Goal: Task Accomplishment & Management: Complete application form

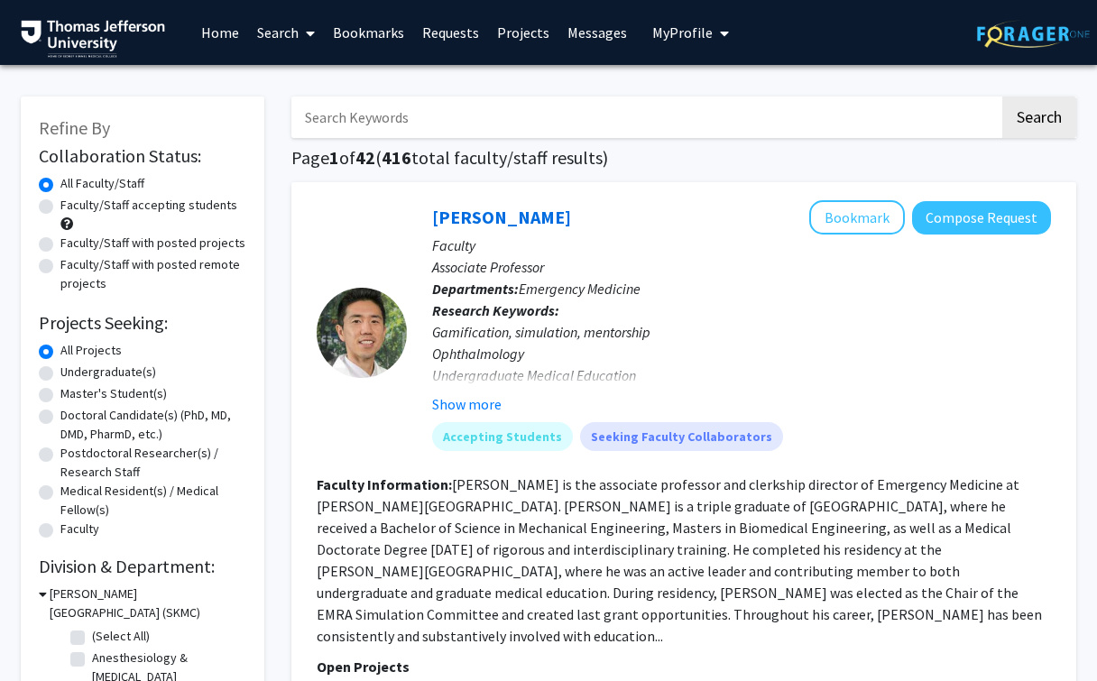
click at [592, 46] on link "Messages" at bounding box center [597, 32] width 78 height 63
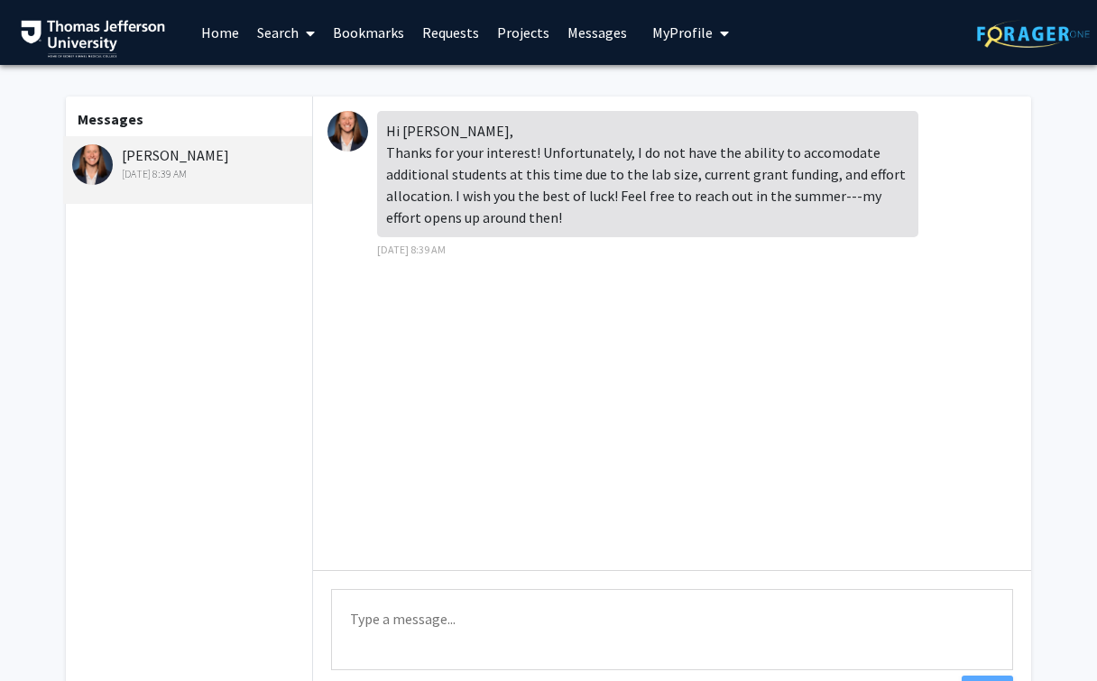
click at [437, 629] on textarea "Type a message" at bounding box center [672, 629] width 682 height 81
type textarea "Hi [PERSON_NAME], Thank you for getting back to me. I understand. Have a nice d…"
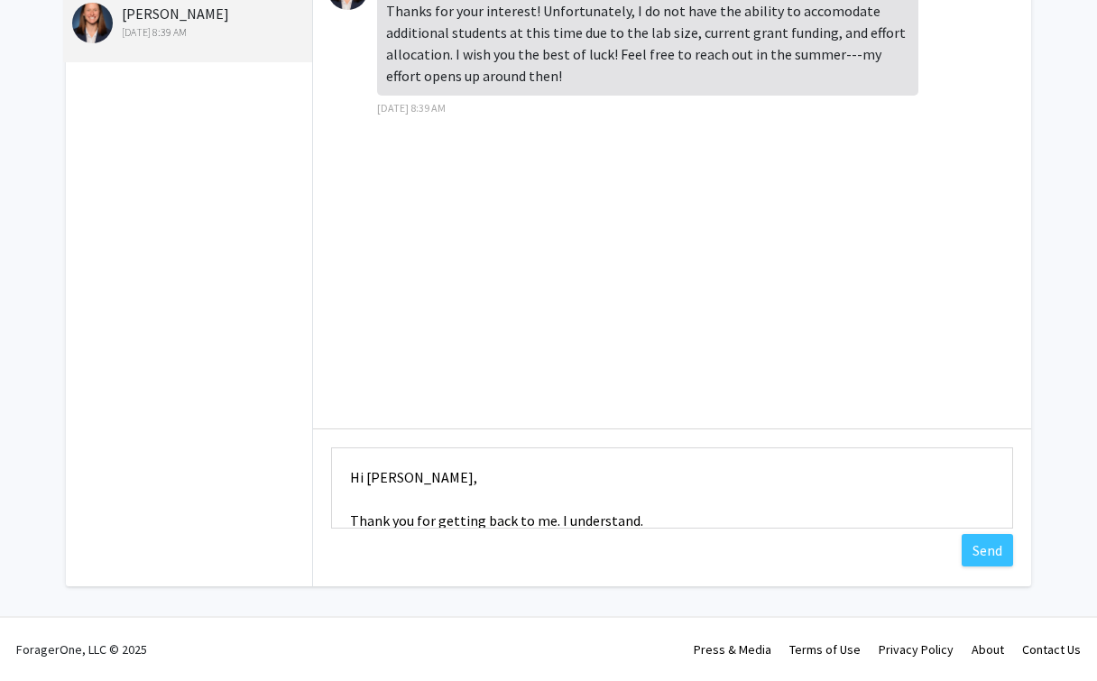
scroll to position [144, 0]
click at [998, 554] on button "Send" at bounding box center [986, 550] width 51 height 32
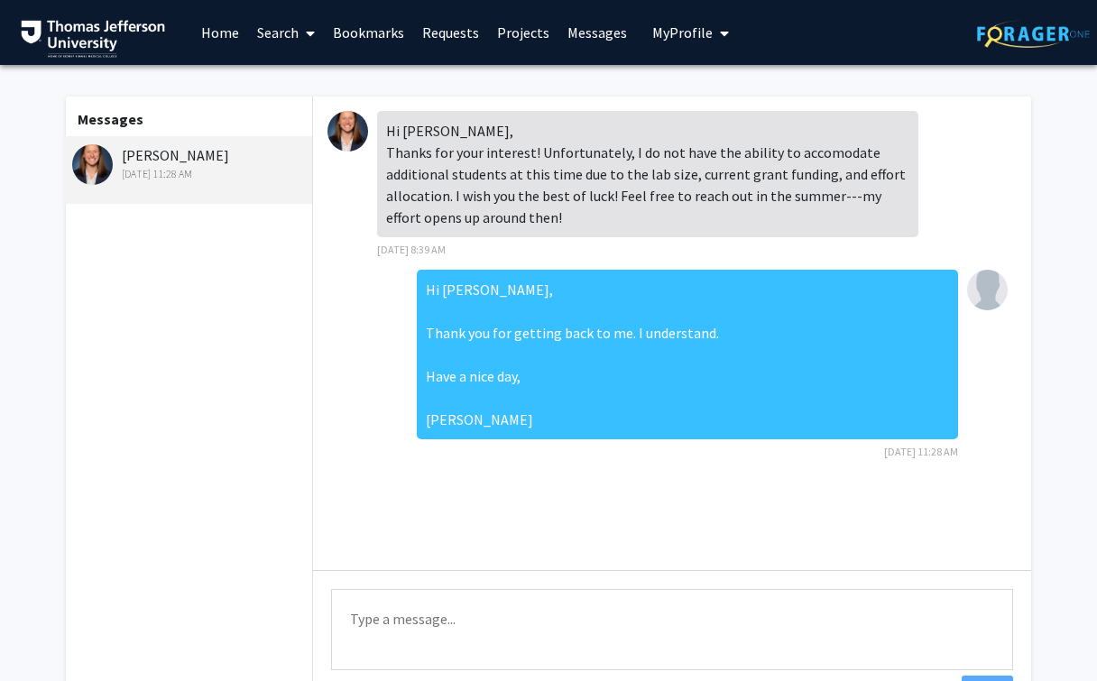
scroll to position [0, 0]
click at [213, 34] on link "Home" at bounding box center [220, 32] width 56 height 63
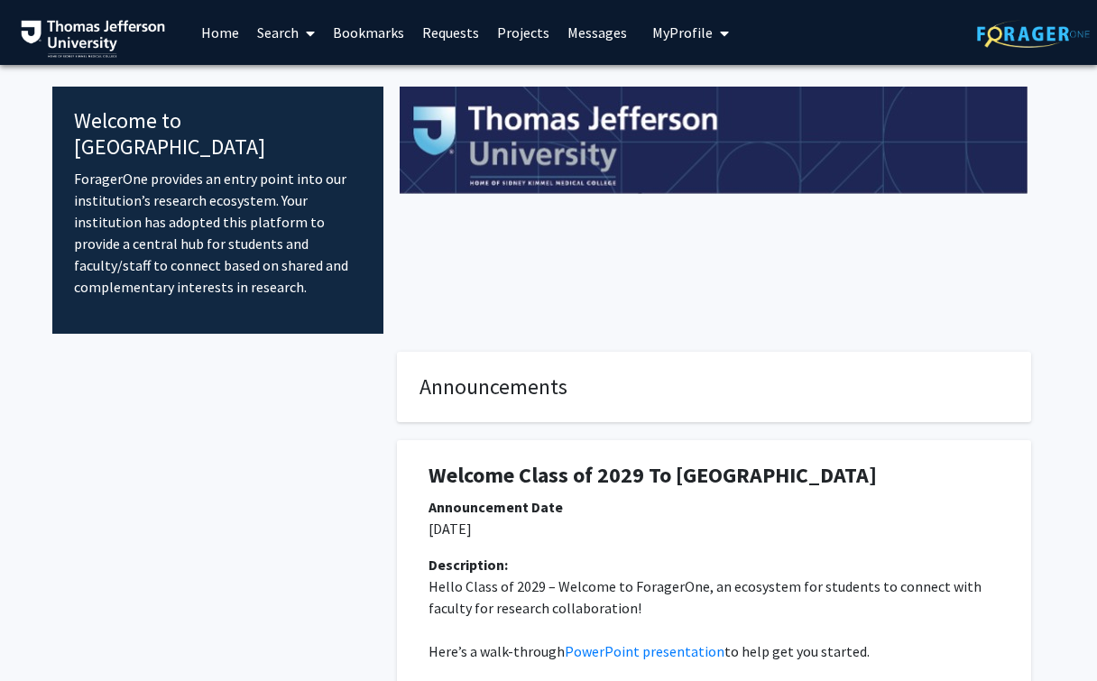
click at [279, 31] on link "Search" at bounding box center [286, 32] width 76 height 63
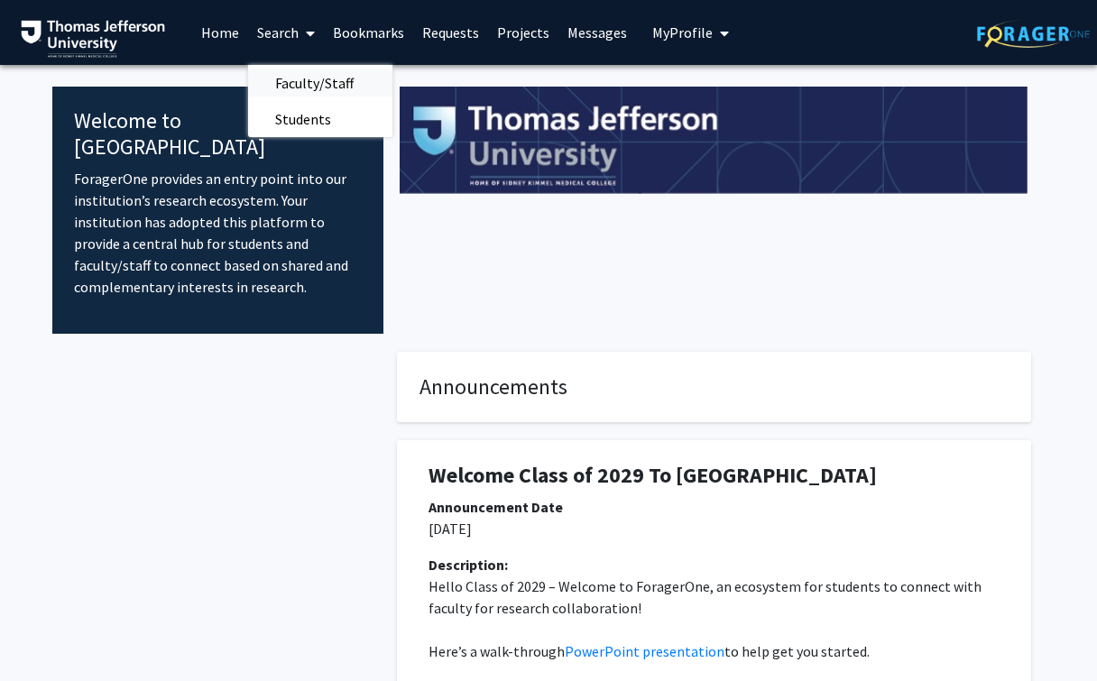
click at [298, 69] on span "Faculty/Staff" at bounding box center [314, 83] width 133 height 36
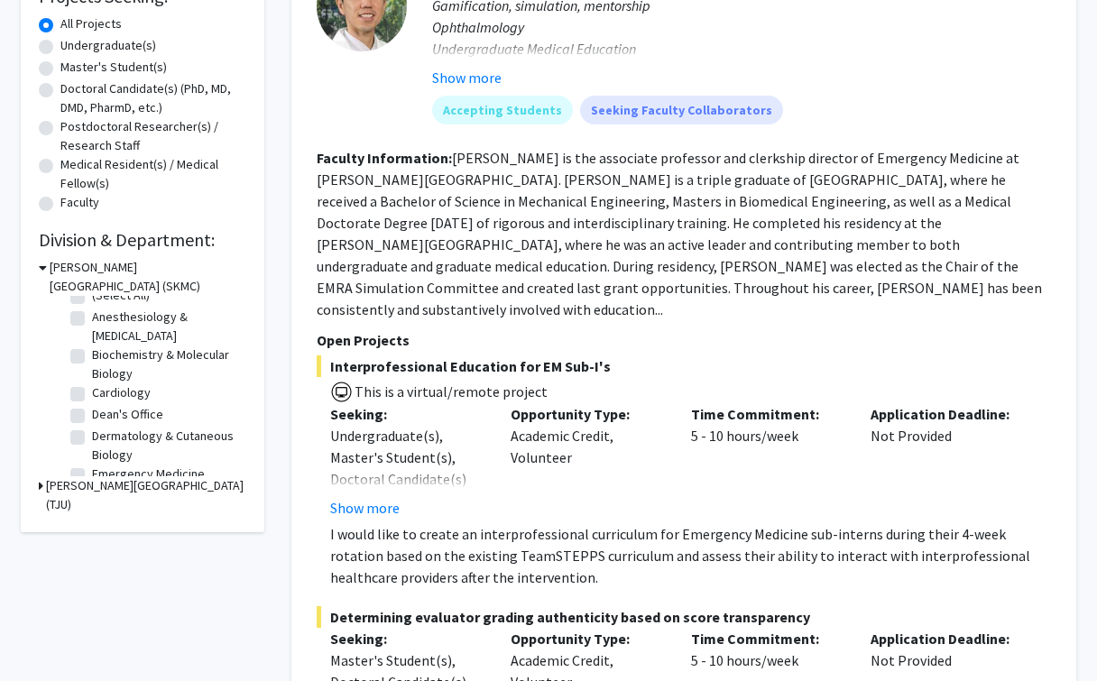
scroll to position [1, 0]
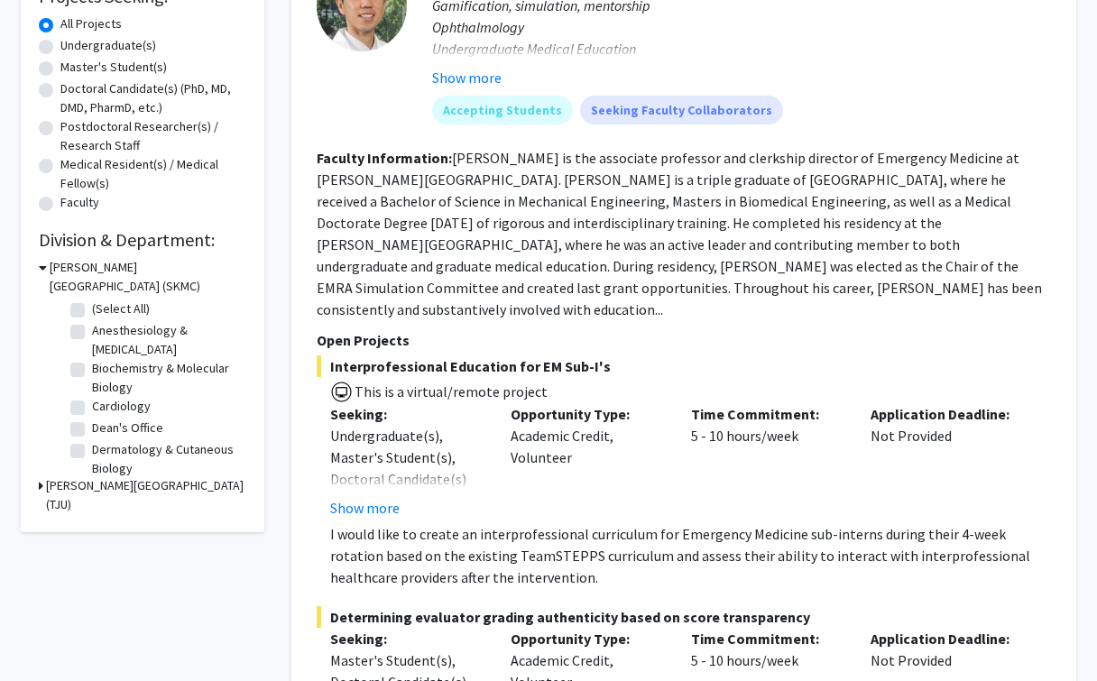
click at [92, 332] on label "Anesthesiology & [MEDICAL_DATA]" at bounding box center [167, 340] width 150 height 38
click at [92, 332] on input "Anesthesiology & [MEDICAL_DATA]" at bounding box center [98, 327] width 12 height 12
checkbox input "true"
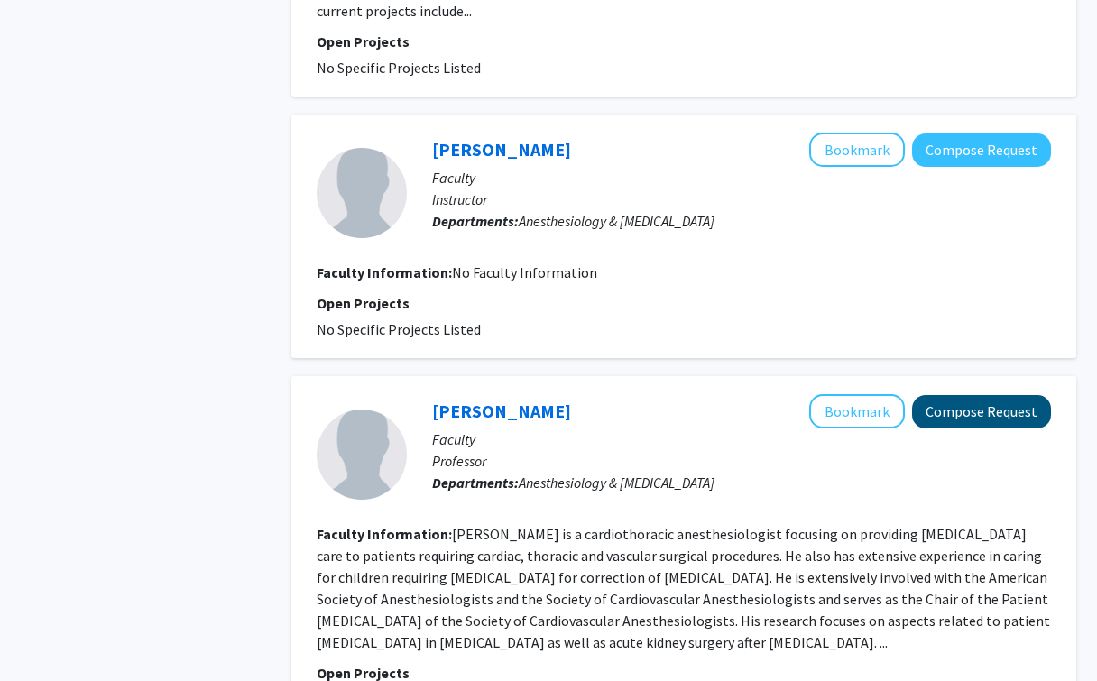
scroll to position [1633, 0]
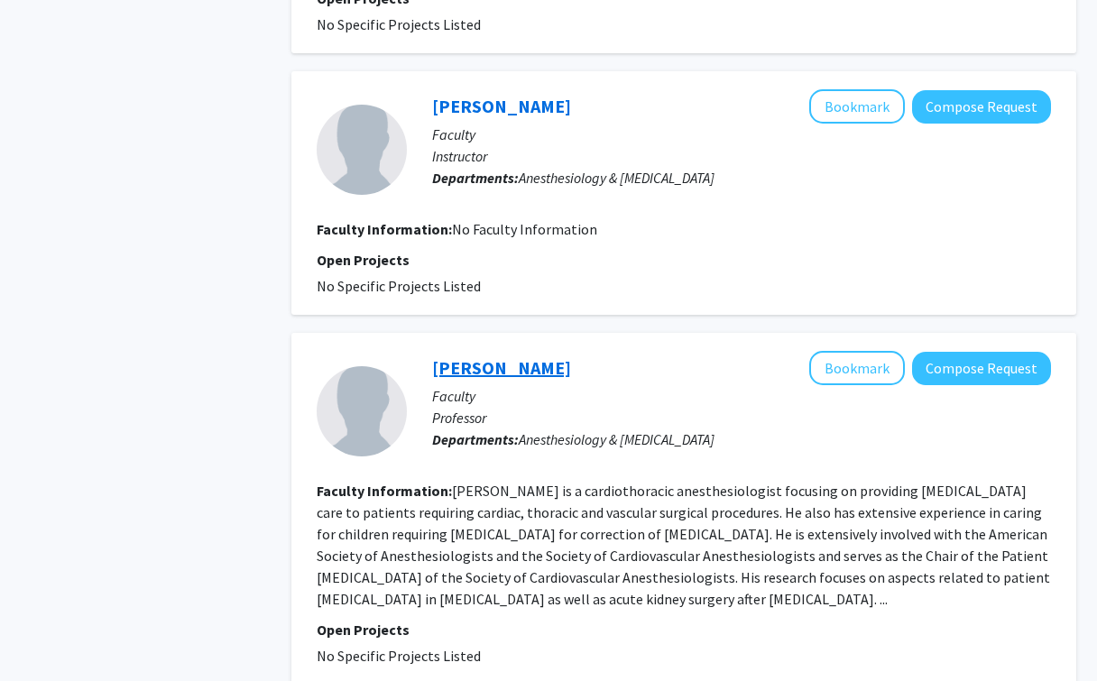
click at [472, 356] on link "[PERSON_NAME]" at bounding box center [501, 367] width 139 height 23
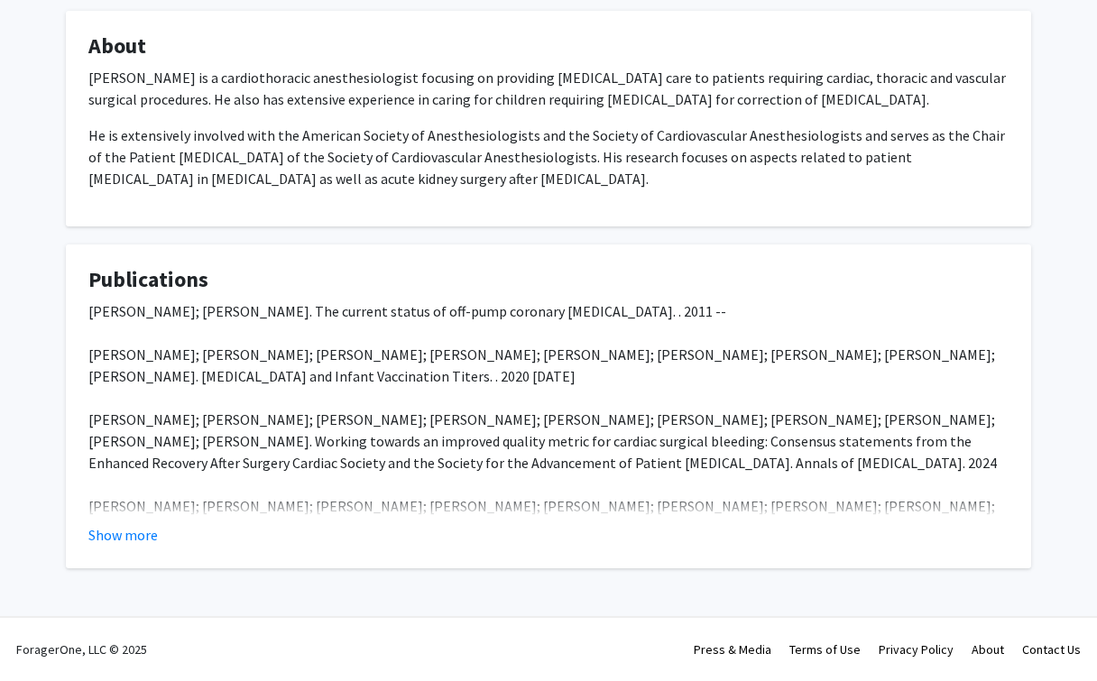
scroll to position [310, 0]
click at [118, 547] on fg-card "Publications [PERSON_NAME]; [PERSON_NAME]. The current status of off-pump coron…" at bounding box center [548, 406] width 965 height 324
click at [119, 534] on button "Show more" at bounding box center [122, 535] width 69 height 22
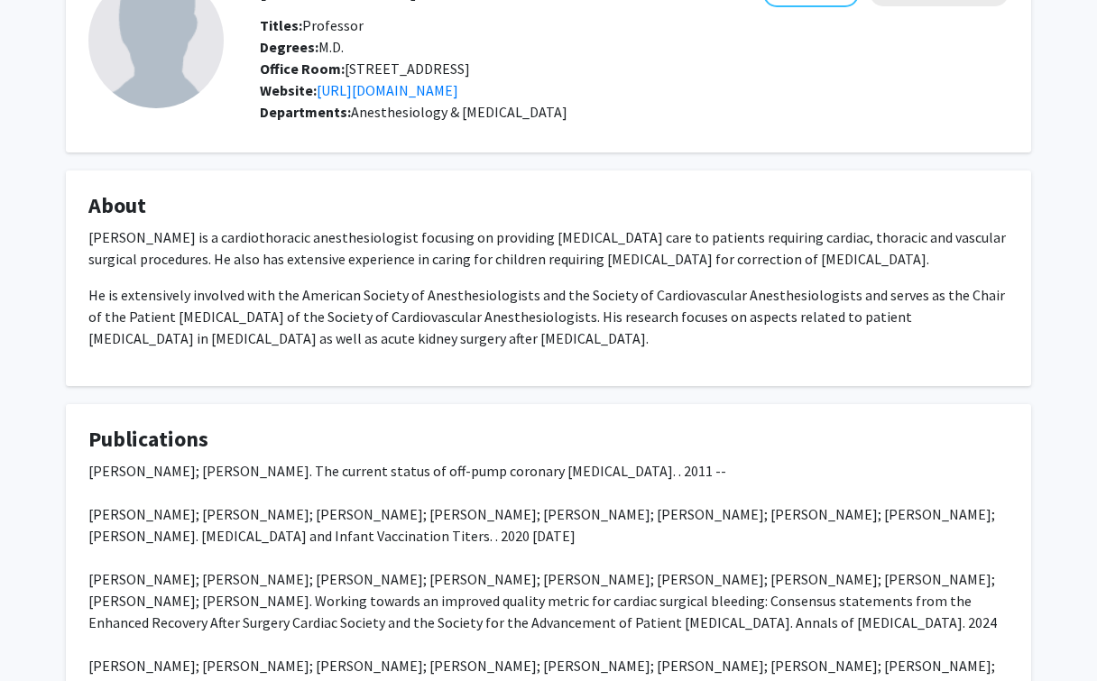
scroll to position [23, 0]
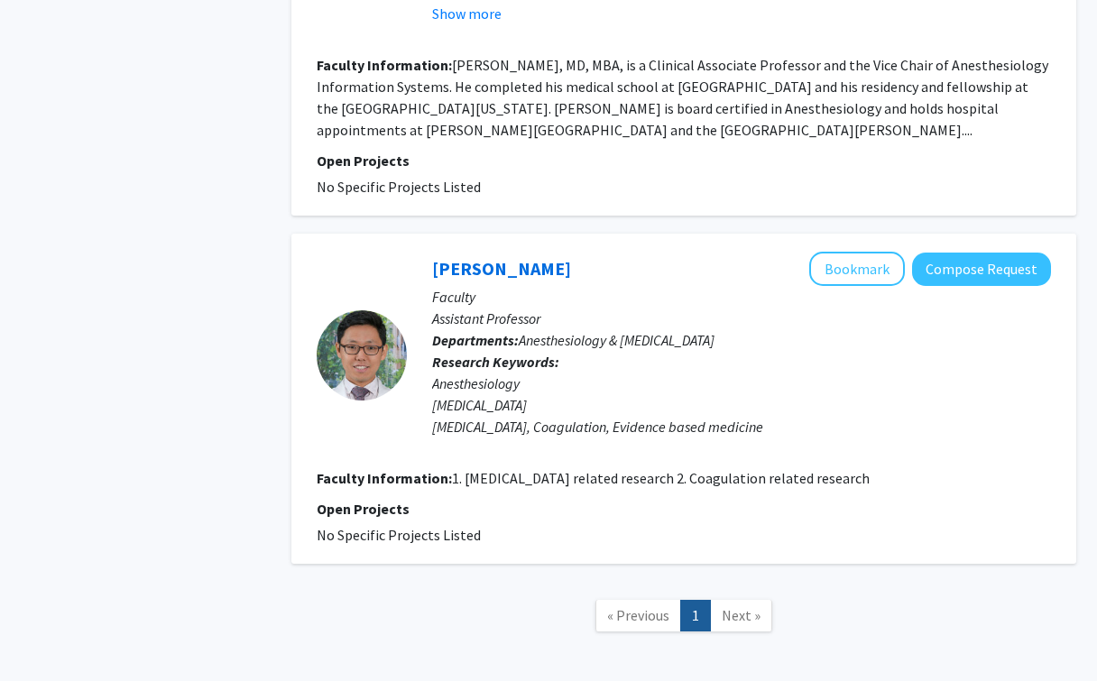
scroll to position [2585, 0]
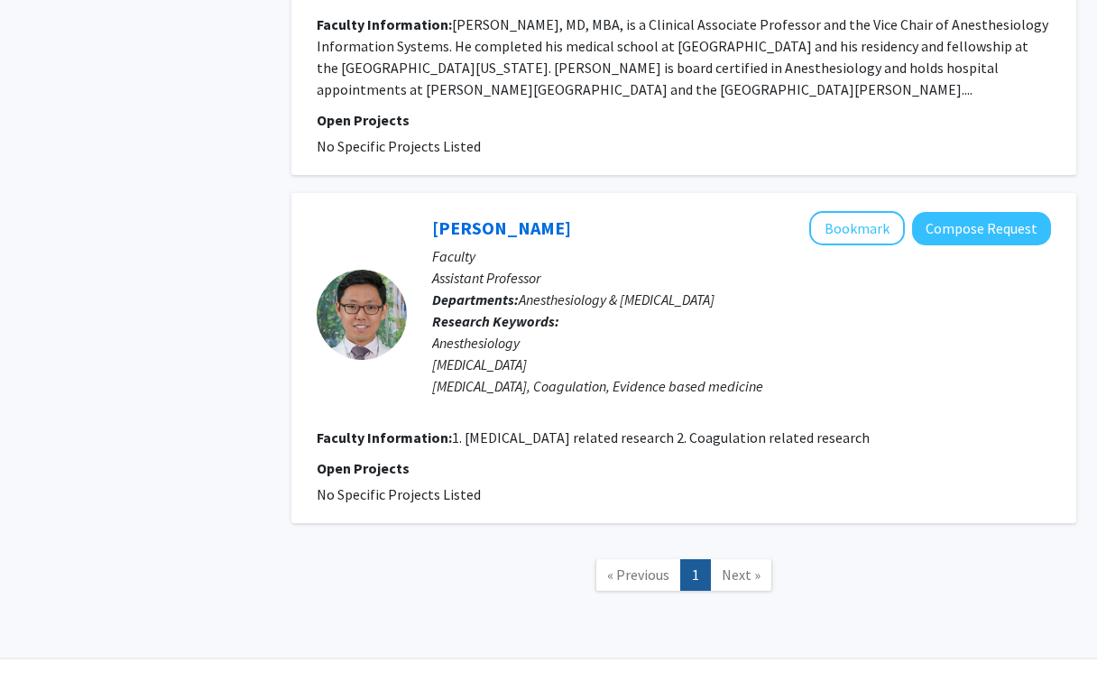
click at [727, 566] on span "Next »" at bounding box center [741, 575] width 39 height 18
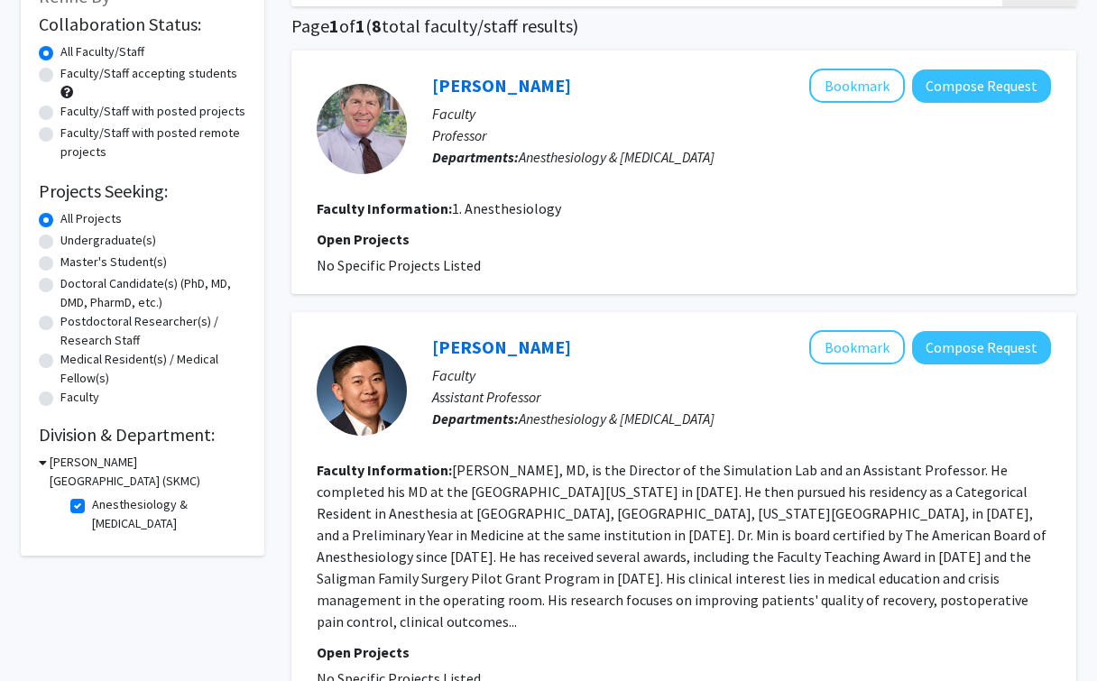
scroll to position [174, 0]
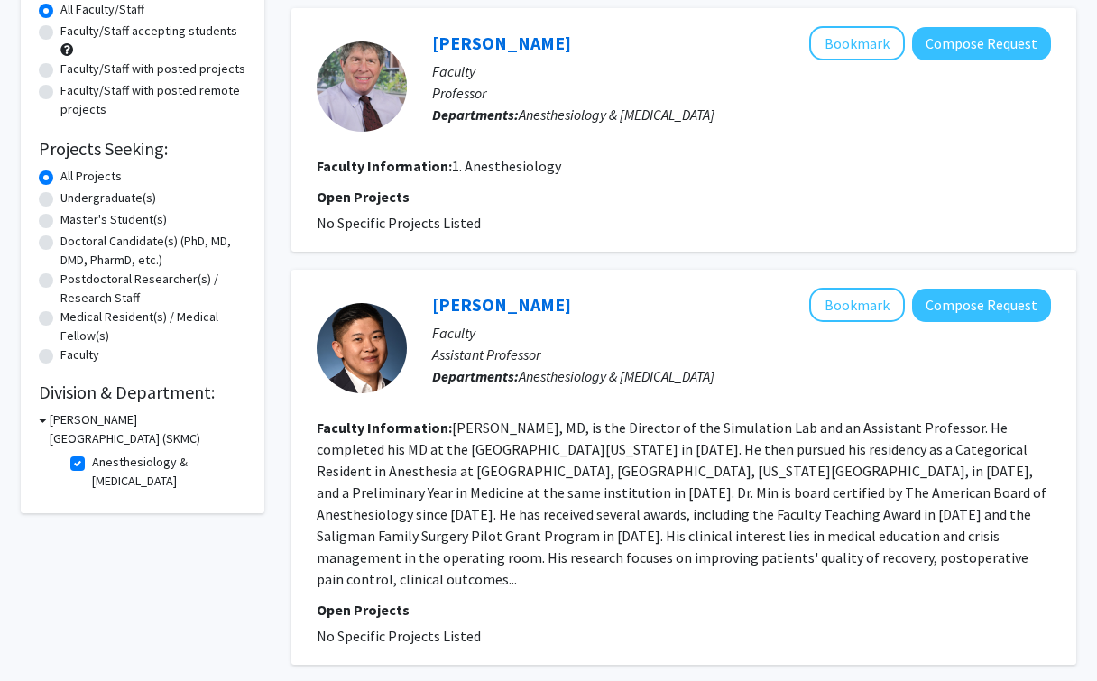
click at [92, 463] on label "Anesthesiology & [MEDICAL_DATA]" at bounding box center [167, 472] width 150 height 38
click at [92, 463] on input "Anesthesiology & [MEDICAL_DATA]" at bounding box center [98, 459] width 12 height 12
checkbox input "false"
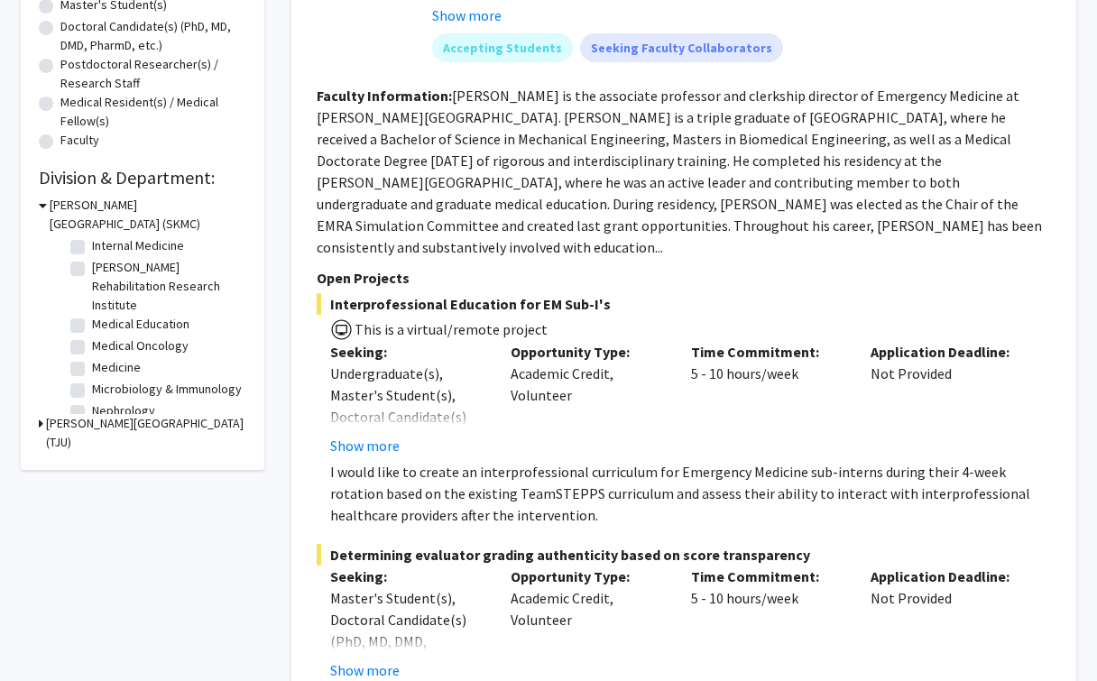
click at [92, 245] on label "Internal Medicine" at bounding box center [138, 245] width 92 height 19
click at [92, 245] on input "Internal Medicine" at bounding box center [98, 242] width 12 height 12
checkbox input "true"
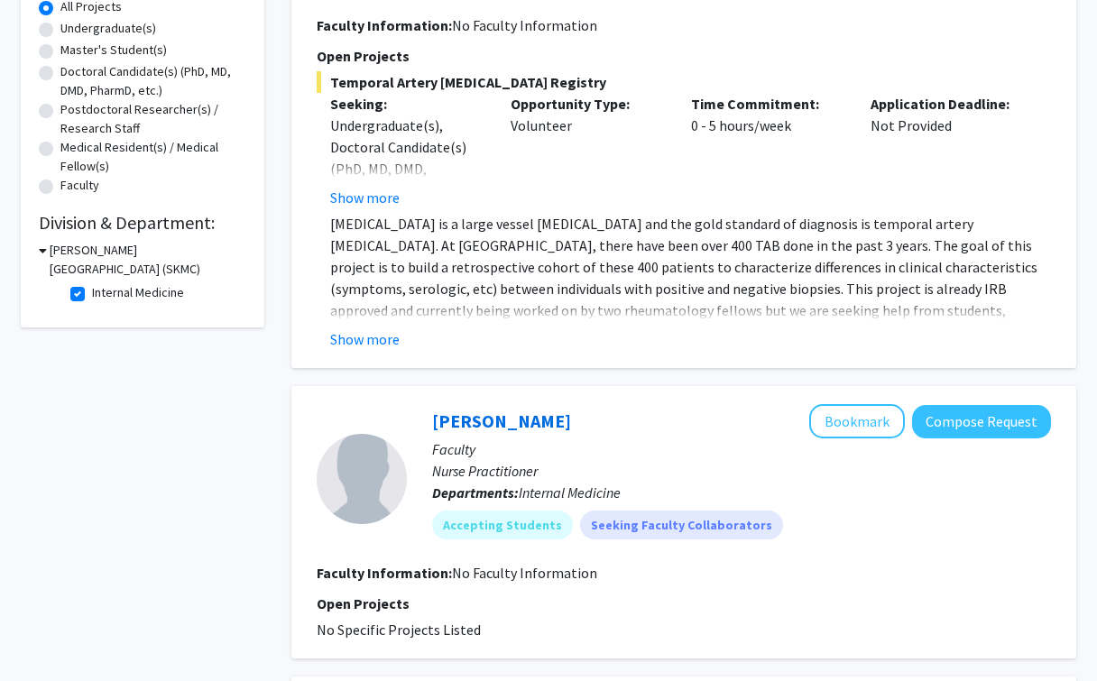
scroll to position [117, 0]
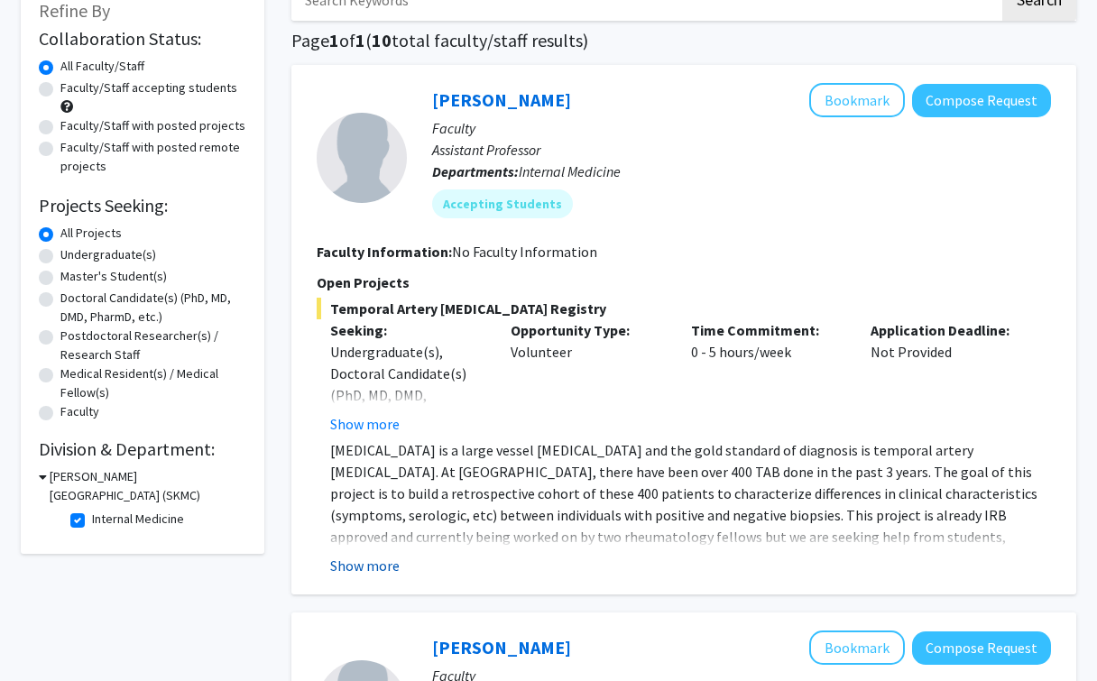
click at [367, 566] on button "Show more" at bounding box center [364, 566] width 69 height 22
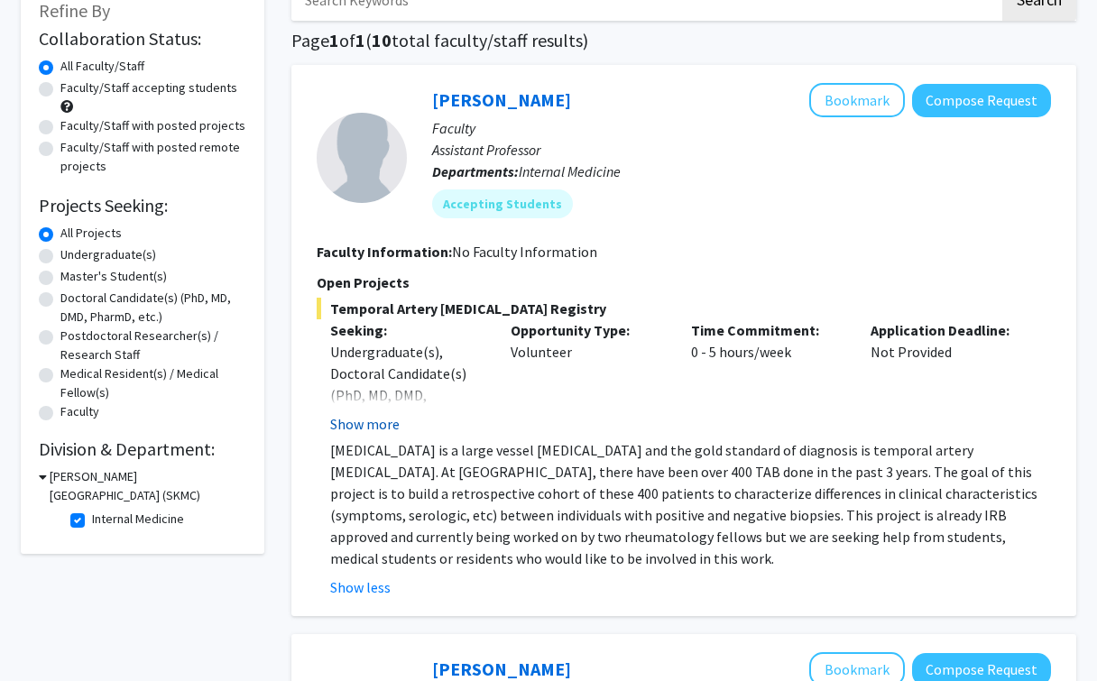
click at [371, 417] on button "Show more" at bounding box center [364, 424] width 69 height 22
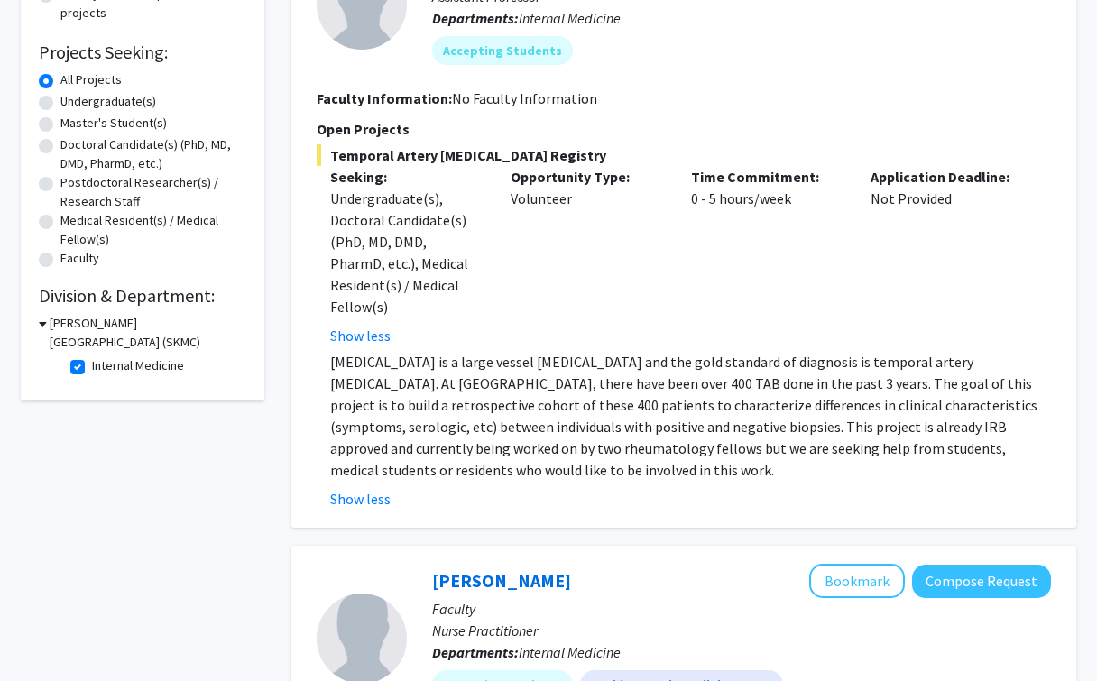
scroll to position [291, 0]
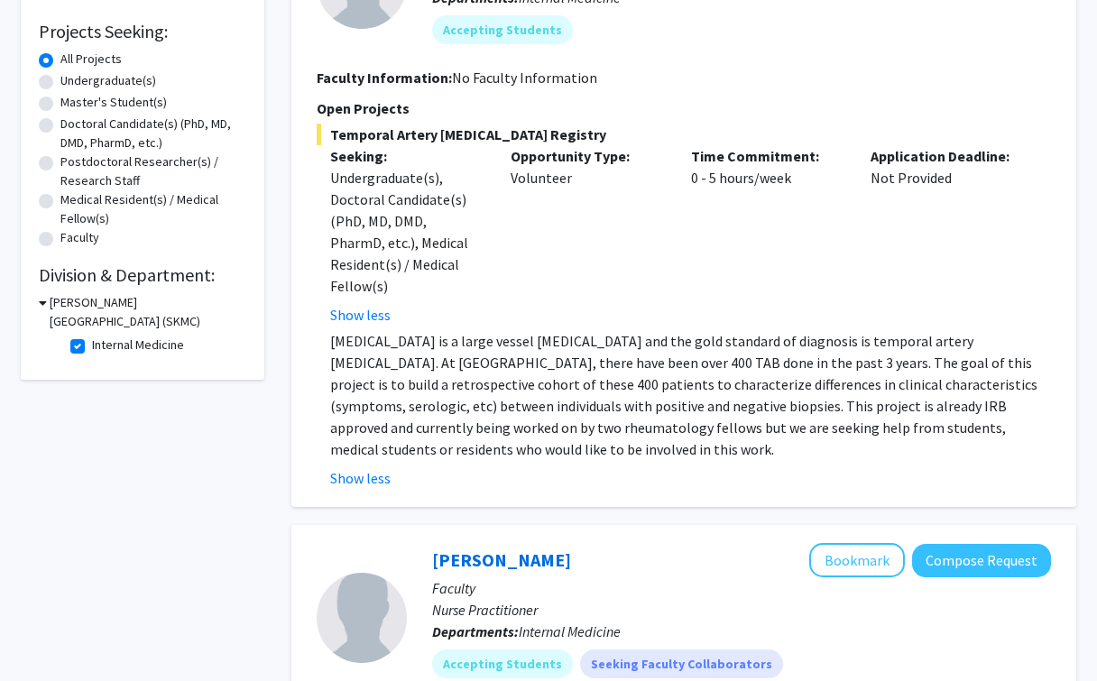
click at [71, 356] on fg-checkbox "Internal Medicine Internal Medicine" at bounding box center [155, 347] width 171 height 22
click at [92, 349] on label "Internal Medicine" at bounding box center [138, 345] width 92 height 19
click at [92, 347] on input "Internal Medicine" at bounding box center [98, 342] width 12 height 12
checkbox input "false"
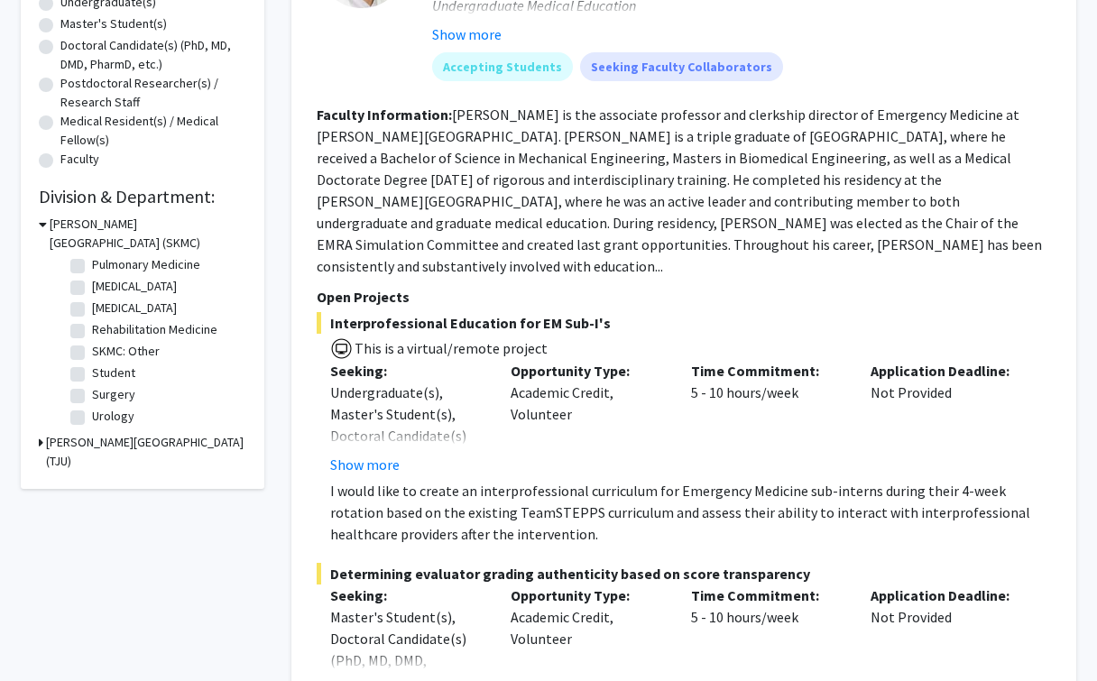
scroll to position [811, 0]
click at [92, 415] on label "Urology" at bounding box center [113, 416] width 42 height 19
click at [92, 415] on input "Urology" at bounding box center [98, 413] width 12 height 12
checkbox input "true"
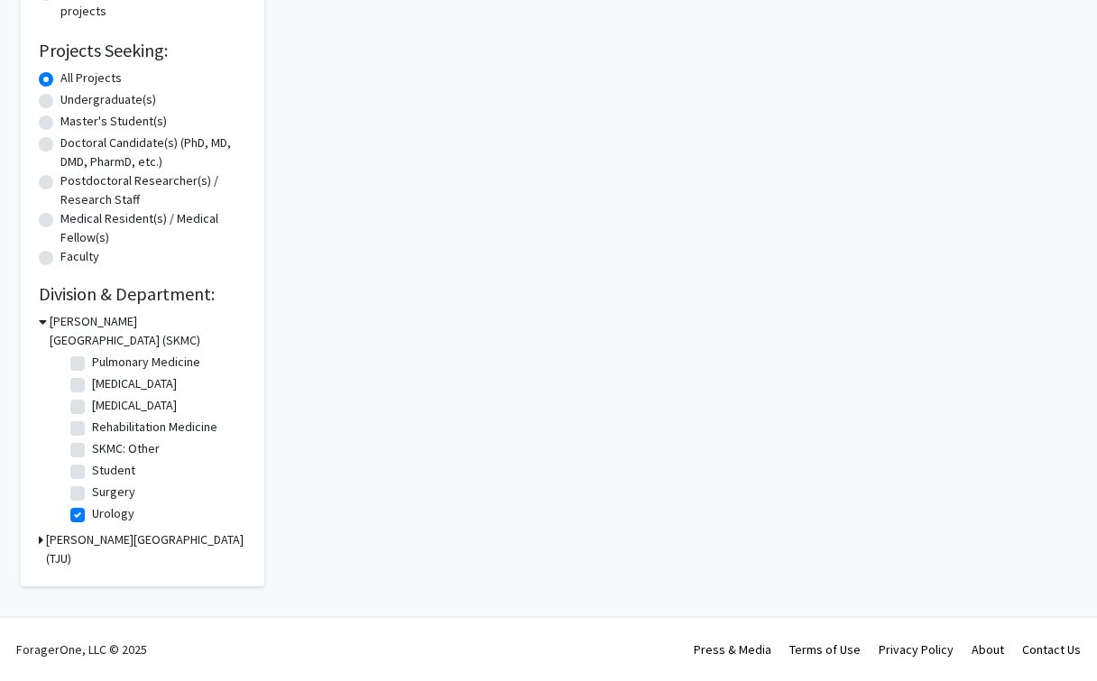
checkbox input "true"
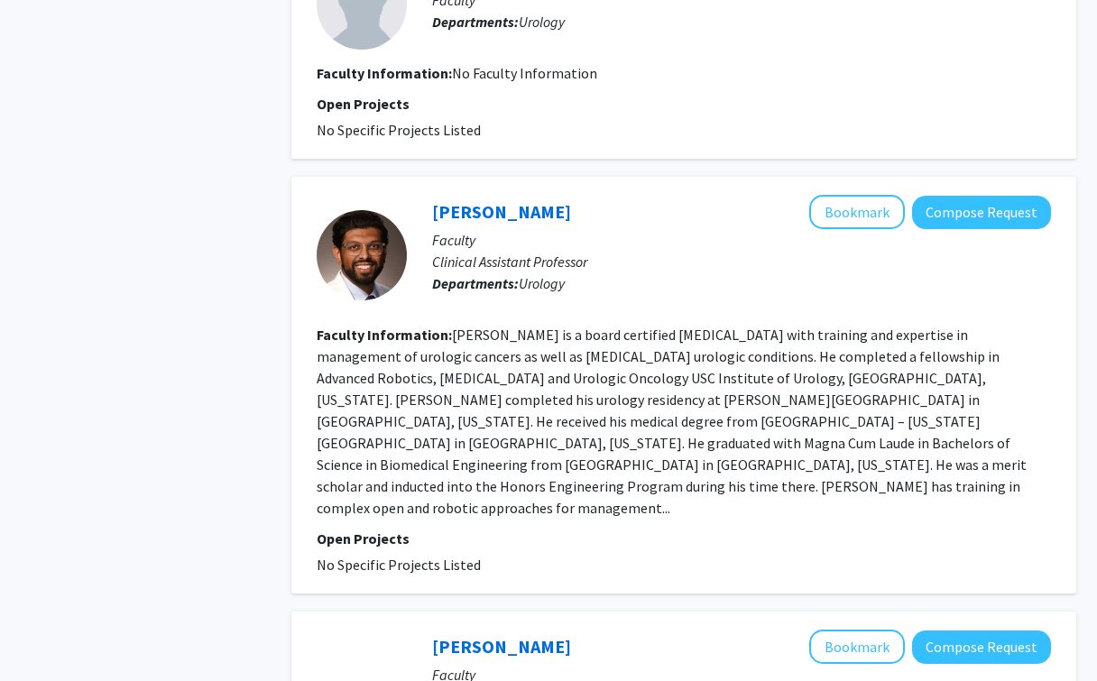
scroll to position [967, 0]
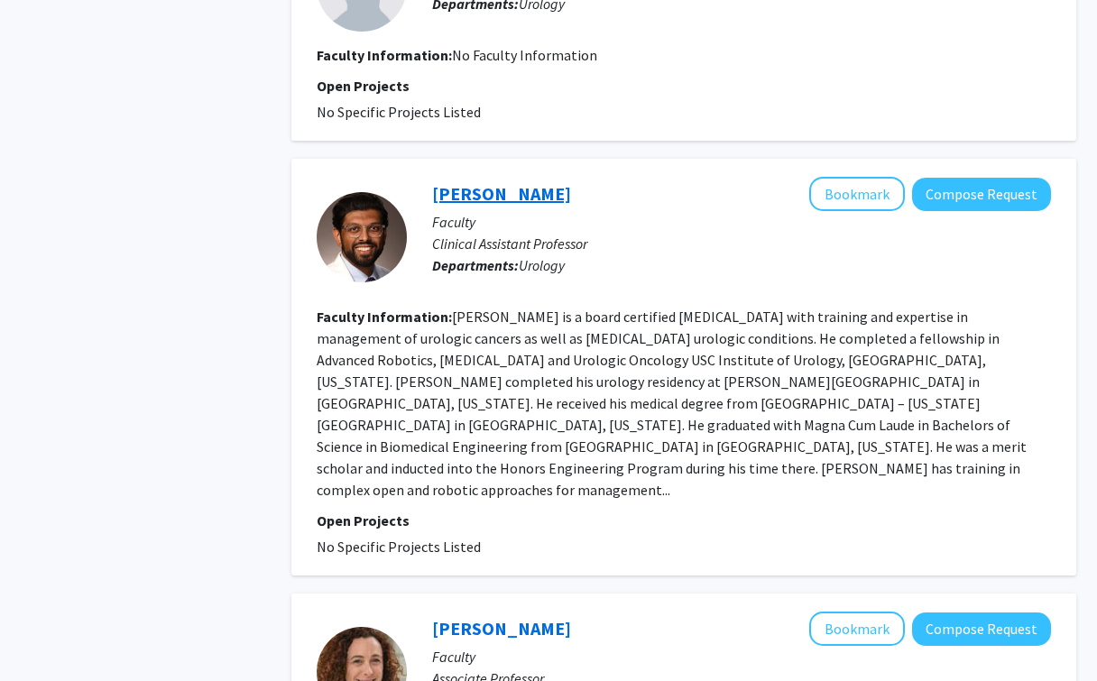
click at [455, 182] on link "[PERSON_NAME]" at bounding box center [501, 193] width 139 height 23
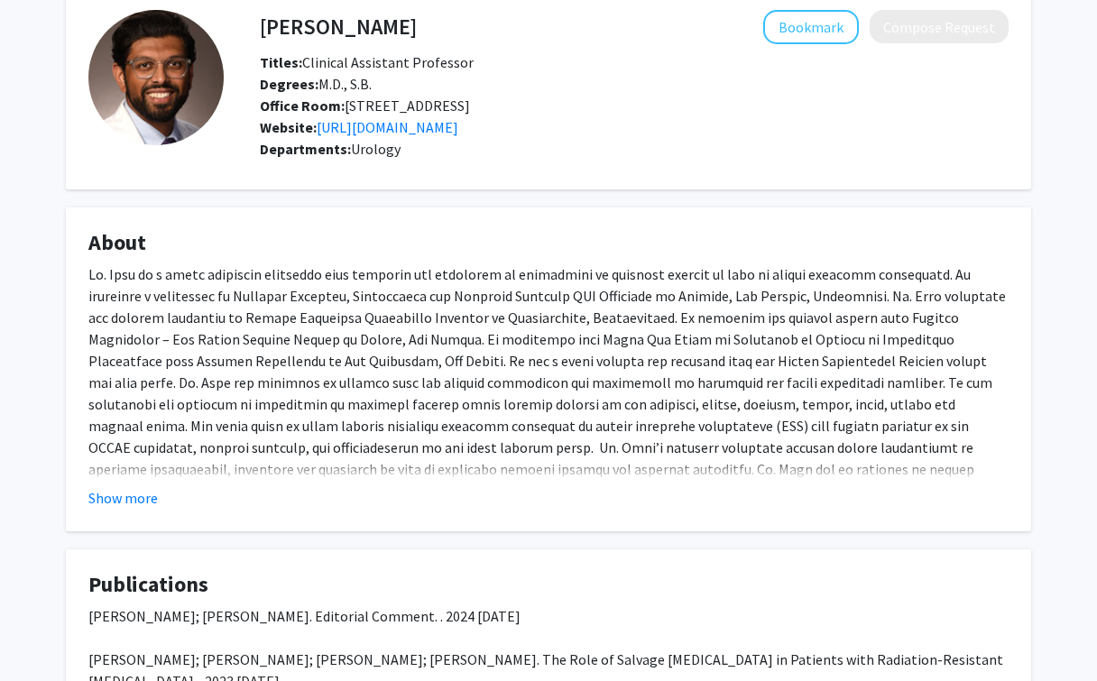
scroll to position [367, 0]
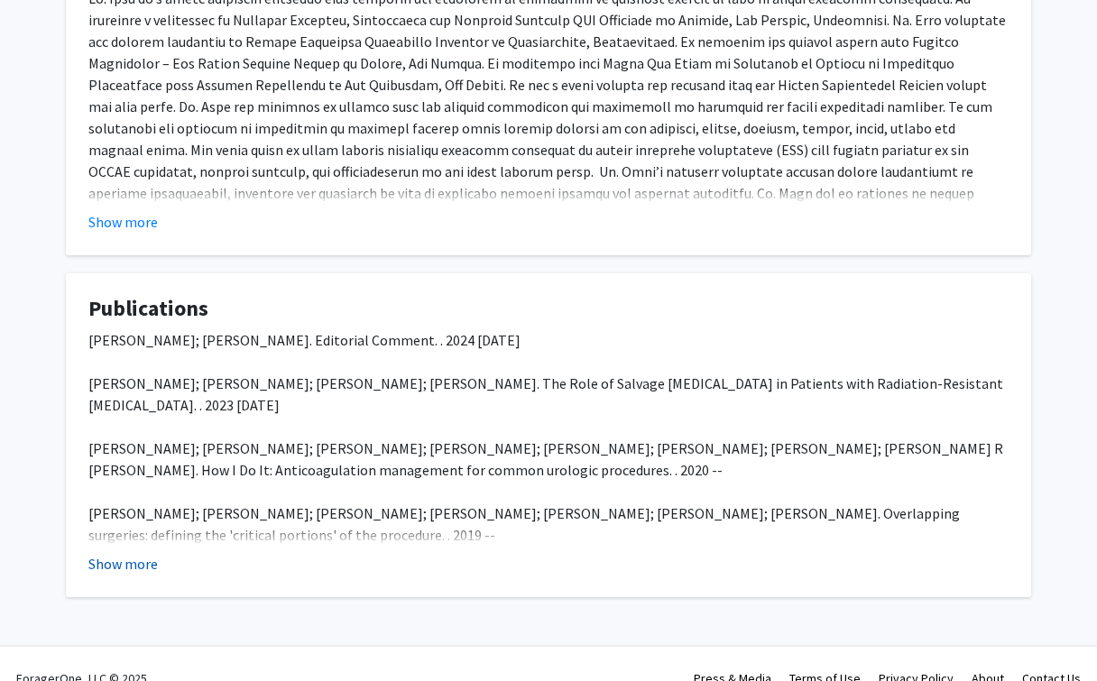
click at [134, 569] on button "Show more" at bounding box center [122, 564] width 69 height 22
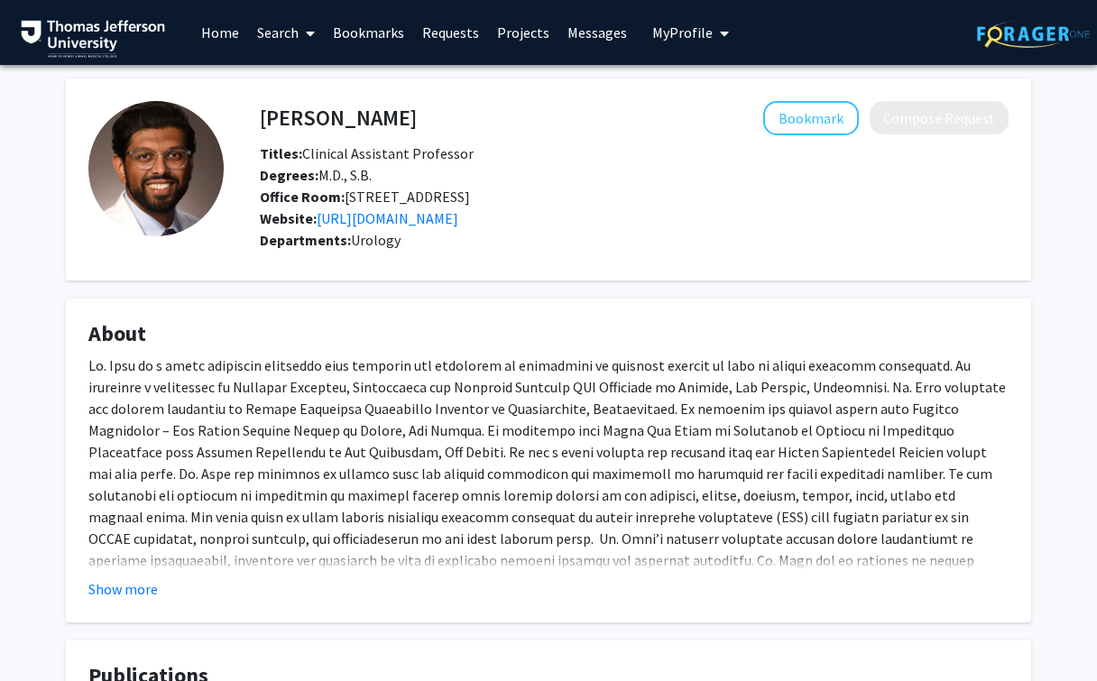
scroll to position [0, 0]
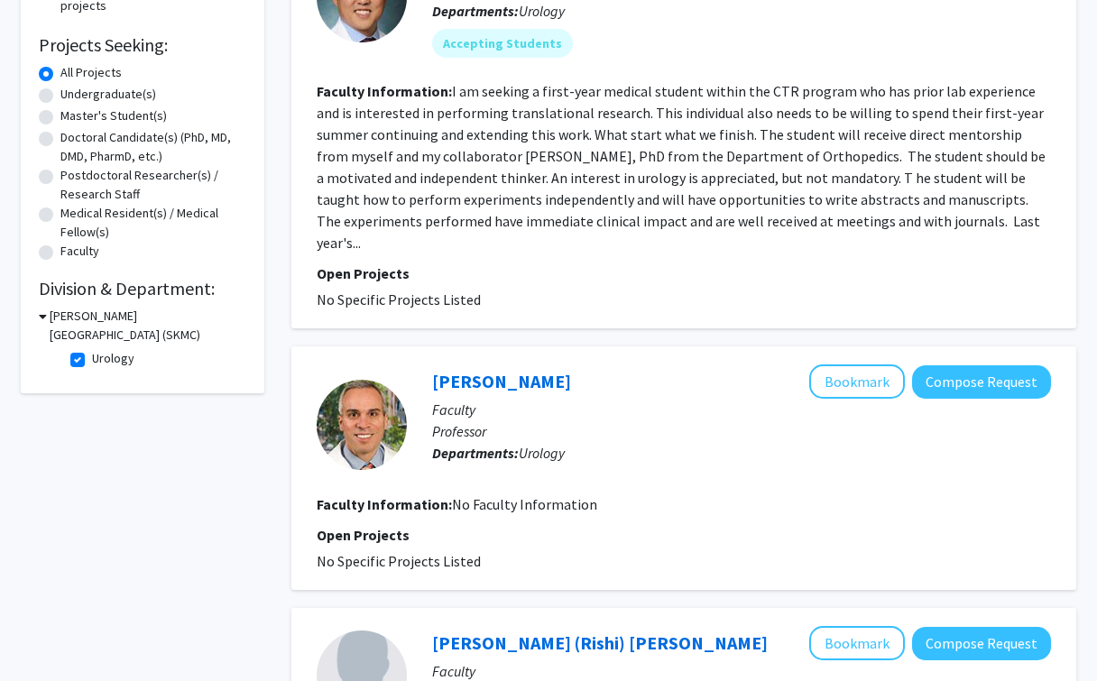
scroll to position [124, 0]
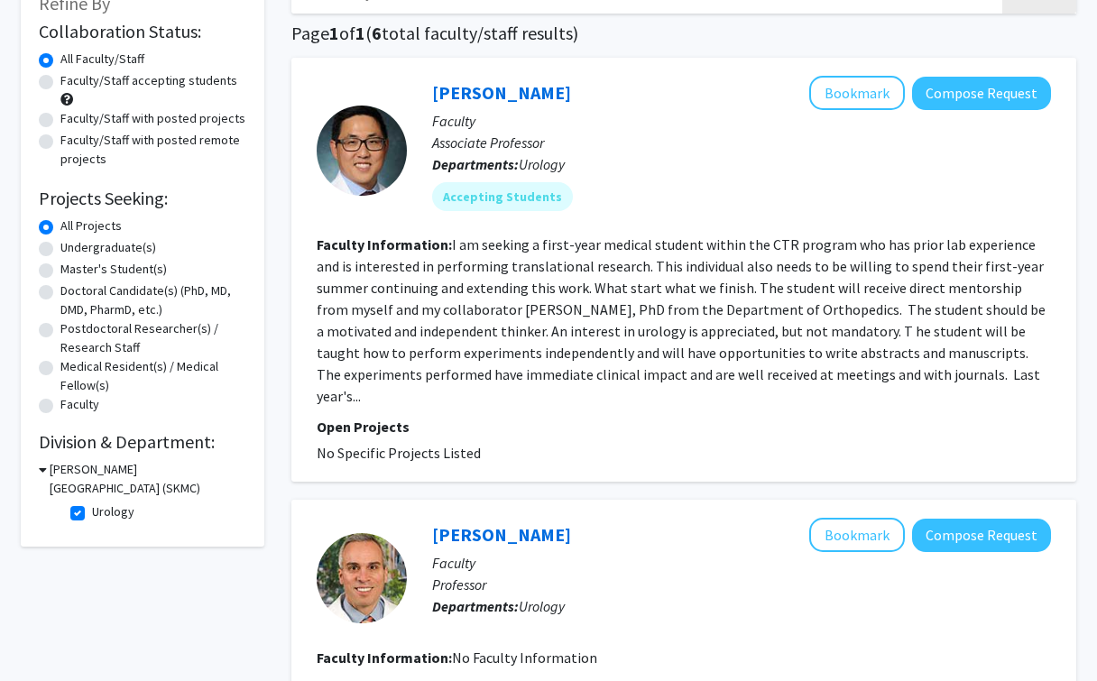
click at [92, 521] on label "Urology" at bounding box center [113, 511] width 42 height 19
click at [92, 514] on input "Urology" at bounding box center [98, 508] width 12 height 12
checkbox input "false"
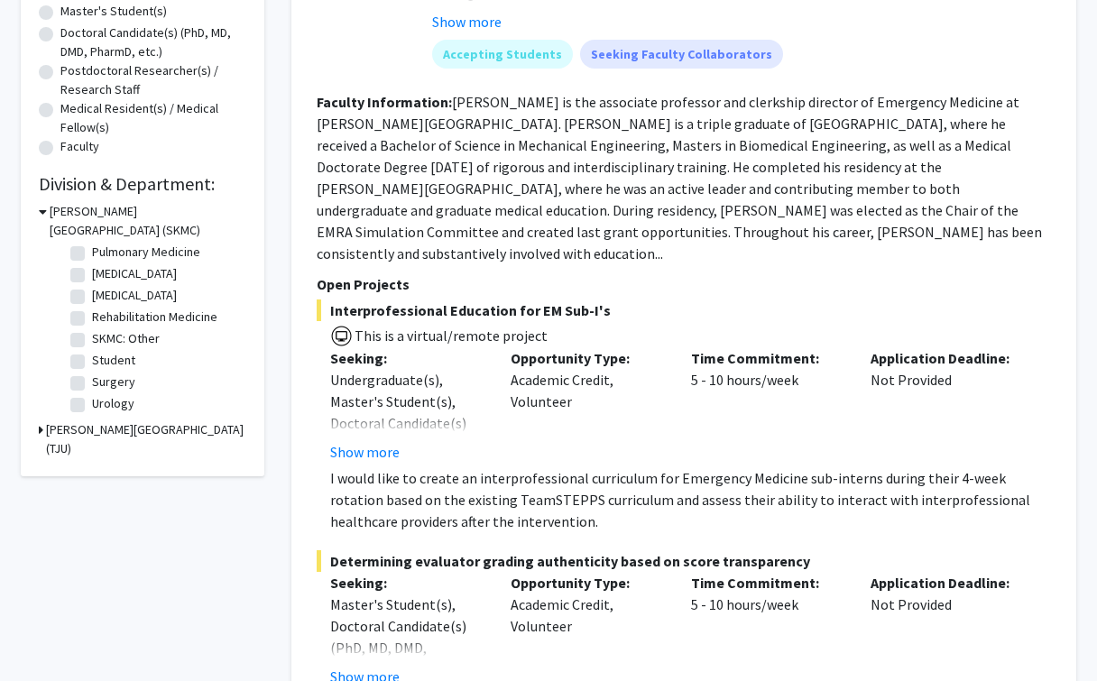
scroll to position [811, 0]
click at [92, 386] on label "Surgery" at bounding box center [113, 382] width 43 height 19
click at [92, 384] on input "Surgery" at bounding box center [98, 379] width 12 height 12
checkbox input "true"
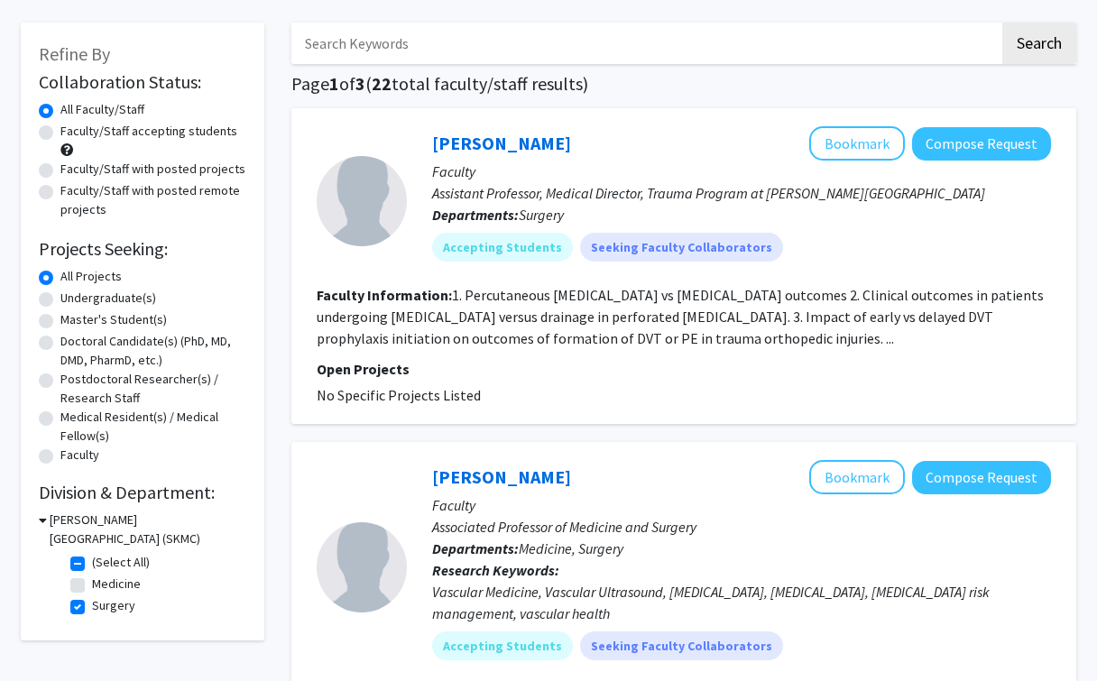
scroll to position [76, 0]
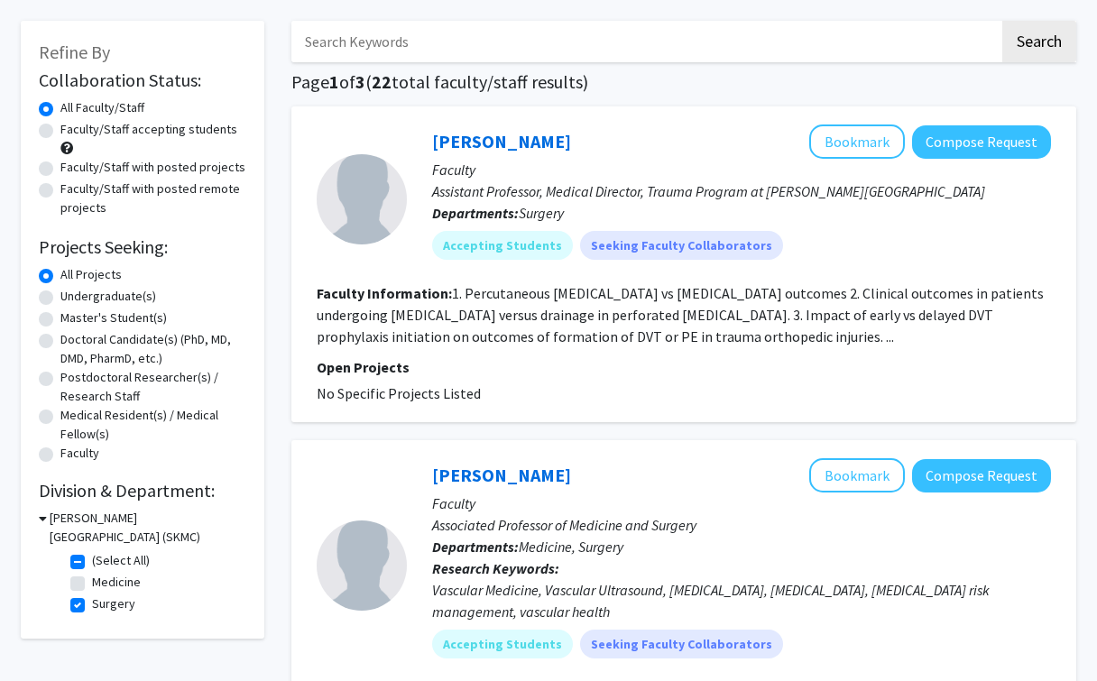
click at [471, 356] on fg-search-faculty "[PERSON_NAME] Bookmark Compose Request Faculty Assistant Professor, Medical Dir…" at bounding box center [684, 264] width 734 height 280
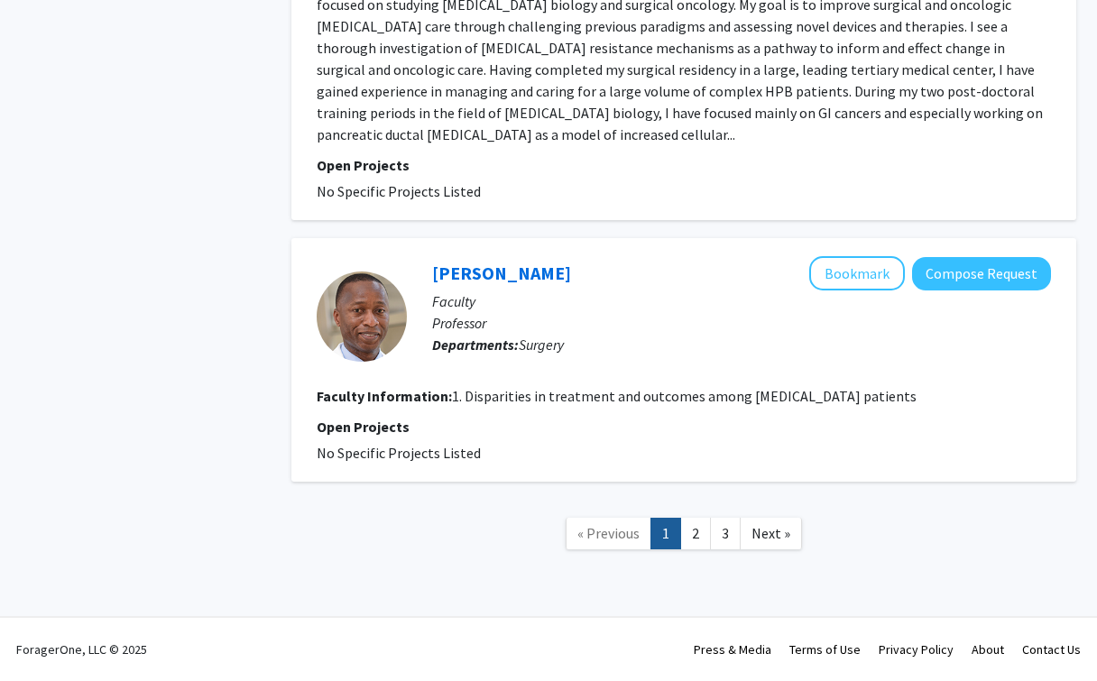
scroll to position [3224, 0]
click at [698, 533] on link "2" at bounding box center [695, 534] width 31 height 32
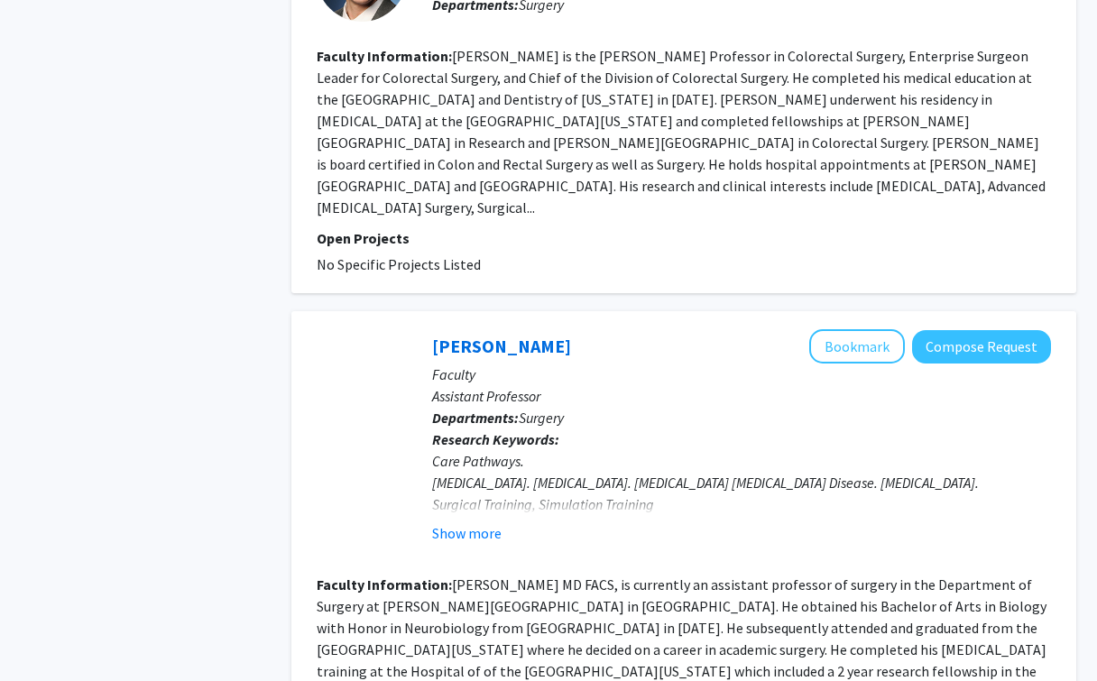
scroll to position [3216, 0]
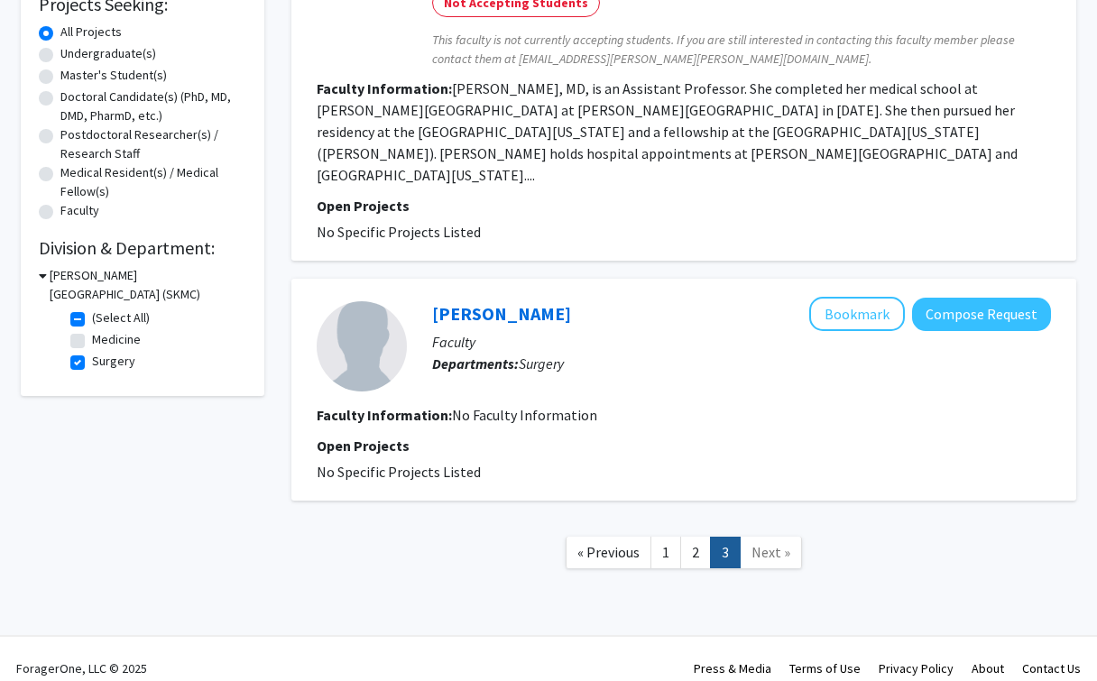
scroll to position [317, 0]
click at [680, 541] on link "1" at bounding box center [665, 554] width 31 height 32
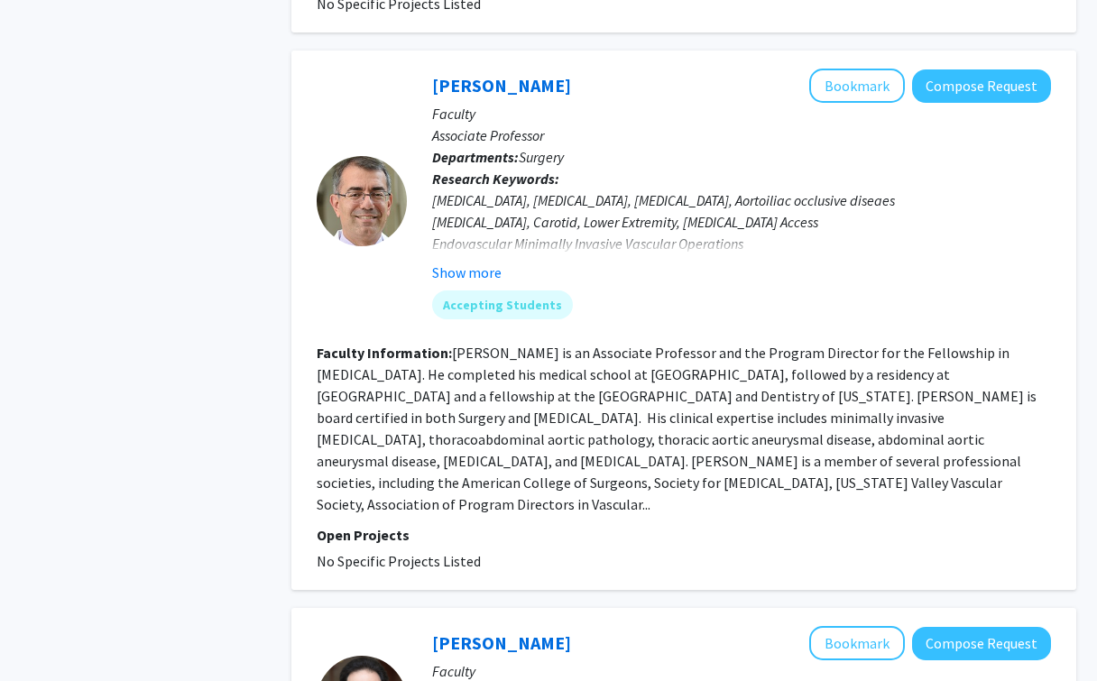
scroll to position [741, 0]
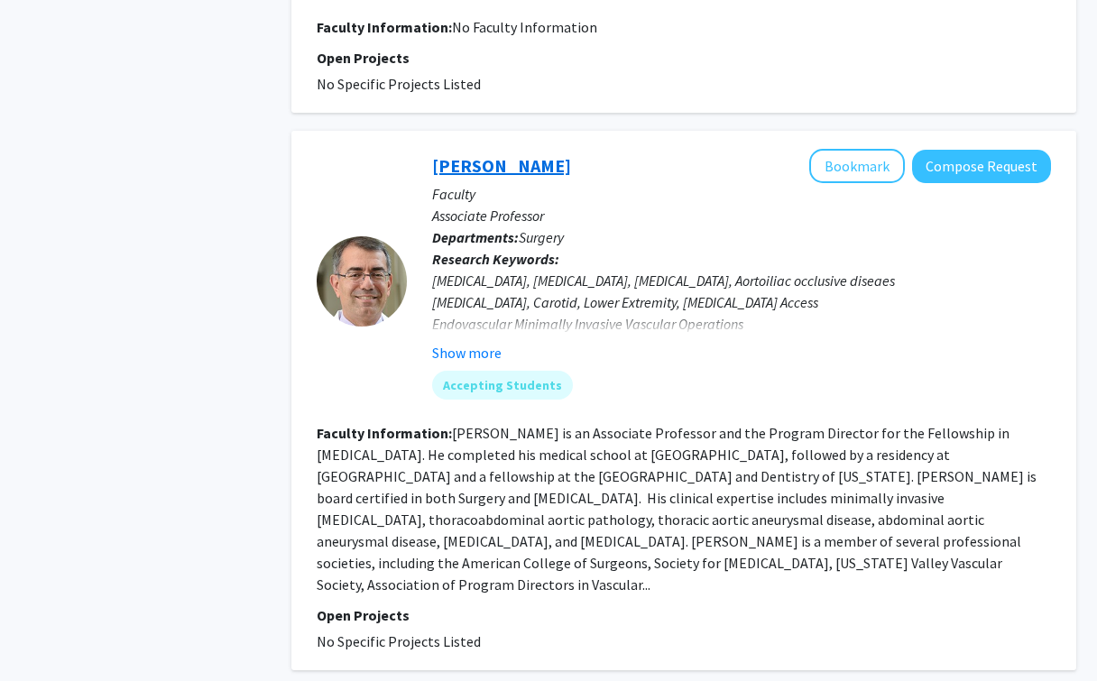
click at [483, 157] on link "[PERSON_NAME]" at bounding box center [501, 165] width 139 height 23
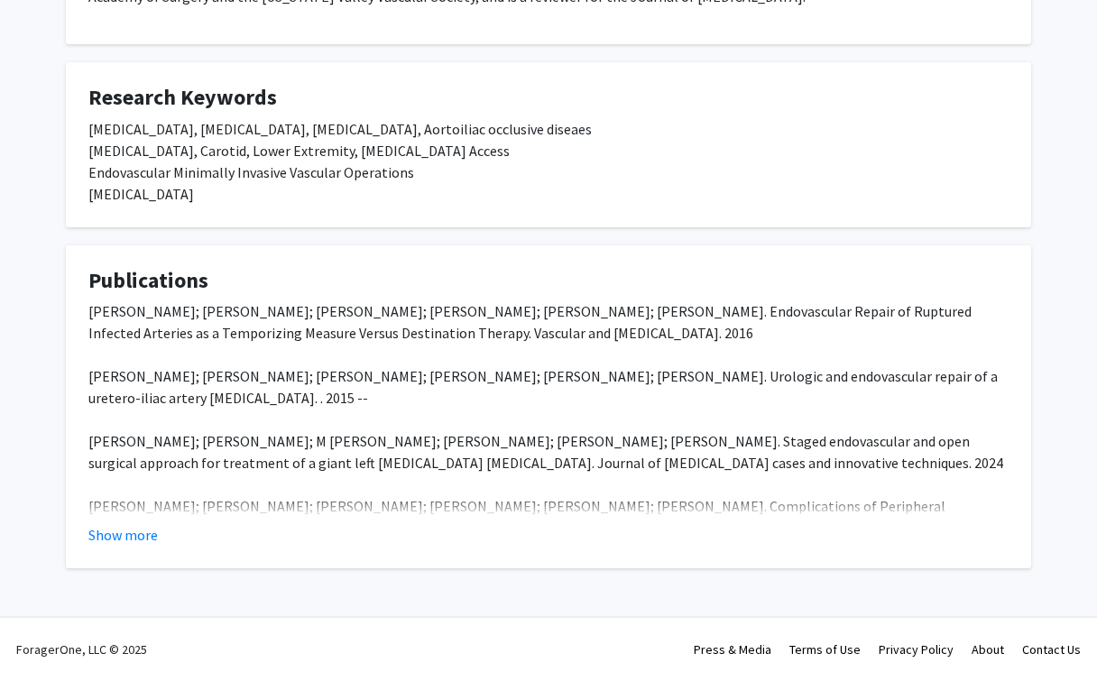
scroll to position [586, 0]
click at [121, 544] on button "Show more" at bounding box center [122, 535] width 69 height 22
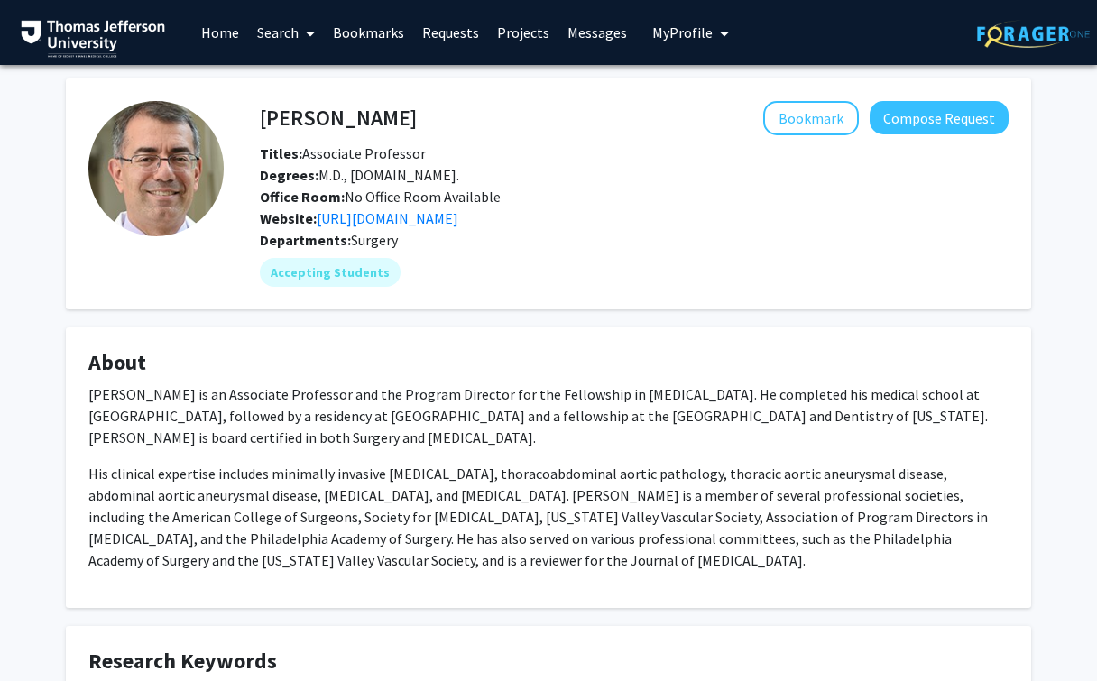
scroll to position [0, 0]
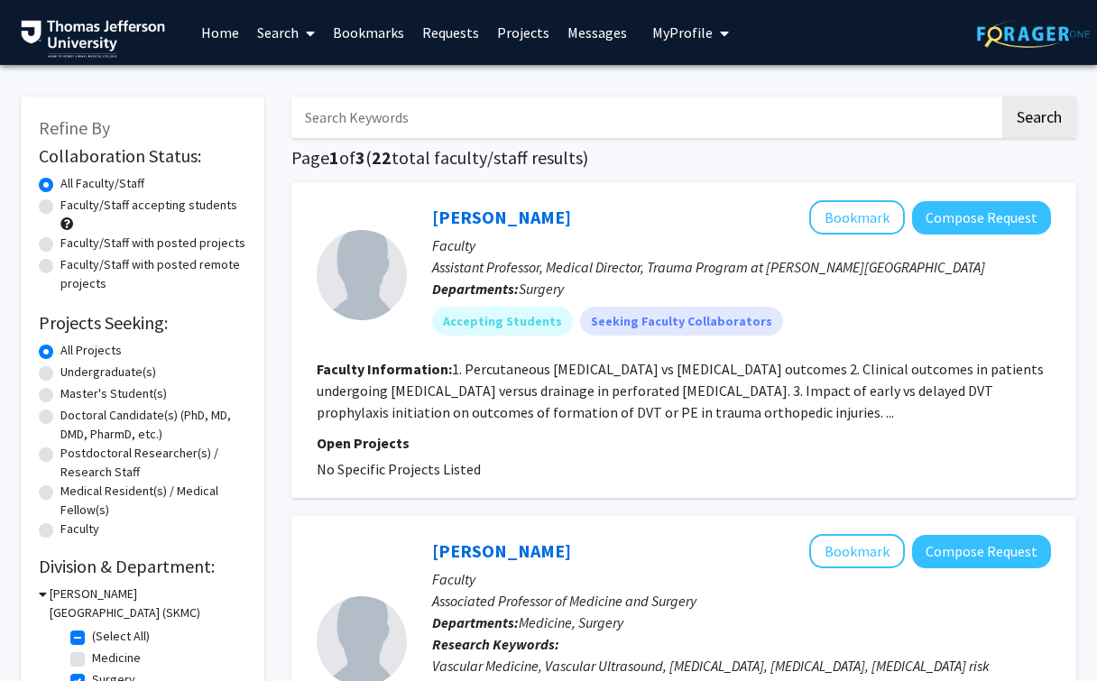
scroll to position [131, 0]
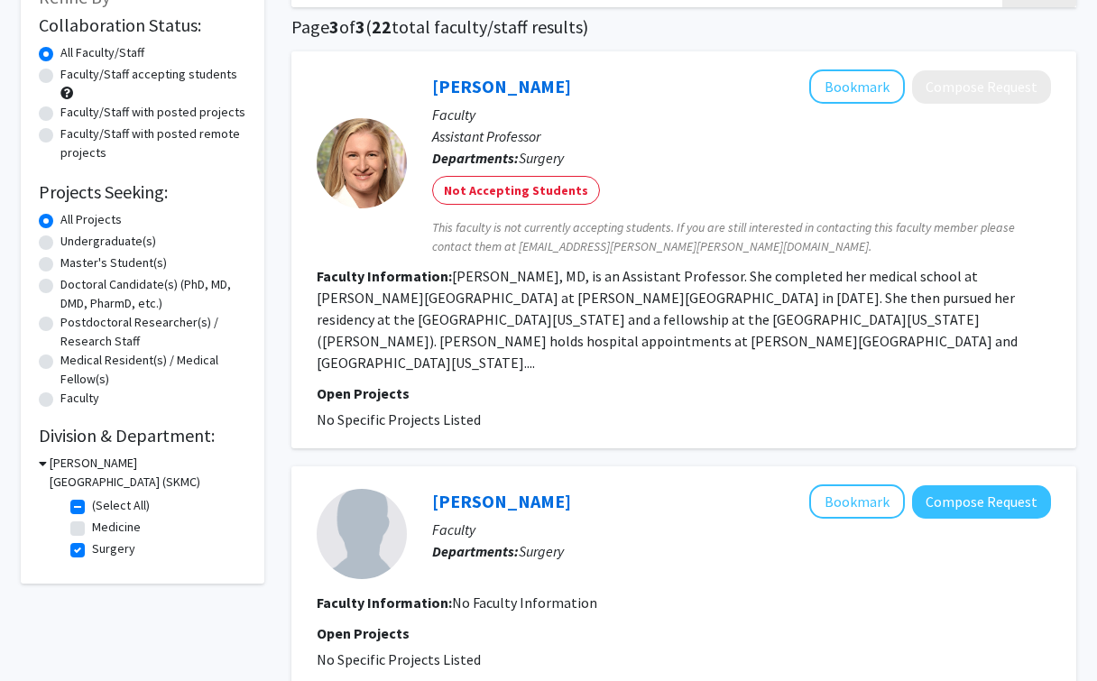
click at [82, 544] on fg-checkbox "Surgery Surgery" at bounding box center [155, 550] width 171 height 22
click at [92, 550] on label "Surgery" at bounding box center [113, 548] width 43 height 19
click at [92, 550] on input "Surgery" at bounding box center [98, 545] width 12 height 12
checkbox input "false"
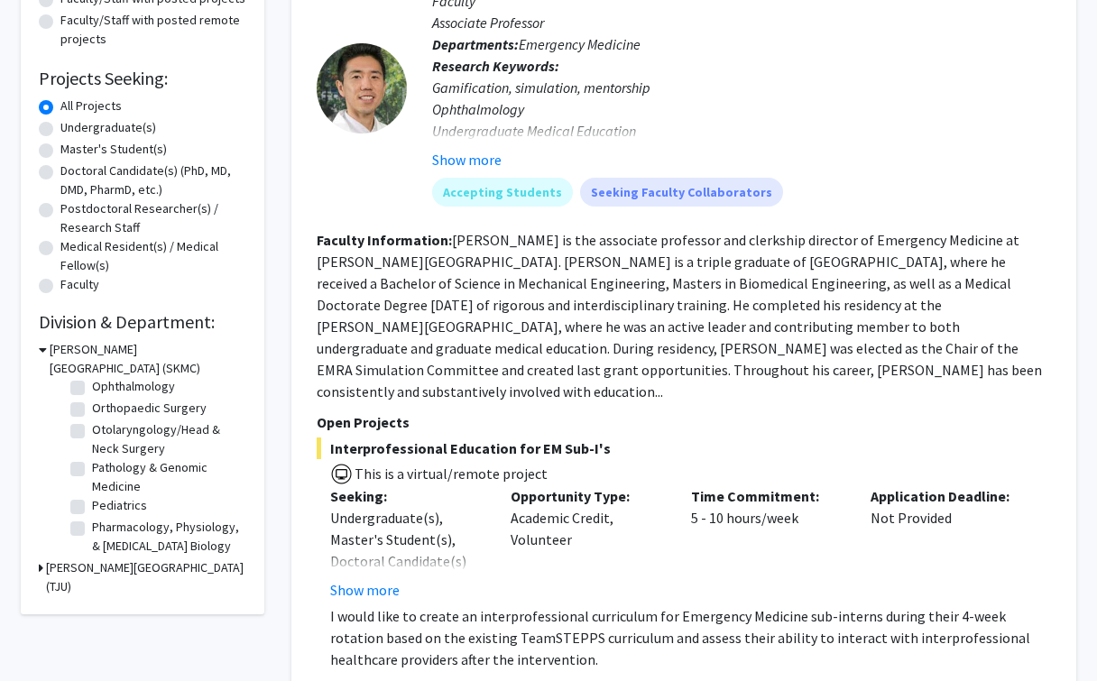
scroll to position [569, 0]
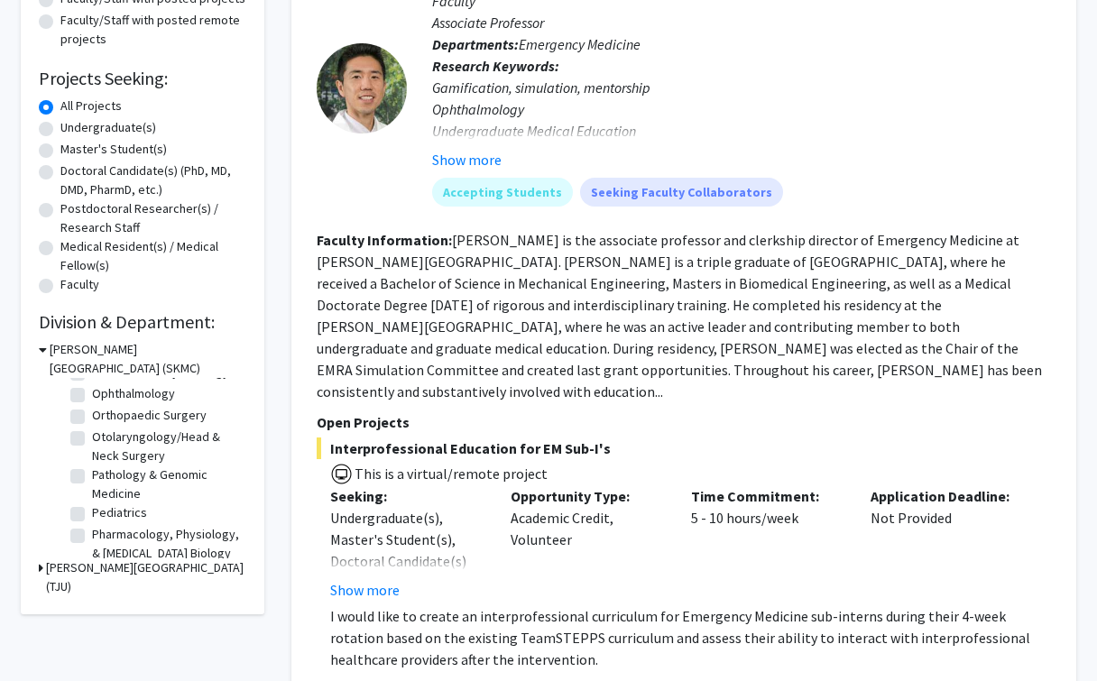
click at [92, 437] on label "Otolaryngology/Head & Neck Surgery" at bounding box center [167, 447] width 150 height 38
click at [92, 437] on input "Otolaryngology/Head & Neck Surgery" at bounding box center [98, 434] width 12 height 12
checkbox input "true"
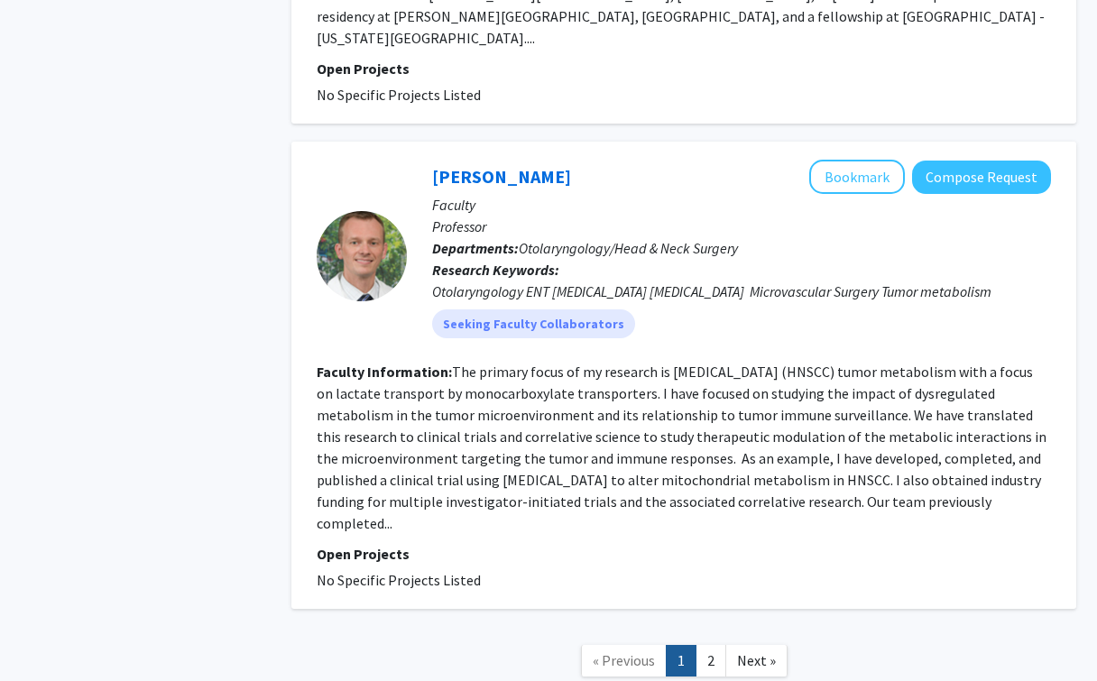
scroll to position [3498, 0]
click at [714, 646] on link "2" at bounding box center [710, 662] width 31 height 32
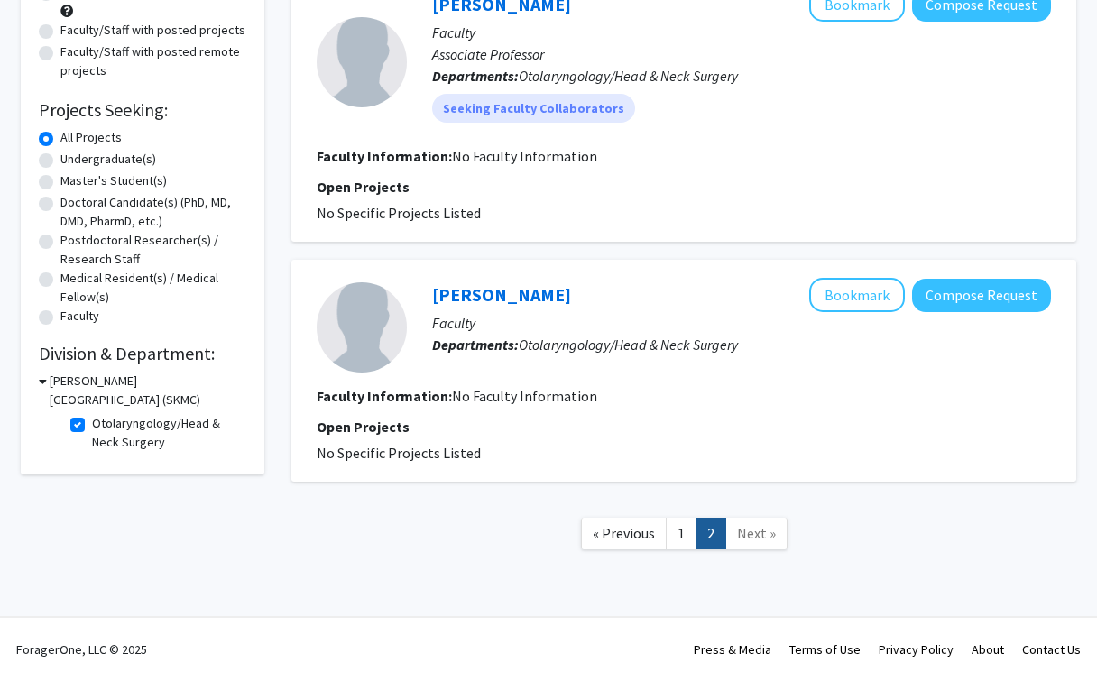
scroll to position [215, 0]
click at [678, 537] on link "1" at bounding box center [681, 534] width 31 height 32
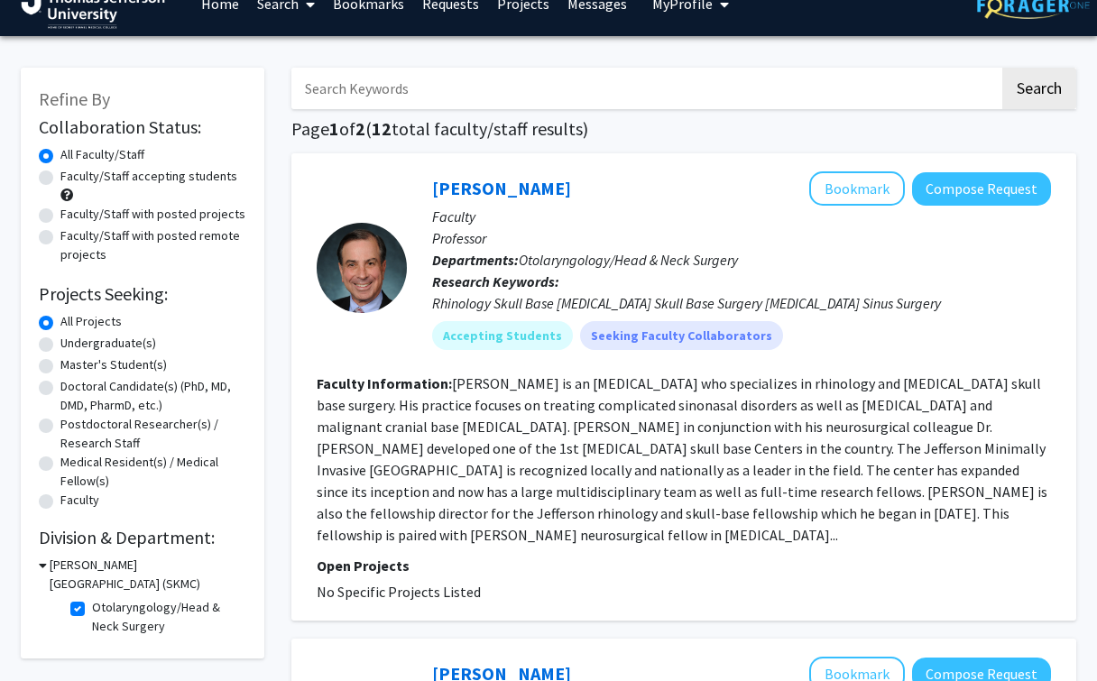
scroll to position [32, 0]
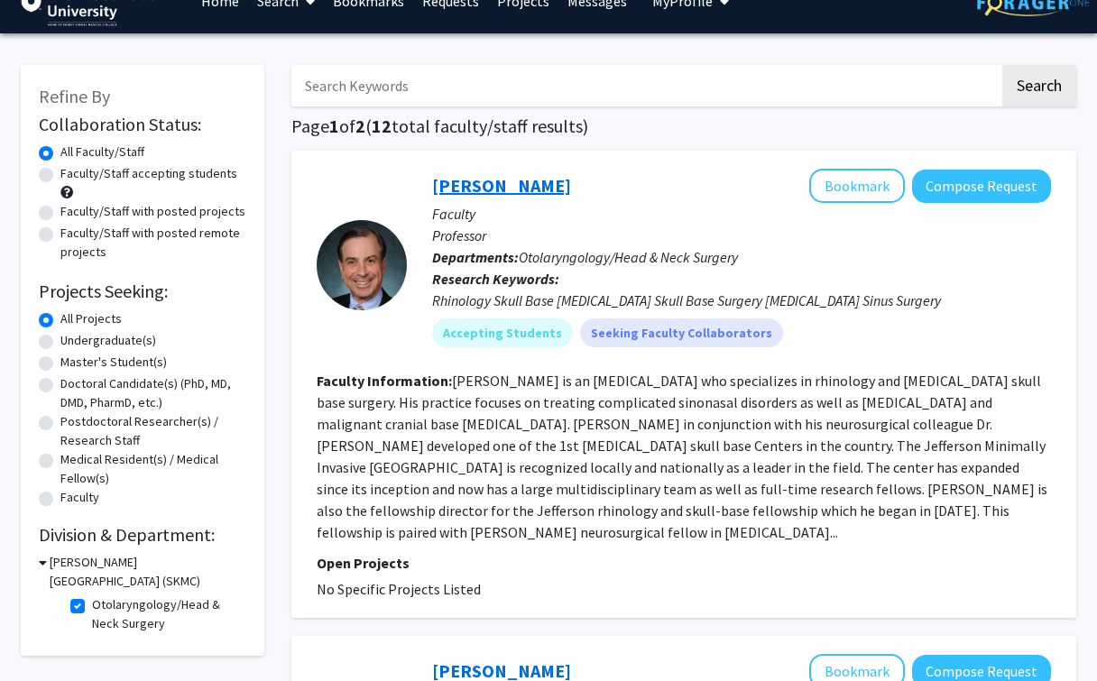
click at [460, 180] on link "[PERSON_NAME]" at bounding box center [501, 185] width 139 height 23
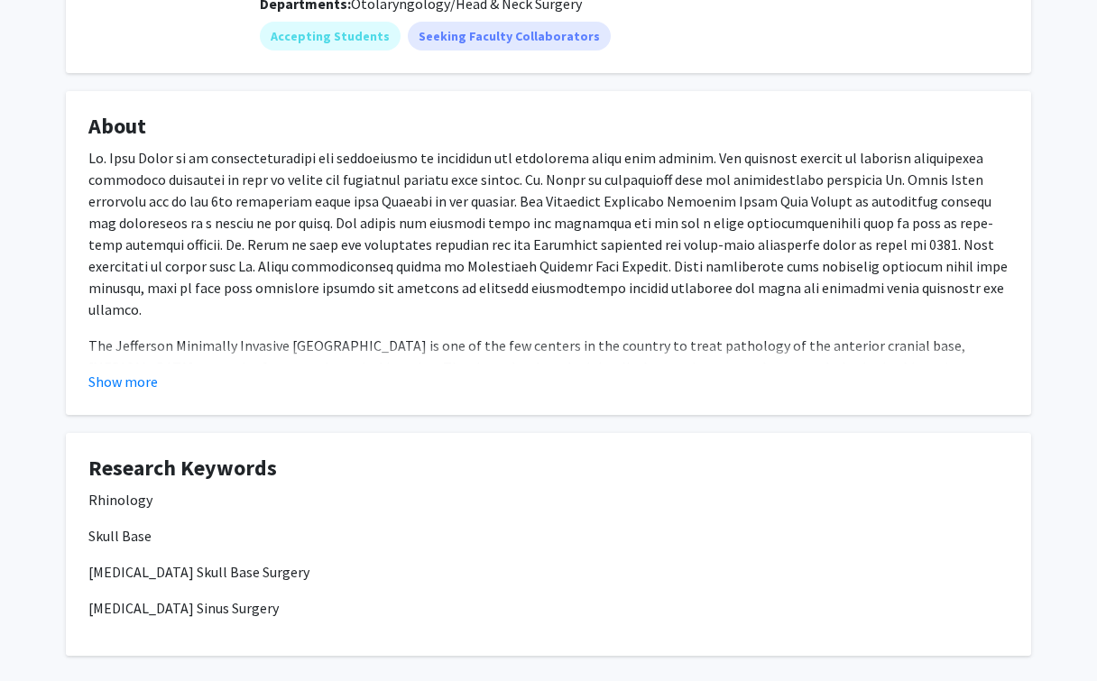
scroll to position [262, 0]
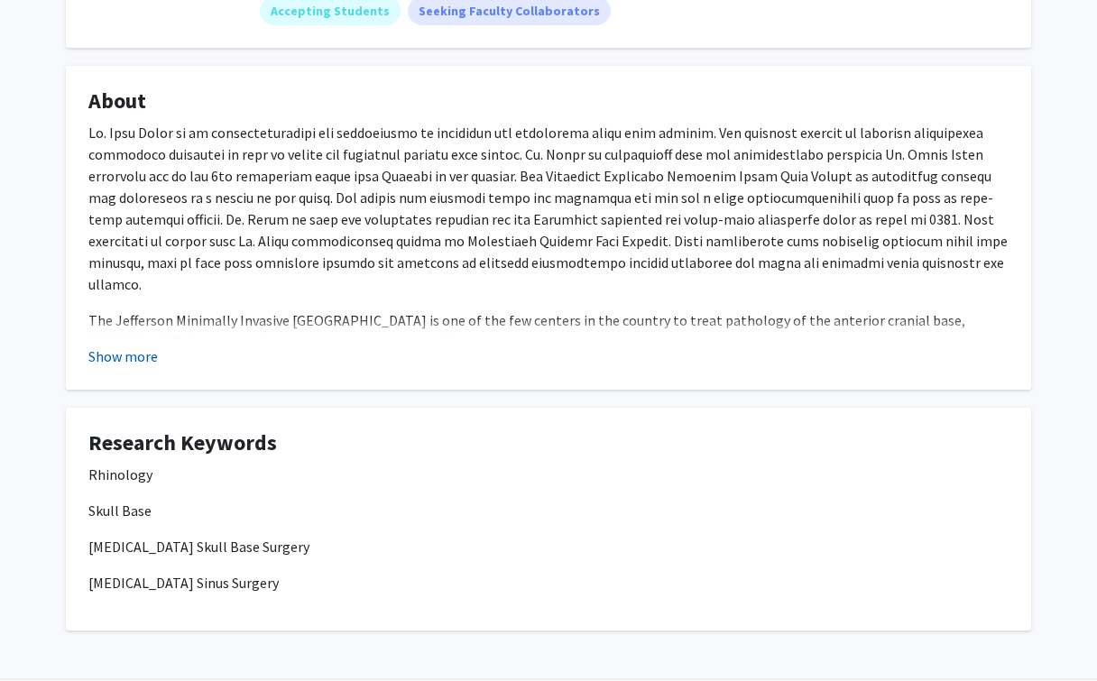
click at [114, 361] on button "Show more" at bounding box center [122, 356] width 69 height 22
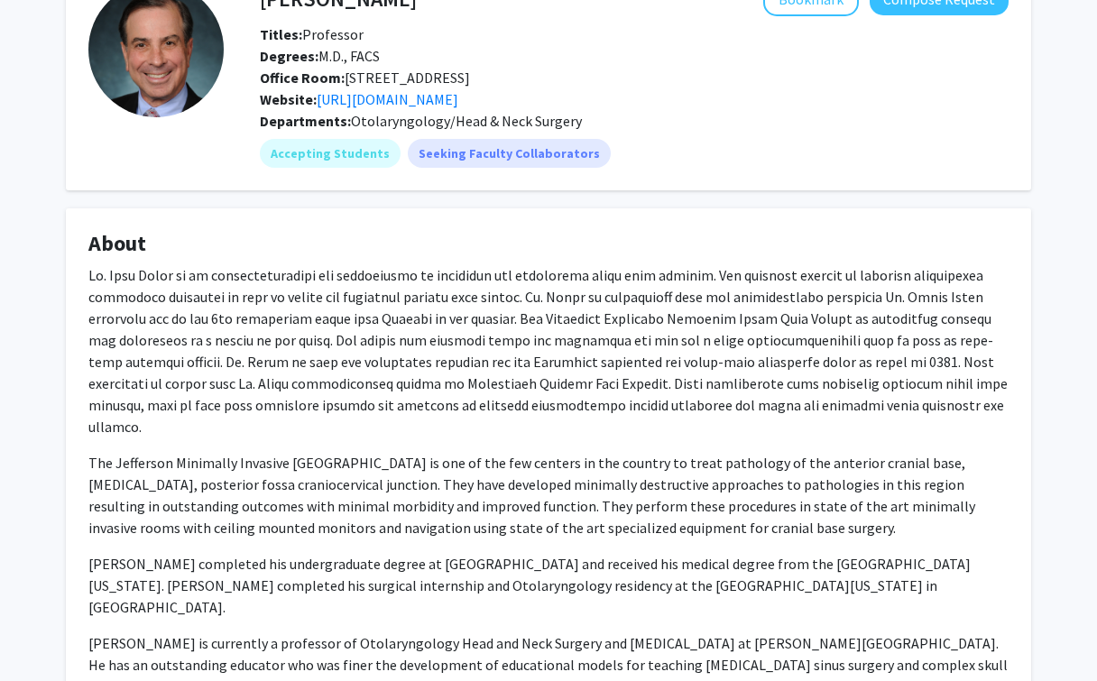
scroll to position [150, 0]
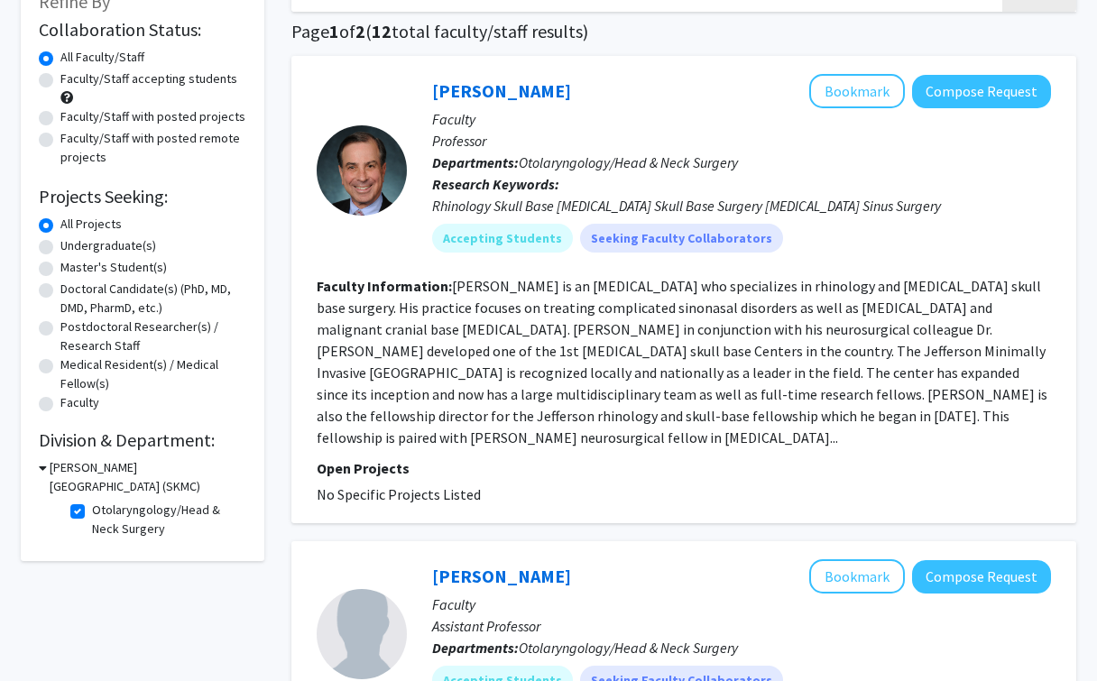
scroll to position [89, 0]
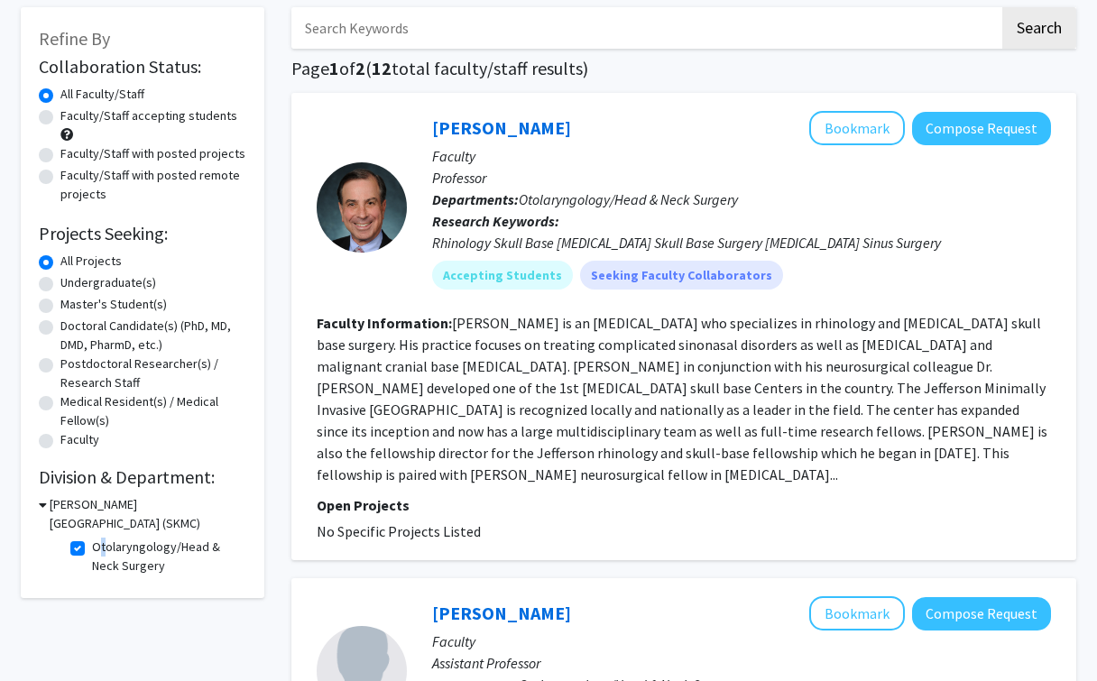
click at [92, 546] on label "Otolaryngology/Head & Neck Surgery" at bounding box center [167, 557] width 150 height 38
click at [92, 546] on input "Otolaryngology/Head & Neck Surgery" at bounding box center [98, 544] width 12 height 12
checkbox input "false"
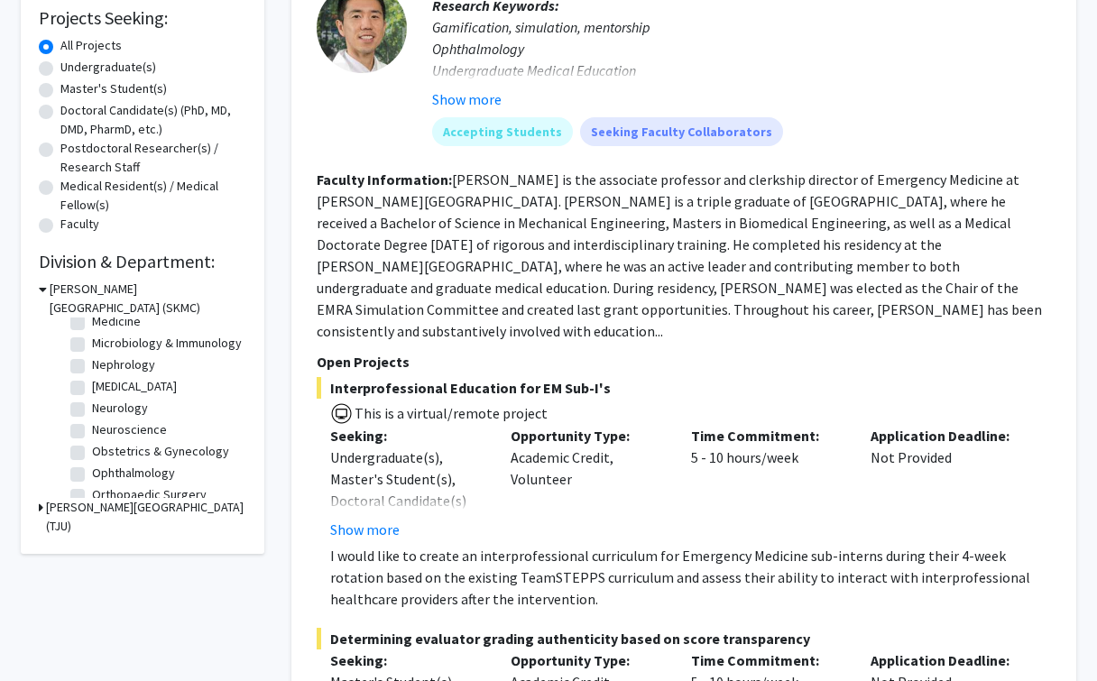
scroll to position [431, 0]
click at [92, 406] on label "Neurology" at bounding box center [120, 406] width 56 height 19
click at [92, 406] on input "Neurology" at bounding box center [98, 403] width 12 height 12
checkbox input "true"
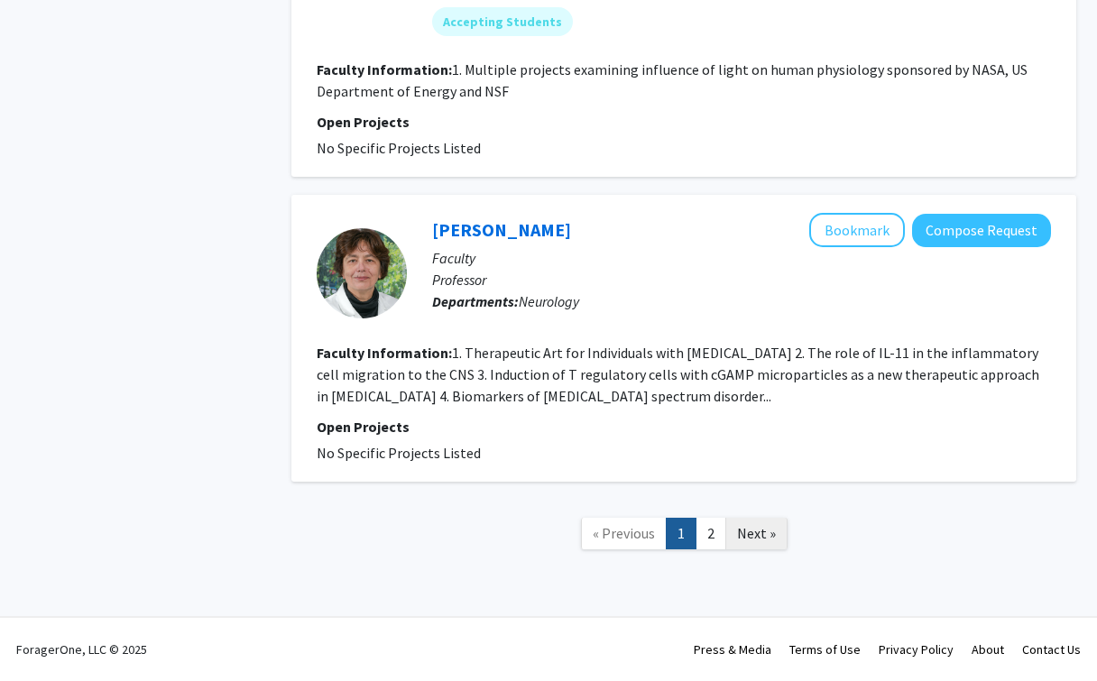
scroll to position [5226, 0]
click at [705, 537] on link "2" at bounding box center [710, 534] width 31 height 32
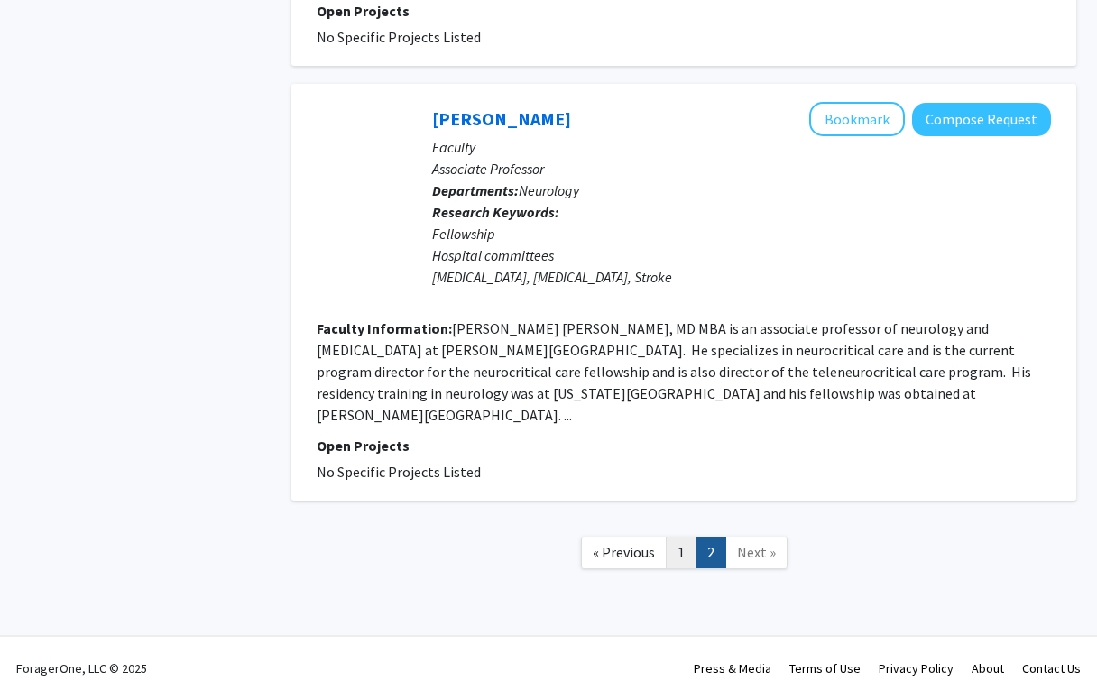
scroll to position [1122, 0]
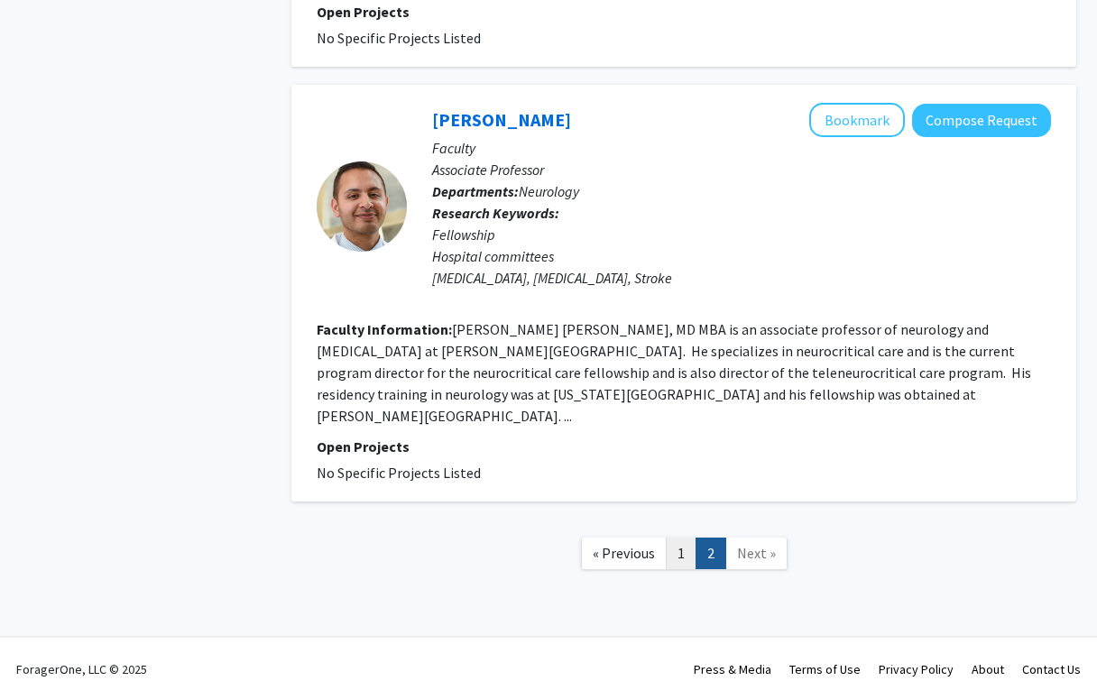
click at [678, 538] on link "1" at bounding box center [681, 554] width 31 height 32
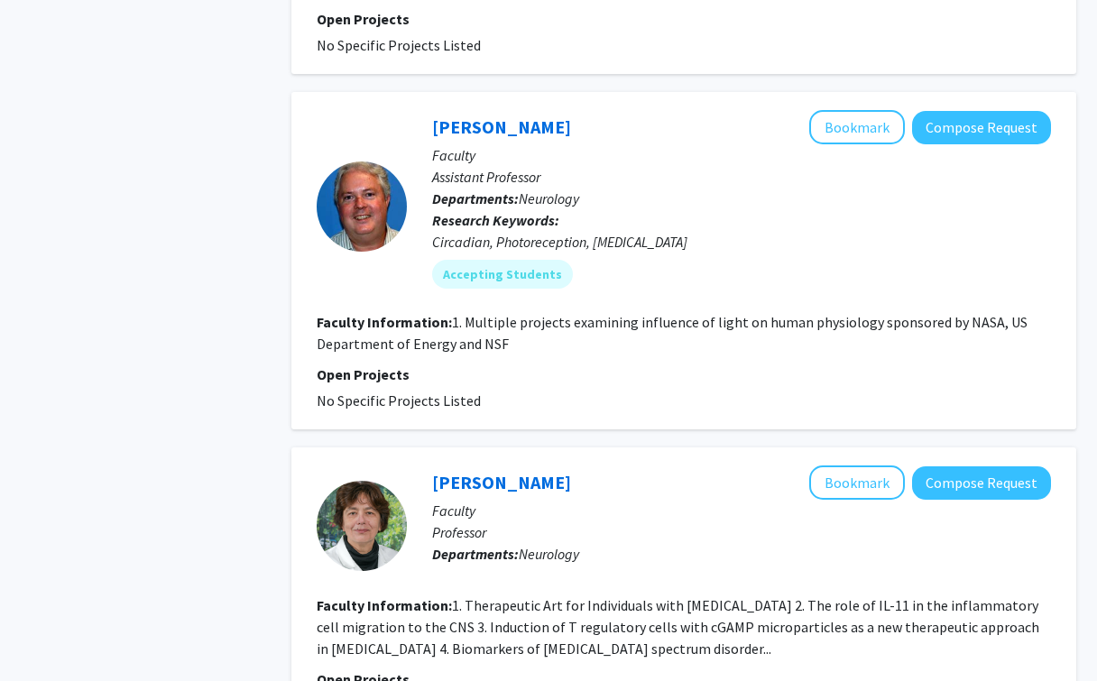
scroll to position [5000, 0]
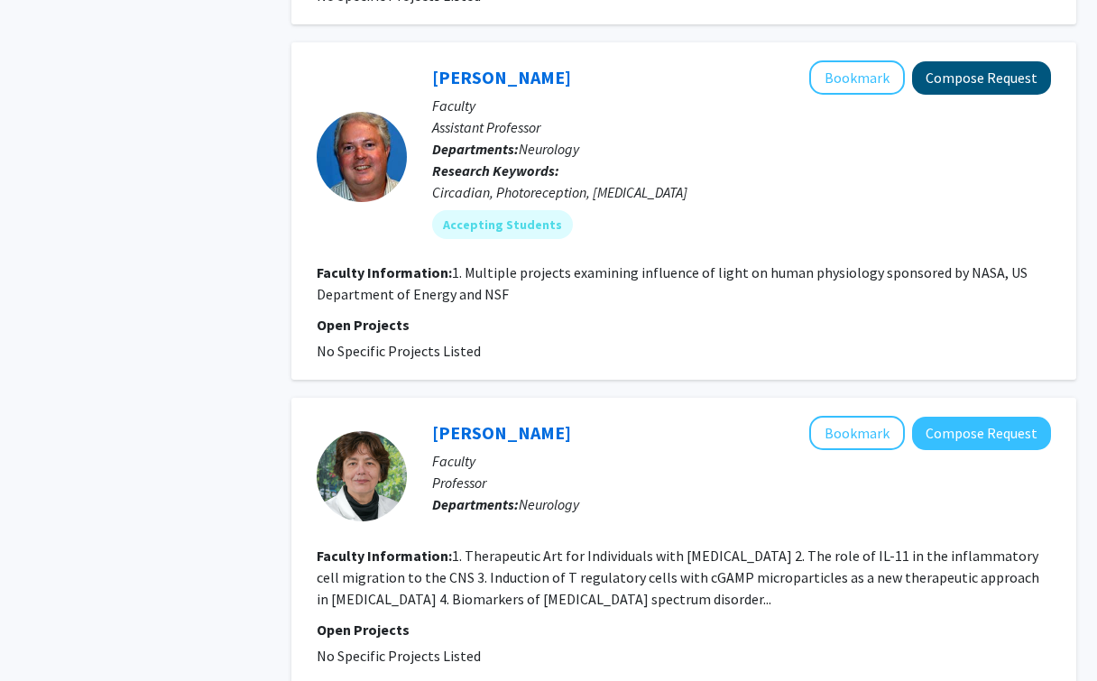
click at [989, 95] on button "Compose Request" at bounding box center [981, 77] width 139 height 33
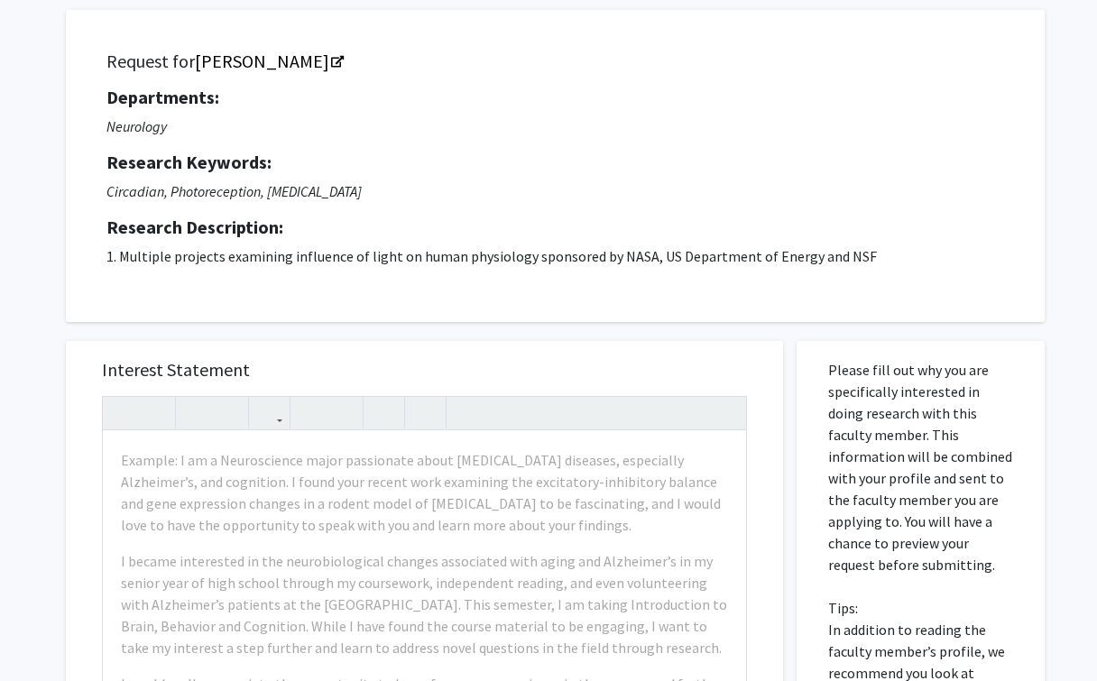
scroll to position [117, 0]
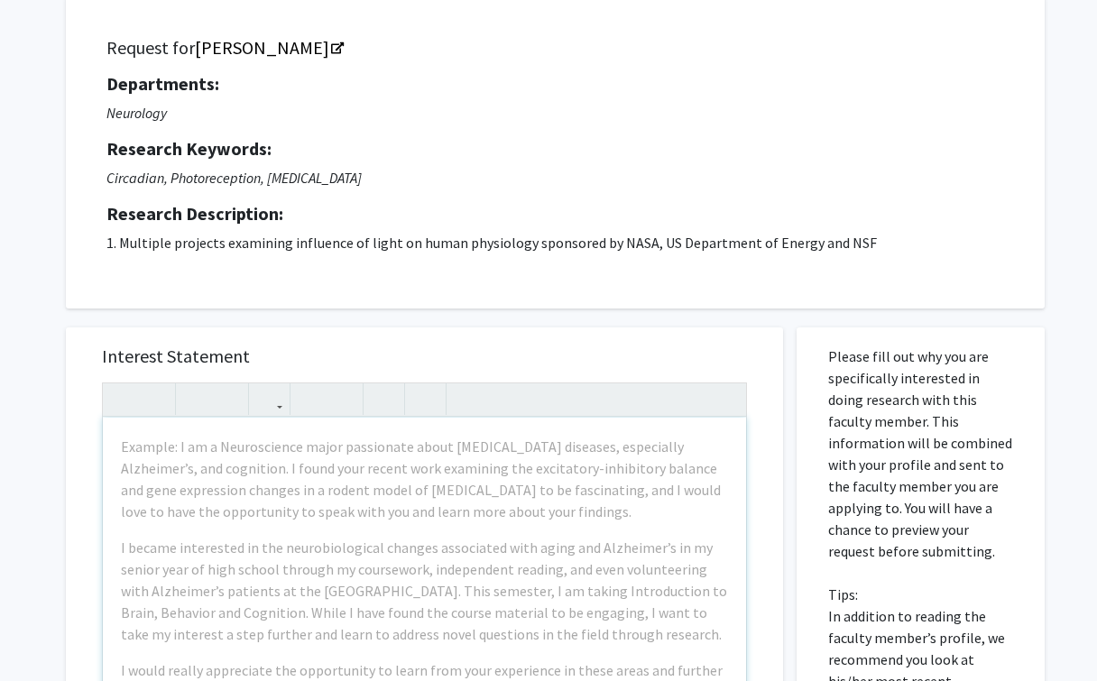
click at [388, 529] on div "Example: I am a Neuroscience major passionate about [MEDICAL_DATA] diseases, es…" at bounding box center [424, 624] width 643 height 413
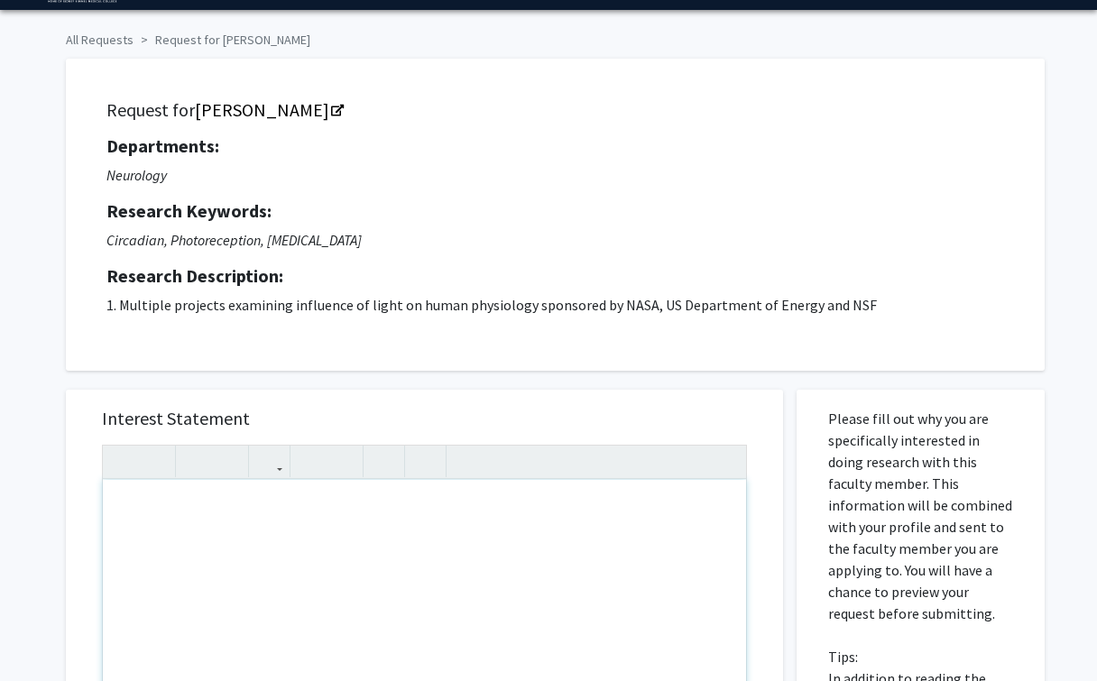
scroll to position [57, 0]
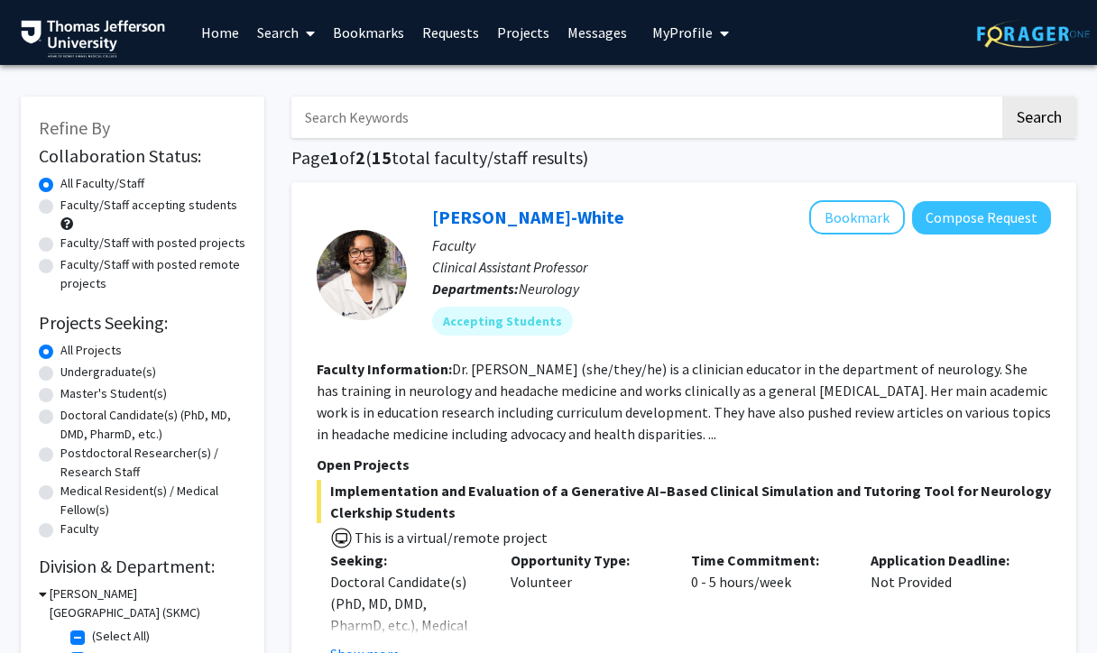
scroll to position [4775, 0]
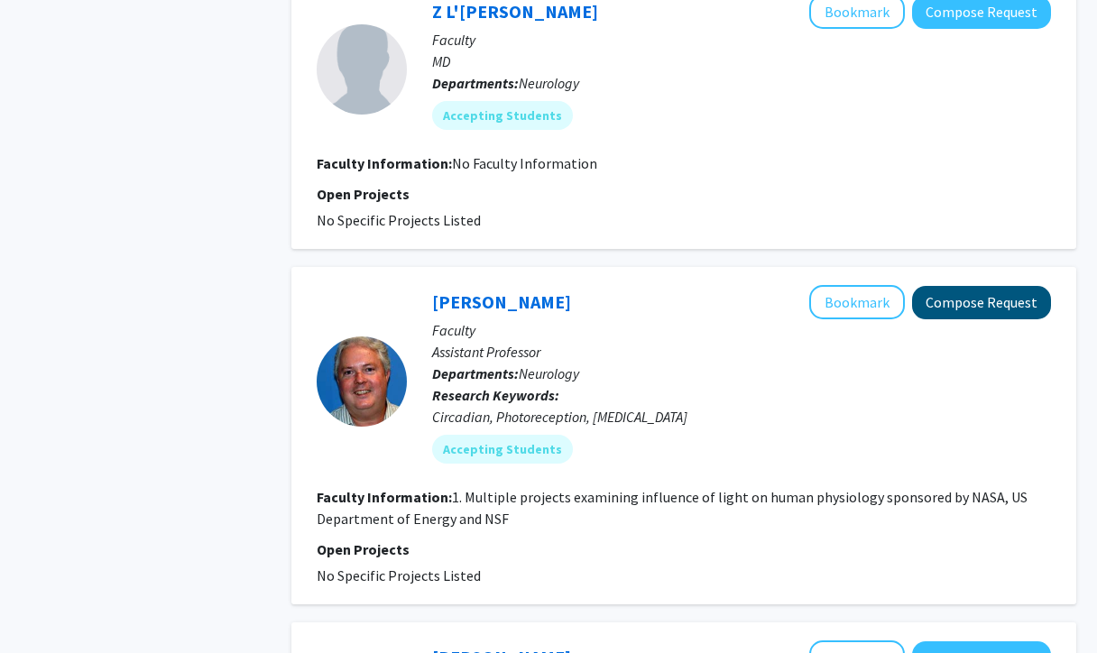
click at [943, 319] on button "Compose Request" at bounding box center [981, 302] width 139 height 33
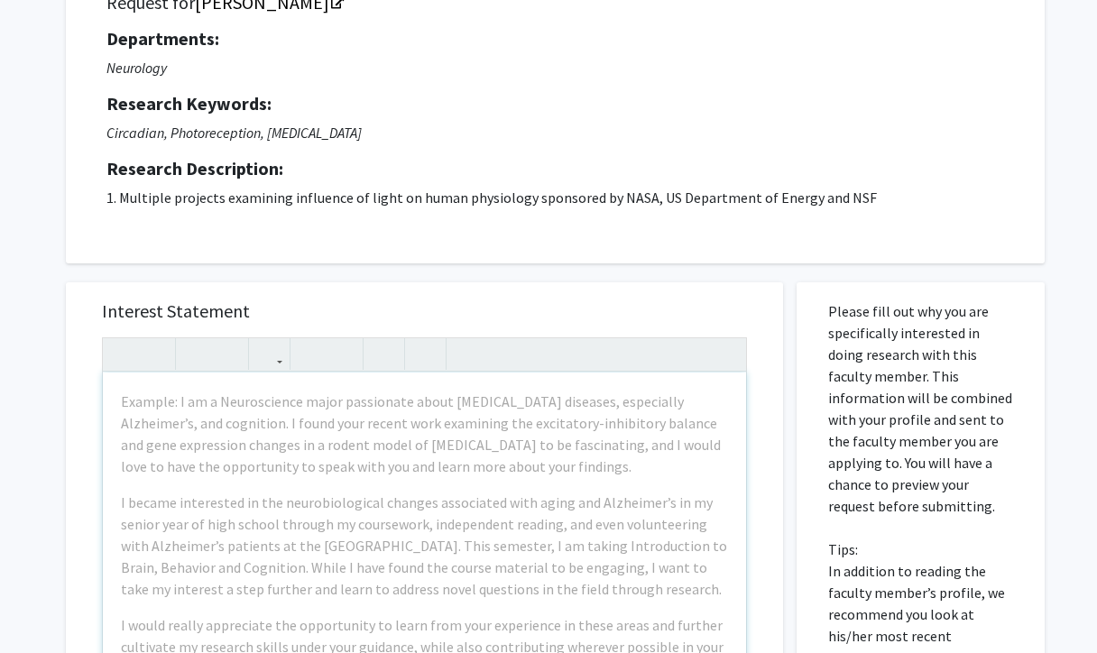
scroll to position [161, 0]
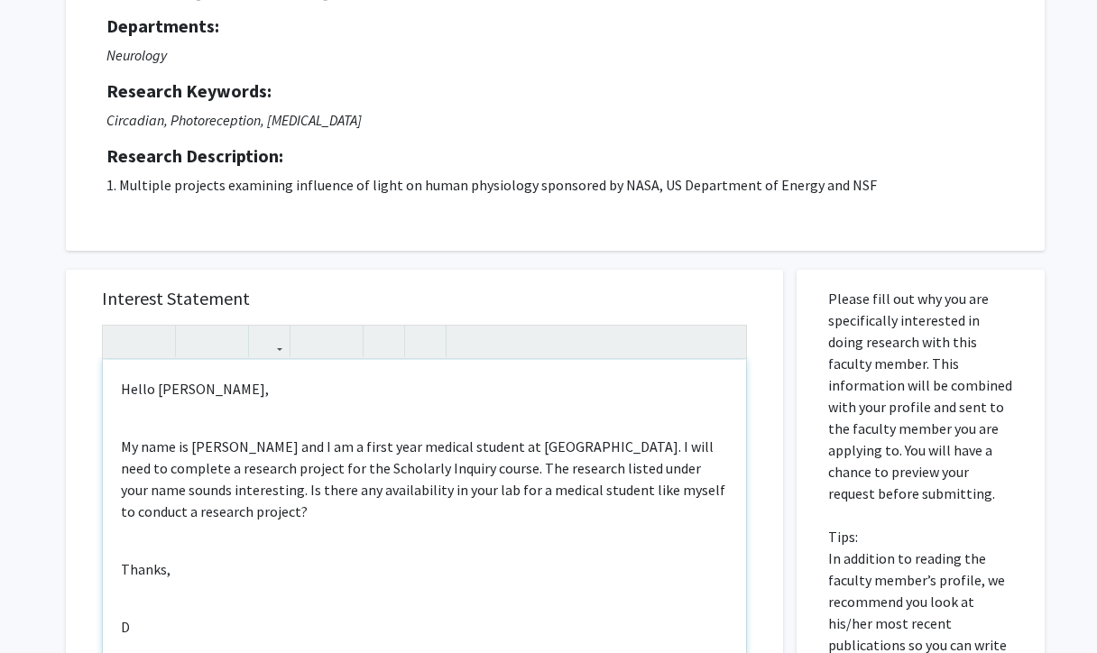
type textarea "<p>Hello [PERSON_NAME],</p><br><p>My name is [PERSON_NAME] and I am a first yea…"
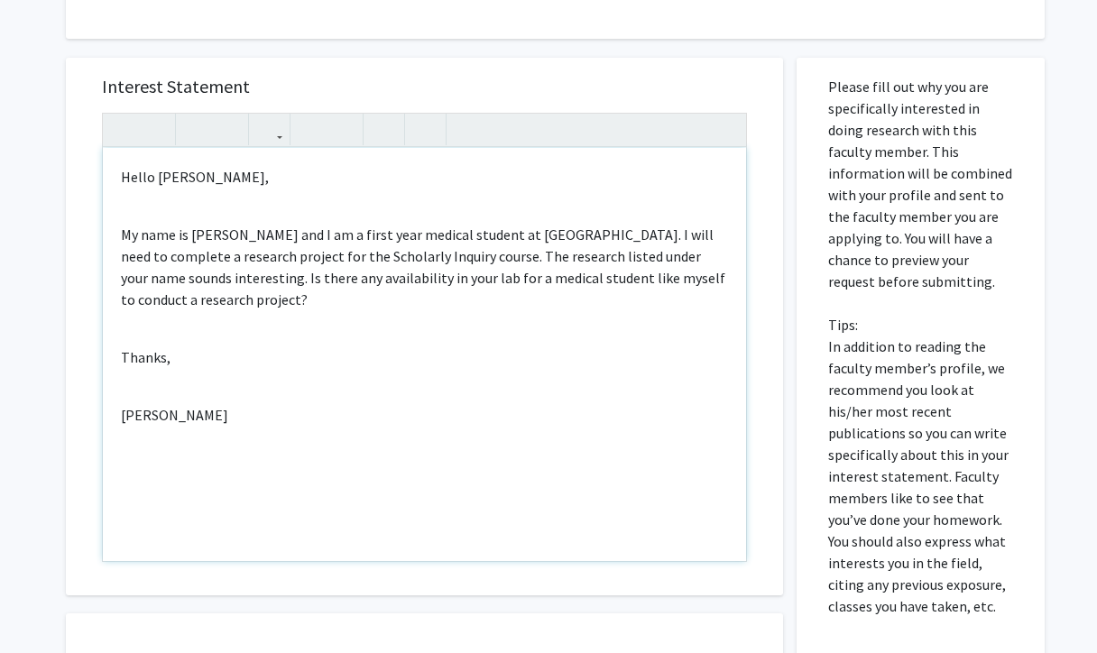
scroll to position [570, 0]
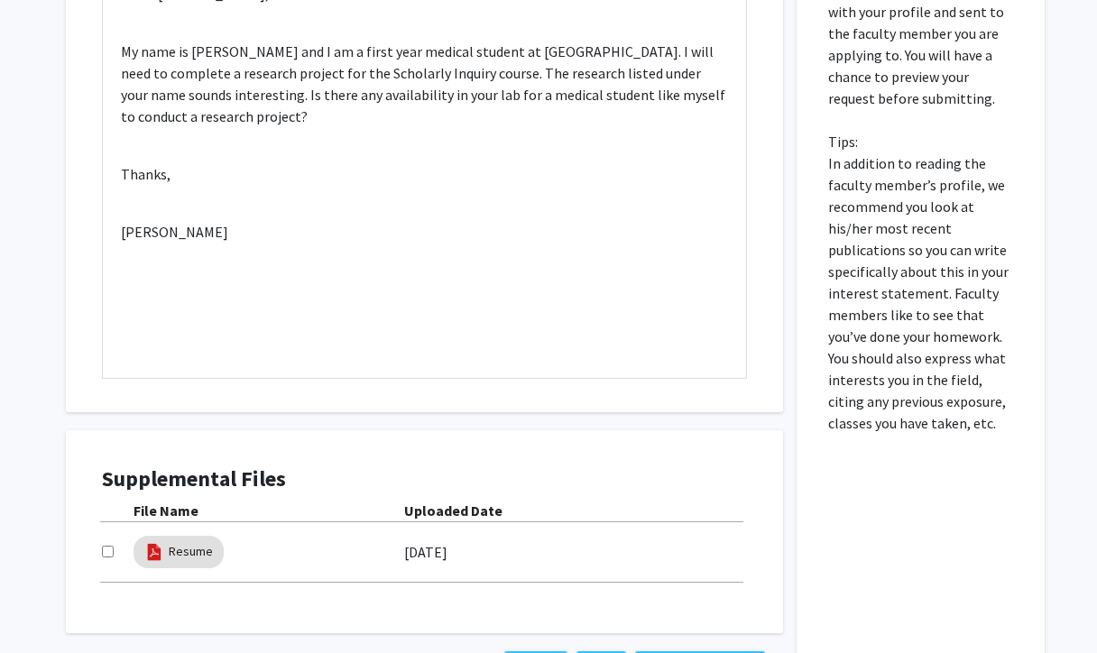
click at [107, 554] on input "checkbox" at bounding box center [108, 552] width 12 height 12
checkbox input "true"
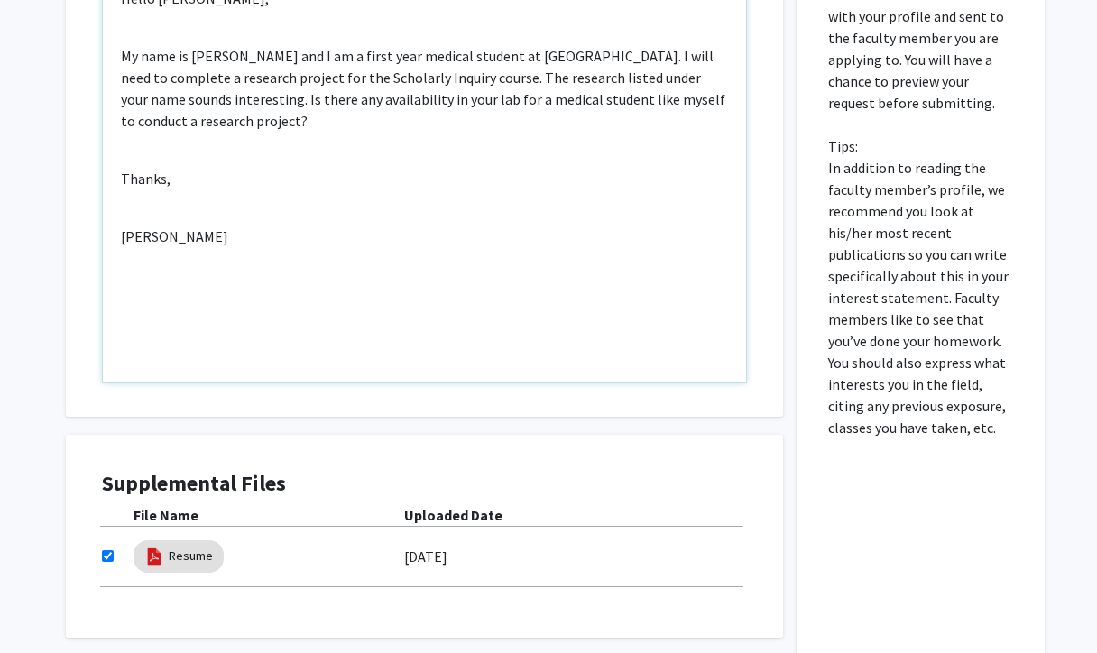
scroll to position [688, 0]
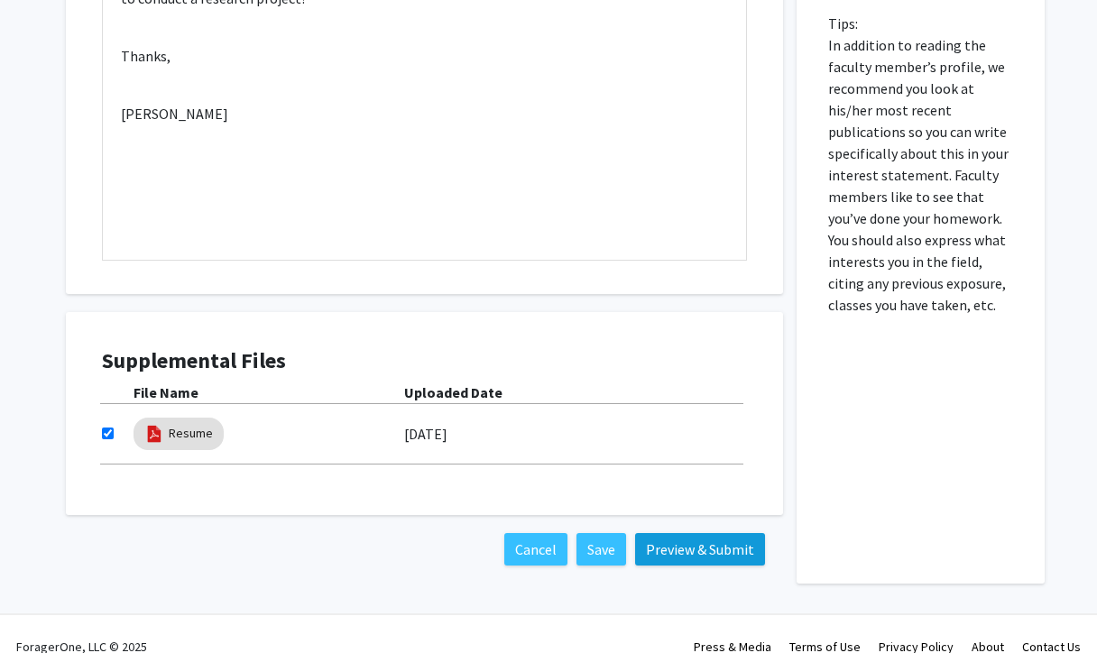
click at [701, 551] on button "Preview & Submit" at bounding box center [700, 549] width 130 height 32
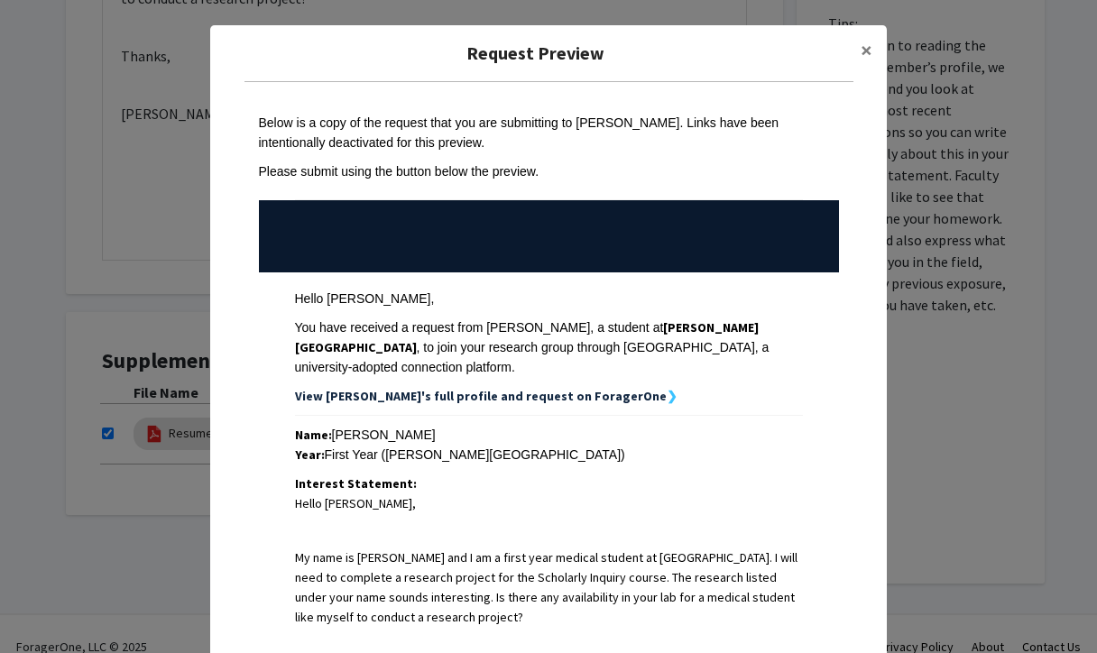
scroll to position [407, 0]
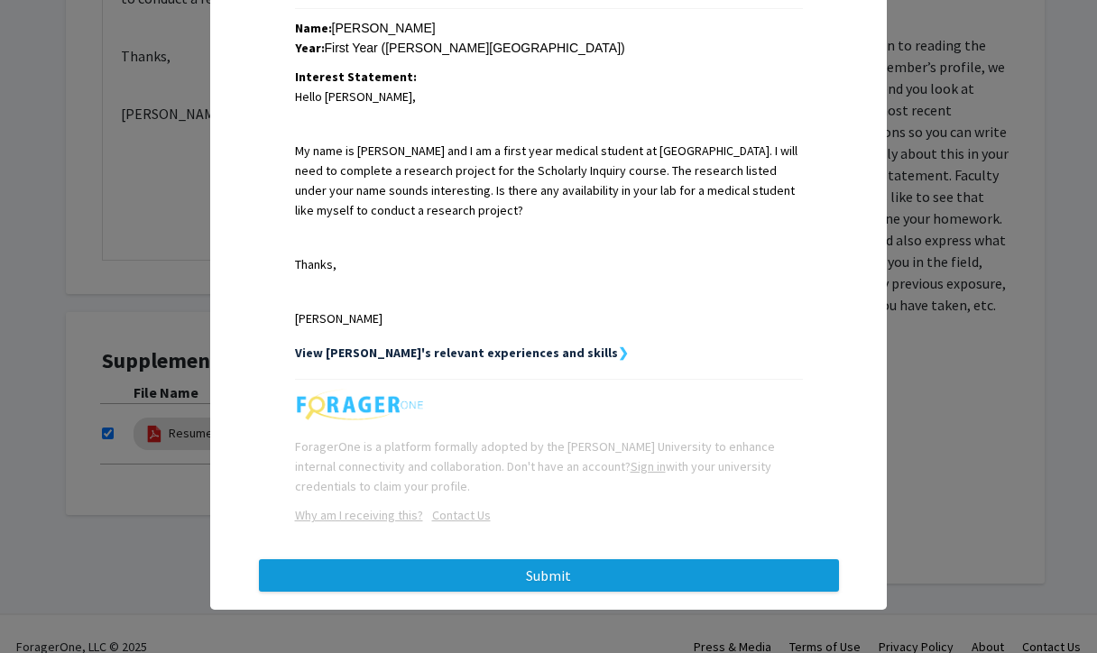
click at [465, 568] on button "Submit" at bounding box center [549, 575] width 580 height 32
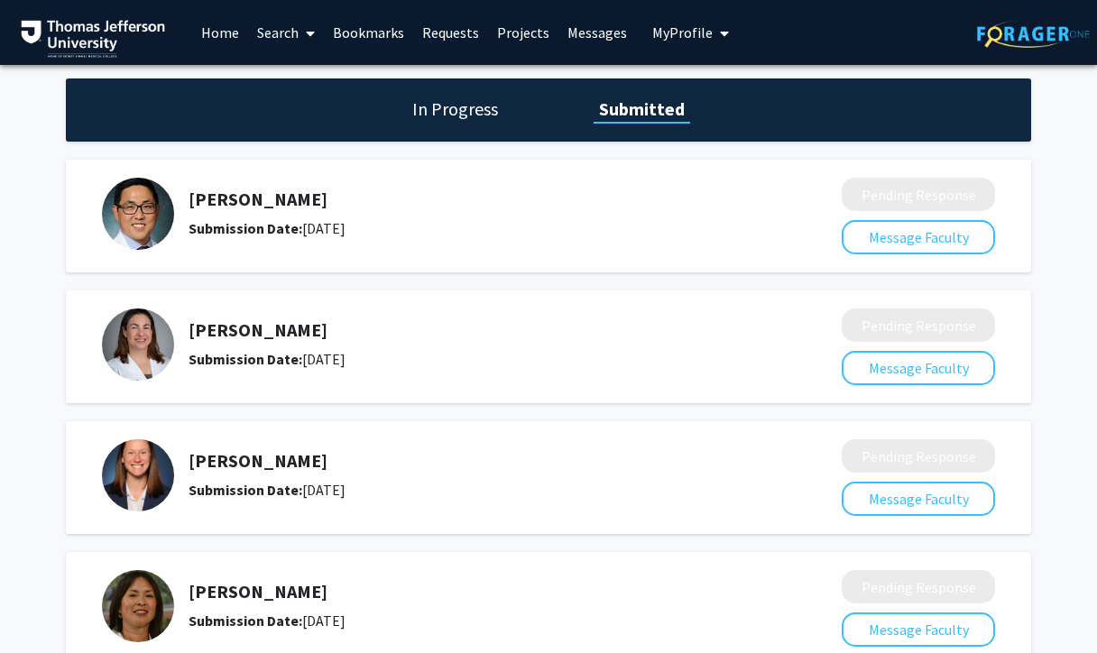
click at [216, 33] on link "Home" at bounding box center [220, 32] width 56 height 63
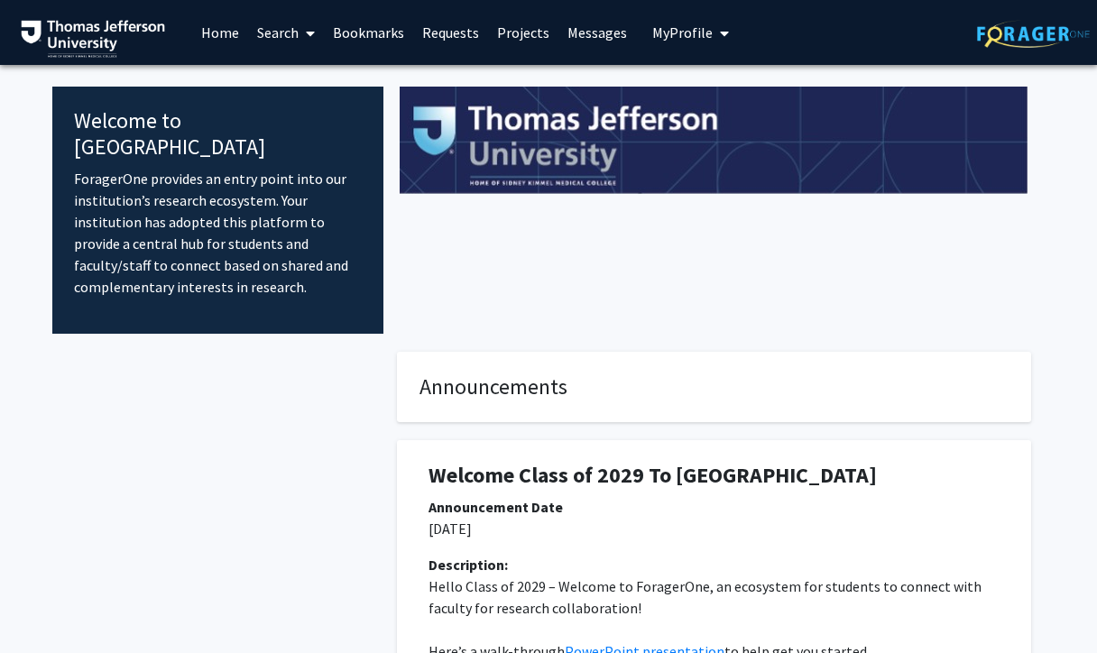
click at [244, 34] on link "Home" at bounding box center [220, 32] width 56 height 63
click at [266, 36] on link "Search" at bounding box center [286, 32] width 76 height 63
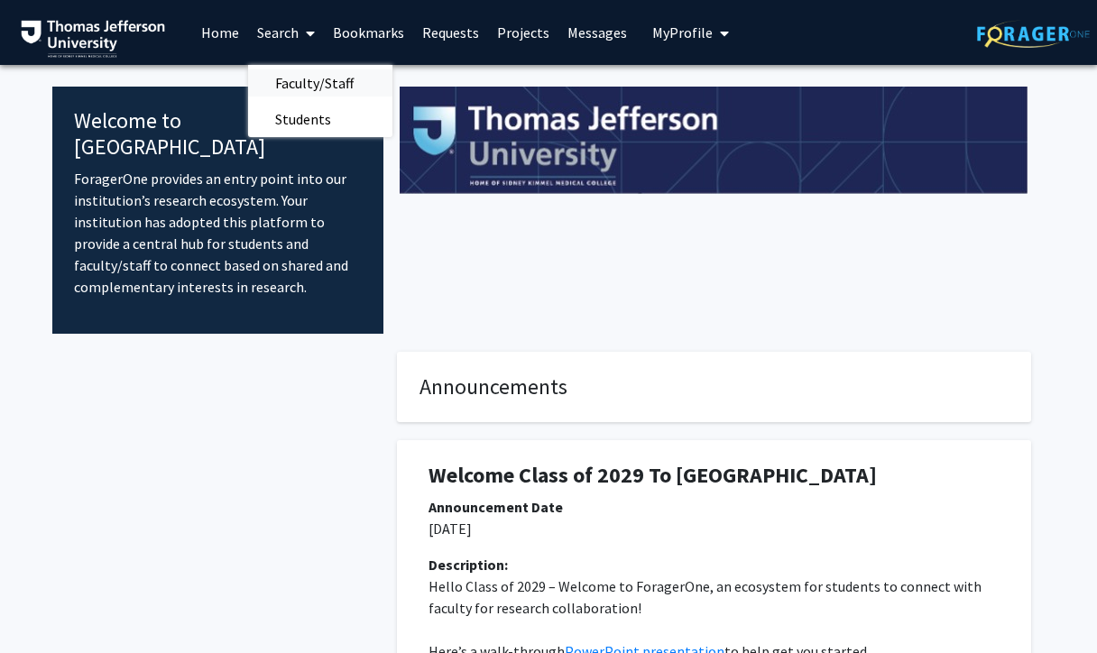
click at [308, 84] on span "Faculty/Staff" at bounding box center [314, 83] width 133 height 36
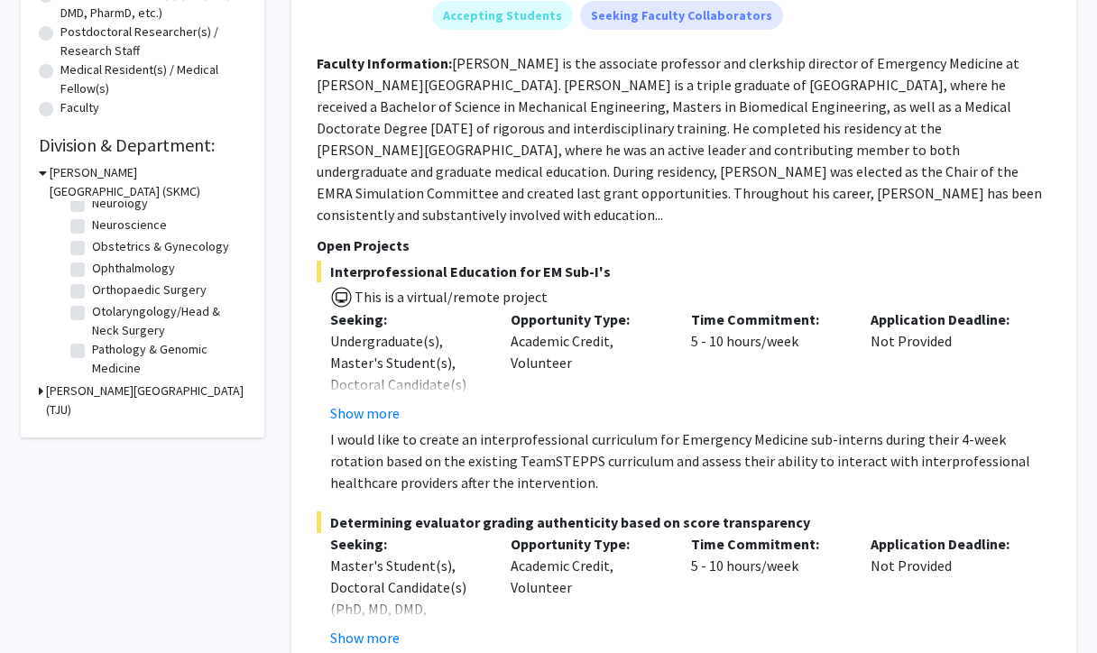
scroll to position [486, 0]
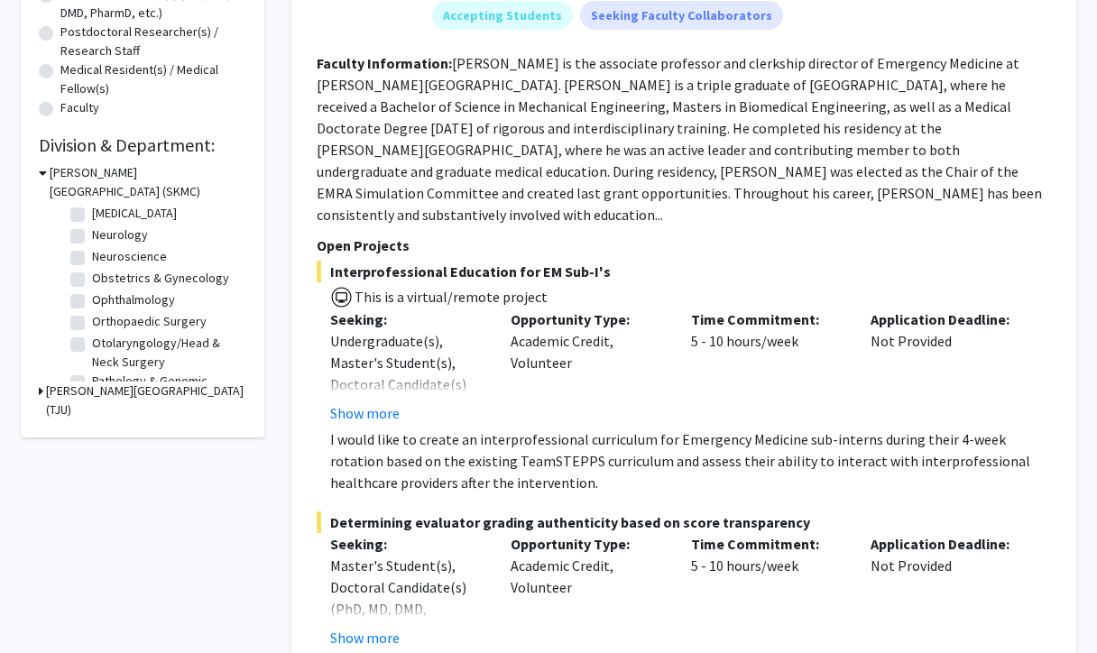
click at [92, 300] on label "Ophthalmology" at bounding box center [133, 299] width 83 height 19
click at [92, 300] on input "Ophthalmology" at bounding box center [98, 296] width 12 height 12
checkbox input "true"
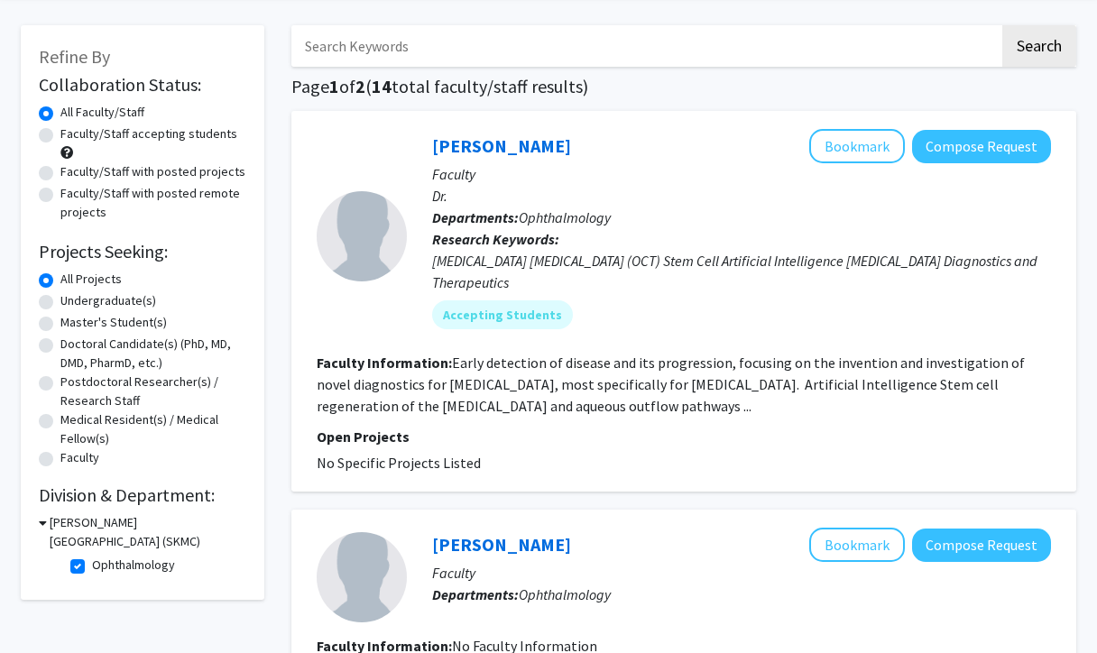
scroll to position [421, 0]
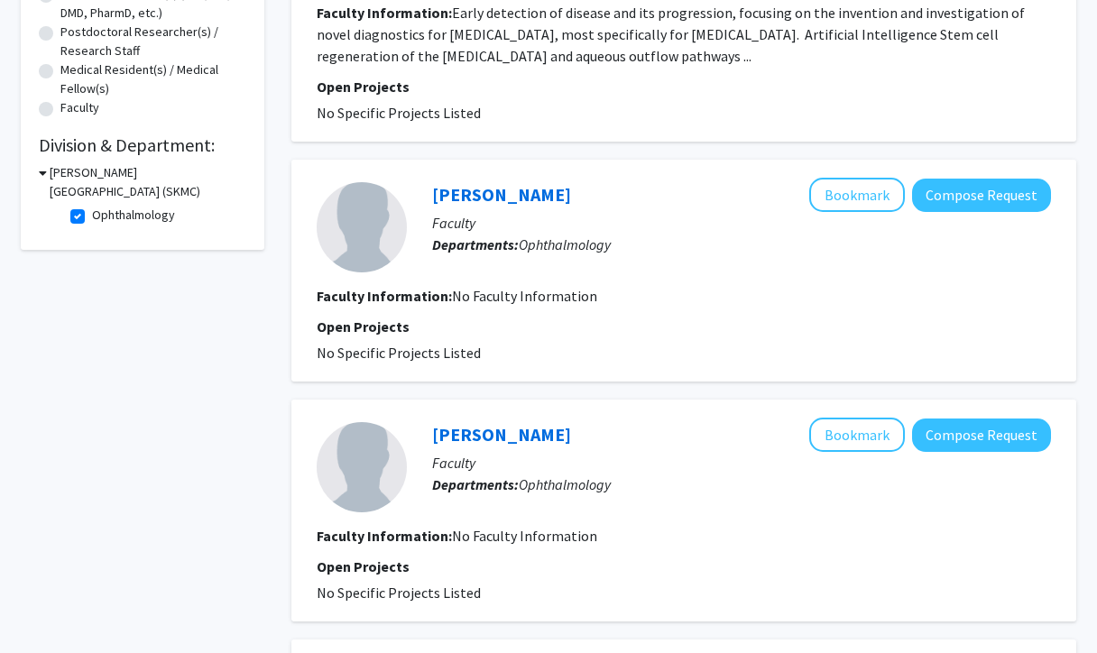
click at [78, 227] on fg-checkbox "Ophthalmology Ophthalmology" at bounding box center [155, 217] width 171 height 22
click at [92, 215] on label "Ophthalmology" at bounding box center [133, 215] width 83 height 19
click at [92, 215] on input "Ophthalmology" at bounding box center [98, 212] width 12 height 12
checkbox input "false"
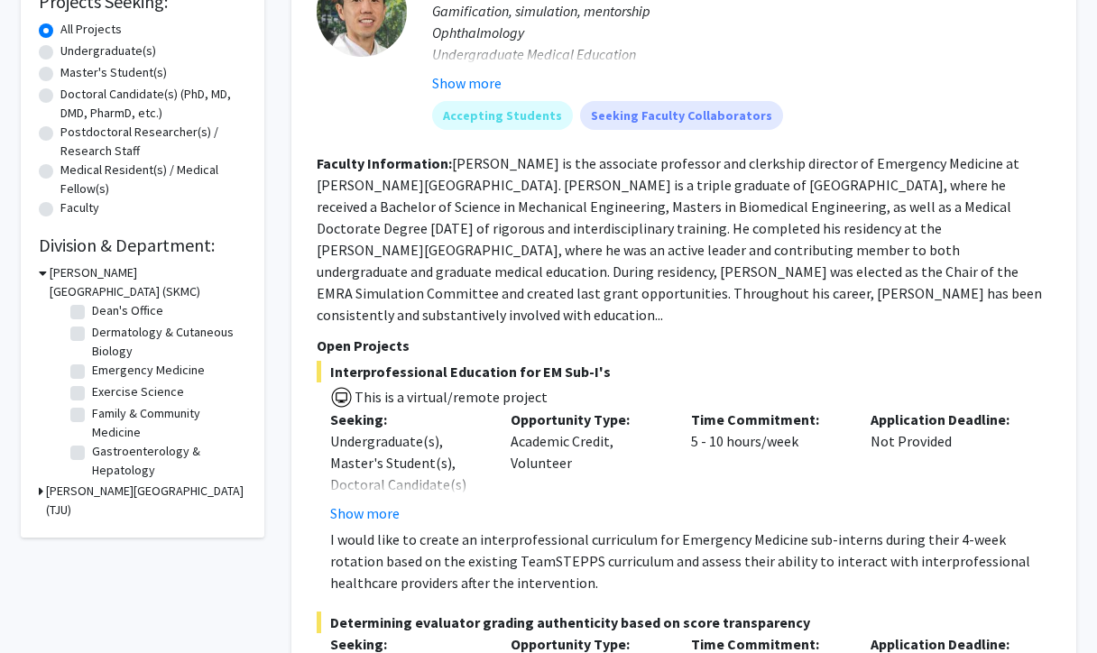
scroll to position [122, 0]
click at [92, 374] on label "Emergency Medicine" at bounding box center [148, 372] width 113 height 19
click at [92, 374] on input "Emergency Medicine" at bounding box center [98, 369] width 12 height 12
checkbox input "true"
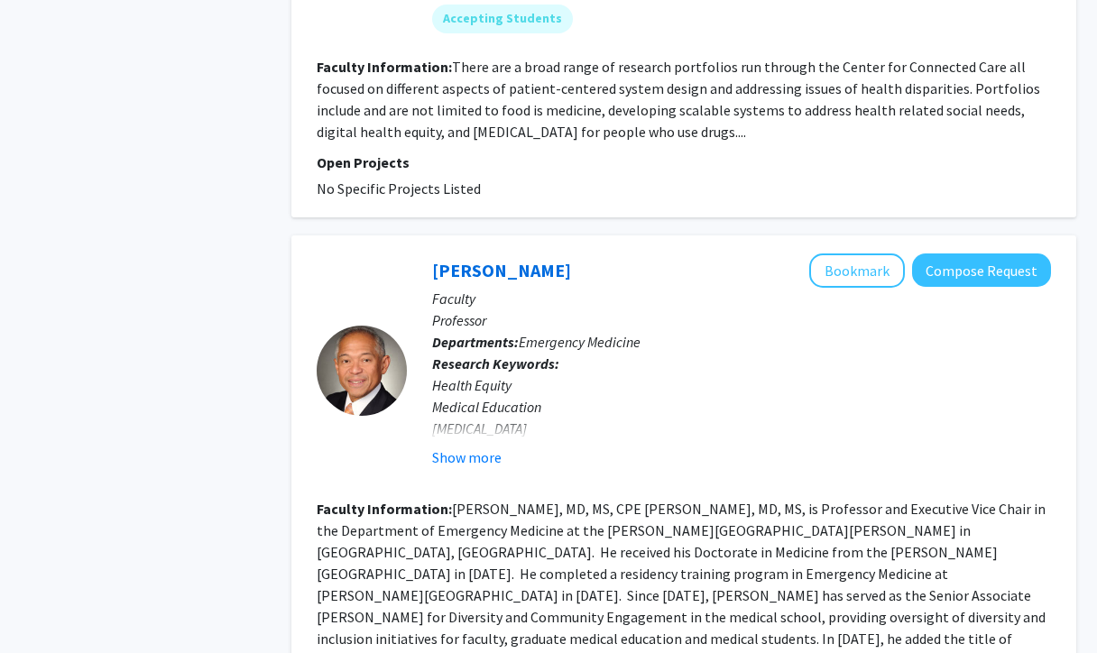
scroll to position [4367, 0]
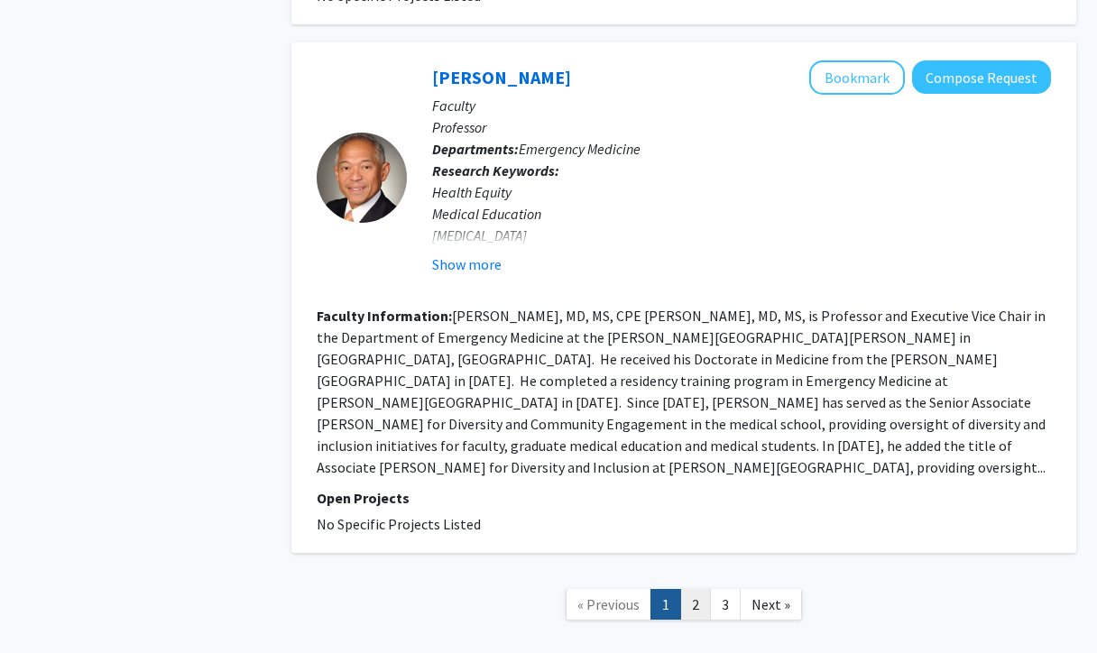
click at [695, 589] on link "2" at bounding box center [695, 605] width 31 height 32
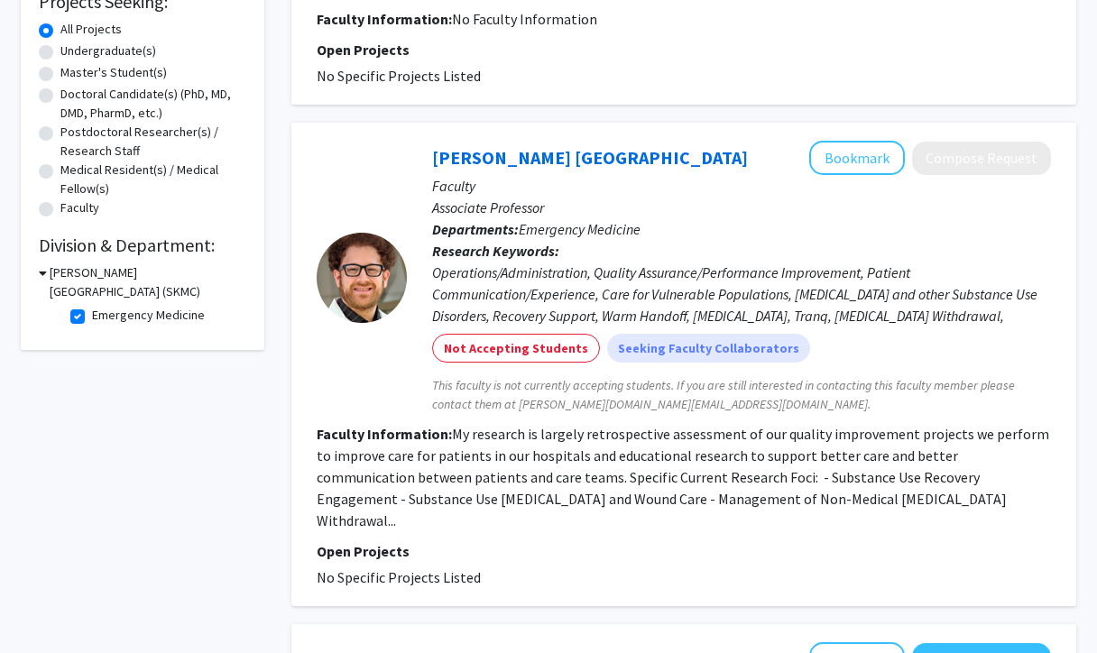
scroll to position [297, 0]
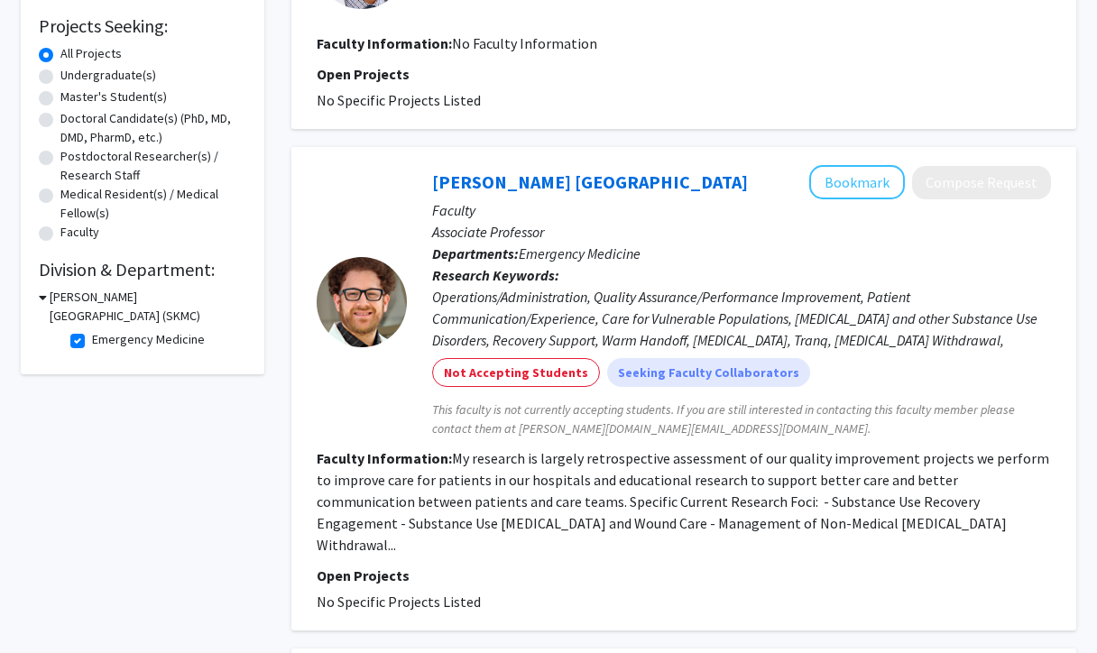
click at [92, 345] on label "Emergency Medicine" at bounding box center [148, 339] width 113 height 19
click at [92, 342] on input "Emergency Medicine" at bounding box center [98, 336] width 12 height 12
checkbox input "false"
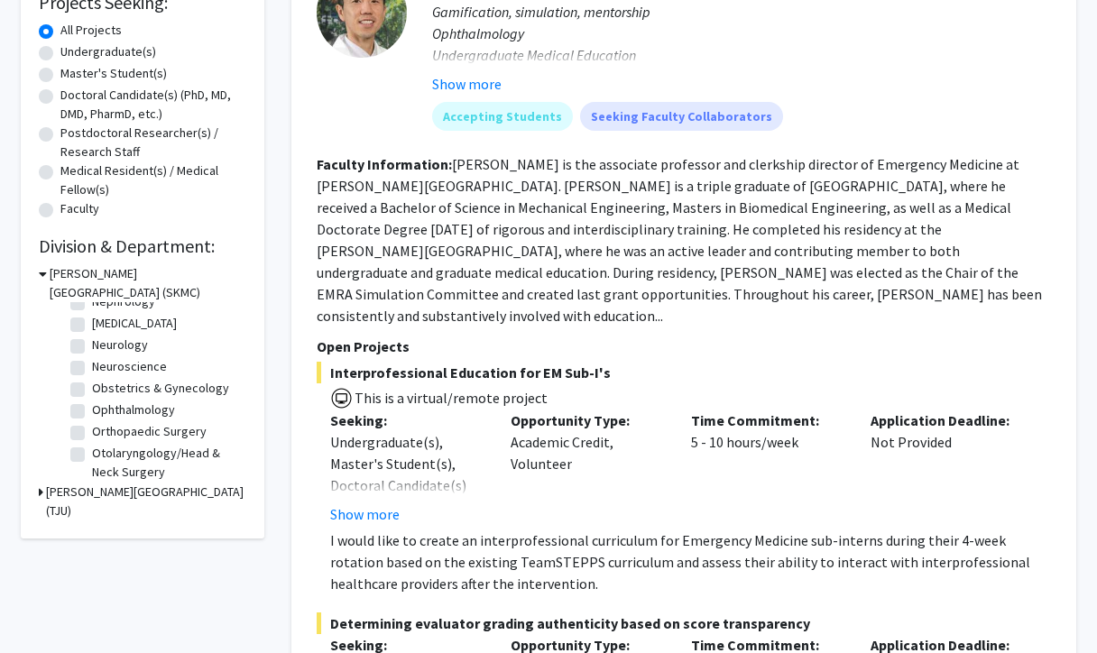
scroll to position [557, 0]
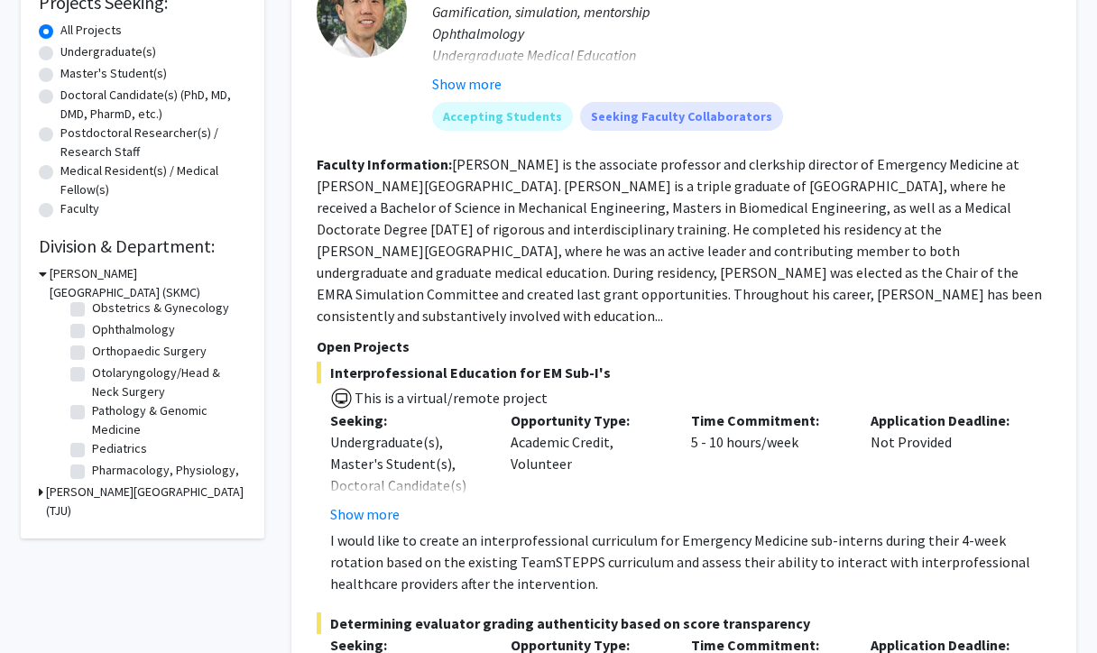
click at [92, 349] on label "Orthopaedic Surgery" at bounding box center [149, 351] width 115 height 19
click at [92, 349] on input "Orthopaedic Surgery" at bounding box center [98, 348] width 12 height 12
checkbox input "true"
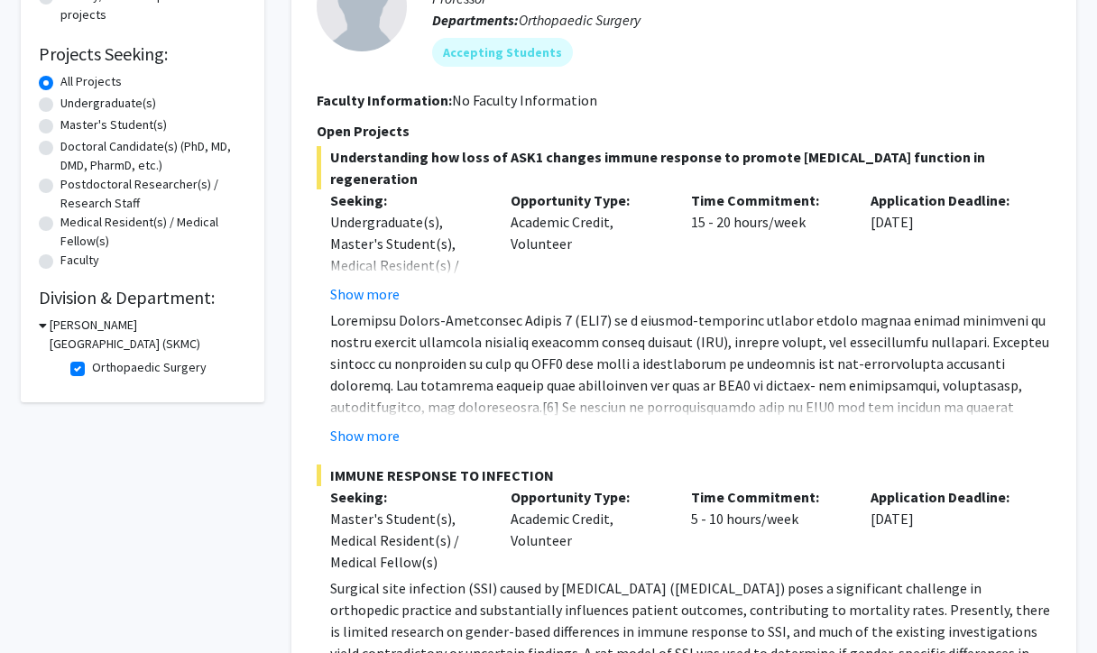
scroll to position [243, 0]
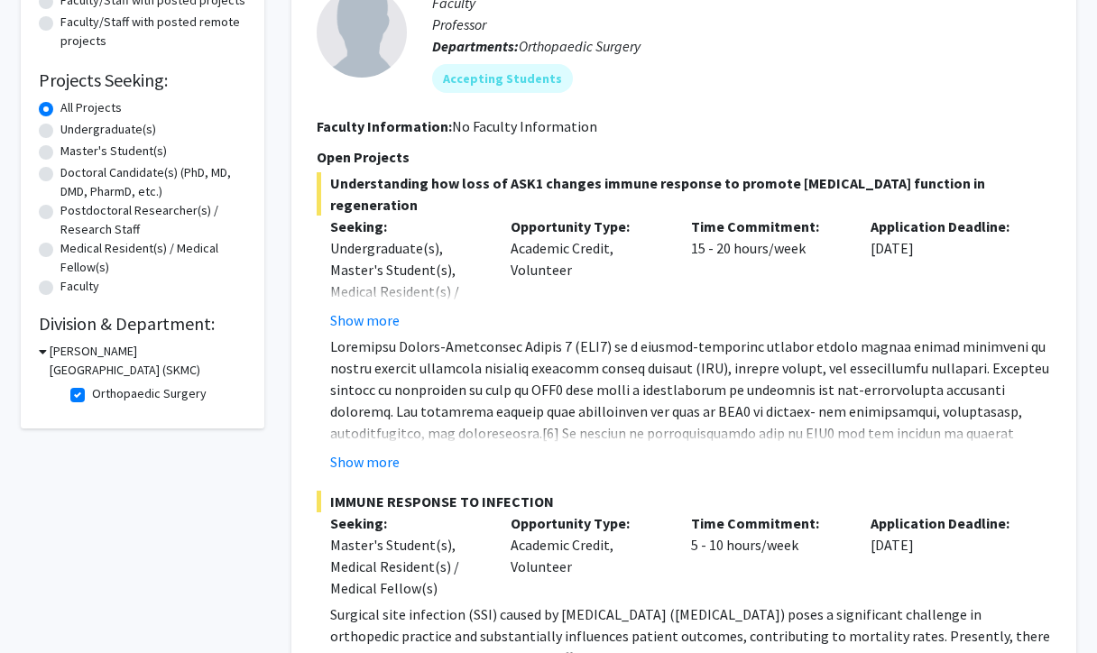
click at [77, 389] on fg-checkbox "Orthopaedic Surgery Orthopaedic Surgery" at bounding box center [155, 395] width 171 height 22
click at [92, 394] on label "Orthopaedic Surgery" at bounding box center [149, 393] width 115 height 19
click at [92, 394] on input "Orthopaedic Surgery" at bounding box center [98, 390] width 12 height 12
checkbox input "false"
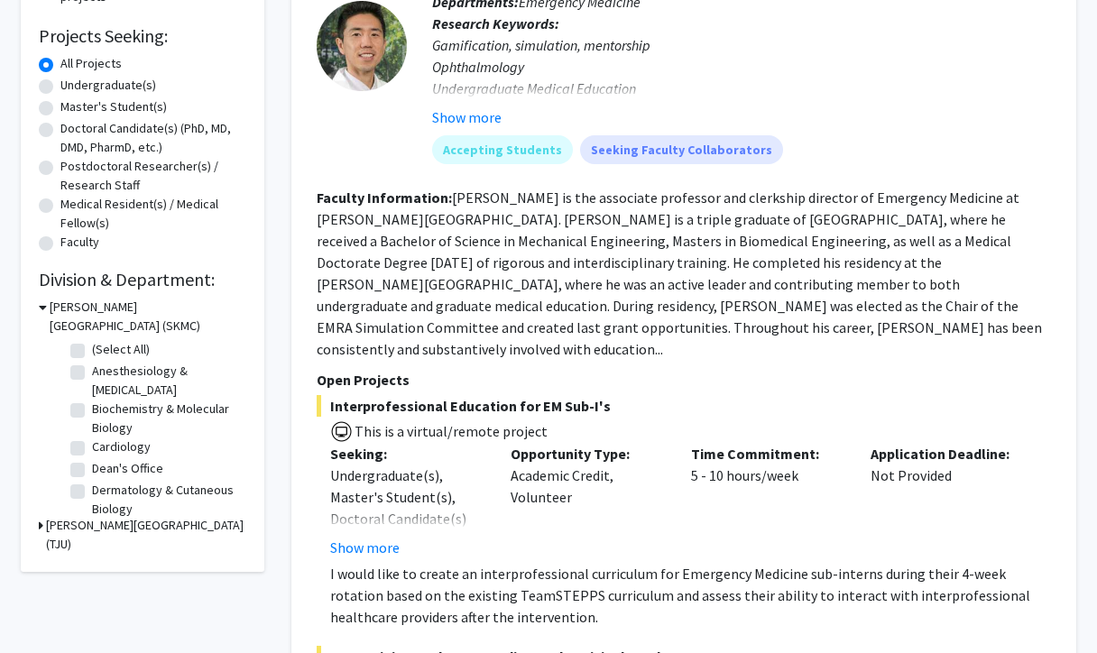
click at [92, 377] on label "Anesthesiology & [MEDICAL_DATA]" at bounding box center [167, 381] width 150 height 38
click at [92, 373] on input "Anesthesiology & [MEDICAL_DATA]" at bounding box center [98, 368] width 12 height 12
checkbox input "true"
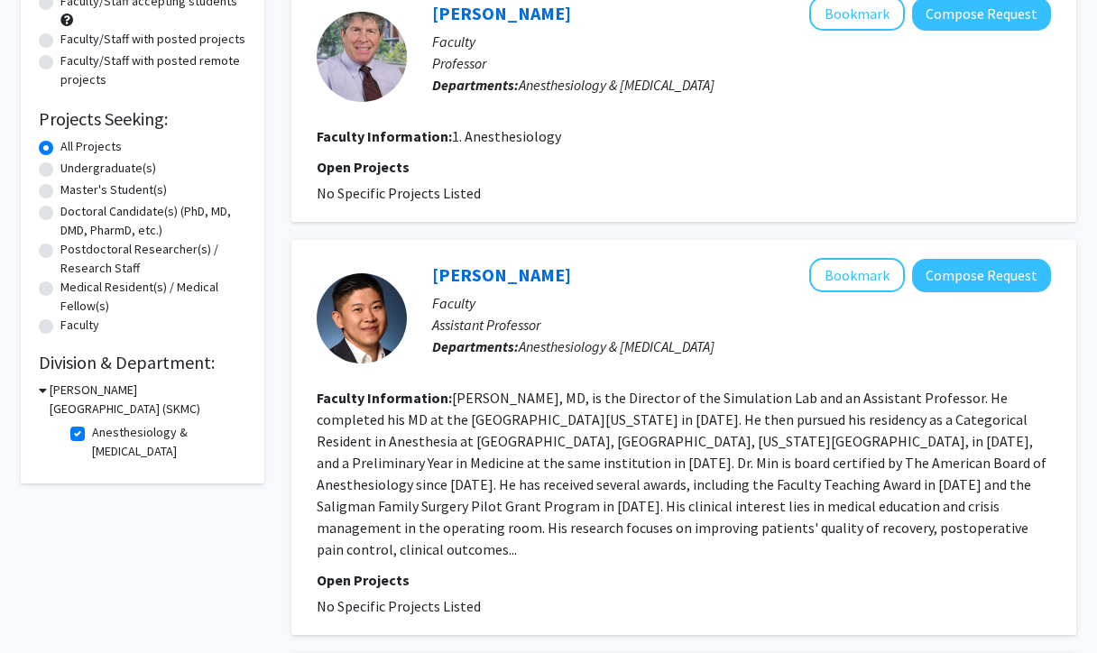
scroll to position [208, 0]
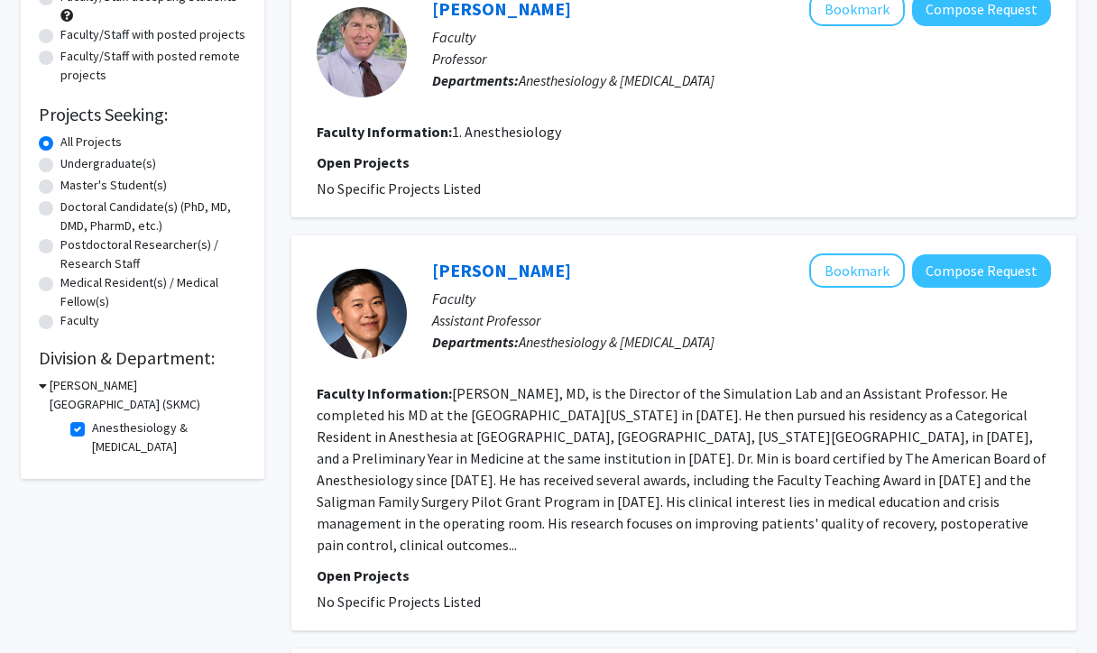
click at [92, 434] on label "Anesthesiology & [MEDICAL_DATA]" at bounding box center [167, 438] width 150 height 38
click at [92, 430] on input "Anesthesiology & [MEDICAL_DATA]" at bounding box center [98, 425] width 12 height 12
checkbox input "false"
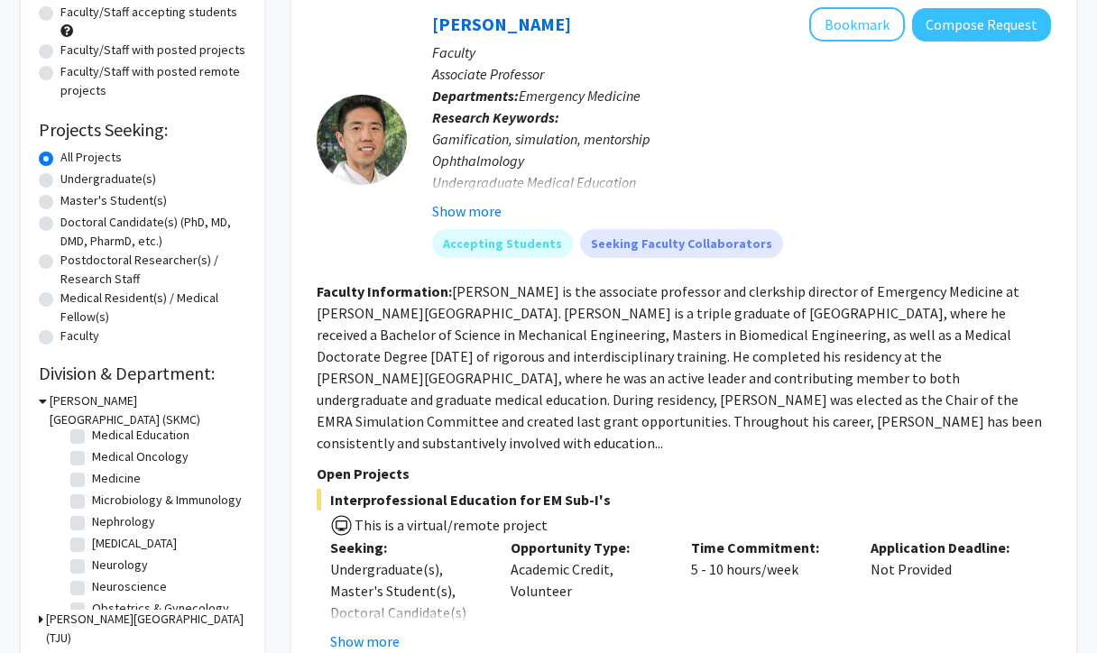
scroll to position [395, 0]
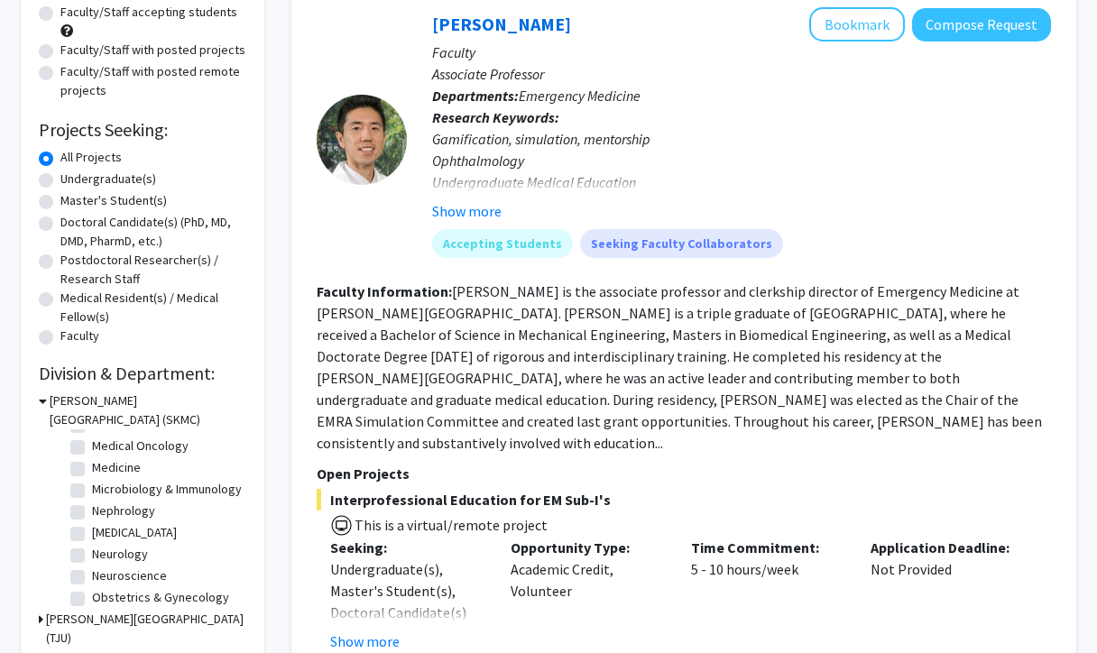
click at [92, 495] on label "Microbiology & Immunology" at bounding box center [167, 489] width 150 height 19
click at [92, 492] on input "Microbiology & Immunology" at bounding box center [98, 486] width 12 height 12
checkbox input "true"
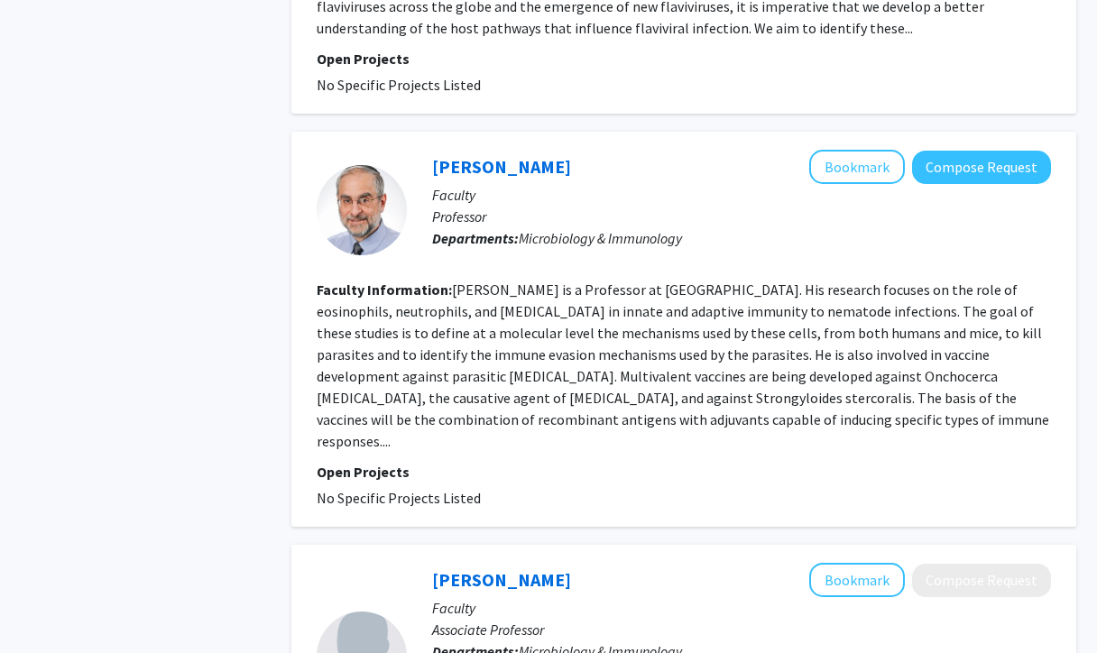
scroll to position [1385, 0]
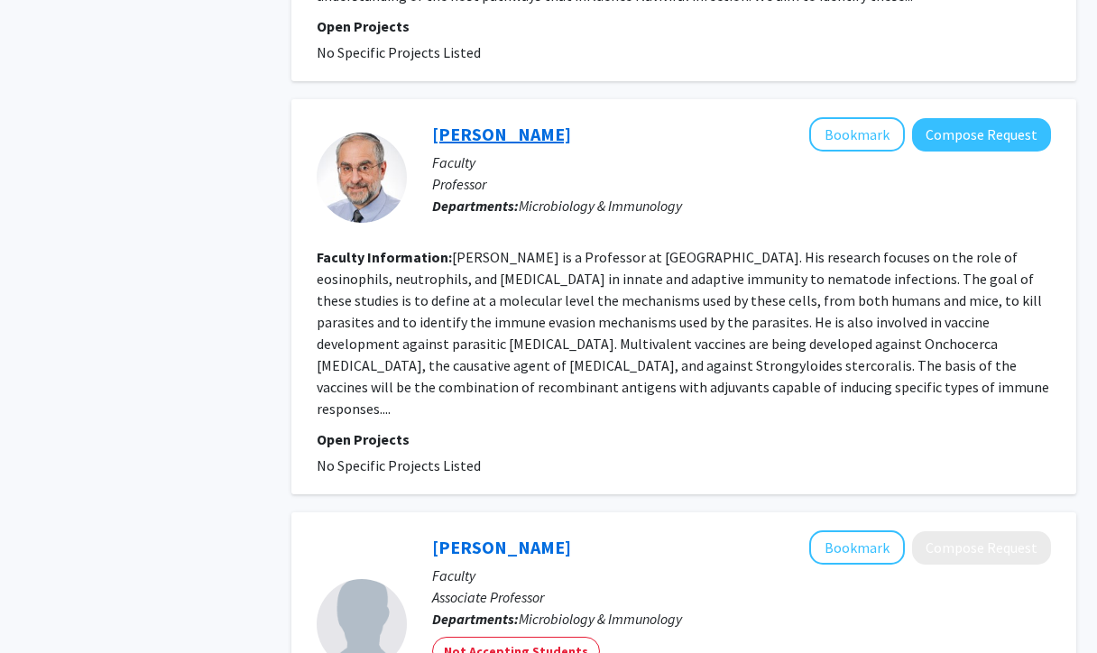
click at [513, 123] on link "[PERSON_NAME]" at bounding box center [501, 134] width 139 height 23
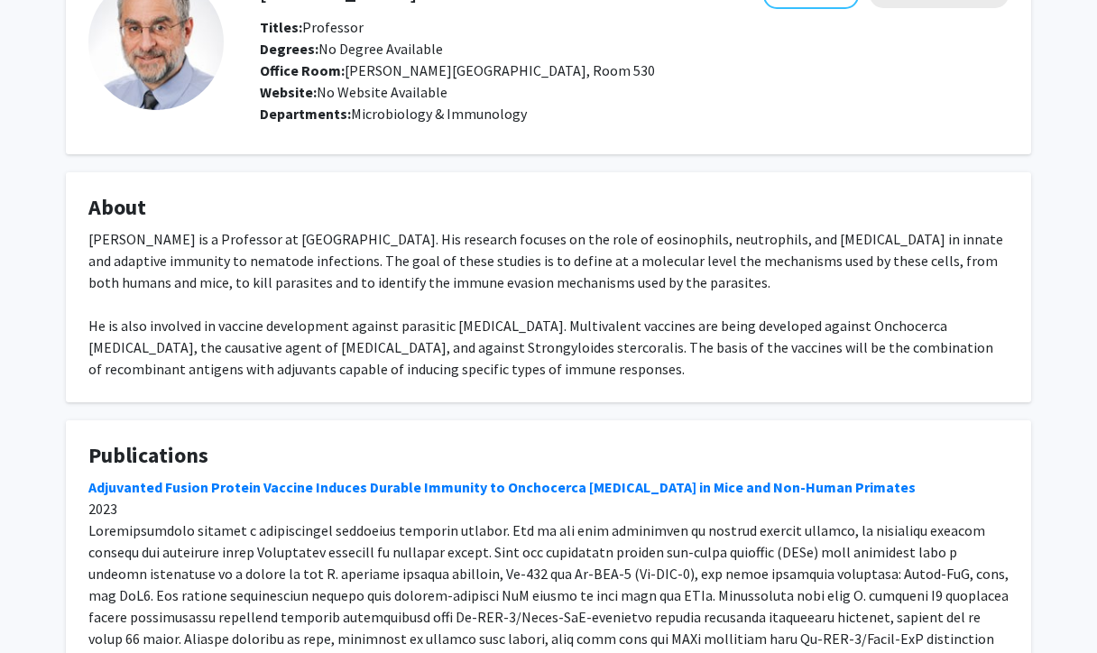
scroll to position [301, 0]
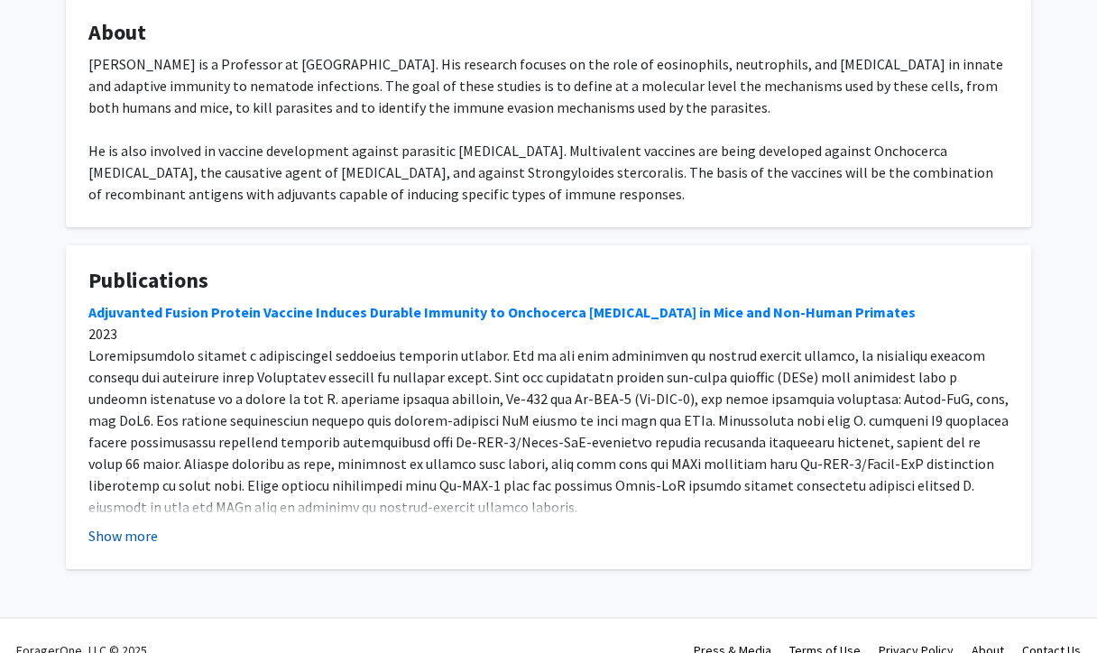
click at [138, 540] on button "Show more" at bounding box center [122, 536] width 69 height 22
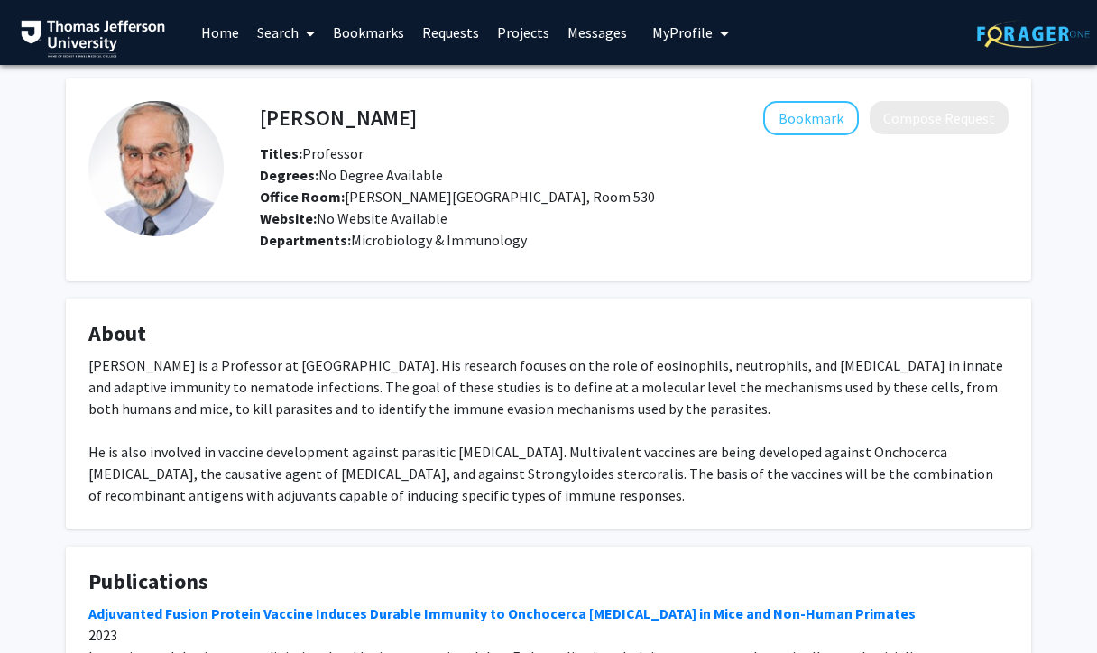
scroll to position [0, 0]
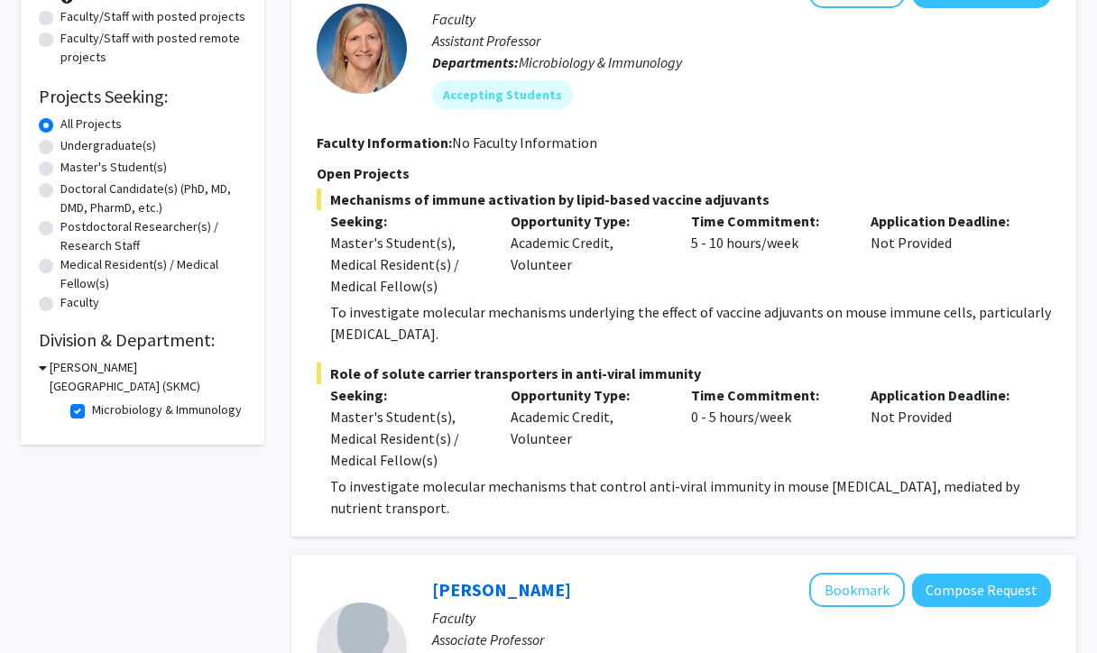
scroll to position [281, 0]
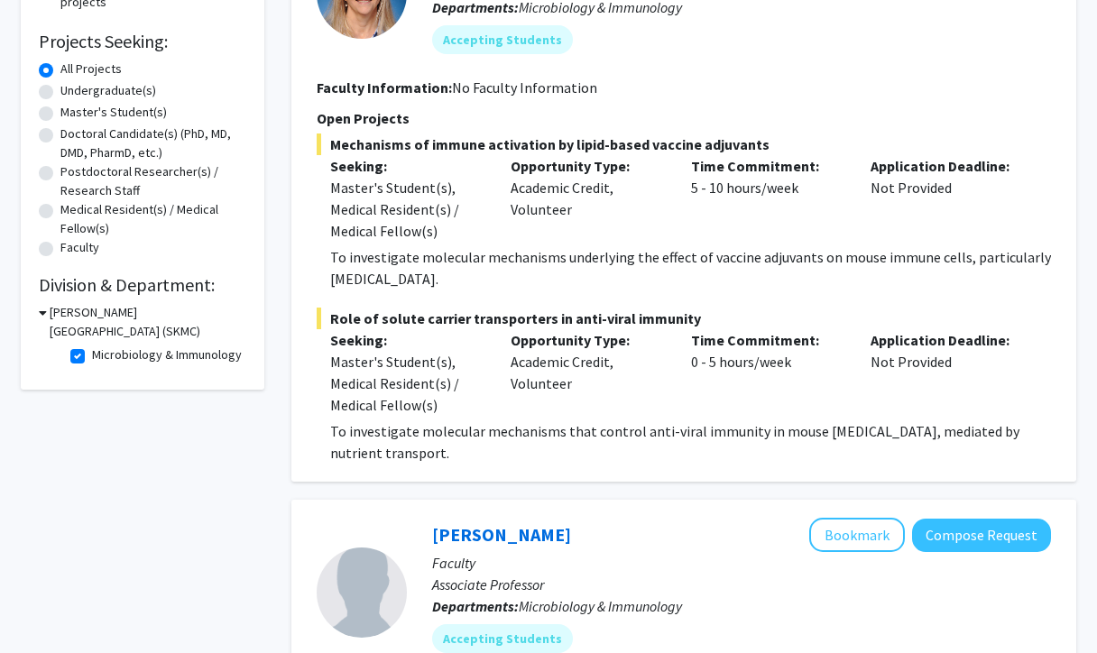
click at [92, 361] on label "Microbiology & Immunology" at bounding box center [167, 354] width 150 height 19
click at [92, 357] on input "Microbiology & Immunology" at bounding box center [98, 351] width 12 height 12
checkbox input "false"
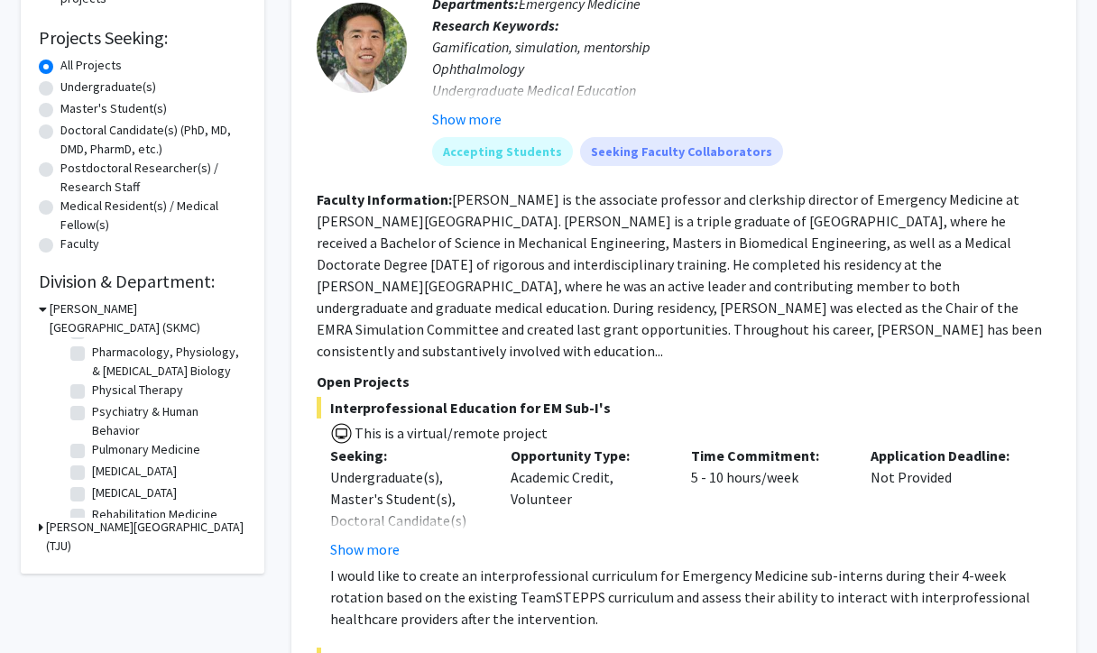
scroll to position [707, 0]
click at [92, 479] on label "[MEDICAL_DATA]" at bounding box center [134, 474] width 85 height 19
click at [92, 477] on input "[MEDICAL_DATA]" at bounding box center [98, 471] width 12 height 12
checkbox input "true"
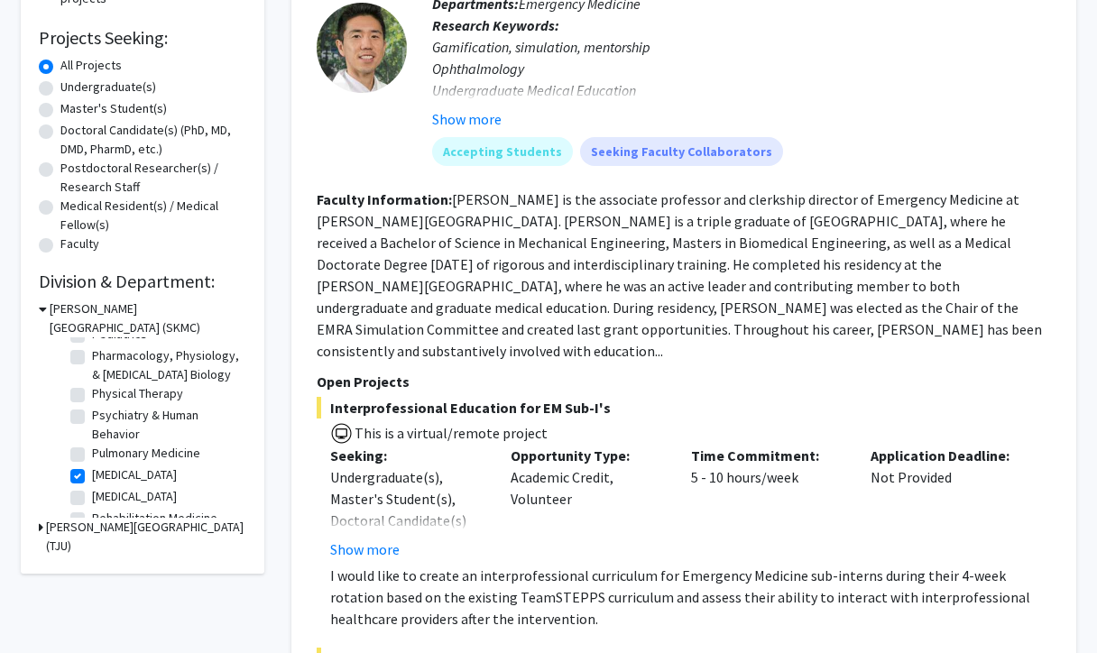
checkbox input "true"
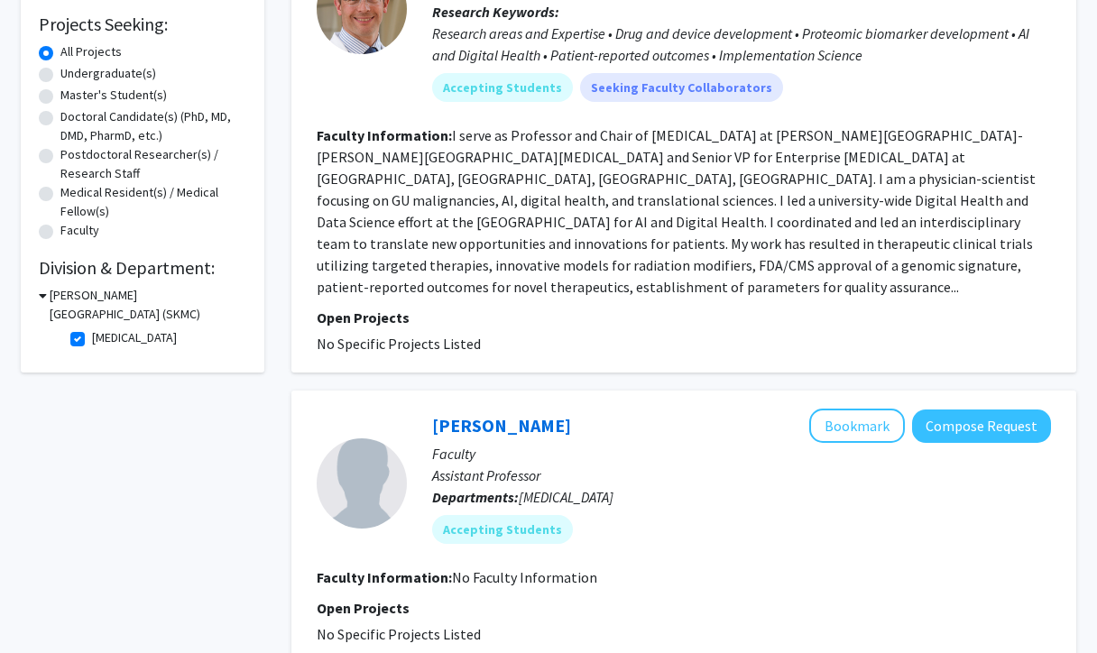
scroll to position [80, 0]
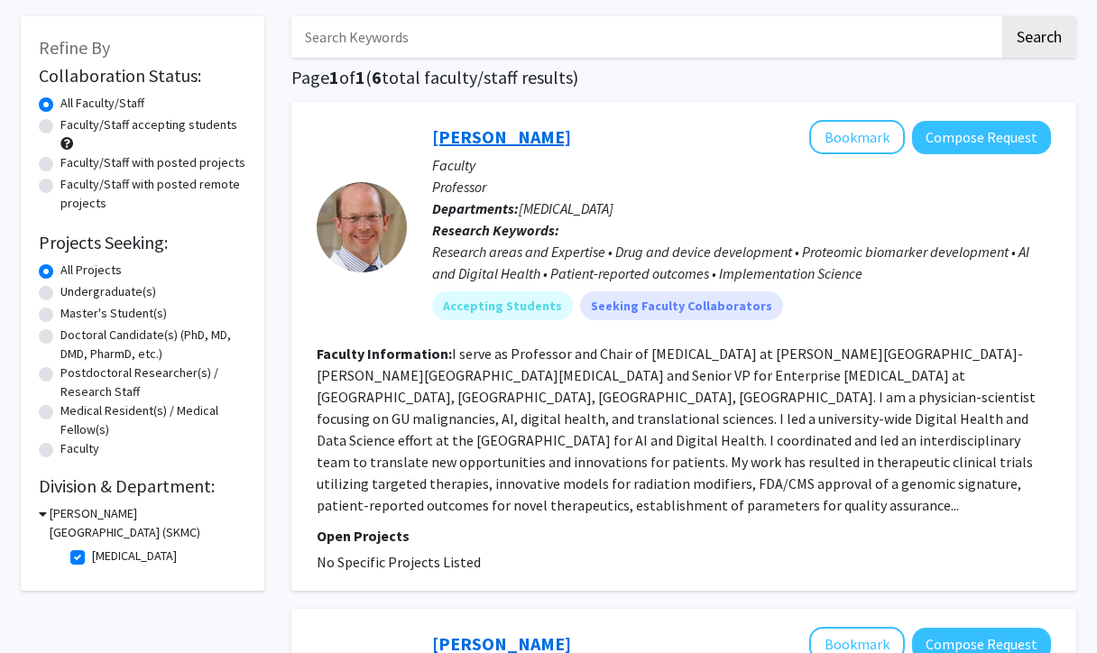
click at [512, 141] on link "[PERSON_NAME]" at bounding box center [501, 136] width 139 height 23
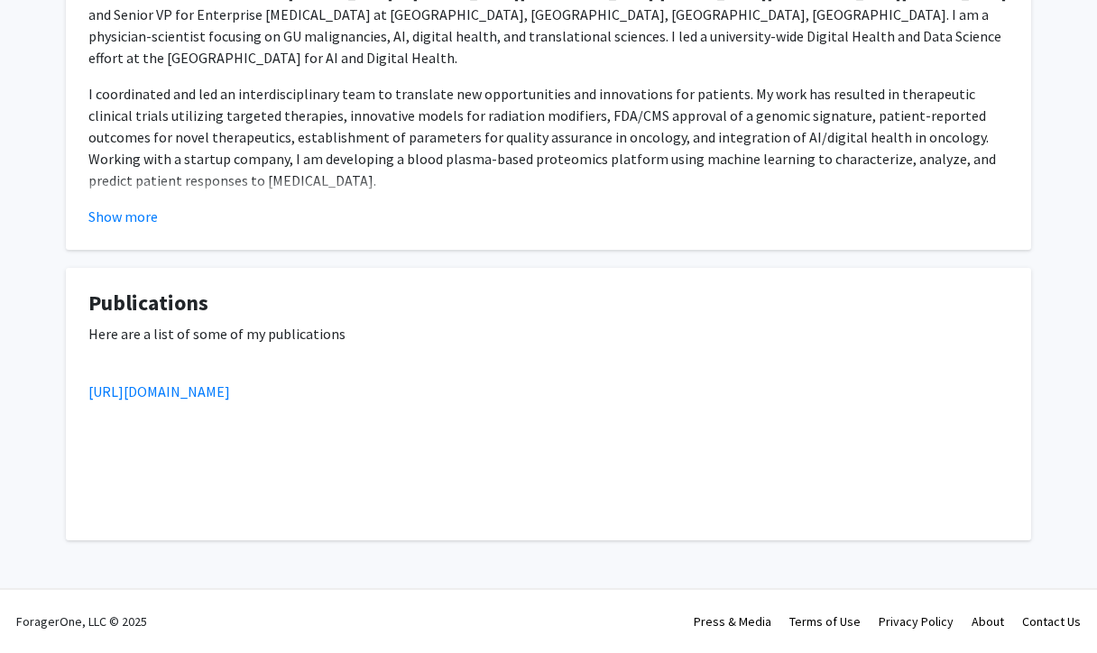
scroll to position [744, 0]
click at [230, 388] on link "[URL][DOMAIN_NAME]" at bounding box center [159, 391] width 142 height 18
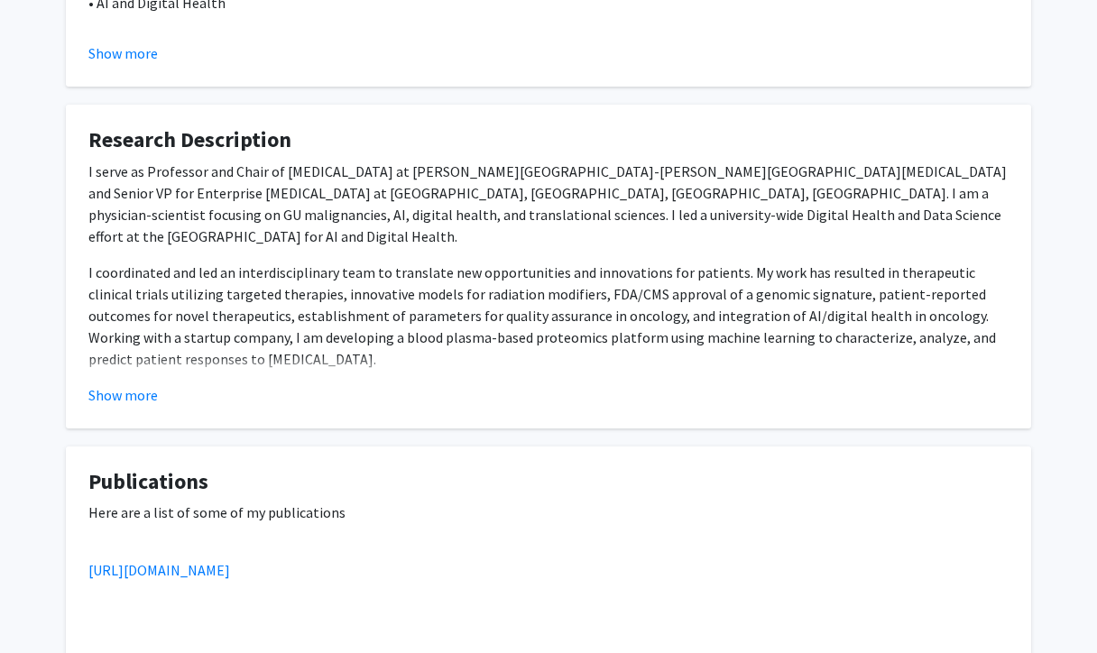
scroll to position [562, 0]
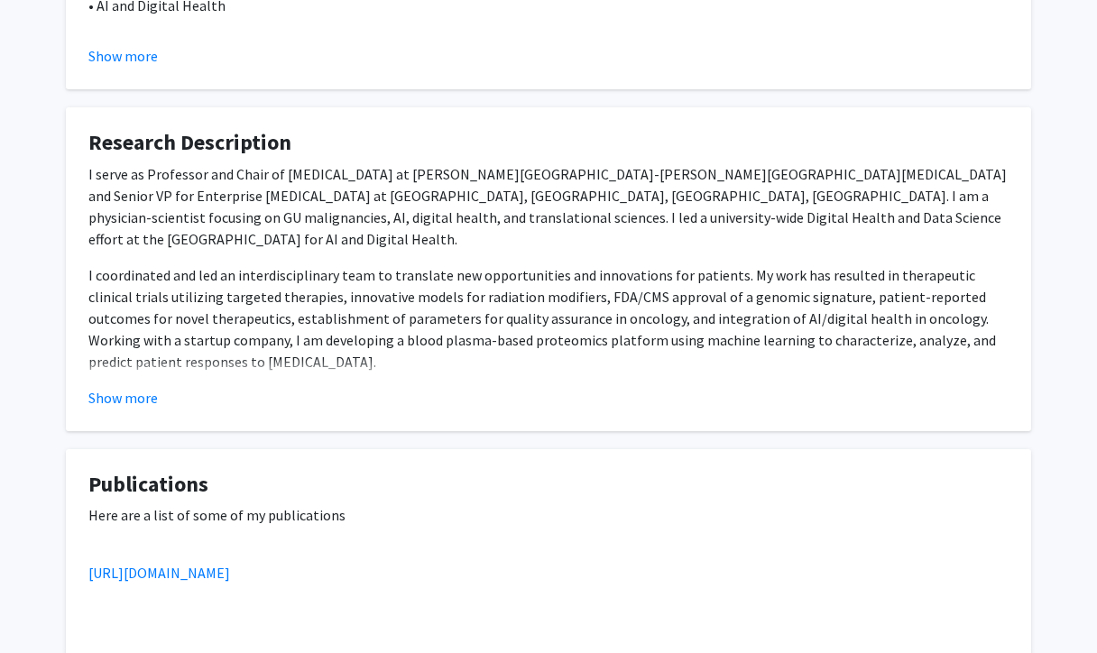
click at [84, 386] on fg-card "Research Description I serve as Professor and Chair of [MEDICAL_DATA] at [PERSO…" at bounding box center [548, 269] width 965 height 324
click at [105, 387] on fg-read-more "I serve as Professor and Chair of [MEDICAL_DATA] at [PERSON_NAME][GEOGRAPHIC_DA…" at bounding box center [548, 285] width 920 height 245
click at [108, 397] on button "Show more" at bounding box center [122, 398] width 69 height 22
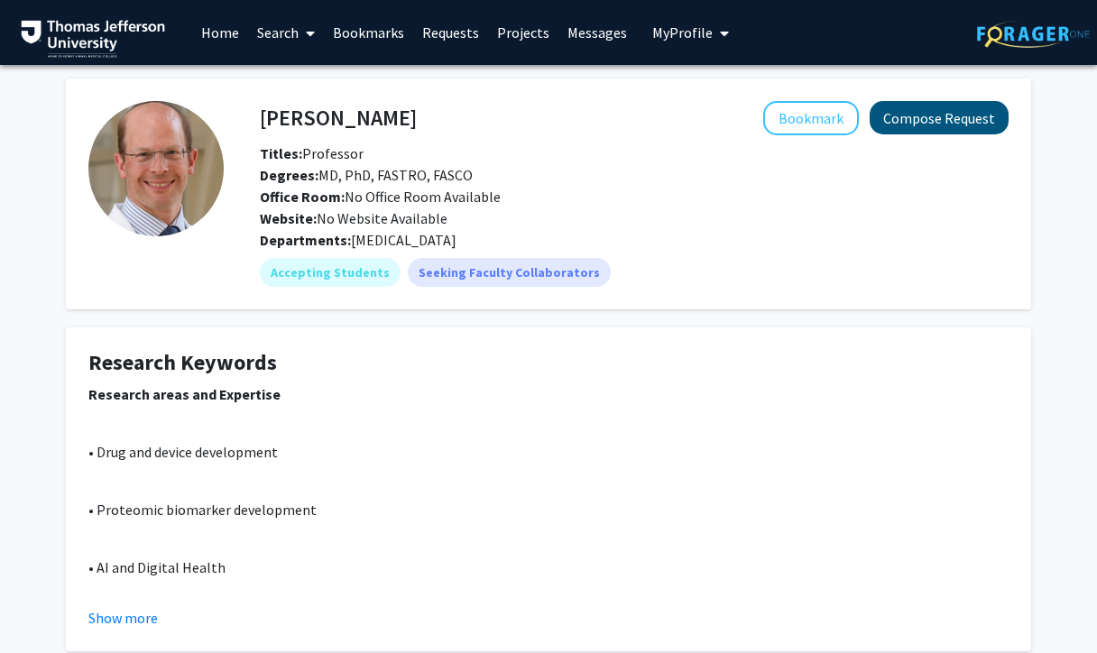
scroll to position [0, 0]
click at [922, 122] on button "Compose Request" at bounding box center [938, 117] width 139 height 33
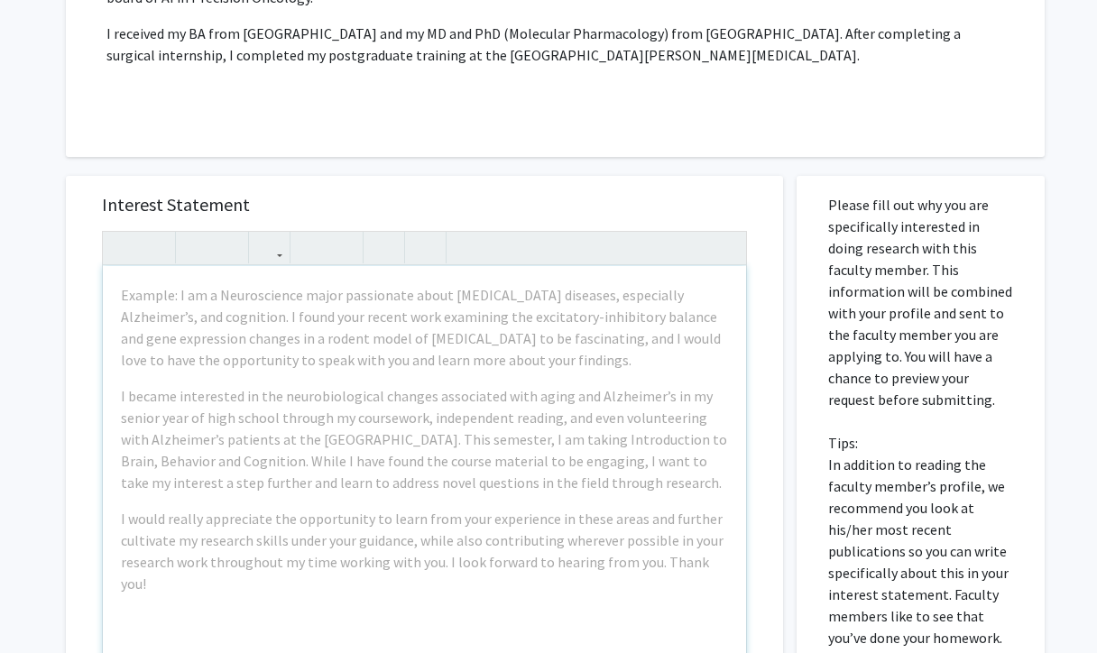
scroll to position [1045, 0]
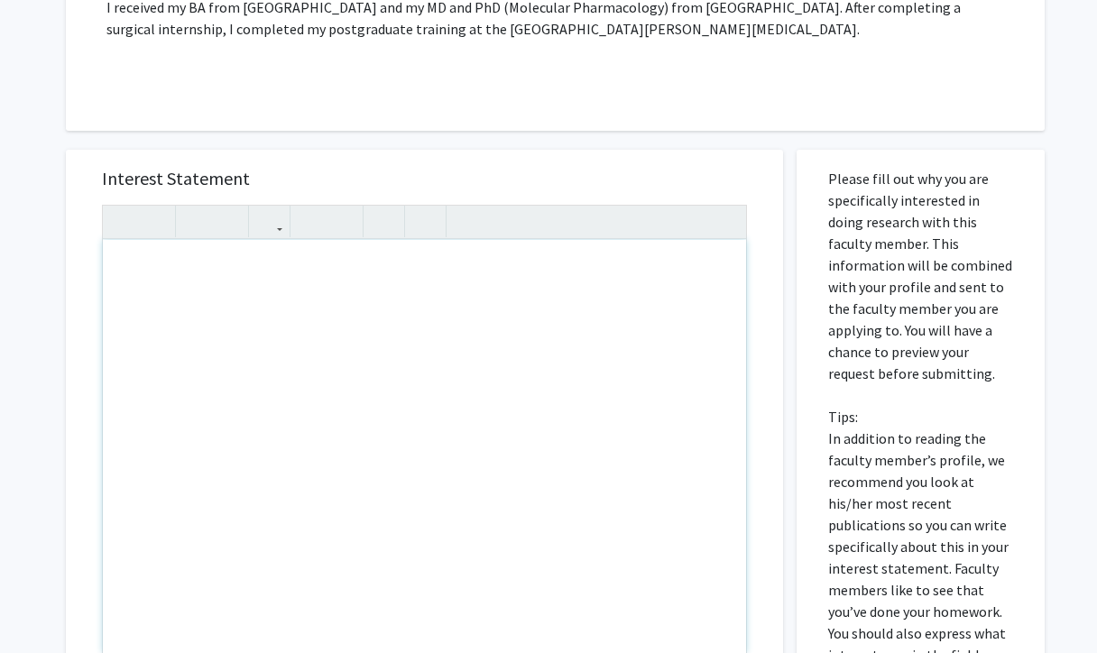
click at [477, 322] on div "Note to users with screen readers: Please press Alt+0 or Option+0 to deactivate…" at bounding box center [424, 446] width 643 height 413
type textarea "h"
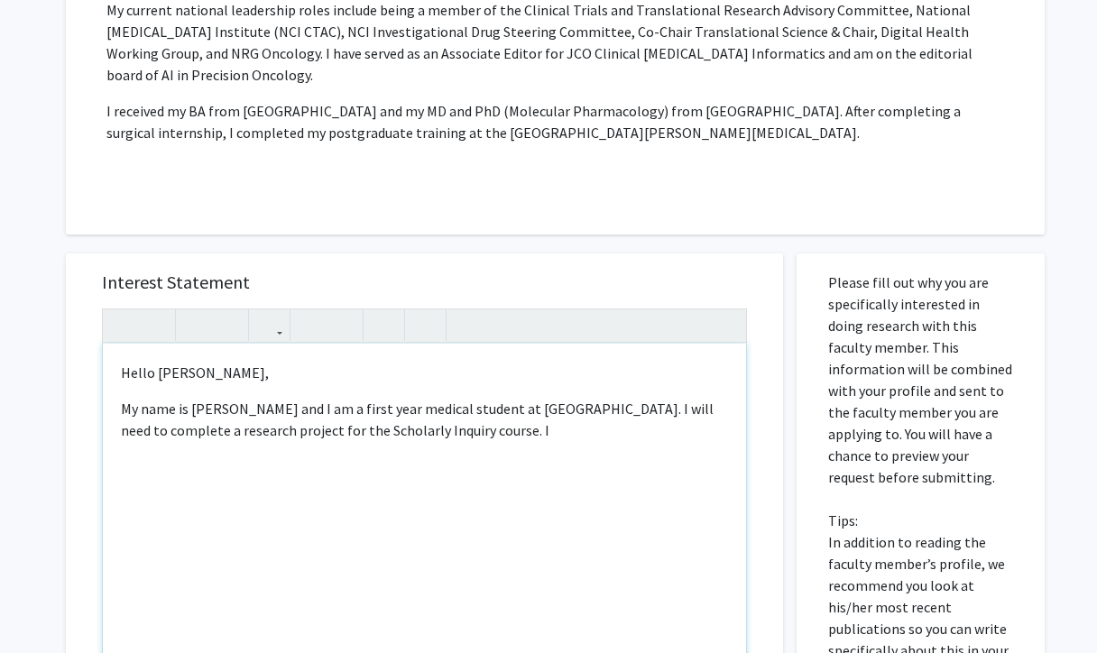
scroll to position [951, 0]
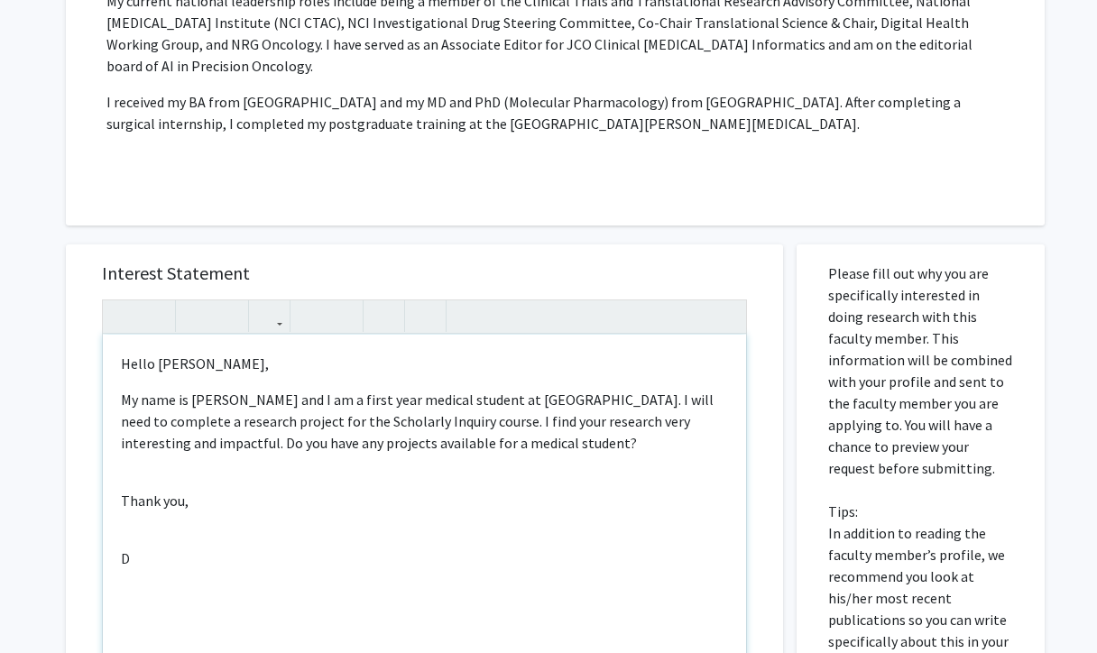
type textarea "<p>Hello [PERSON_NAME],</p><p>My name is [PERSON_NAME] and I am a first year me…"
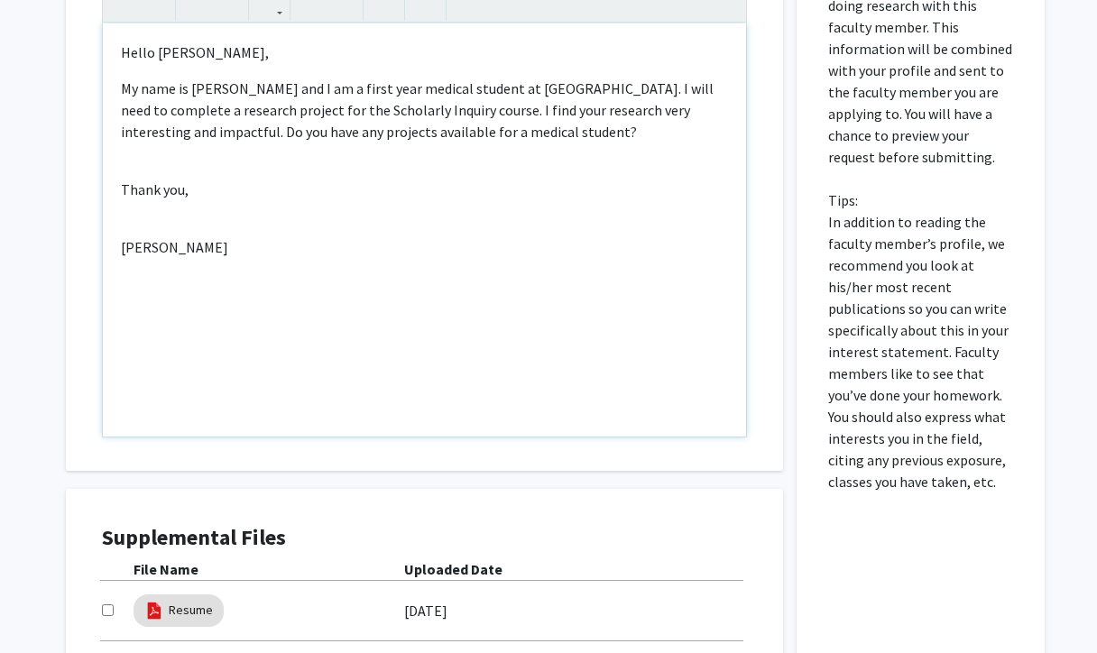
scroll to position [1339, 0]
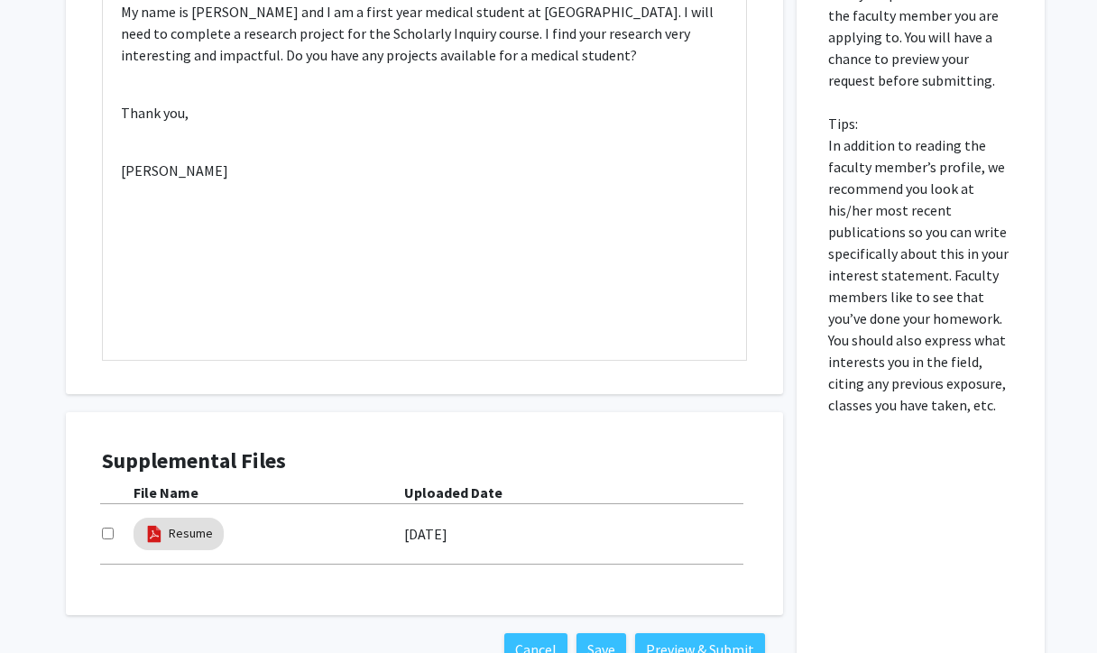
click at [104, 528] on input "checkbox" at bounding box center [108, 534] width 12 height 12
checkbox input "true"
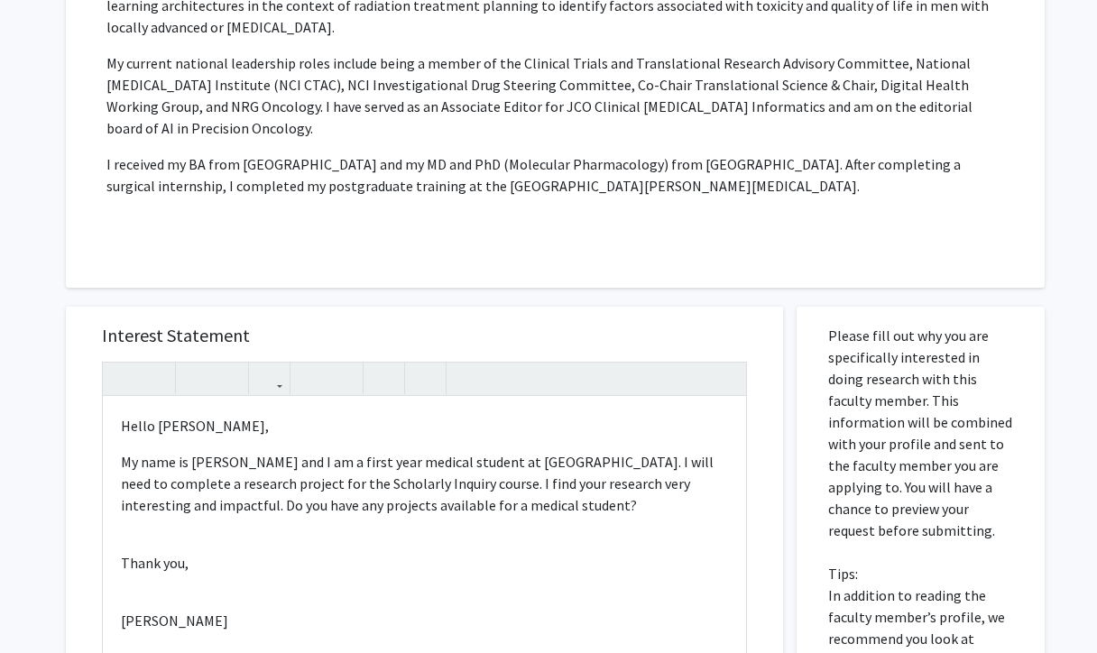
scroll to position [830, 0]
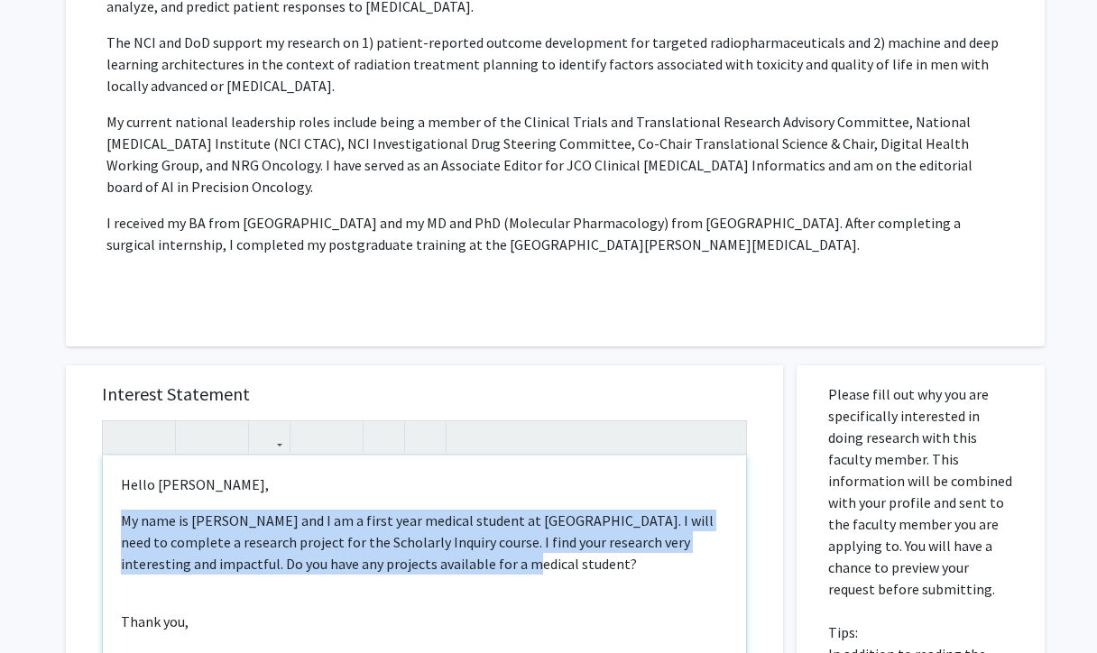
drag, startPoint x: 473, startPoint y: 525, endPoint x: 79, endPoint y: 487, distance: 395.1
click at [79, 487] on div "Interest Statement <p>Hello [PERSON_NAME],</p><p>My name is [PERSON_NAME] and I…" at bounding box center [424, 634] width 717 height 538
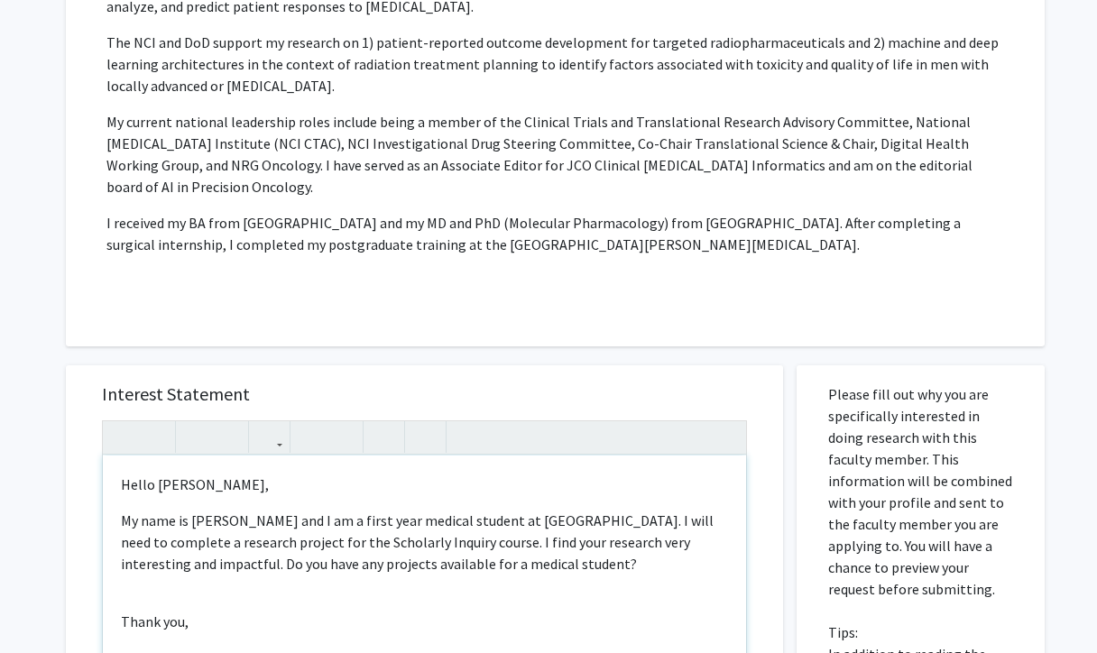
click at [303, 605] on div "Hello [PERSON_NAME], My name is [PERSON_NAME] and I am a first year medical stu…" at bounding box center [424, 661] width 643 height 413
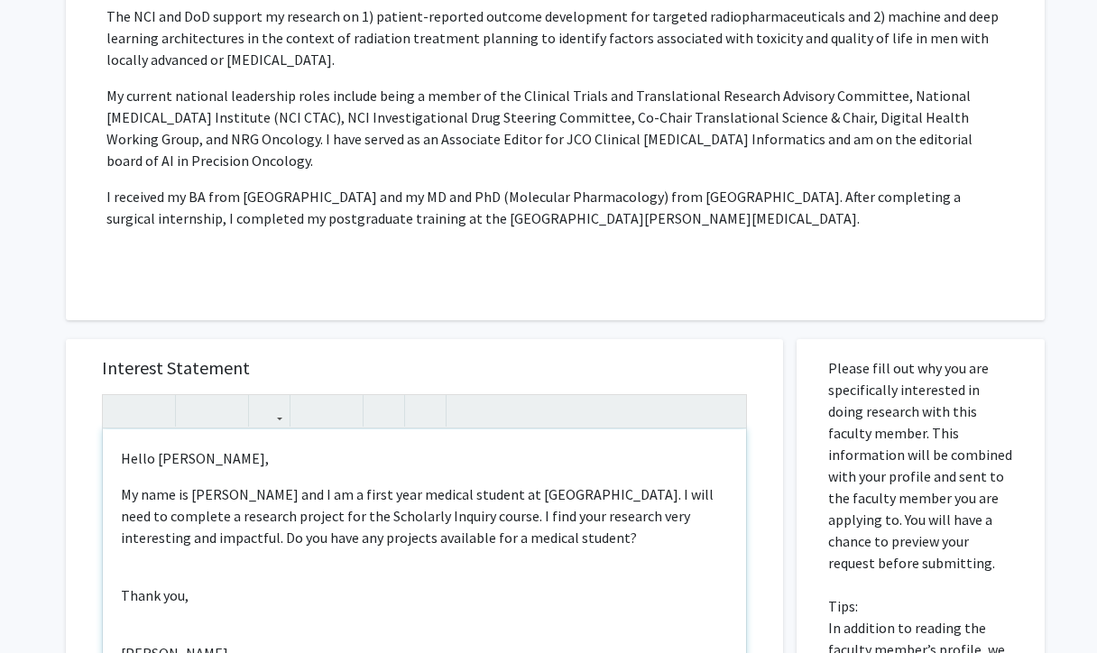
scroll to position [928, 0]
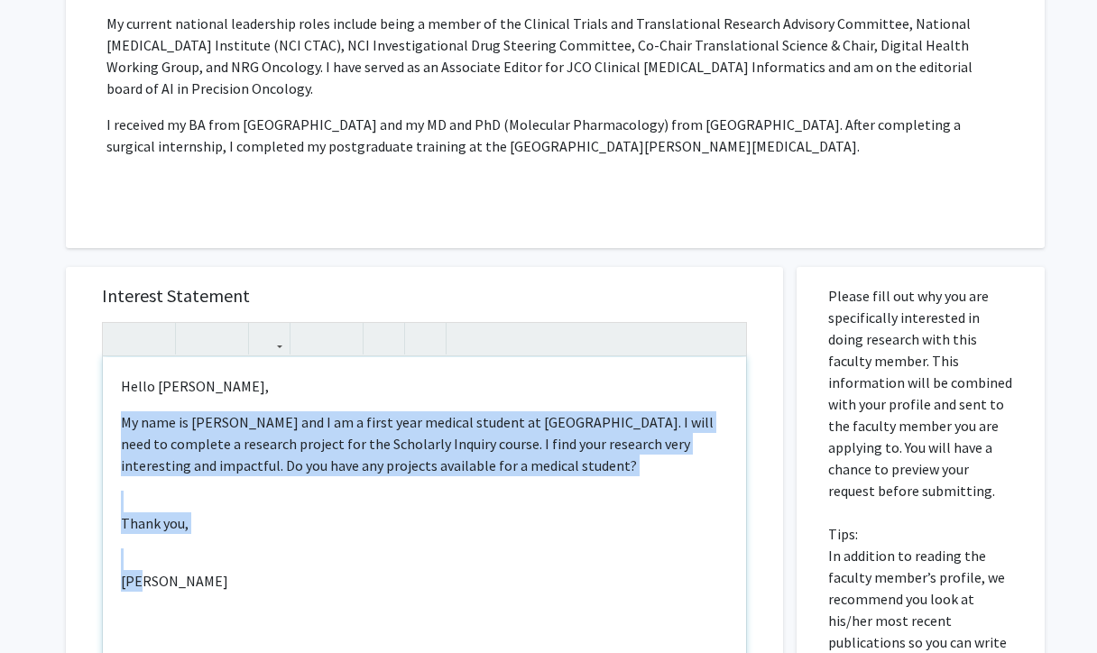
drag, startPoint x: 189, startPoint y: 561, endPoint x: 114, endPoint y: 387, distance: 189.9
click at [114, 387] on div "Hello [PERSON_NAME], My name is [PERSON_NAME] and I am a first year medical stu…" at bounding box center [424, 563] width 643 height 413
copy div "My name is [PERSON_NAME] and I am a first year medical student at [GEOGRAPHIC_D…"
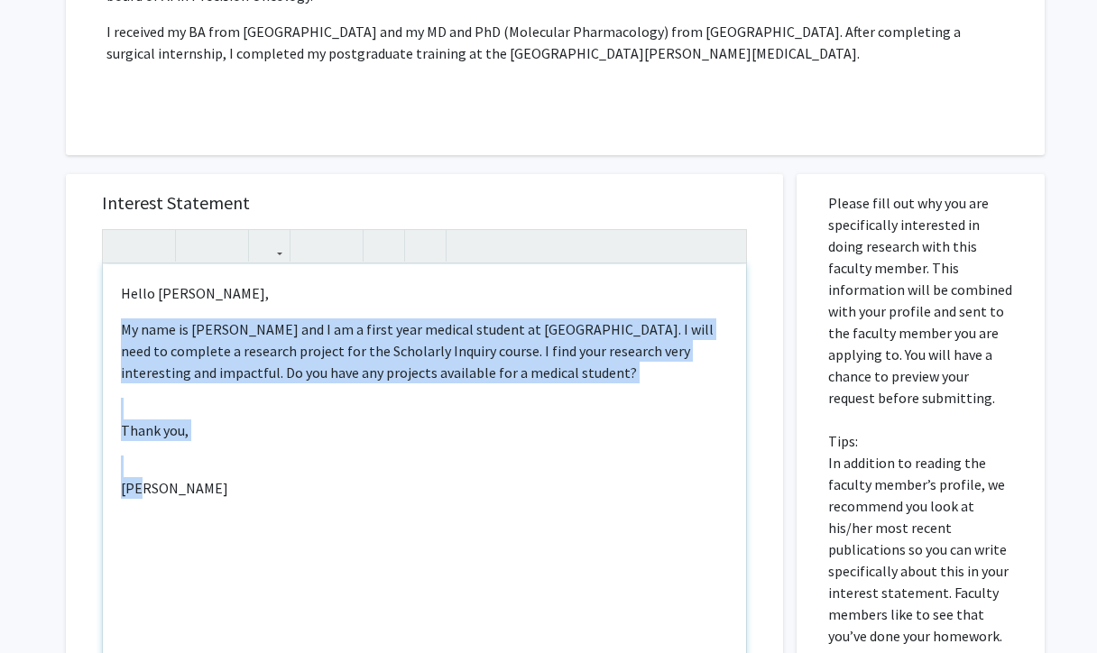
scroll to position [1169, 0]
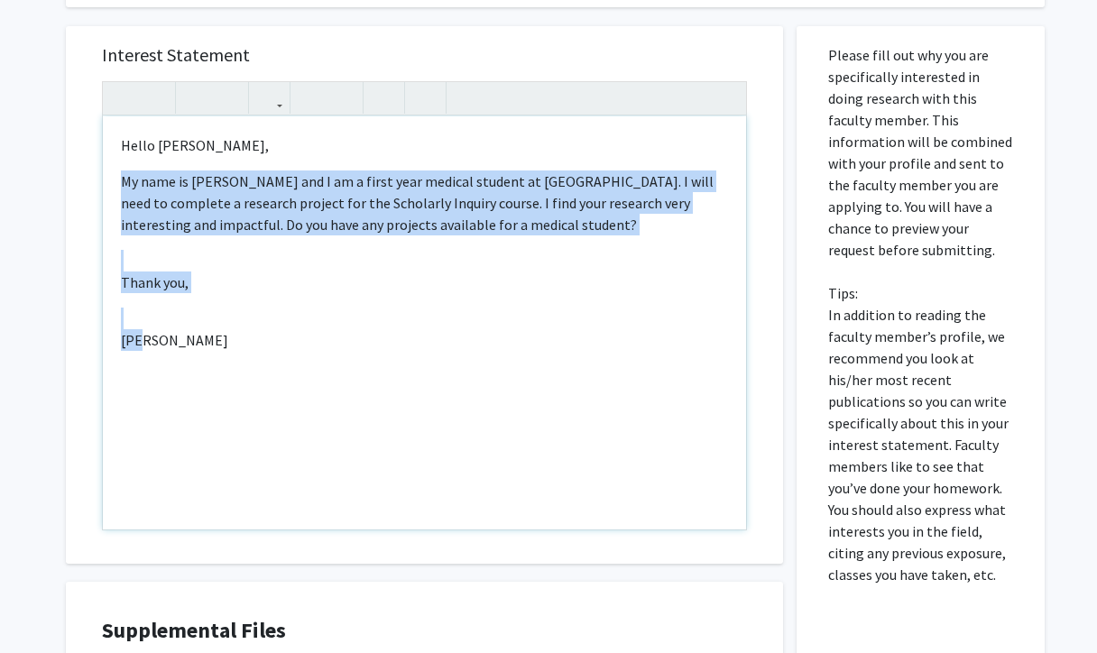
click at [306, 435] on div "Hello [PERSON_NAME], My name is [PERSON_NAME] and I am a first year medical stu…" at bounding box center [424, 322] width 643 height 413
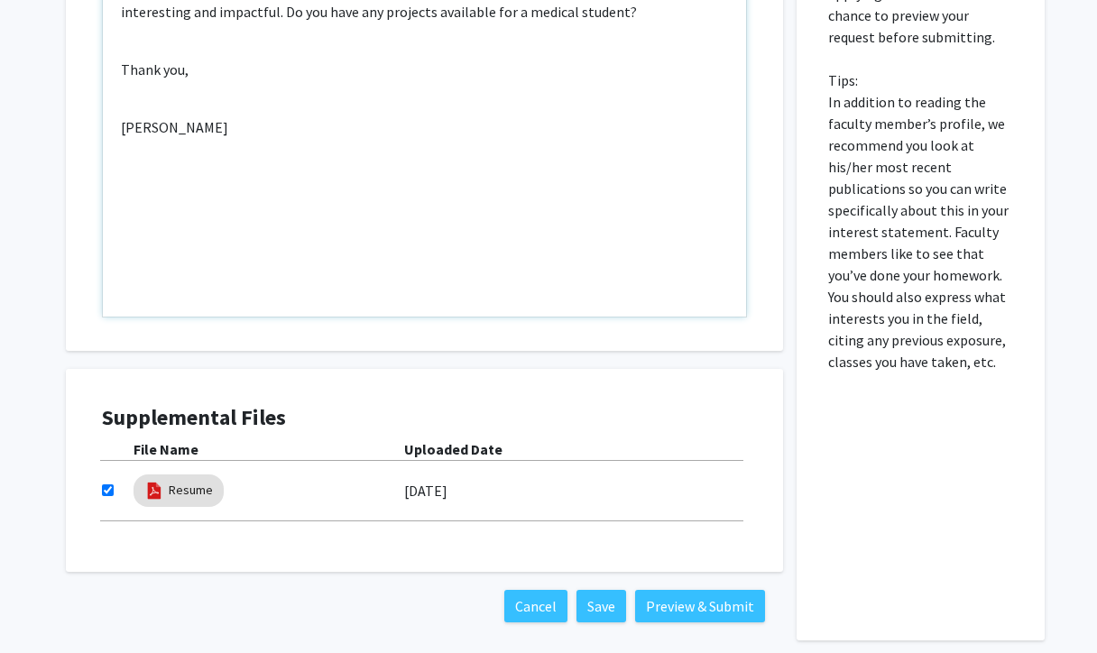
scroll to position [1400, 0]
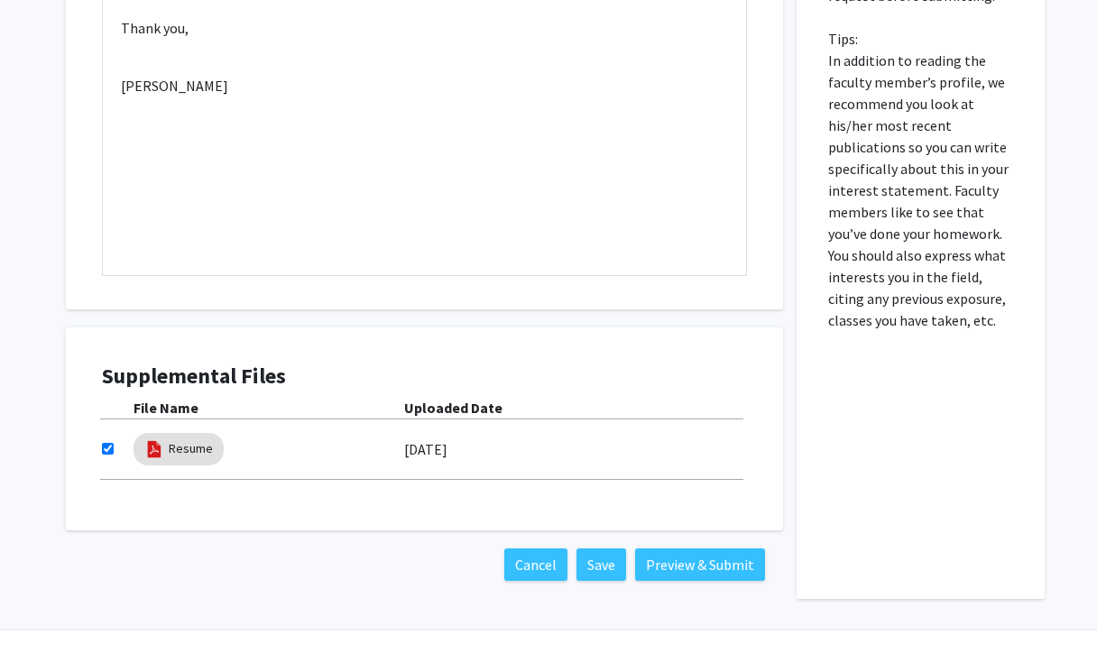
click at [700, 545] on div "Cancel Save Preview & Submit" at bounding box center [424, 564] width 717 height 69
click at [696, 549] on button "Preview & Submit" at bounding box center [700, 565] width 130 height 32
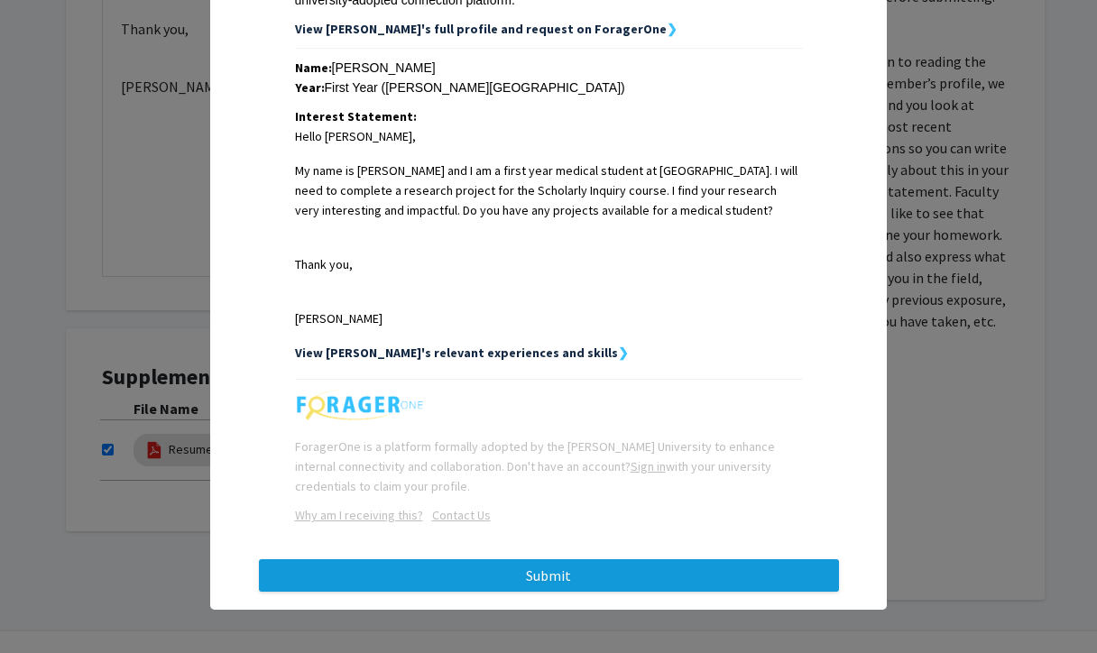
scroll to position [367, 0]
click at [615, 573] on button "Submit" at bounding box center [549, 575] width 580 height 32
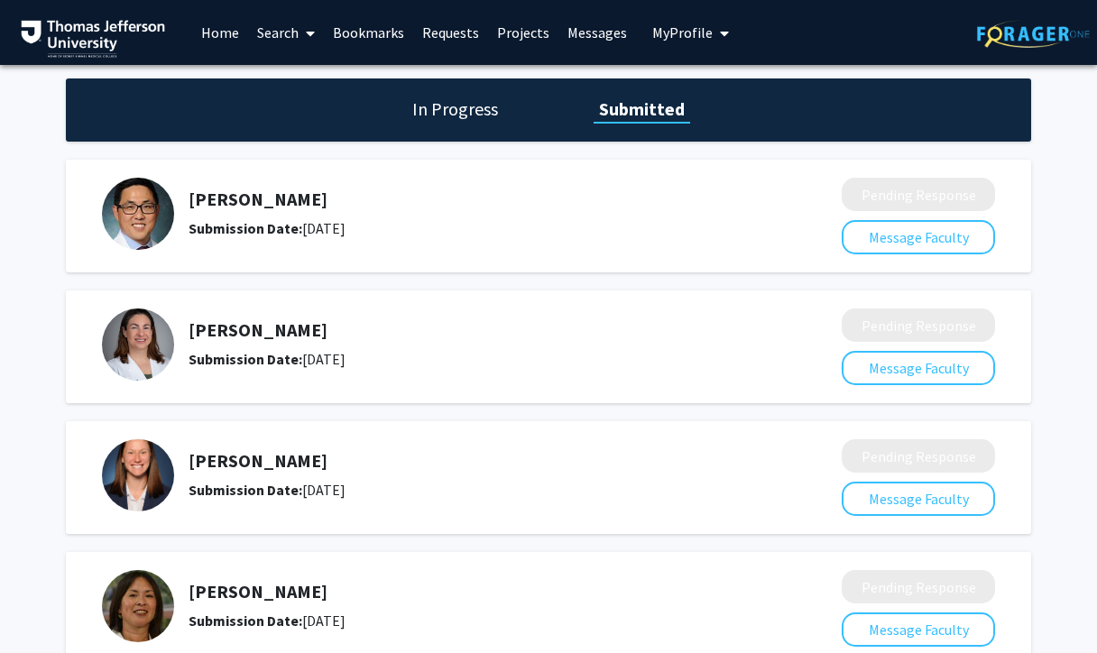
click at [213, 40] on link "Home" at bounding box center [220, 32] width 56 height 63
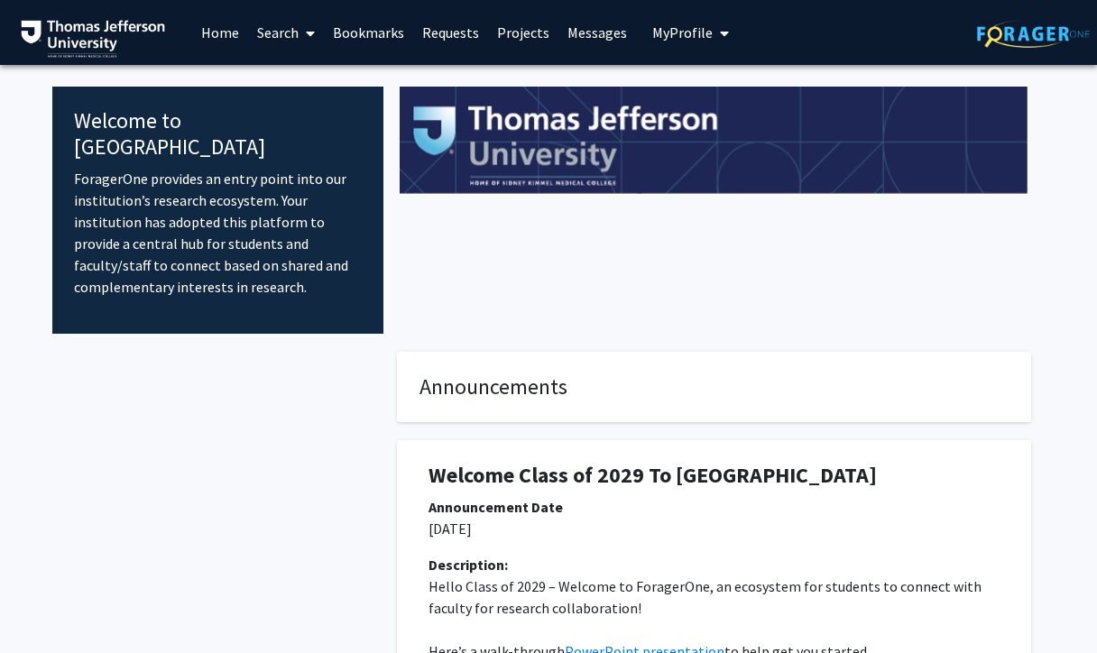
click at [286, 40] on link "Search" at bounding box center [286, 32] width 76 height 63
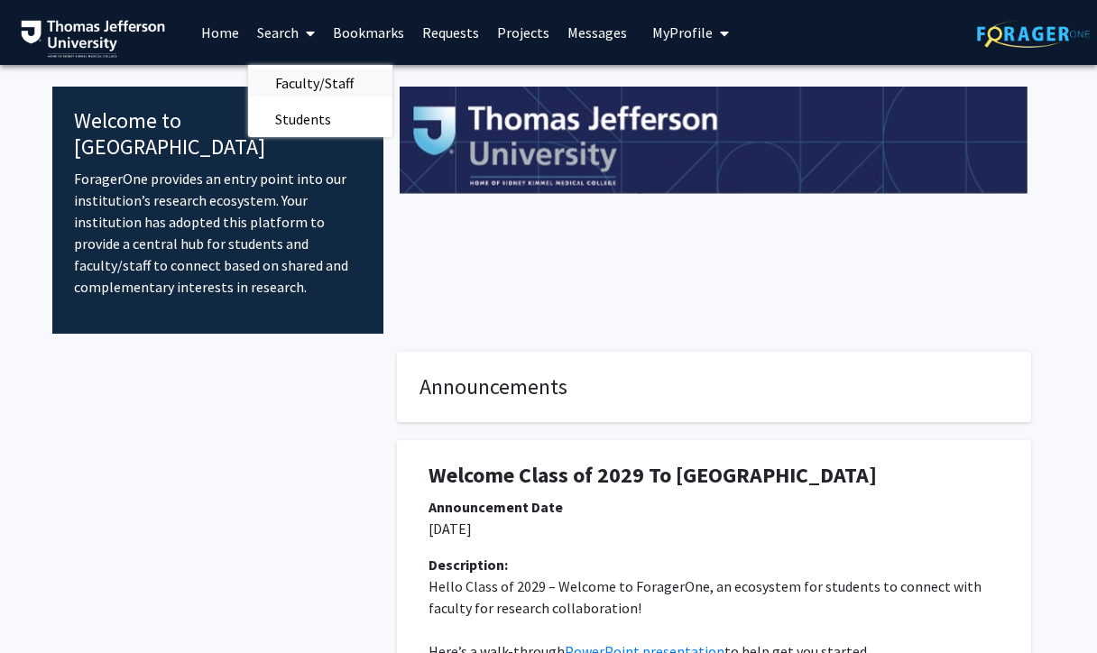
click at [300, 81] on span "Faculty/Staff" at bounding box center [314, 83] width 133 height 36
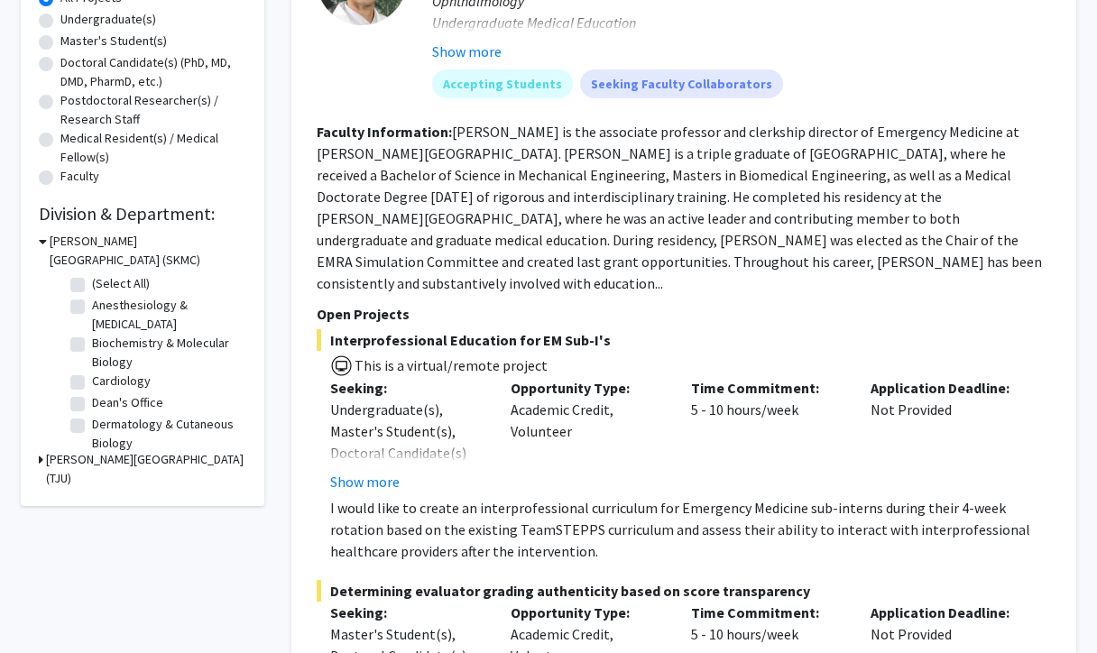
scroll to position [485, 0]
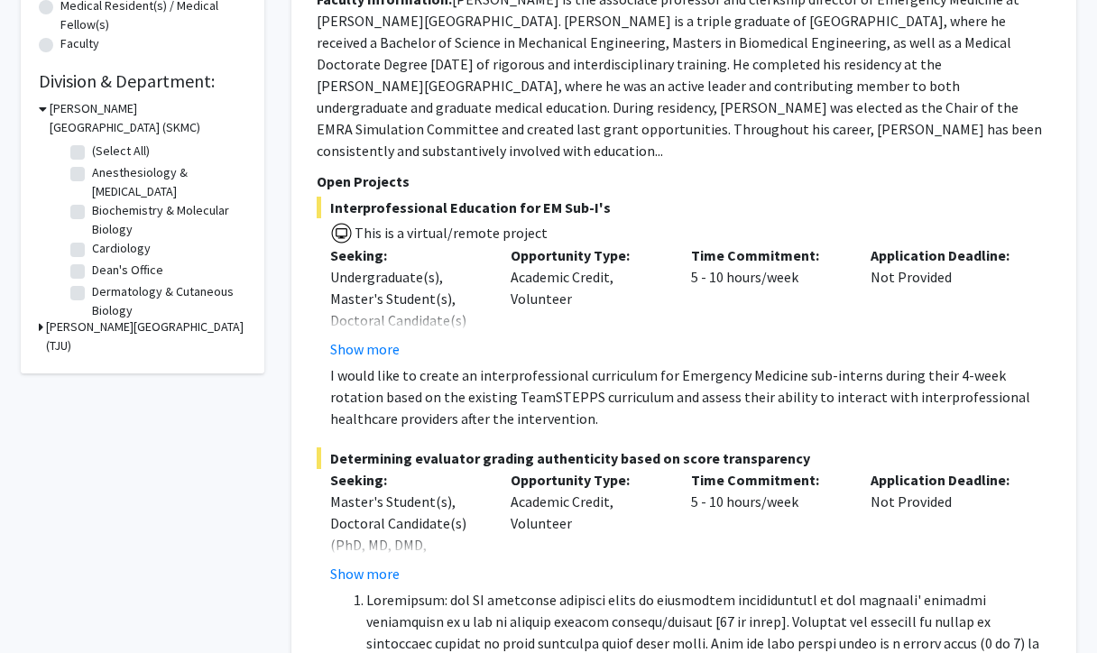
click at [92, 252] on label "Cardiology" at bounding box center [121, 248] width 59 height 19
click at [92, 251] on input "Cardiology" at bounding box center [98, 245] width 12 height 12
checkbox input "true"
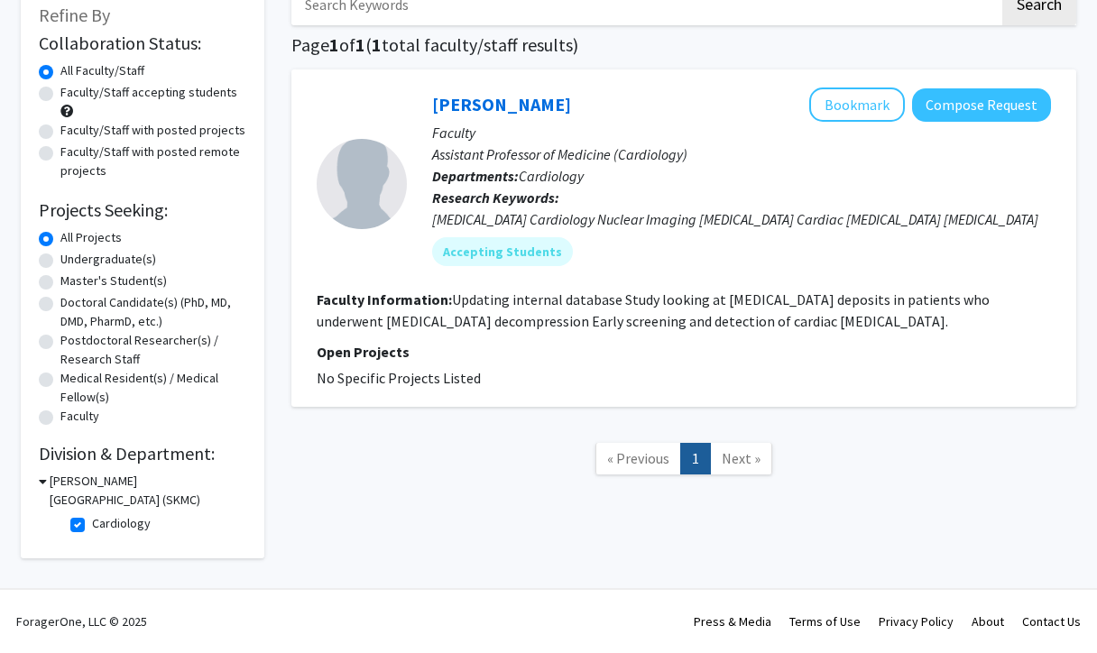
scroll to position [115, 0]
click at [92, 527] on label "Cardiology" at bounding box center [121, 523] width 59 height 19
click at [92, 526] on input "Cardiology" at bounding box center [98, 520] width 12 height 12
checkbox input "false"
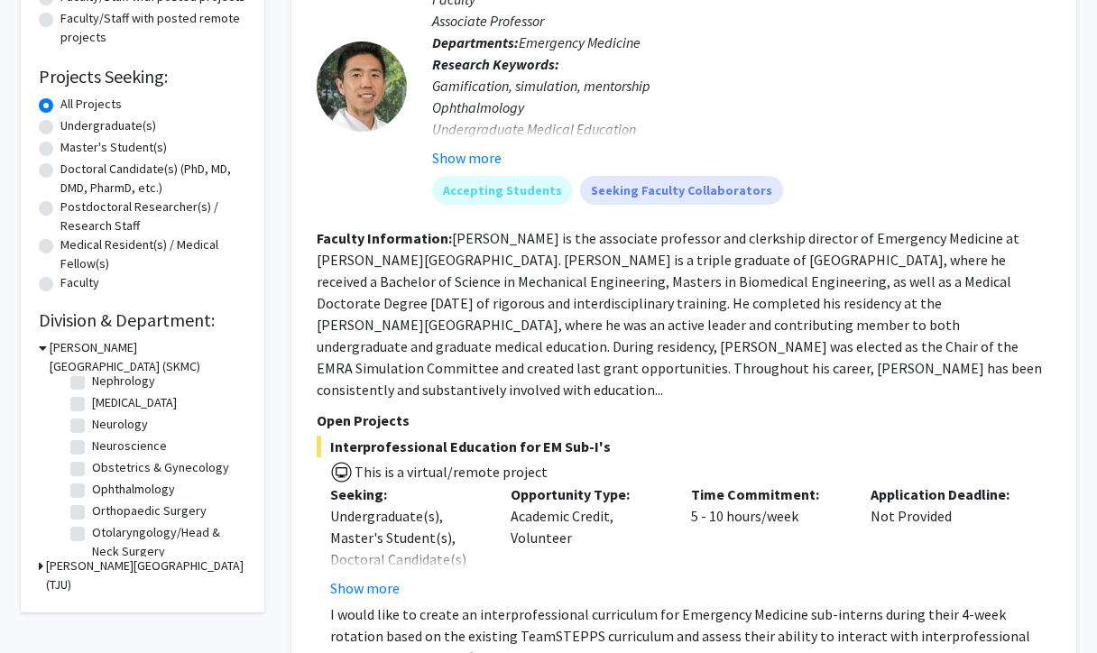
scroll to position [474, 0]
click at [92, 444] on label "Neuroscience" at bounding box center [129, 444] width 75 height 19
click at [92, 444] on input "Neuroscience" at bounding box center [98, 441] width 12 height 12
checkbox input "true"
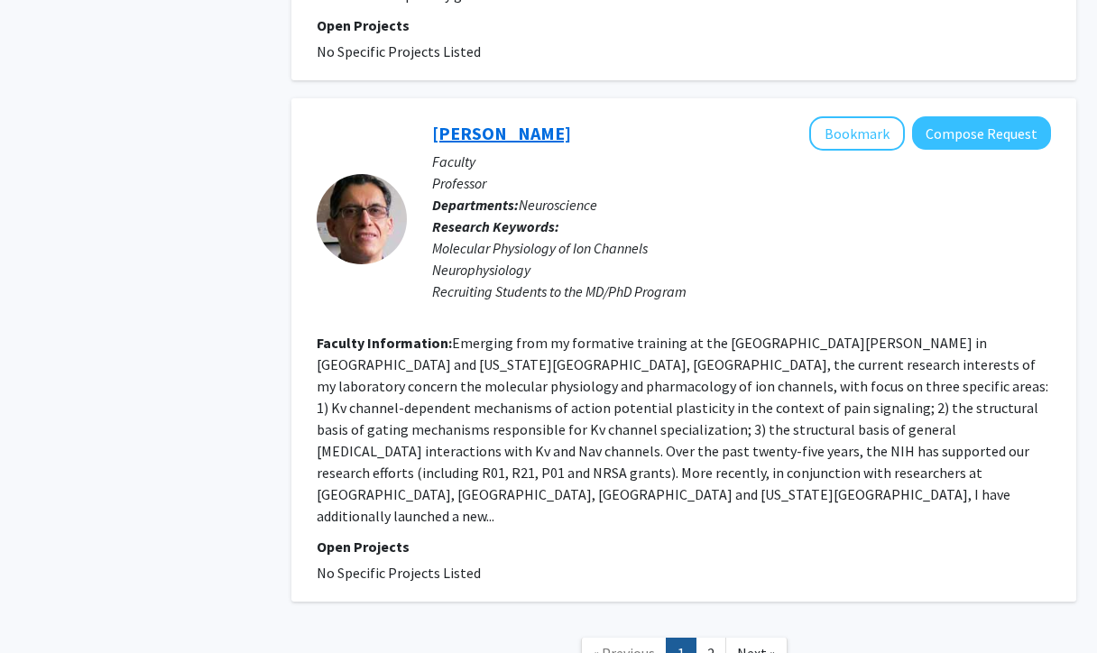
scroll to position [4615, 0]
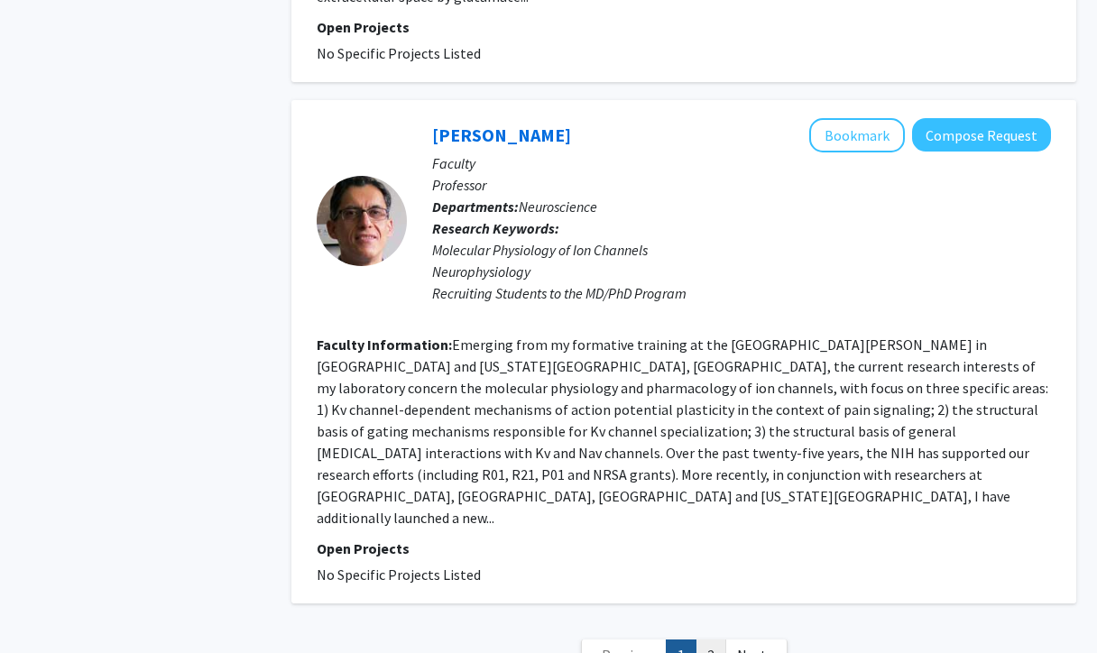
click at [708, 639] on link "2" at bounding box center [710, 655] width 31 height 32
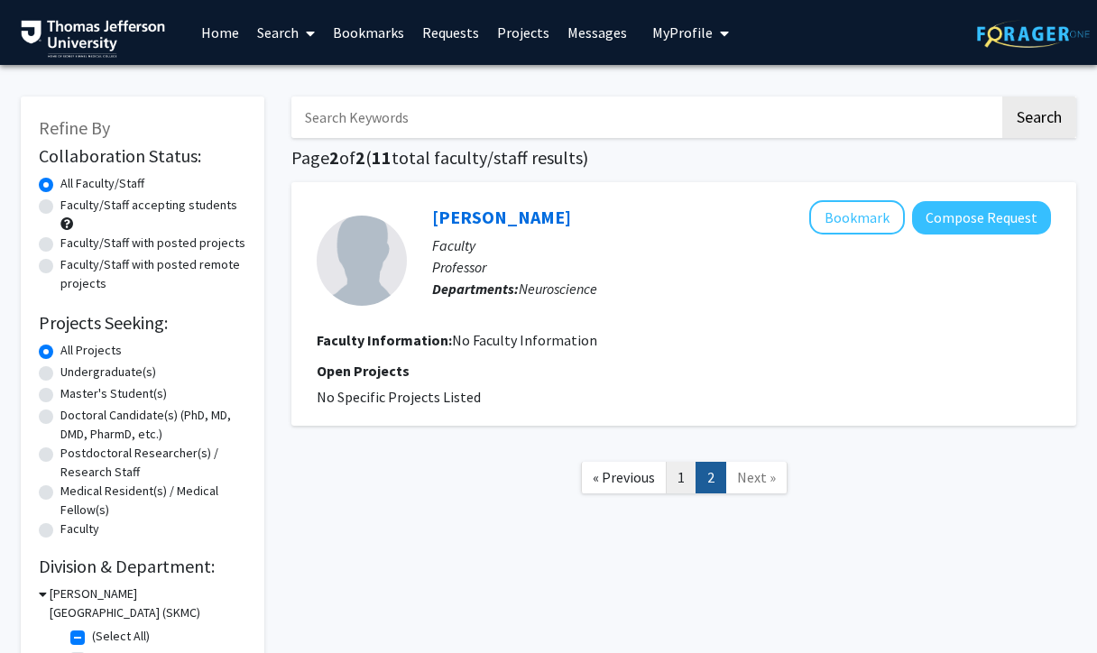
click at [675, 484] on link "1" at bounding box center [681, 478] width 31 height 32
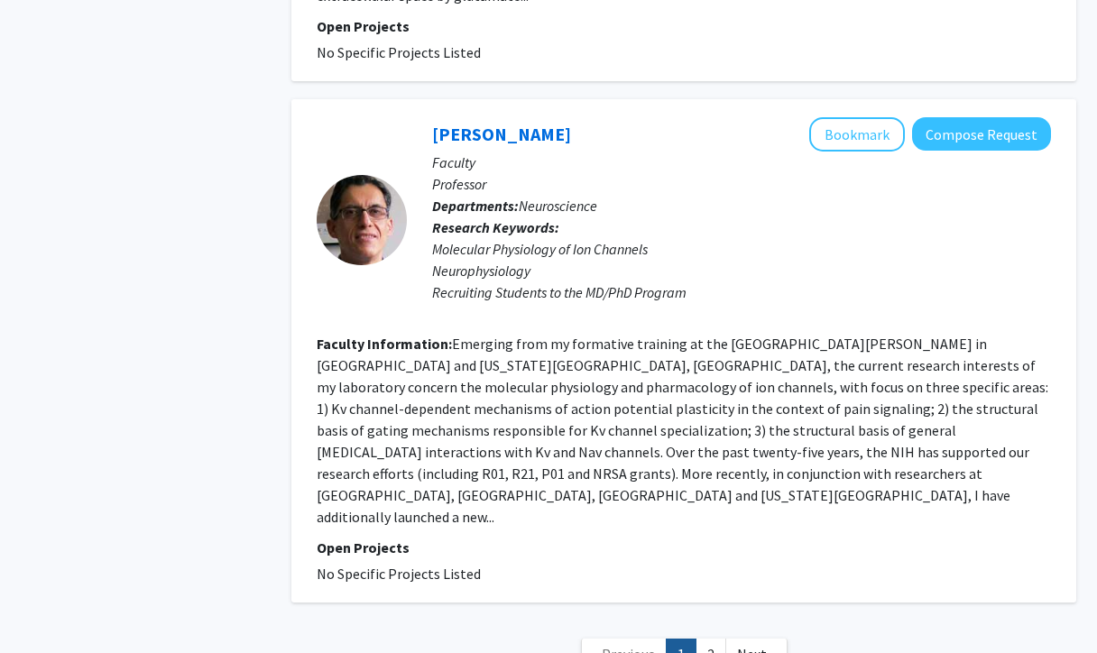
scroll to position [4615, 0]
click at [495, 124] on link "[PERSON_NAME]" at bounding box center [501, 135] width 139 height 23
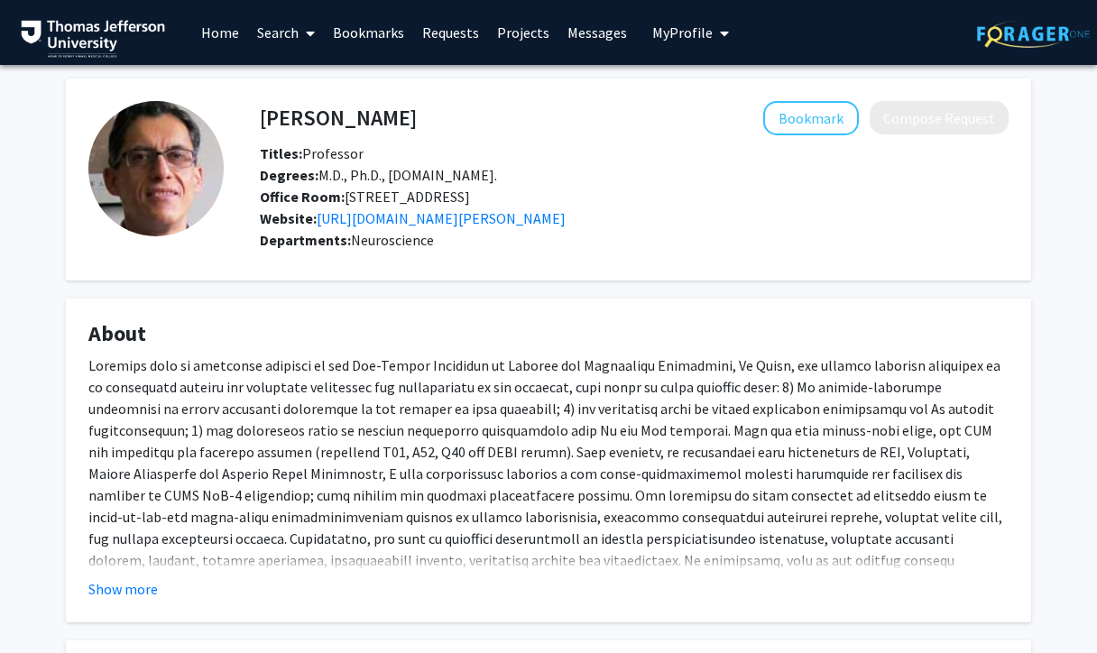
scroll to position [139, 0]
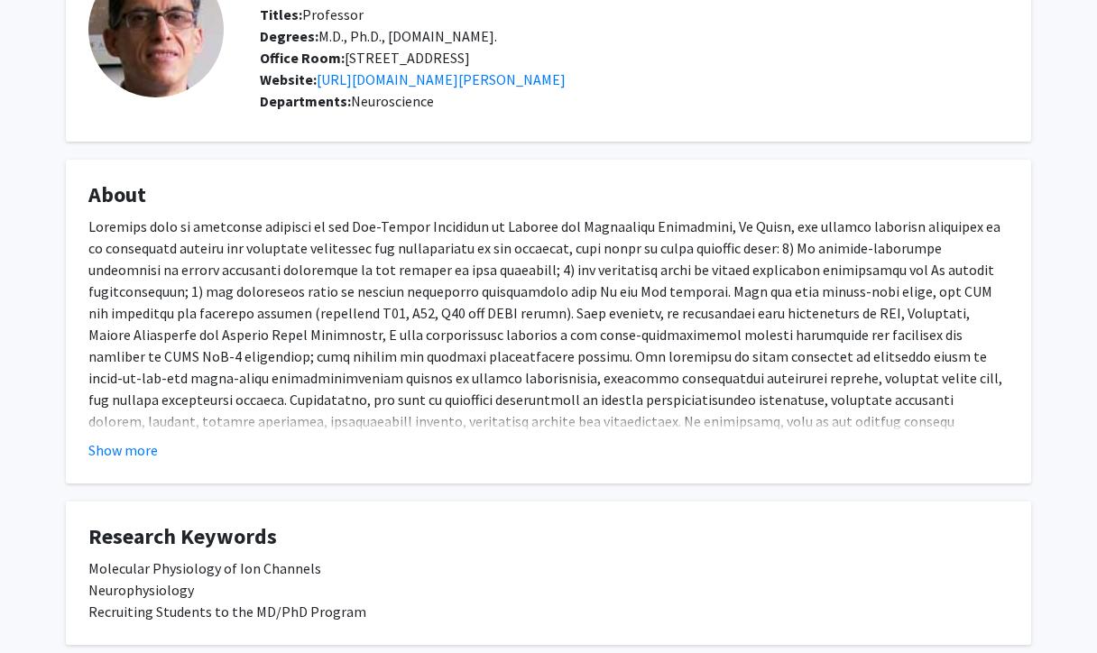
click at [108, 463] on fg-card "About Show more" at bounding box center [548, 322] width 965 height 324
click at [110, 459] on button "Show more" at bounding box center [122, 450] width 69 height 22
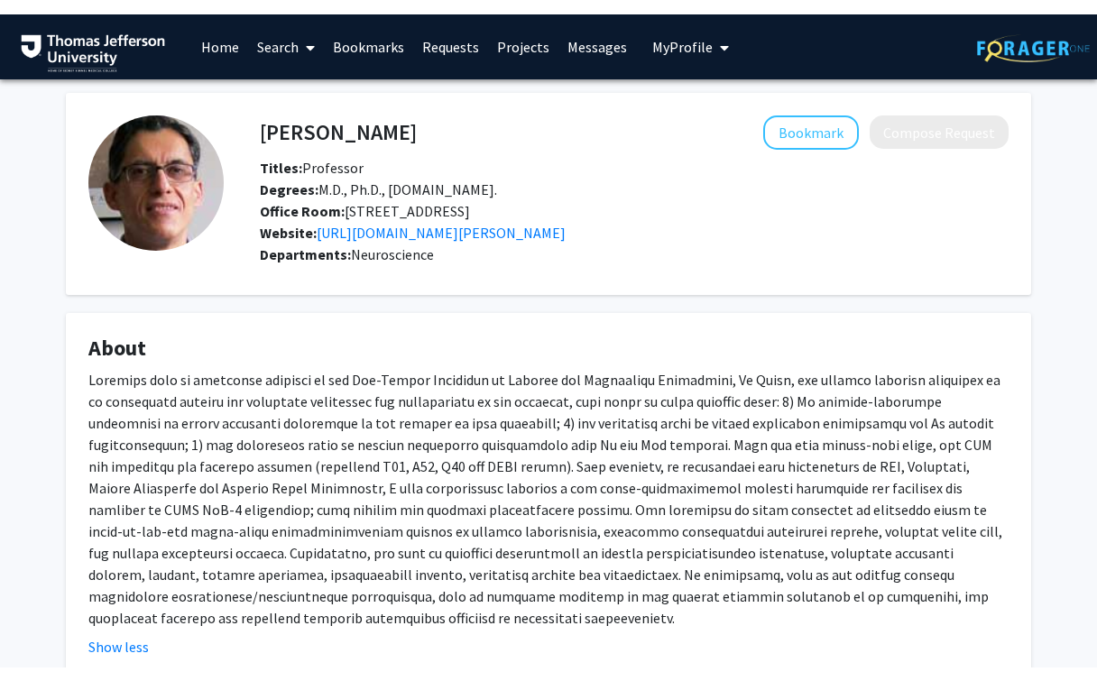
scroll to position [0, 0]
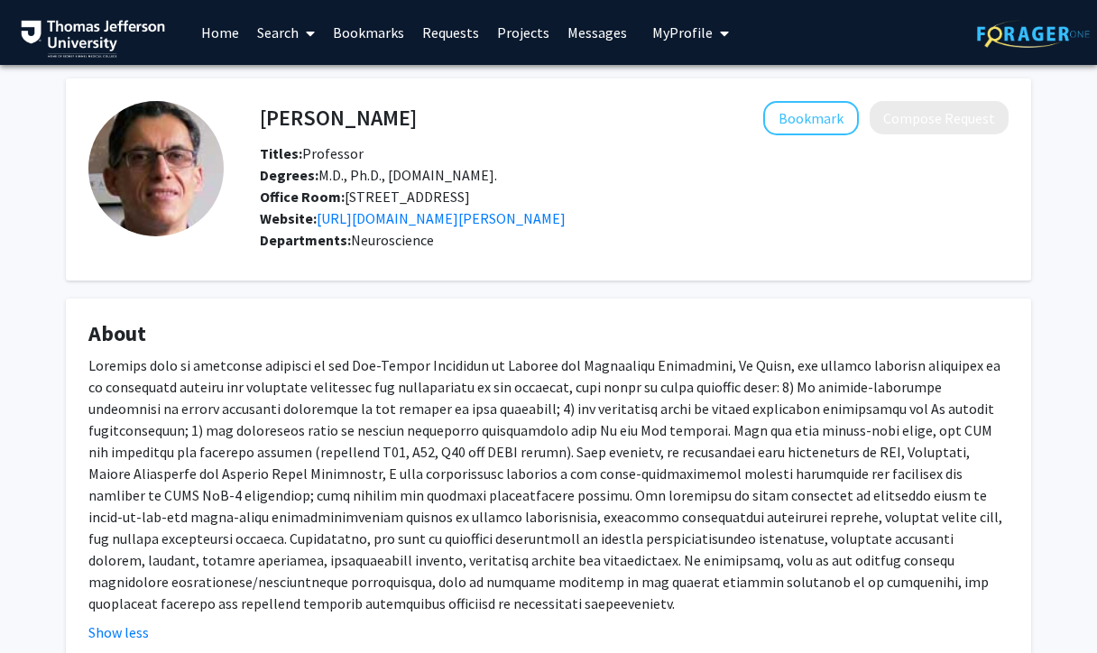
click at [477, 207] on div "Office Room: [STREET_ADDRESS]" at bounding box center [634, 197] width 776 height 22
click at [477, 219] on link "[URL][DOMAIN_NAME][PERSON_NAME]" at bounding box center [441, 218] width 249 height 18
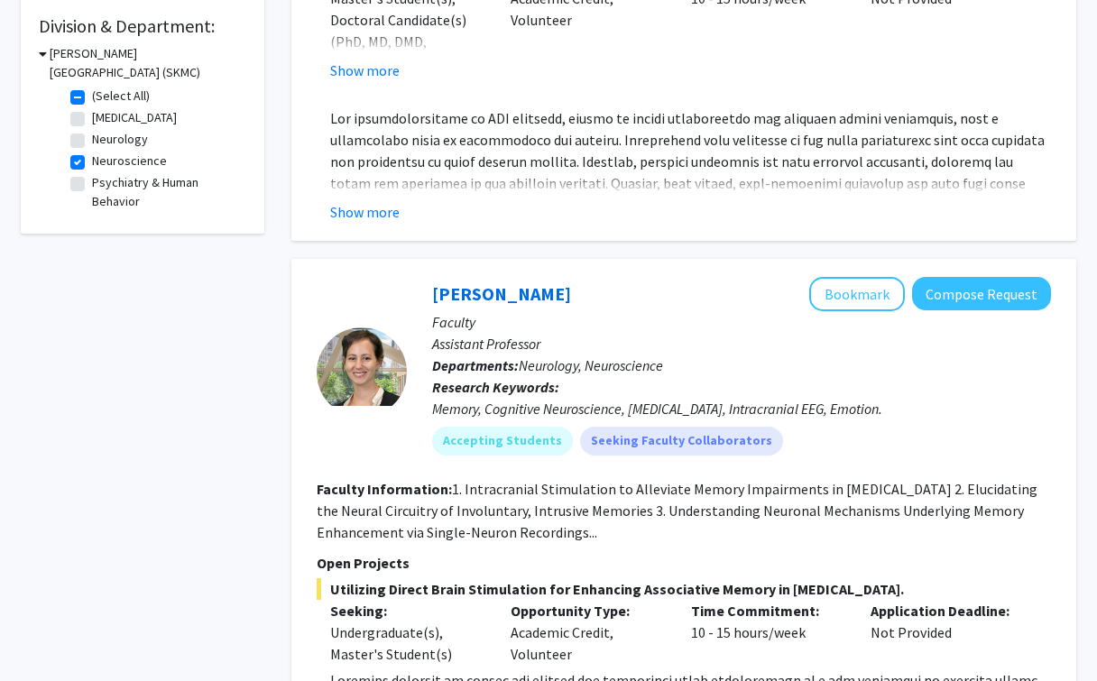
scroll to position [356, 0]
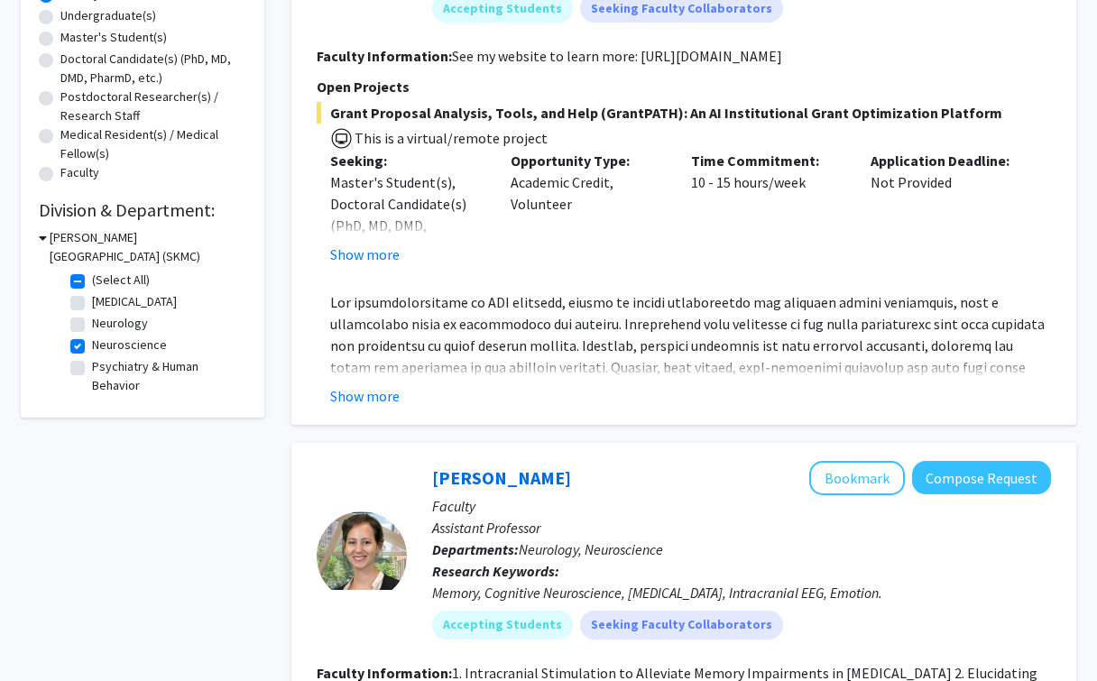
click at [92, 352] on label "Neuroscience" at bounding box center [129, 345] width 75 height 19
click at [92, 347] on input "Neuroscience" at bounding box center [98, 342] width 12 height 12
checkbox input "false"
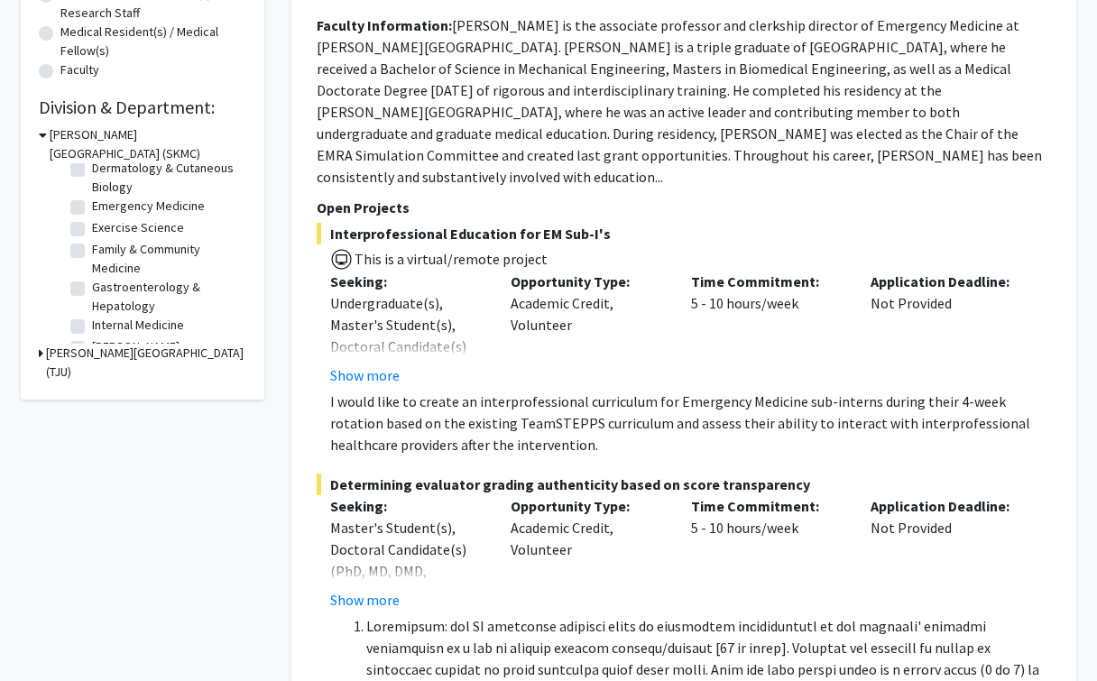
scroll to position [440, 0]
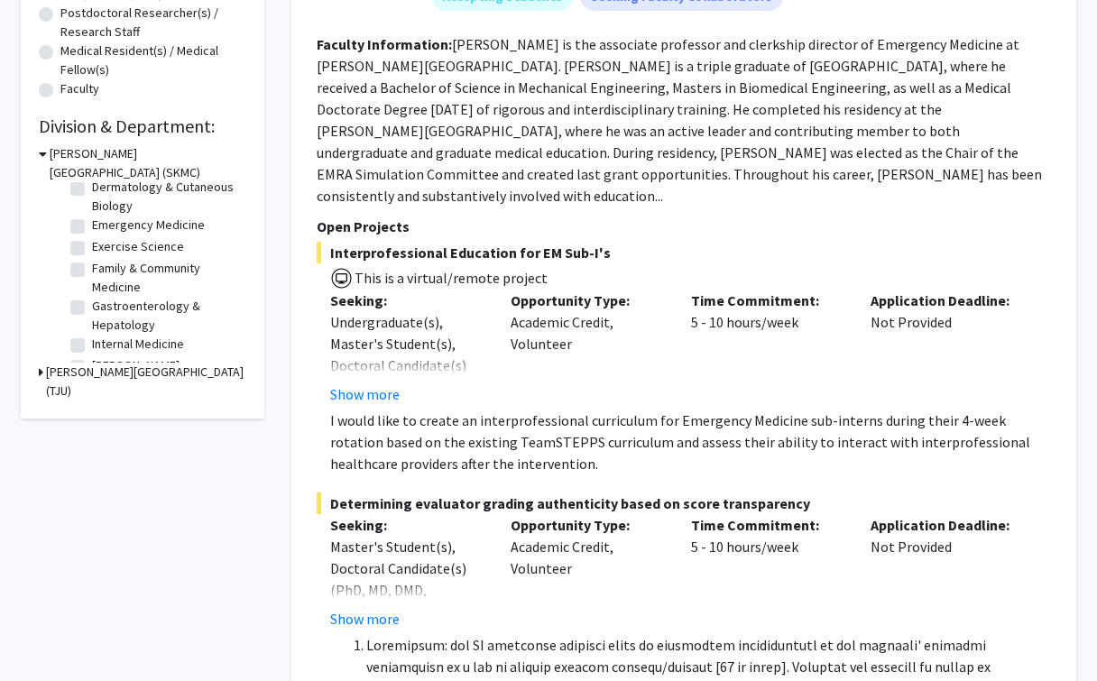
click at [92, 307] on label "Gastroenterology & Hepatology" at bounding box center [167, 316] width 150 height 38
click at [92, 307] on input "Gastroenterology & Hepatology" at bounding box center [98, 303] width 12 height 12
checkbox input "true"
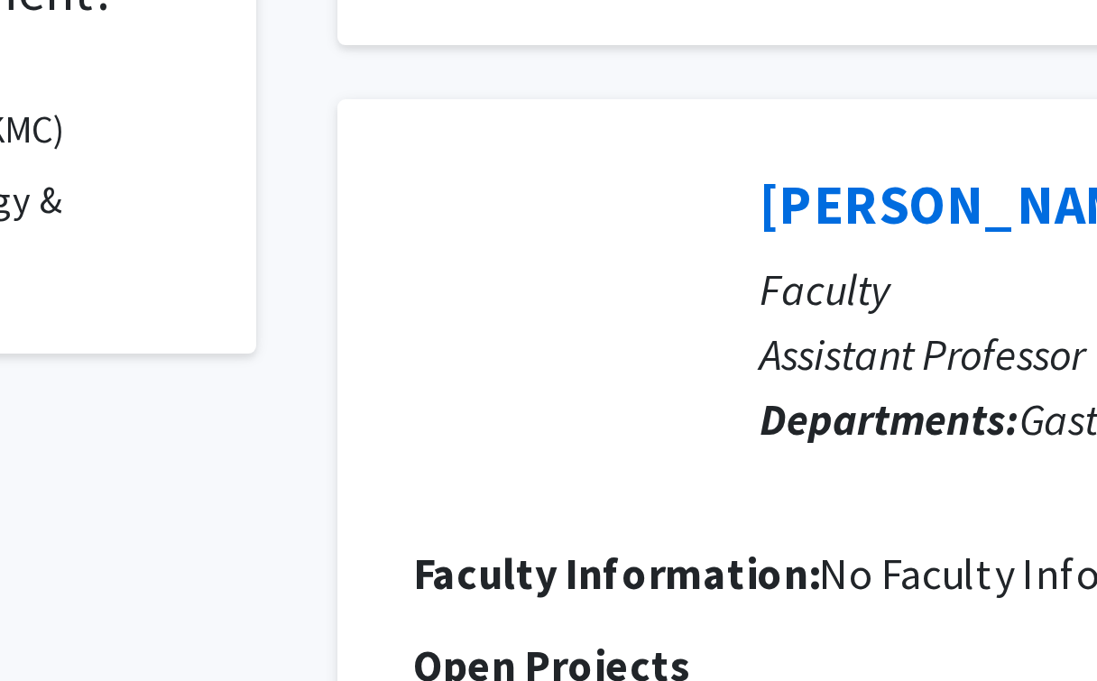
scroll to position [354, 0]
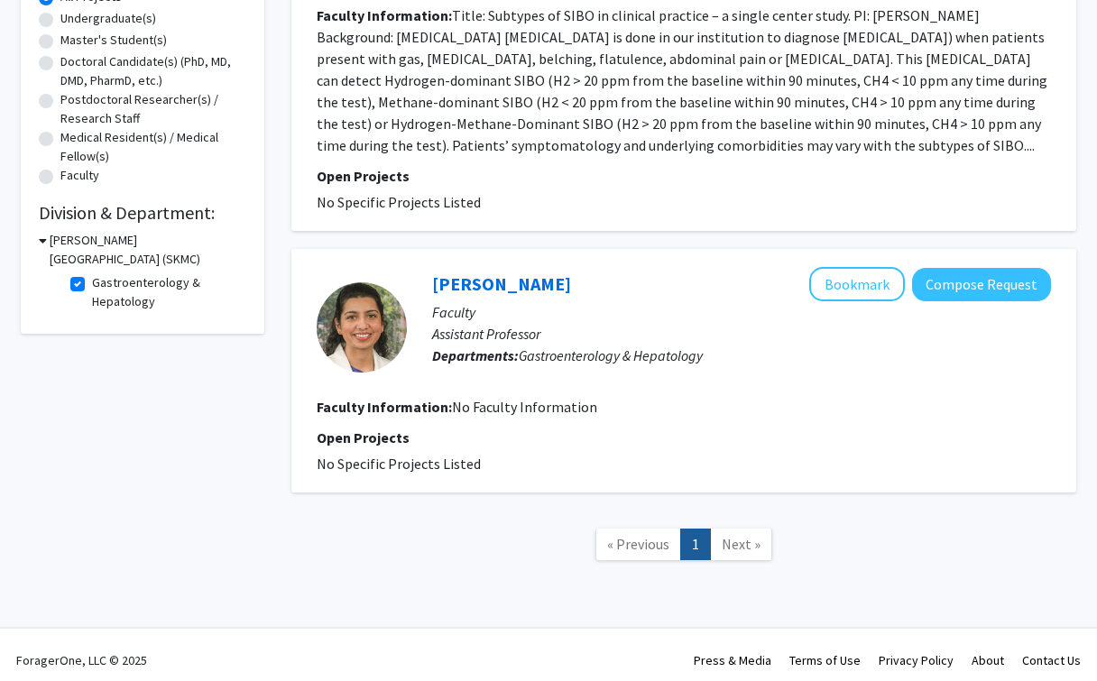
click at [75, 278] on fg-checkbox "Gastroenterology & Hepatology Gastroenterology & Hepatology" at bounding box center [155, 292] width 171 height 38
click at [92, 283] on label "Gastroenterology & Hepatology" at bounding box center [167, 292] width 150 height 38
click at [92, 283] on input "Gastroenterology & Hepatology" at bounding box center [98, 279] width 12 height 12
checkbox input "false"
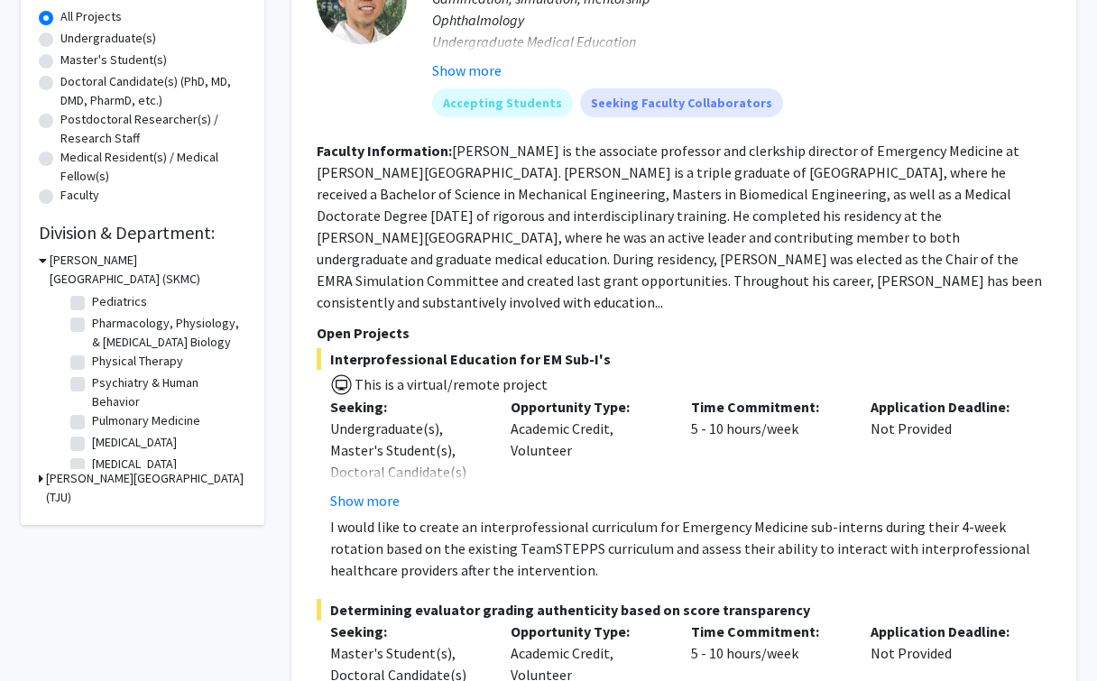
scroll to position [658, 0]
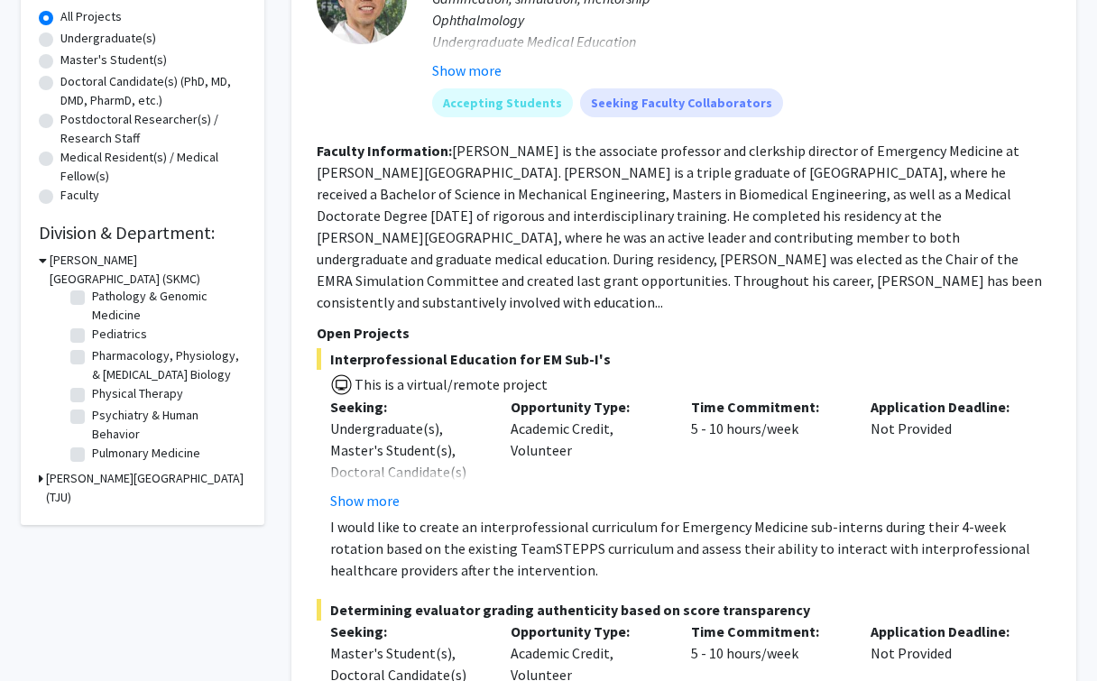
click at [92, 358] on label "Pharmacology, Physiology, & [MEDICAL_DATA] Biology" at bounding box center [167, 365] width 150 height 38
click at [92, 358] on input "Pharmacology, Physiology, & [MEDICAL_DATA] Biology" at bounding box center [98, 352] width 12 height 12
checkbox input "true"
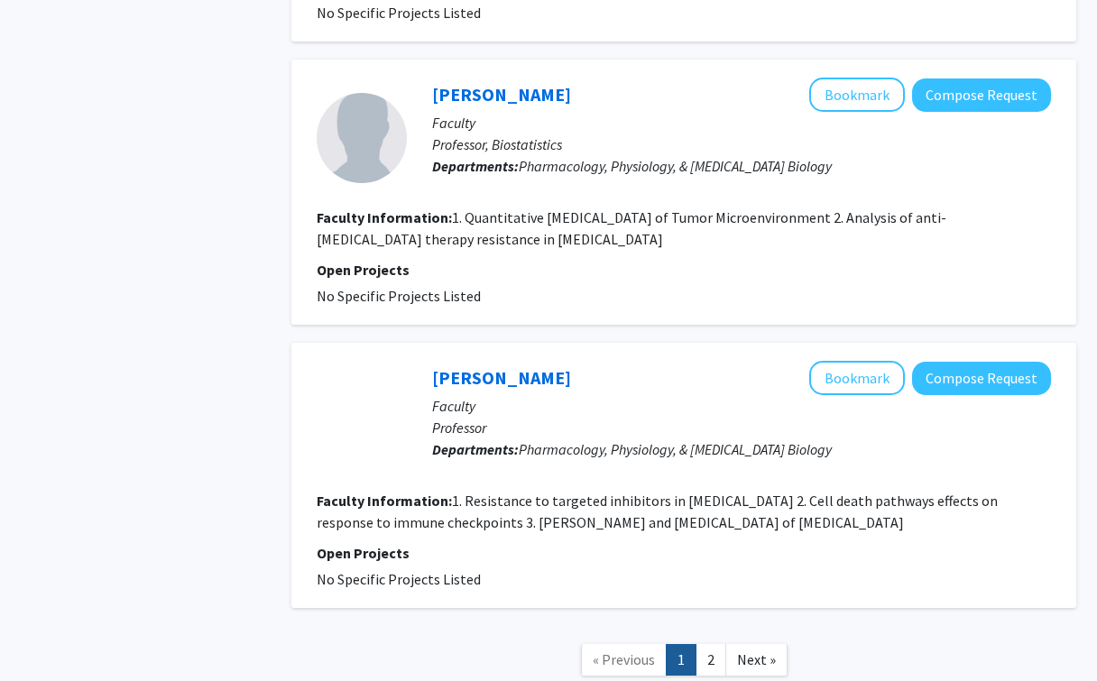
scroll to position [3303, 0]
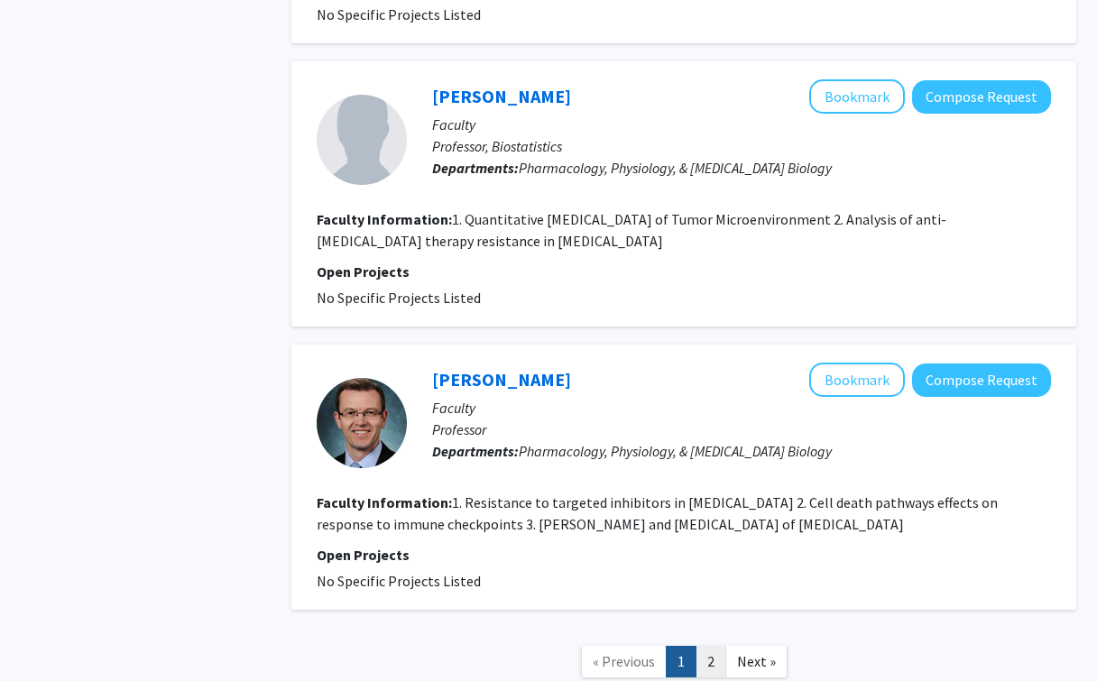
click at [710, 646] on link "2" at bounding box center [710, 662] width 31 height 32
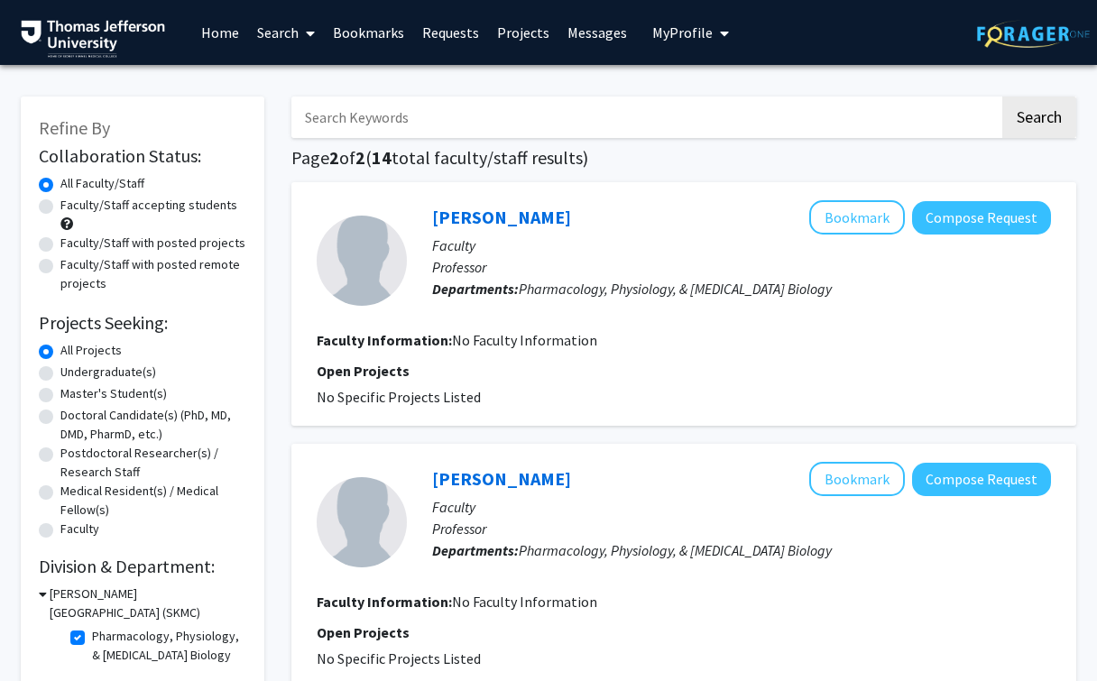
scroll to position [484, 0]
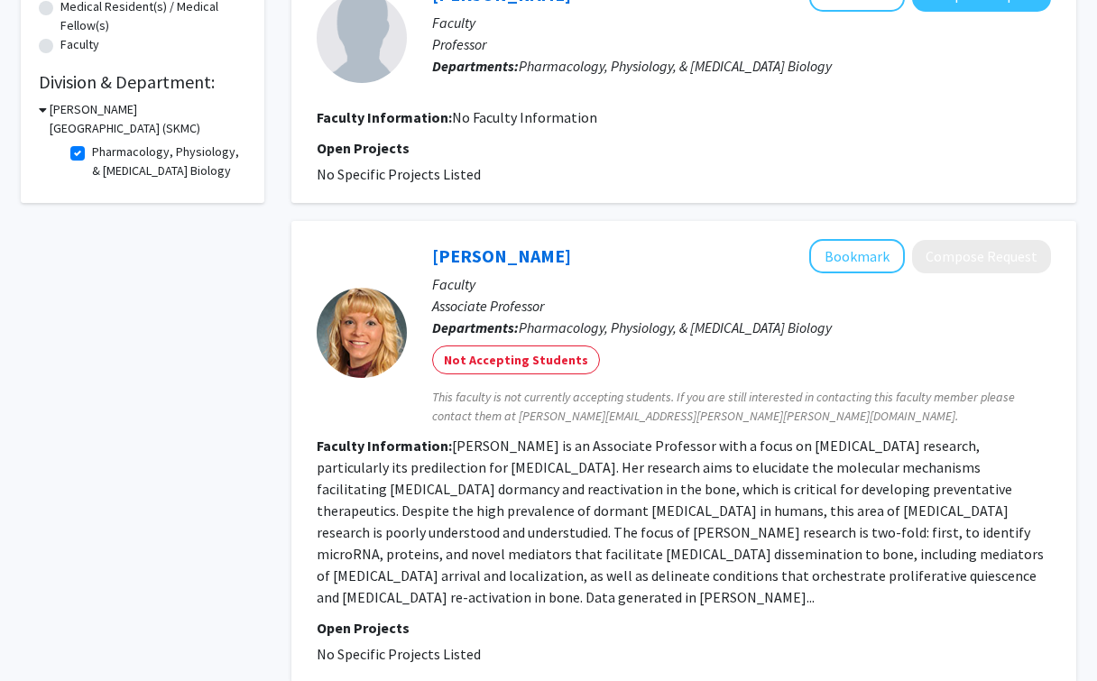
click at [92, 160] on label "Pharmacology, Physiology, & [MEDICAL_DATA] Biology" at bounding box center [167, 162] width 150 height 38
click at [92, 154] on input "Pharmacology, Physiology, & [MEDICAL_DATA] Biology" at bounding box center [98, 149] width 12 height 12
checkbox input "false"
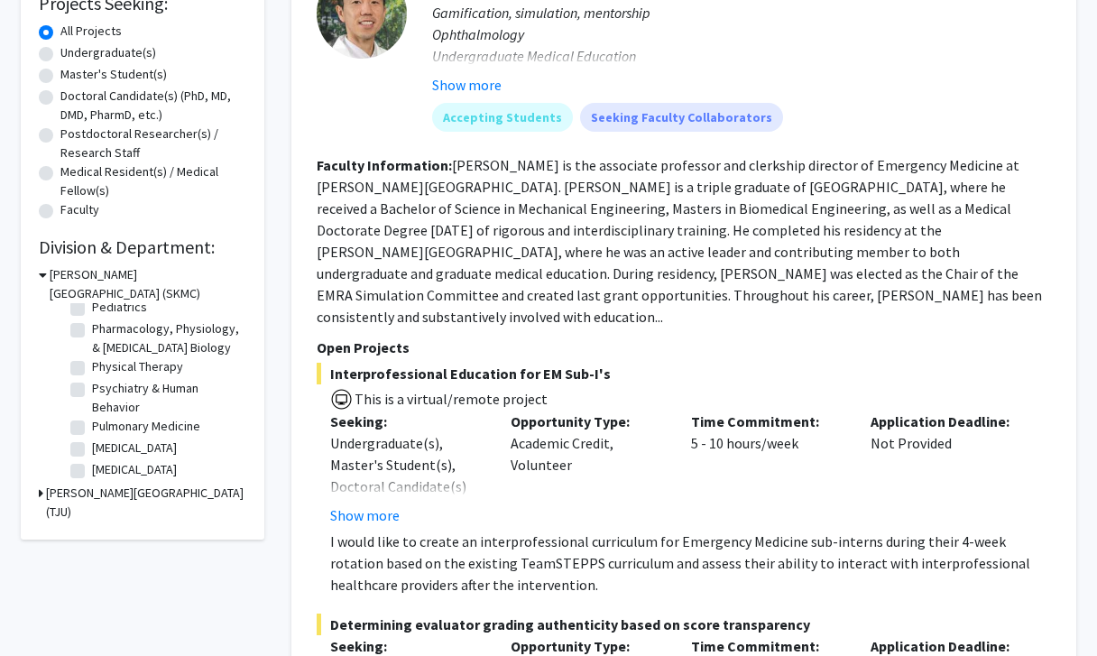
scroll to position [705, 0]
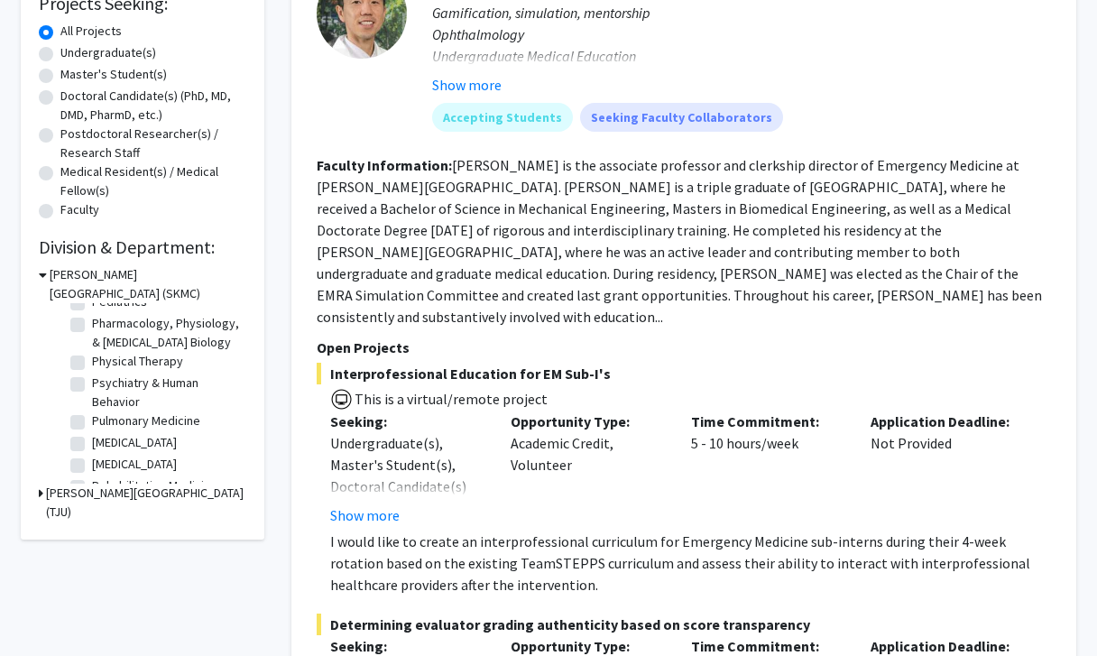
click at [92, 385] on label "Psychiatry & Human Behavior" at bounding box center [167, 392] width 150 height 38
click at [92, 385] on input "Psychiatry & Human Behavior" at bounding box center [98, 379] width 12 height 12
checkbox input "true"
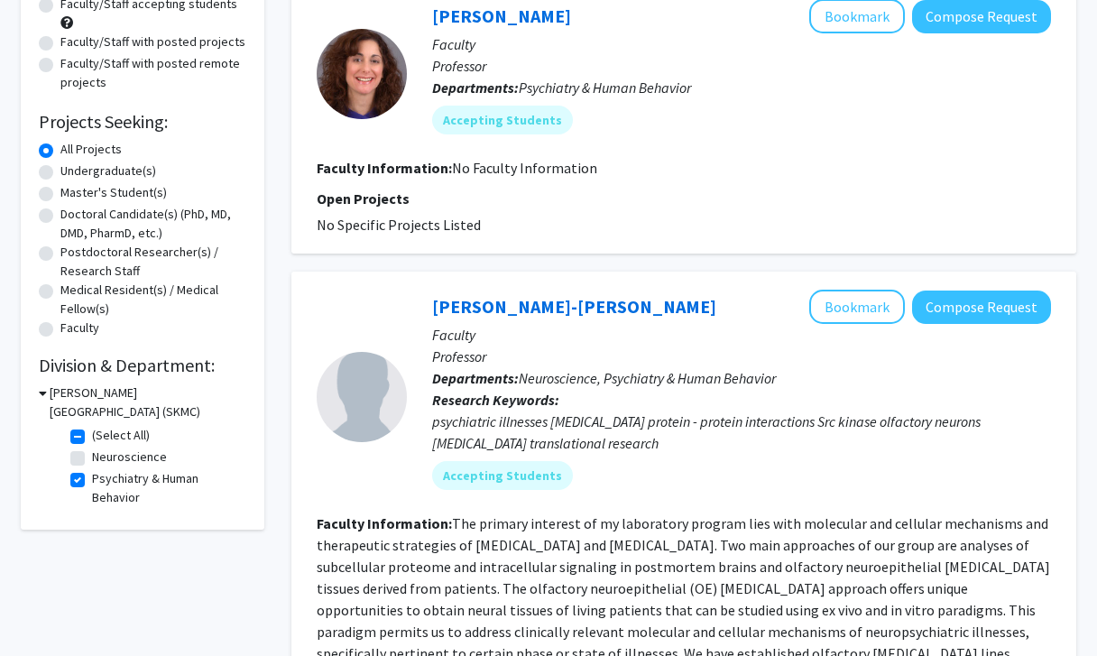
scroll to position [231, 0]
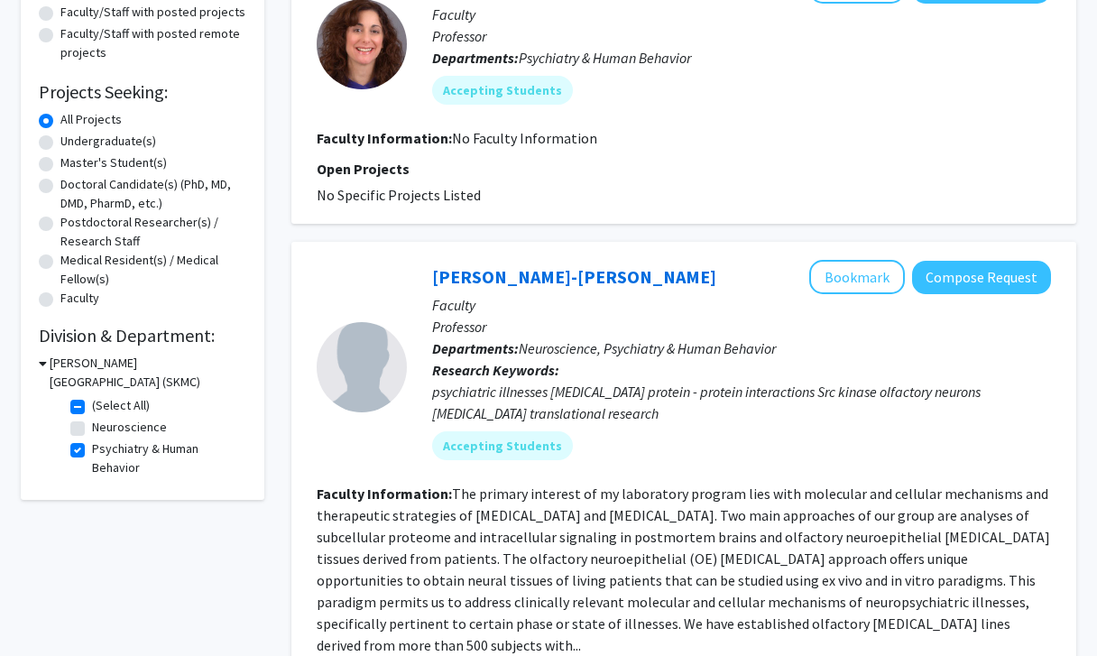
click at [92, 452] on label "Psychiatry & Human Behavior" at bounding box center [167, 458] width 150 height 38
click at [92, 451] on input "Psychiatry & Human Behavior" at bounding box center [98, 445] width 12 height 12
checkbox input "false"
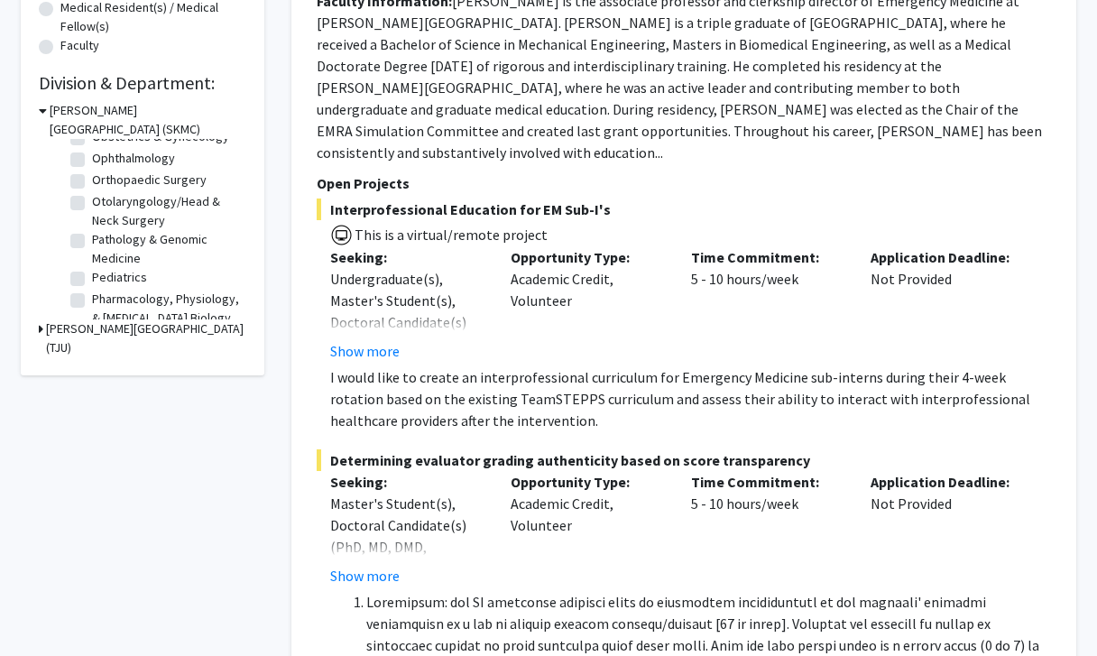
scroll to position [564, 0]
click at [92, 205] on label "Otolaryngology/Head & Neck Surgery" at bounding box center [167, 213] width 150 height 38
click at [92, 205] on input "Otolaryngology/Head & Neck Surgery" at bounding box center [98, 200] width 12 height 12
checkbox input "true"
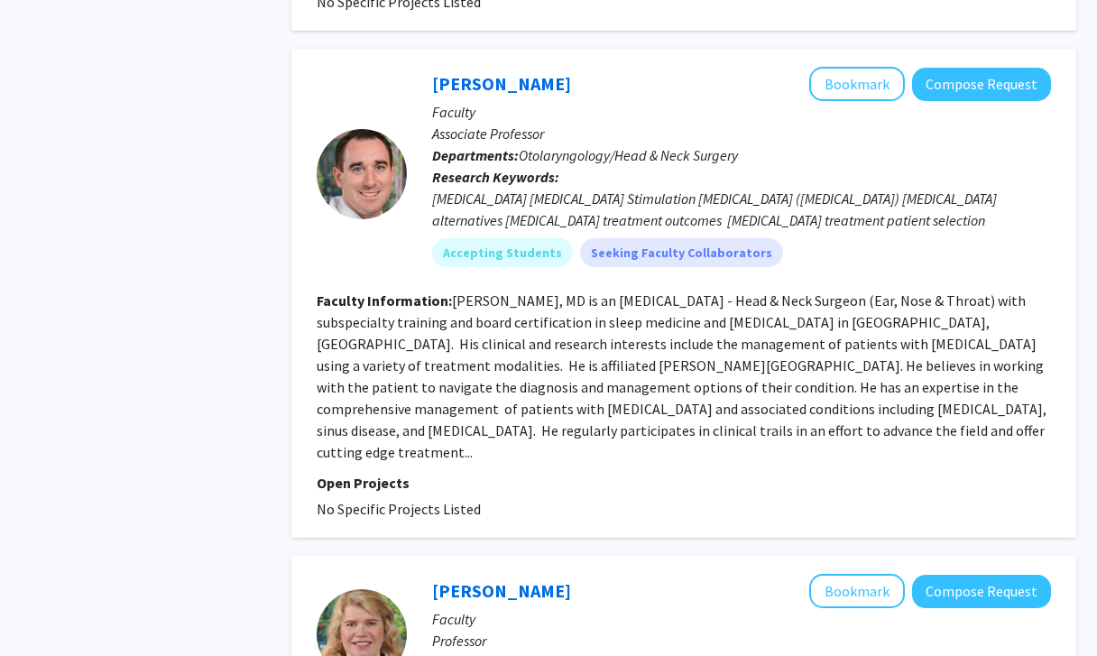
scroll to position [722, 0]
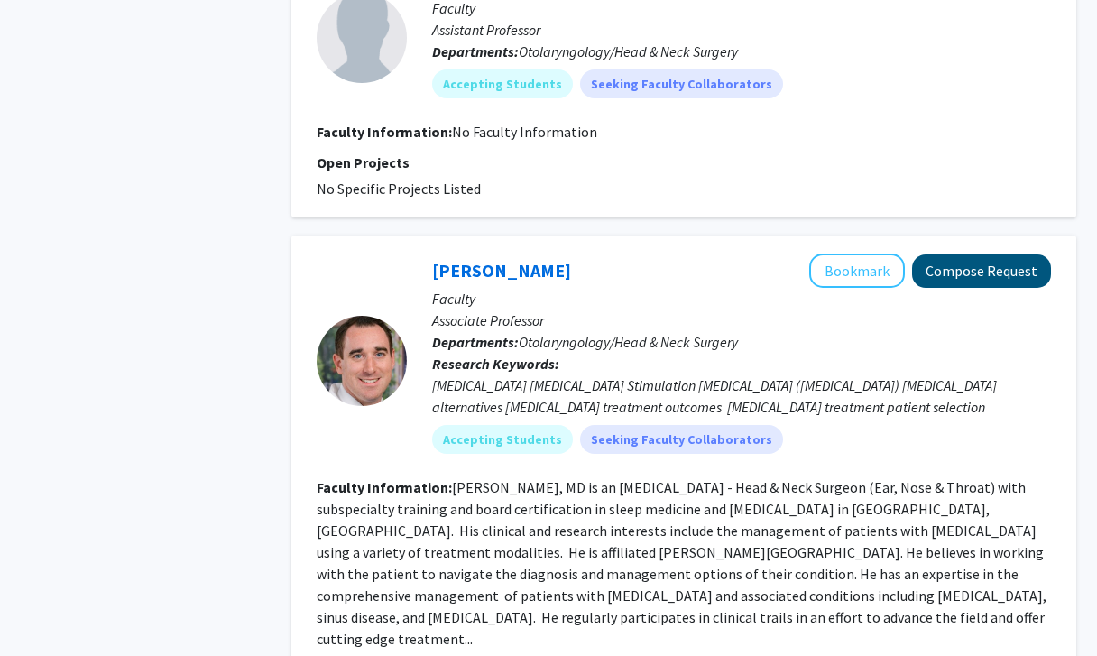
click at [992, 254] on button "Compose Request" at bounding box center [981, 270] width 139 height 33
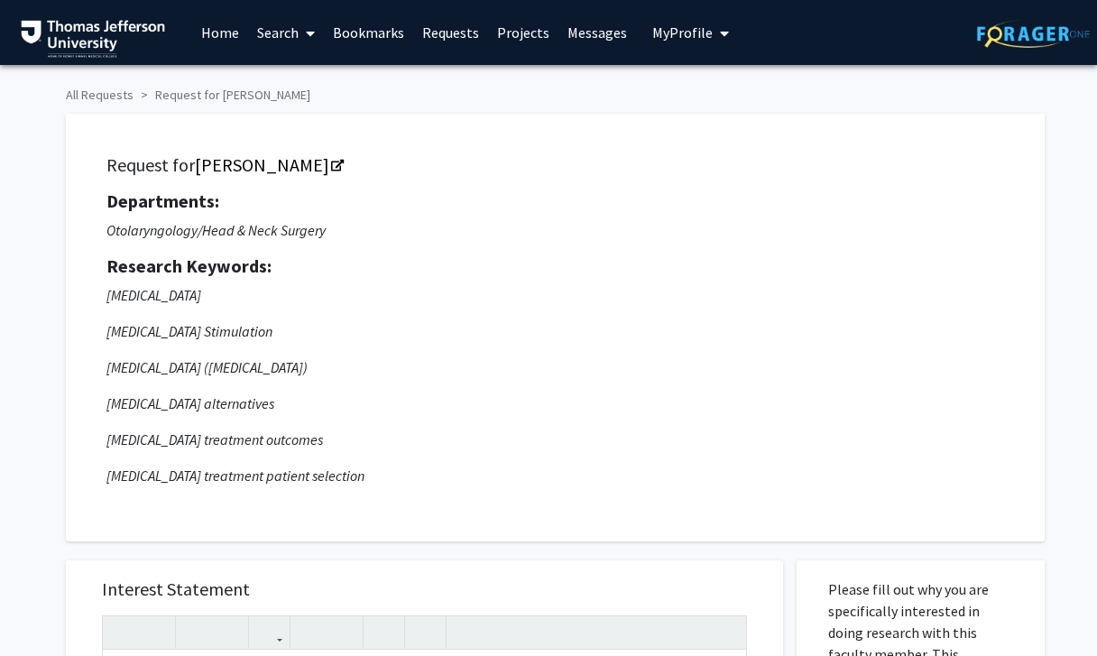
scroll to position [450, 0]
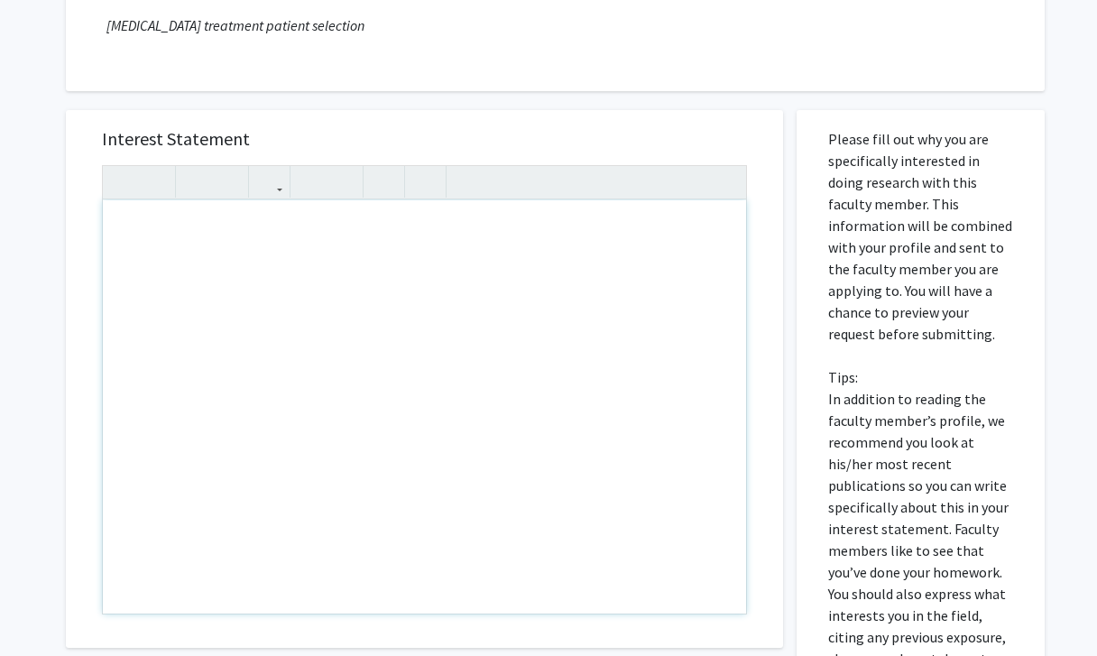
click at [340, 213] on div "Note to users with screen readers: Please press Alt+0 or Option+0 to deactivate…" at bounding box center [424, 406] width 643 height 413
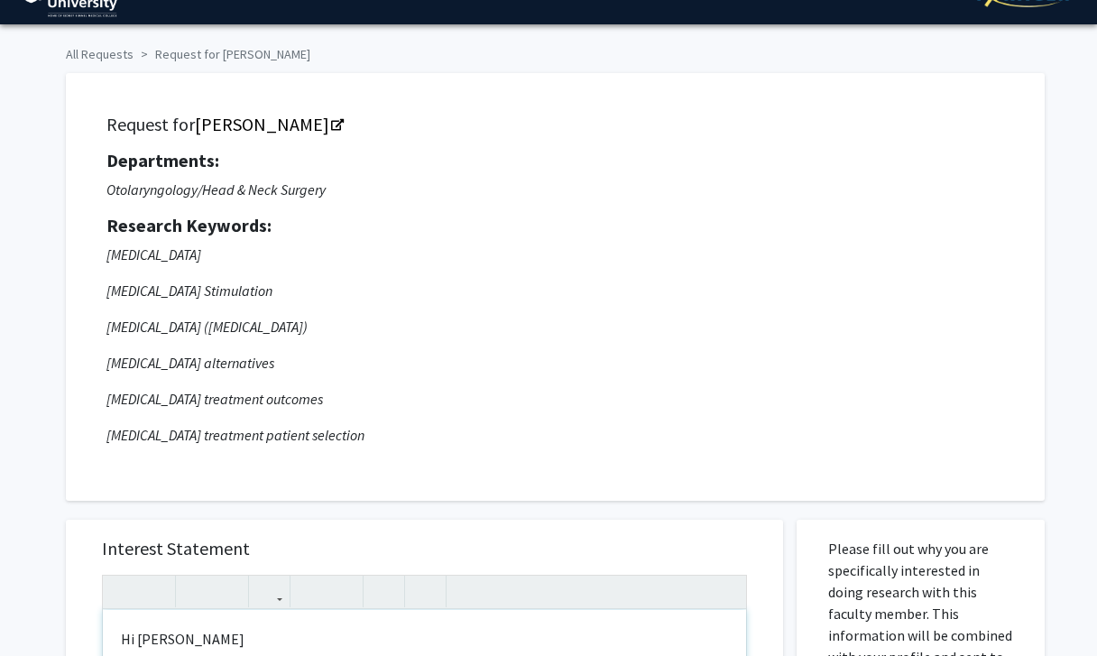
scroll to position [358, 0]
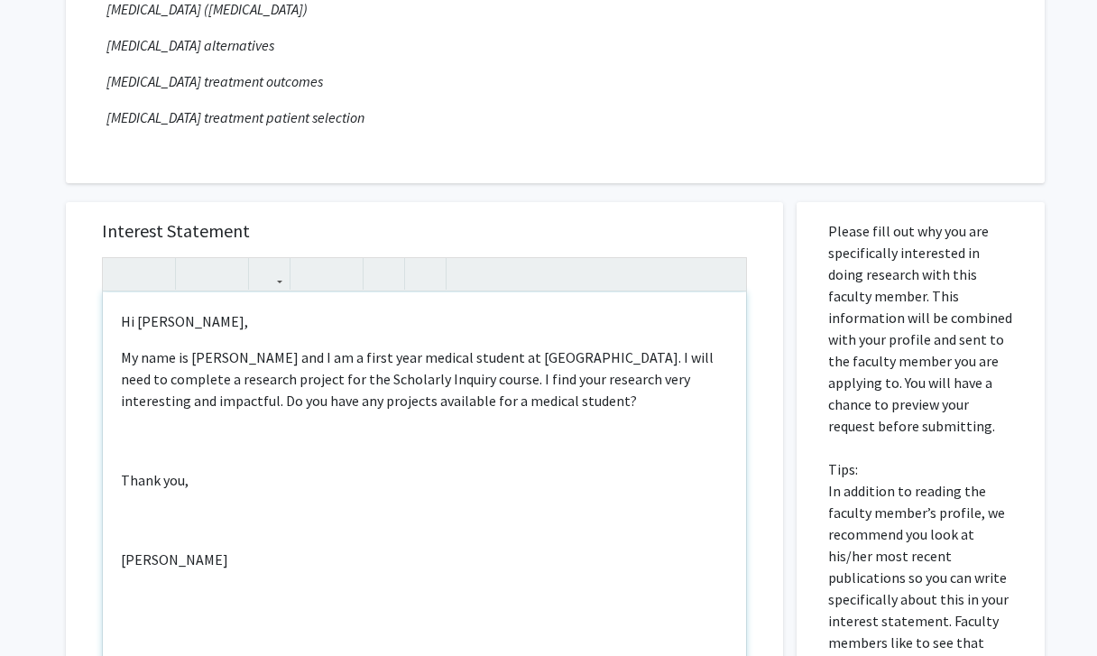
click at [133, 463] on div "Hi [PERSON_NAME], My name is [PERSON_NAME] and I am a first year medical studen…" at bounding box center [424, 498] width 643 height 413
click at [111, 510] on div "Hi [PERSON_NAME], My name is [PERSON_NAME] and I am a first year medical studen…" at bounding box center [424, 498] width 643 height 413
type textarea "<p>Hi [PERSON_NAME],</p><p>My name is [PERSON_NAME] and I am a first year medic…"
click at [194, 411] on p "My name is [PERSON_NAME] and I am a first year medical student at [GEOGRAPHIC_D…" at bounding box center [424, 378] width 607 height 65
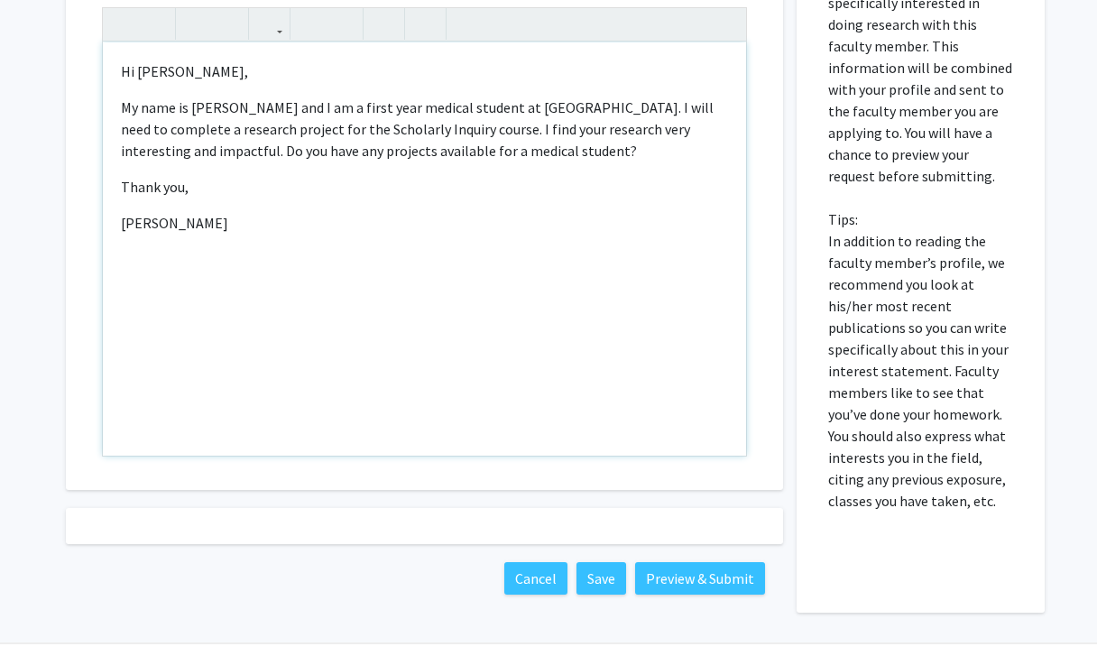
scroll to position [591, 0]
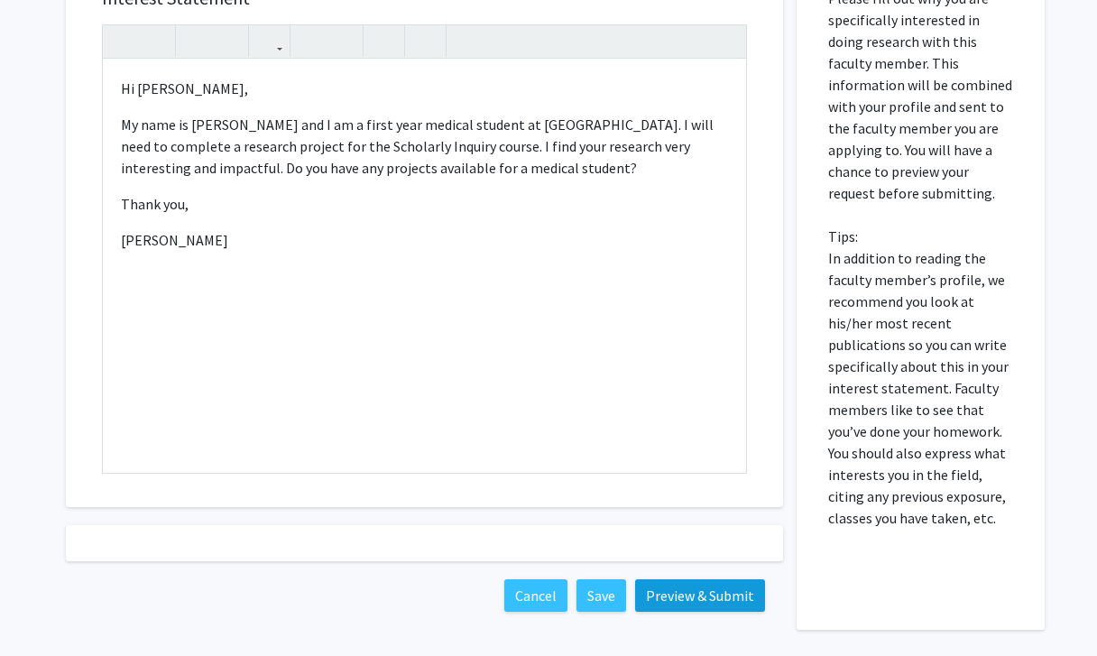
click at [715, 590] on button "Preview & Submit" at bounding box center [700, 595] width 130 height 32
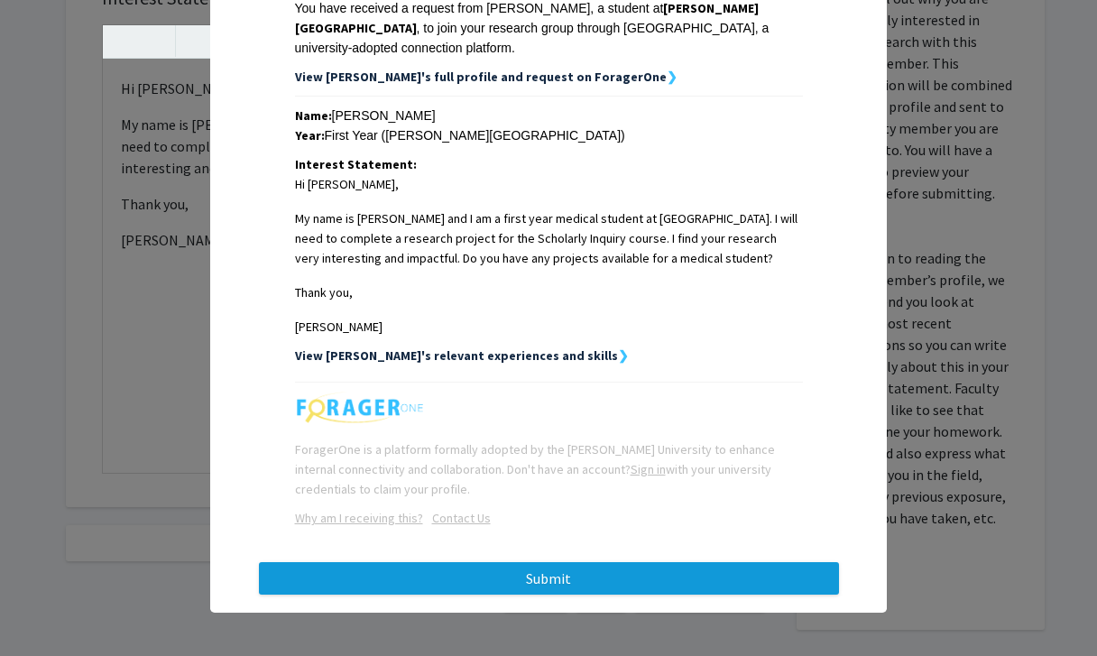
scroll to position [319, 0]
click at [657, 579] on button "Submit" at bounding box center [549, 578] width 580 height 32
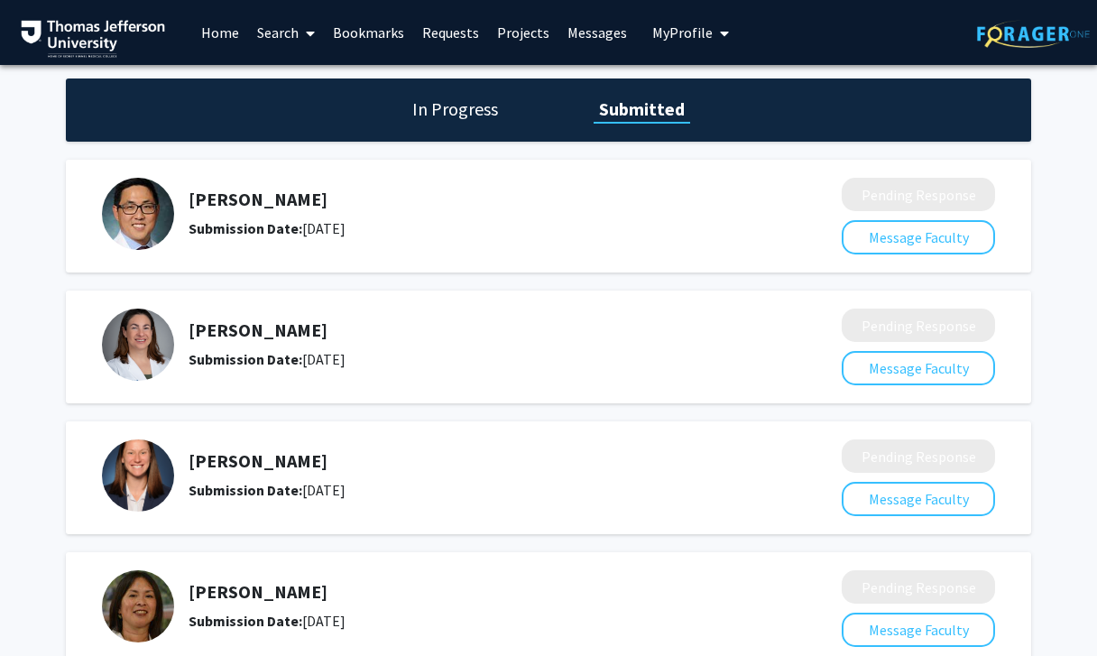
click at [216, 26] on link "Home" at bounding box center [220, 32] width 56 height 63
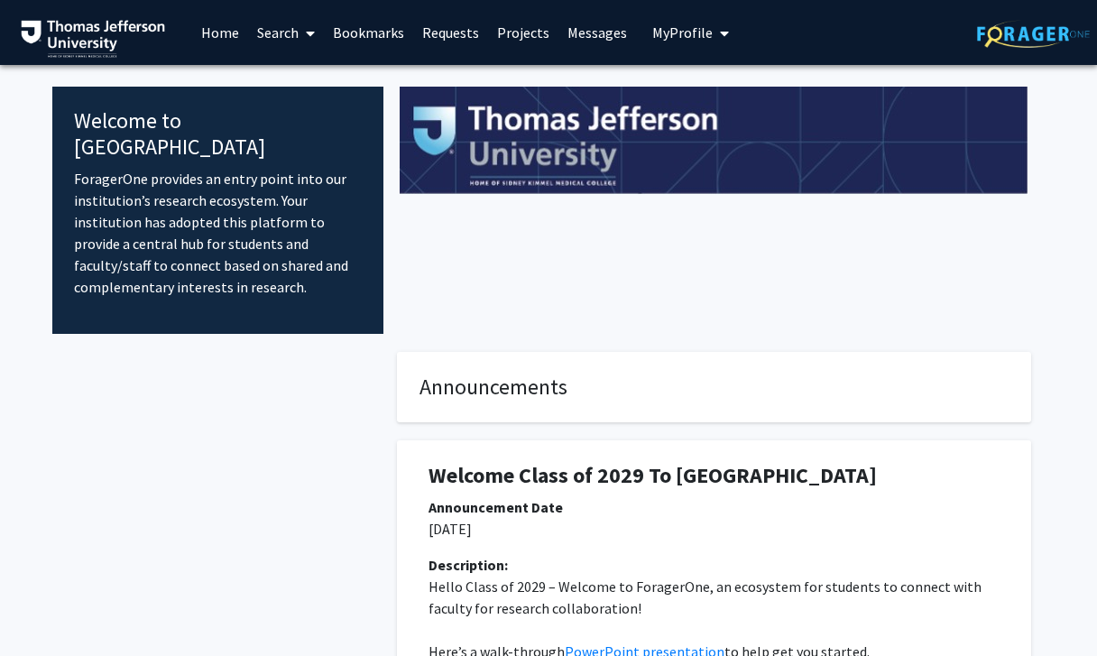
click at [189, 33] on link at bounding box center [106, 32] width 171 height 63
click at [317, 48] on link "Search" at bounding box center [286, 32] width 76 height 63
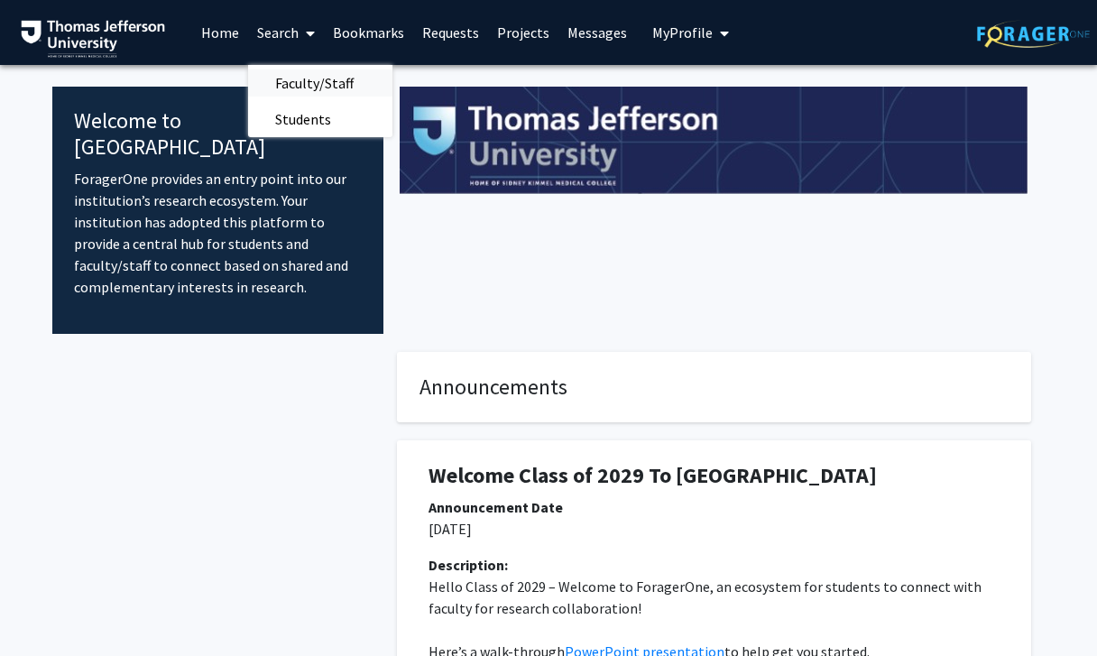
click at [313, 83] on span "Faculty/Staff" at bounding box center [314, 83] width 133 height 36
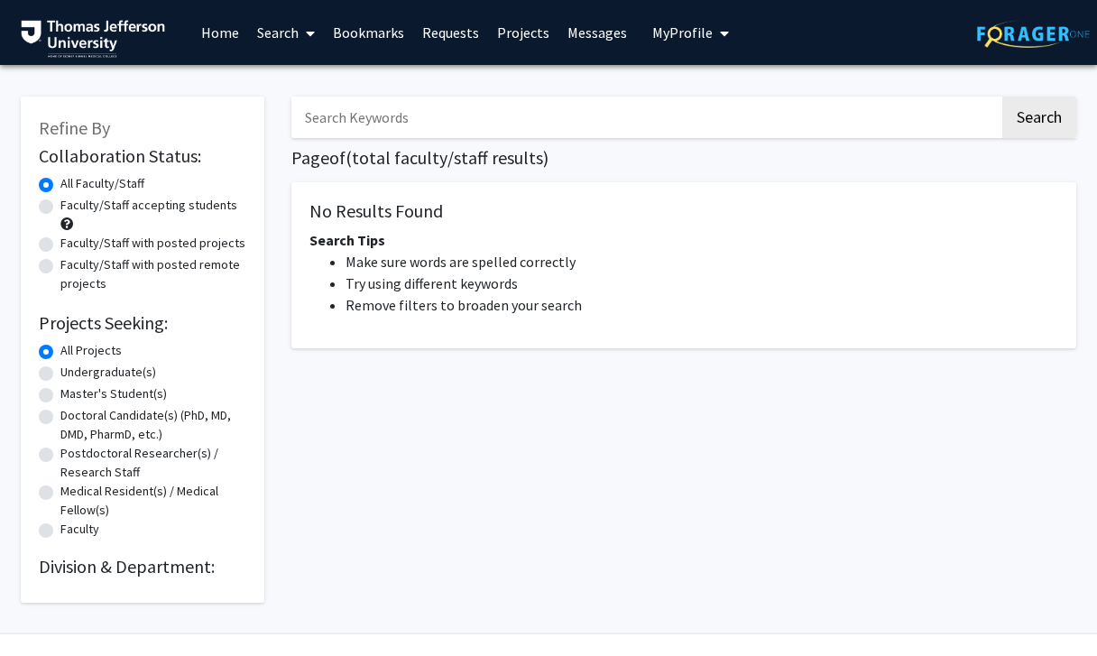
click at [281, 25] on link "Search" at bounding box center [286, 32] width 76 height 63
click at [314, 84] on span "Faculty/Staff" at bounding box center [314, 83] width 133 height 36
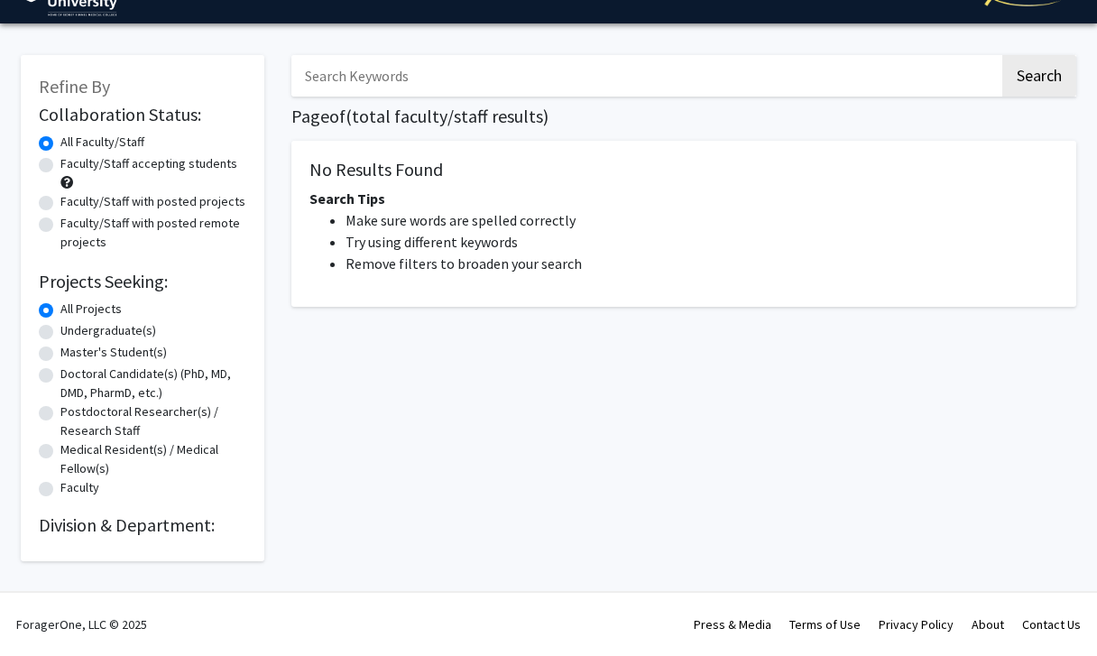
scroll to position [44, 0]
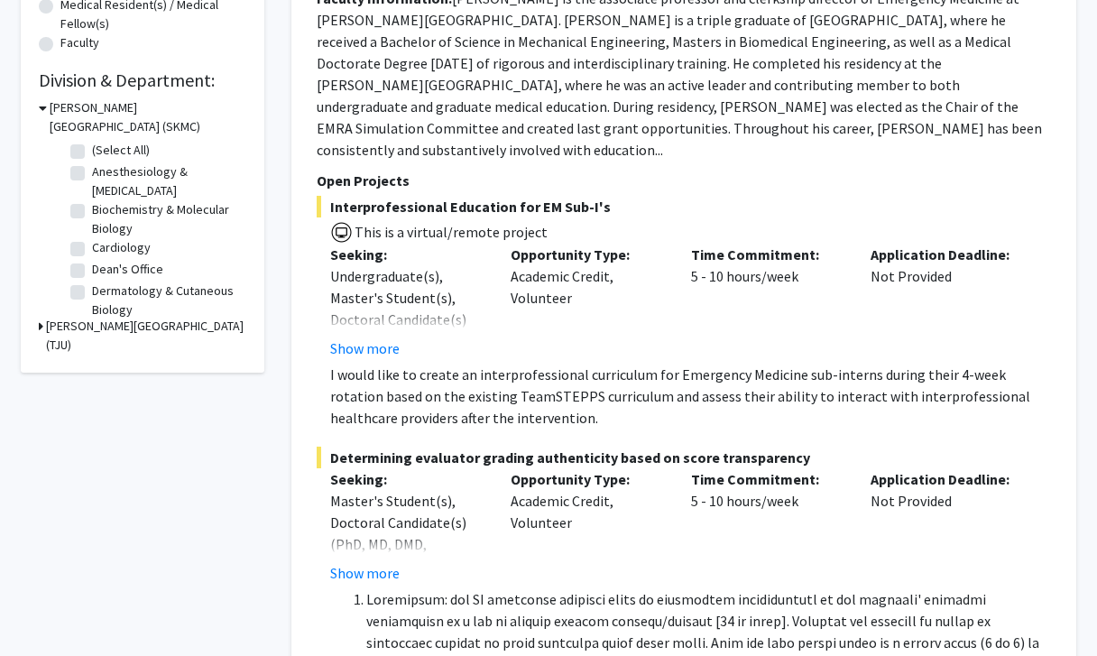
scroll to position [113, 0]
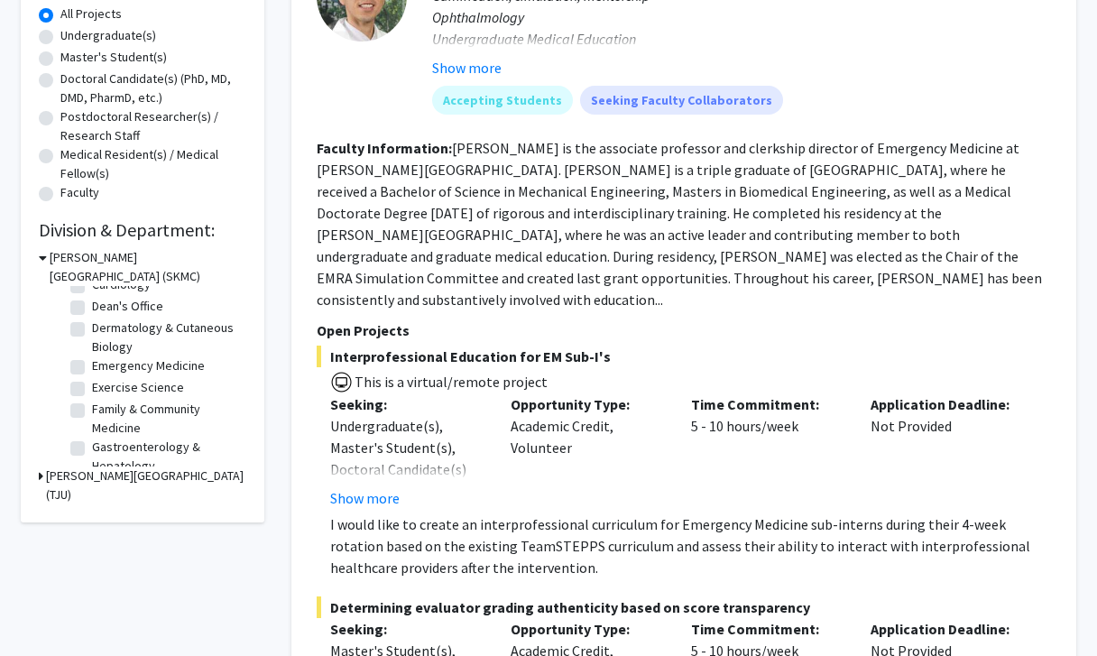
click at [92, 389] on label "Exercise Science" at bounding box center [138, 387] width 92 height 19
click at [92, 389] on input "Exercise Science" at bounding box center [98, 384] width 12 height 12
checkbox input "true"
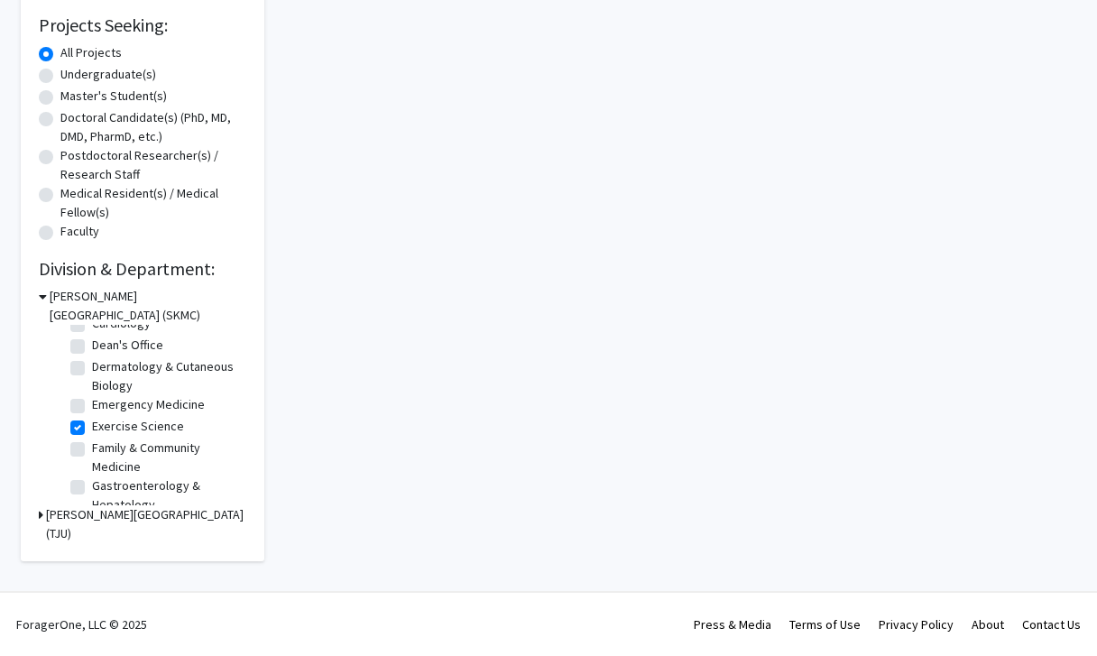
checkbox input "true"
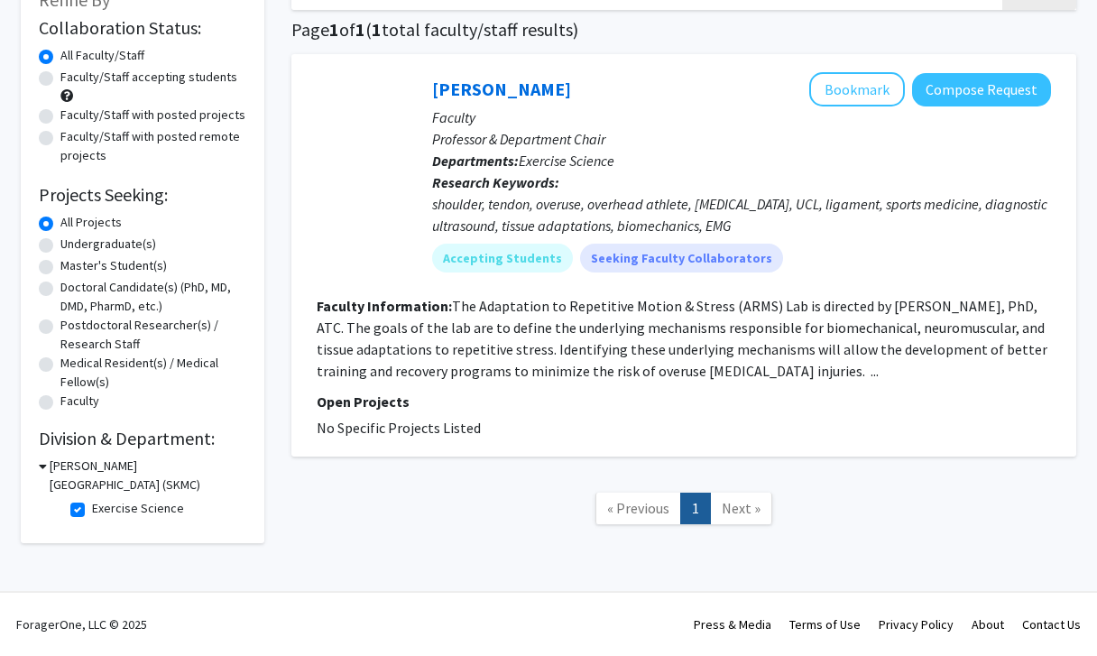
scroll to position [130, 0]
click at [92, 517] on label "Exercise Science" at bounding box center [138, 508] width 92 height 19
click at [92, 511] on input "Exercise Science" at bounding box center [98, 505] width 12 height 12
checkbox input "false"
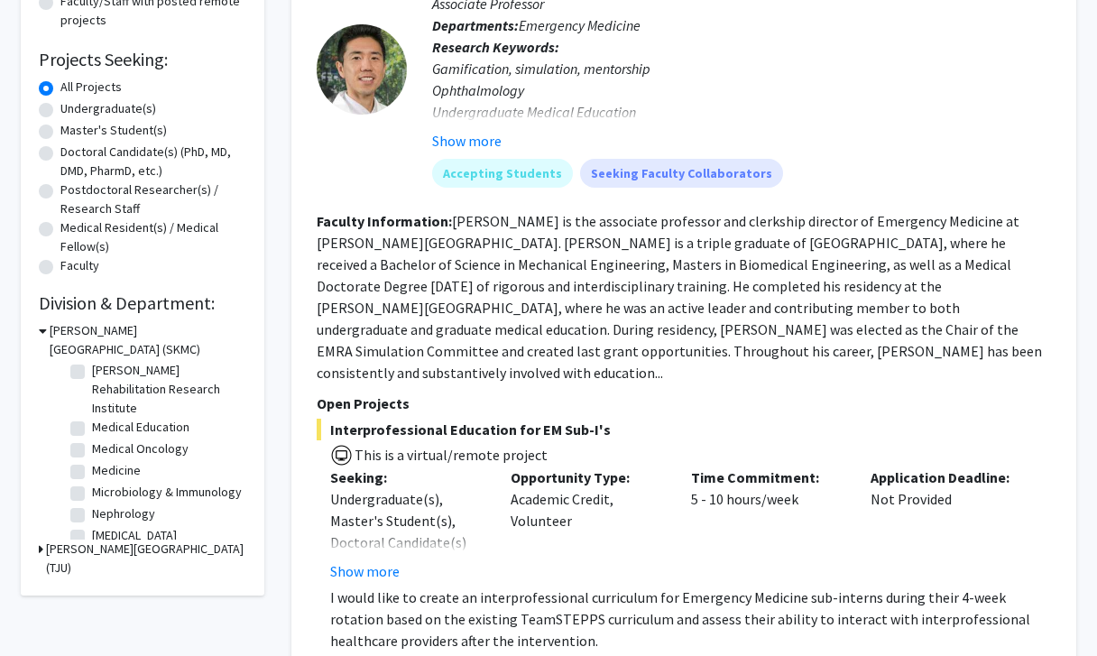
scroll to position [314, 0]
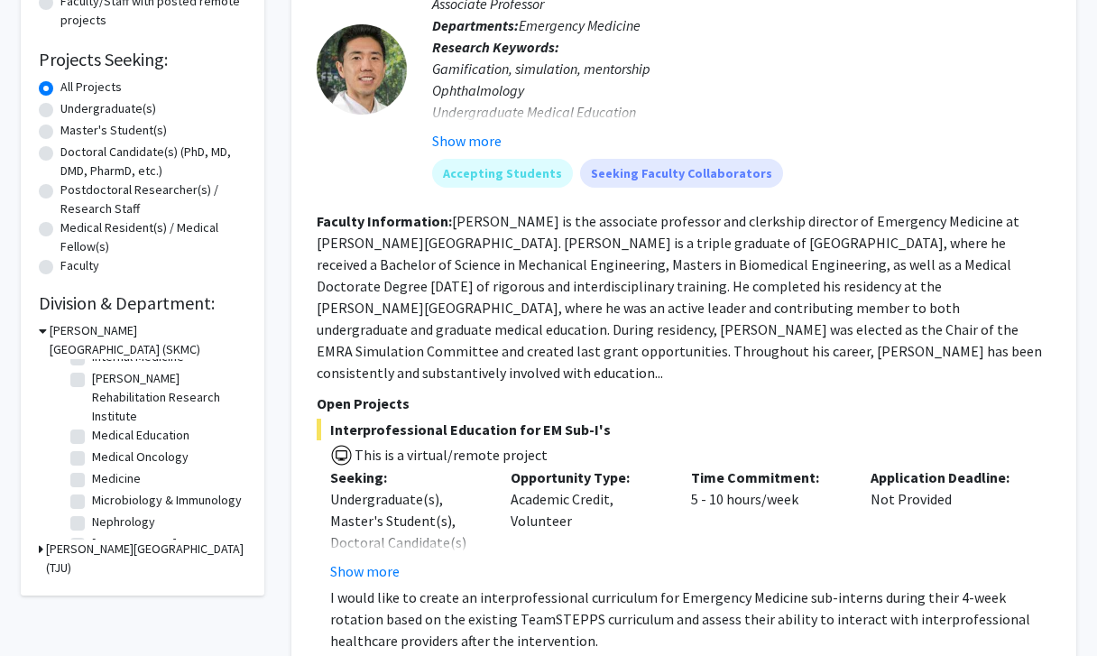
click at [92, 465] on label "Medical Oncology" at bounding box center [140, 456] width 97 height 19
click at [92, 459] on input "Medical Oncology" at bounding box center [98, 453] width 12 height 12
checkbox input "true"
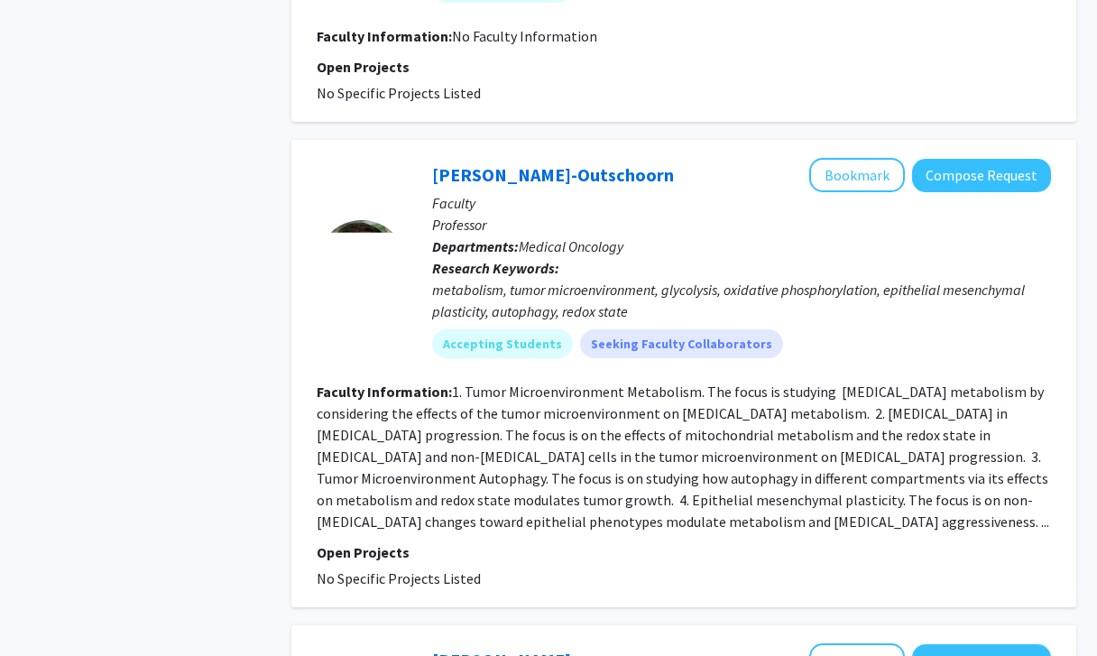
scroll to position [2305, 0]
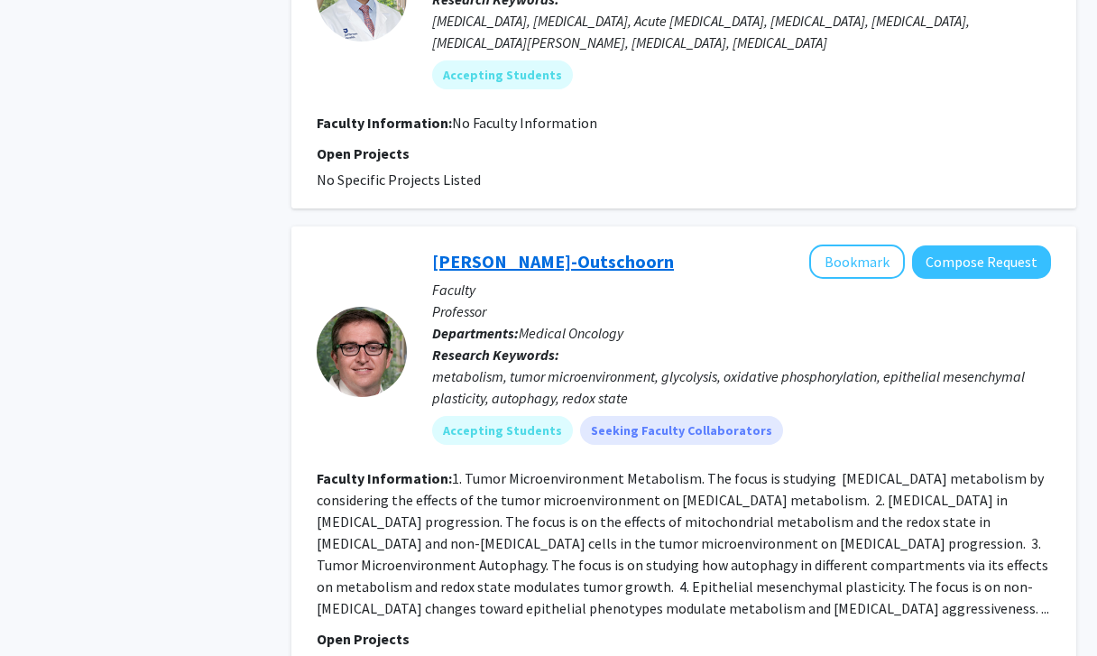
click at [615, 250] on link "Ubaldo Martinez-Outschoorn" at bounding box center [553, 261] width 242 height 23
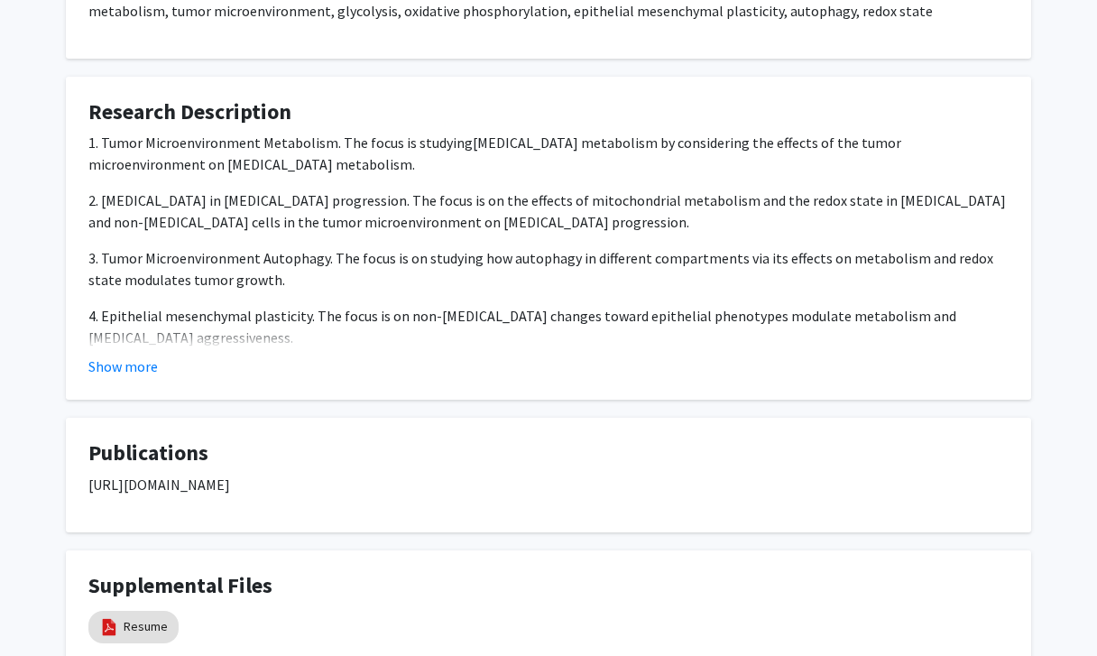
scroll to position [579, 0]
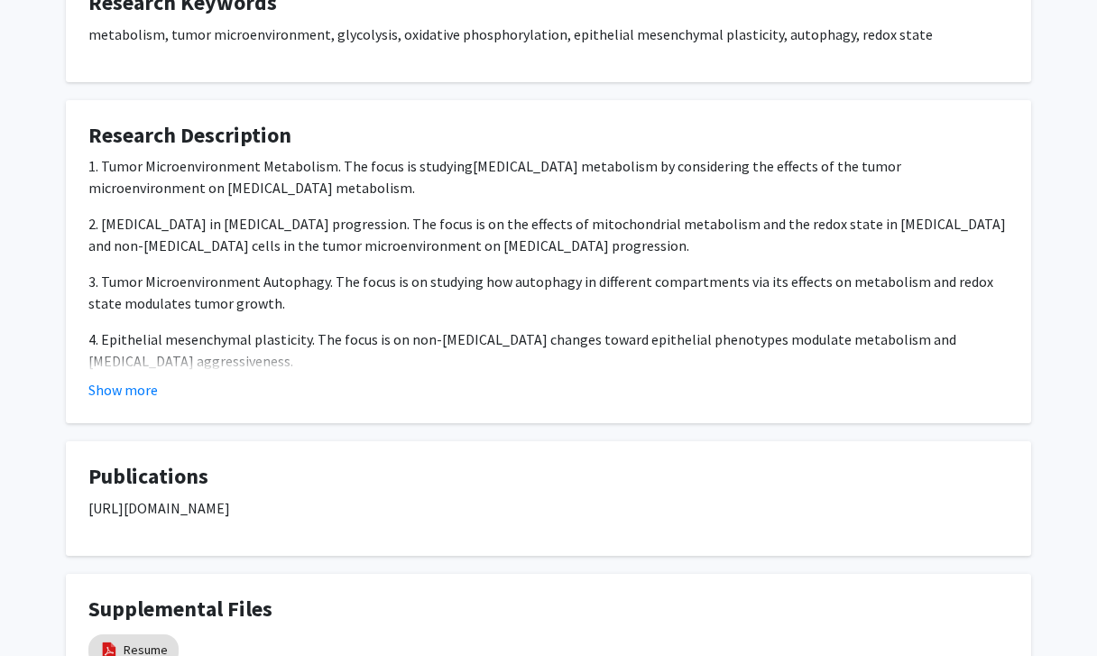
click at [191, 509] on p "https://www.ncbi.nlm.nih.gov/myncbi/1HEm9ZZLC8gkp/bibliography/public/" at bounding box center [548, 508] width 920 height 22
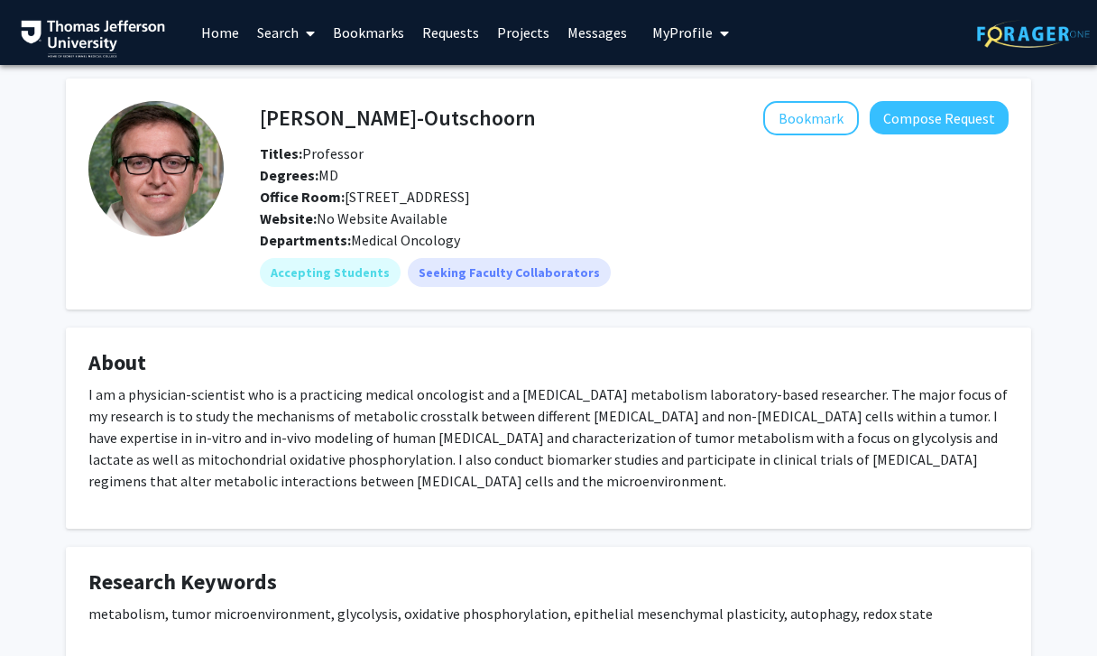
scroll to position [0, 0]
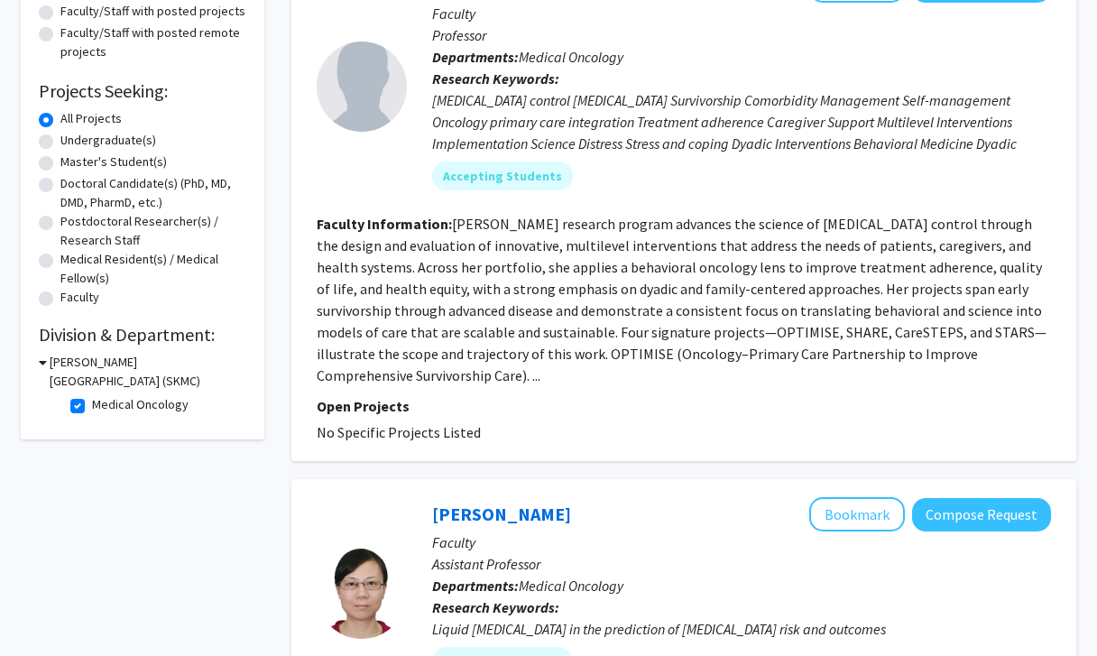
scroll to position [424, 0]
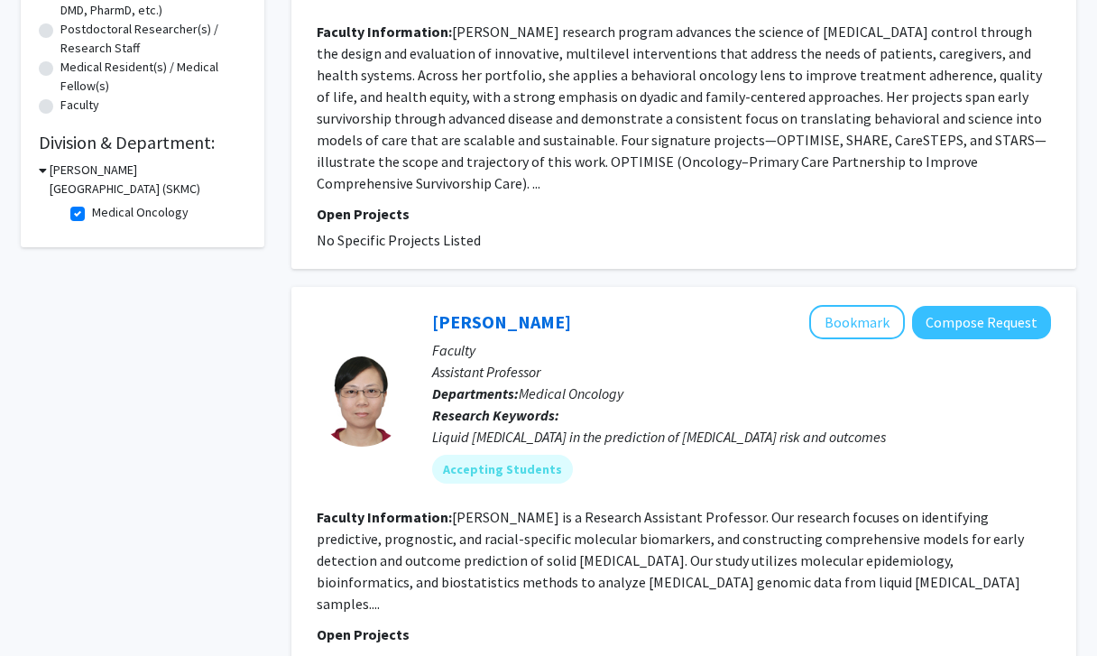
click at [92, 216] on label "Medical Oncology" at bounding box center [140, 212] width 97 height 19
click at [92, 215] on input "Medical Oncology" at bounding box center [98, 209] width 12 height 12
checkbox input "false"
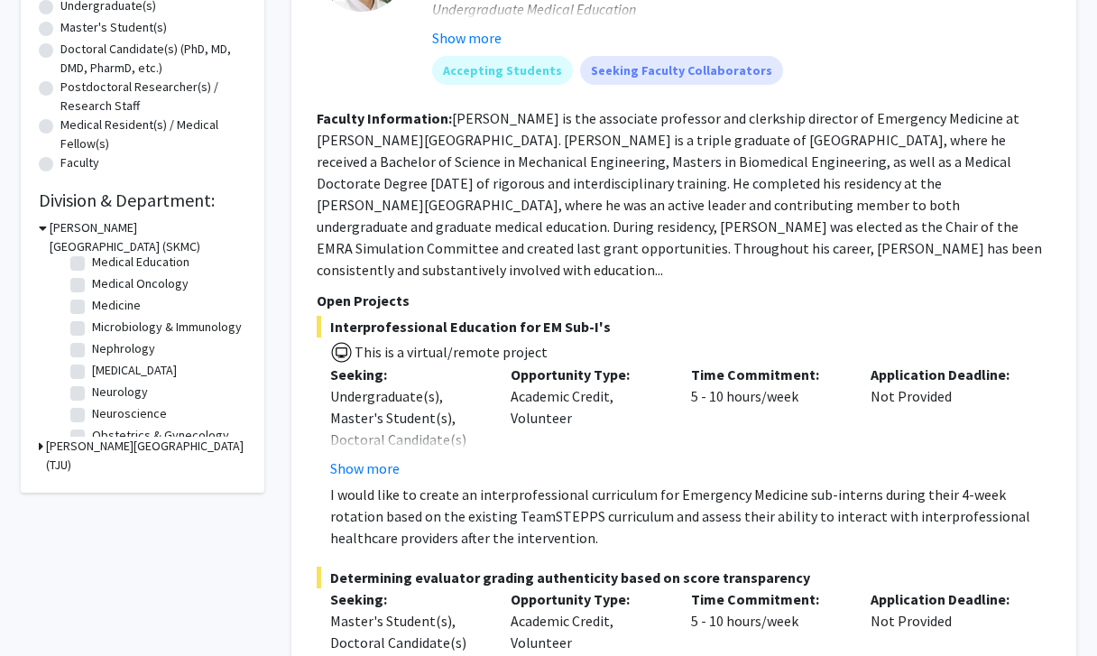
scroll to position [385, 0]
click at [92, 371] on label "[MEDICAL_DATA]" at bounding box center [134, 369] width 85 height 19
click at [92, 371] on input "[MEDICAL_DATA]" at bounding box center [98, 366] width 12 height 12
checkbox input "true"
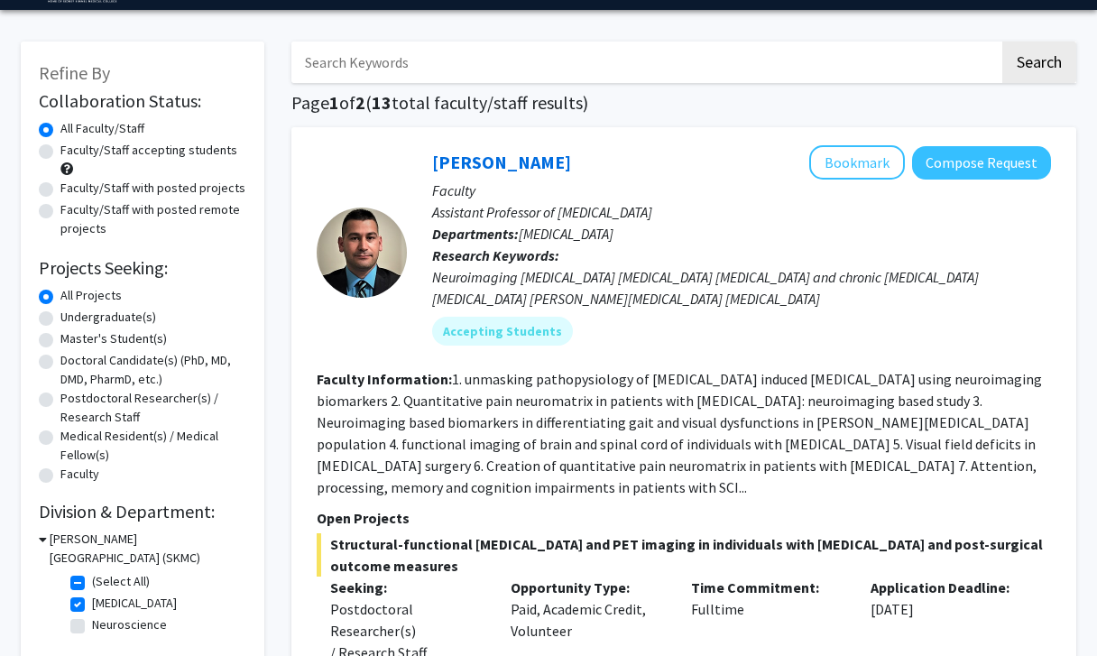
scroll to position [121, 0]
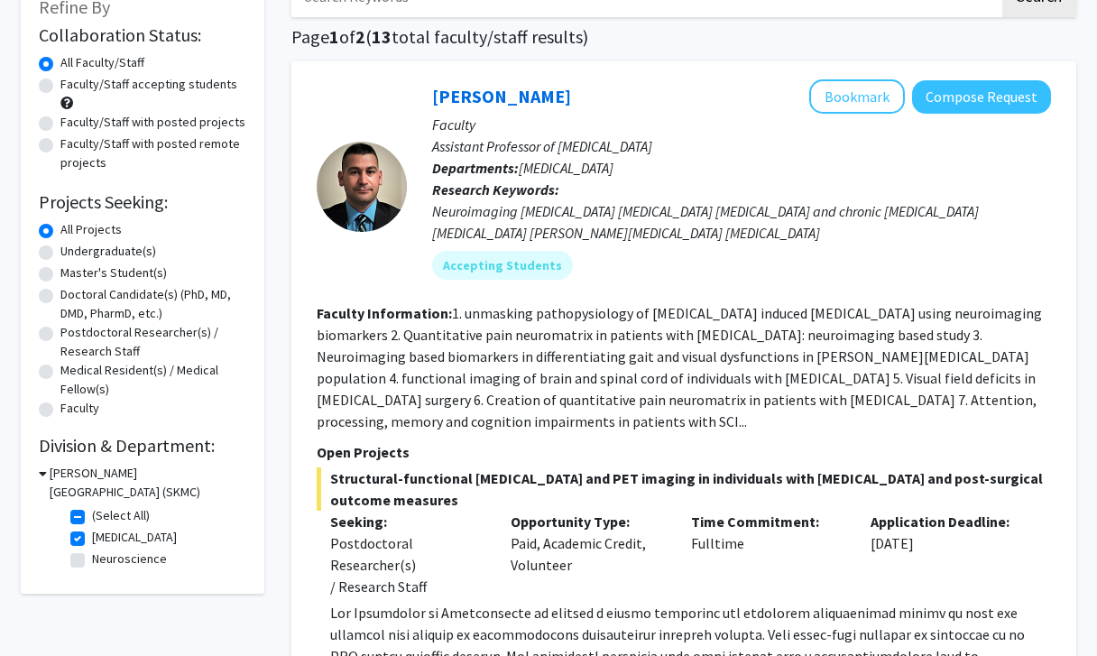
click at [92, 543] on label "[MEDICAL_DATA]" at bounding box center [134, 537] width 85 height 19
click at [92, 539] on input "[MEDICAL_DATA]" at bounding box center [98, 534] width 12 height 12
checkbox input "false"
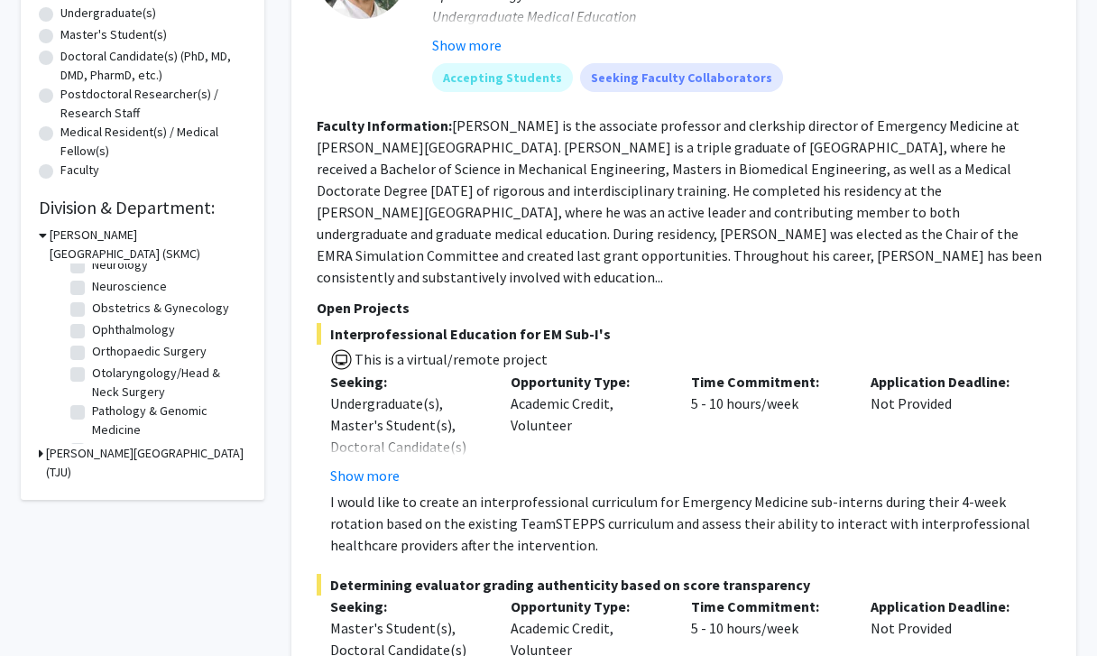
scroll to position [519, 0]
click at [92, 374] on label "Otolaryngology/Head & Neck Surgery" at bounding box center [167, 382] width 150 height 38
click at [92, 374] on input "Otolaryngology/Head & Neck Surgery" at bounding box center [98, 369] width 12 height 12
checkbox input "true"
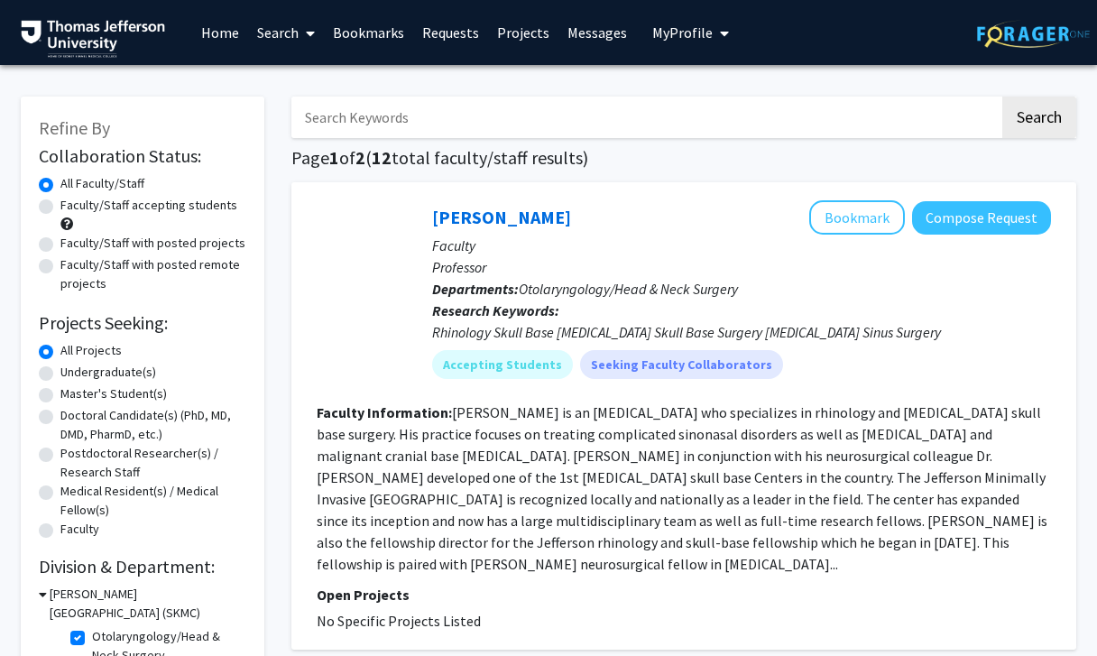
scroll to position [164, 0]
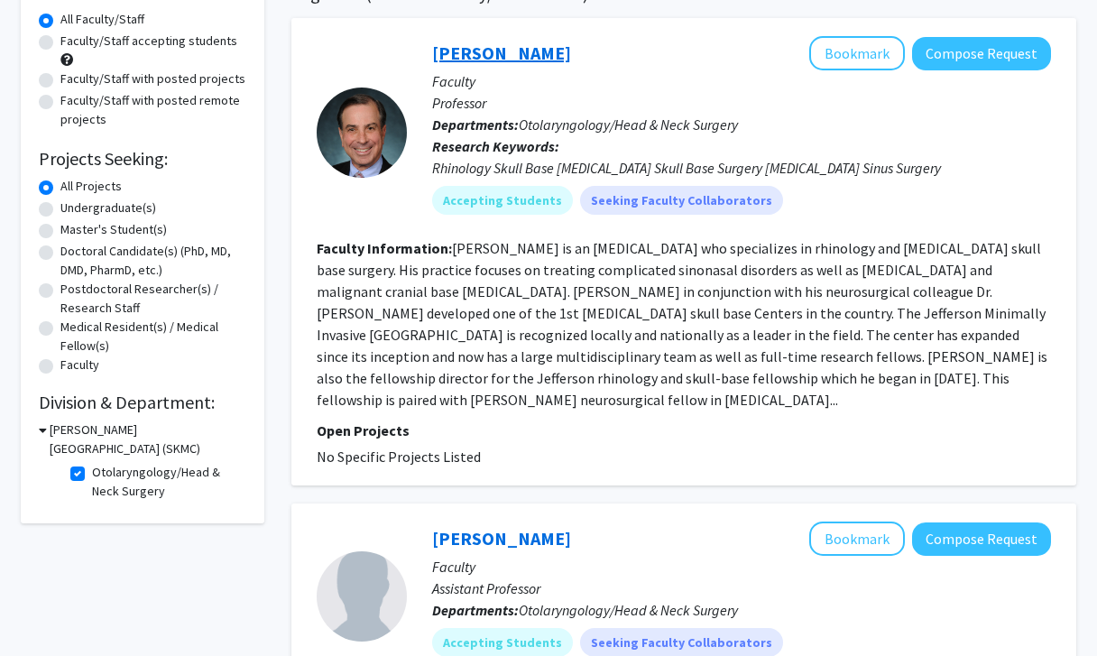
click at [491, 61] on link "[PERSON_NAME]" at bounding box center [501, 52] width 139 height 23
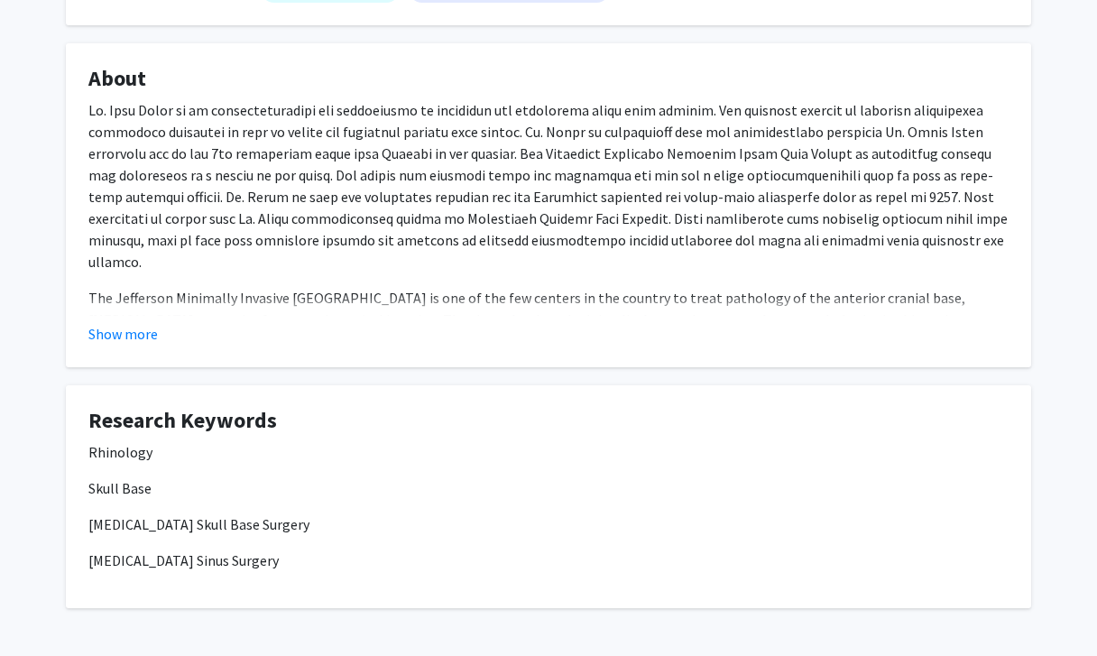
scroll to position [285, 0]
click at [145, 334] on button "Show more" at bounding box center [122, 333] width 69 height 22
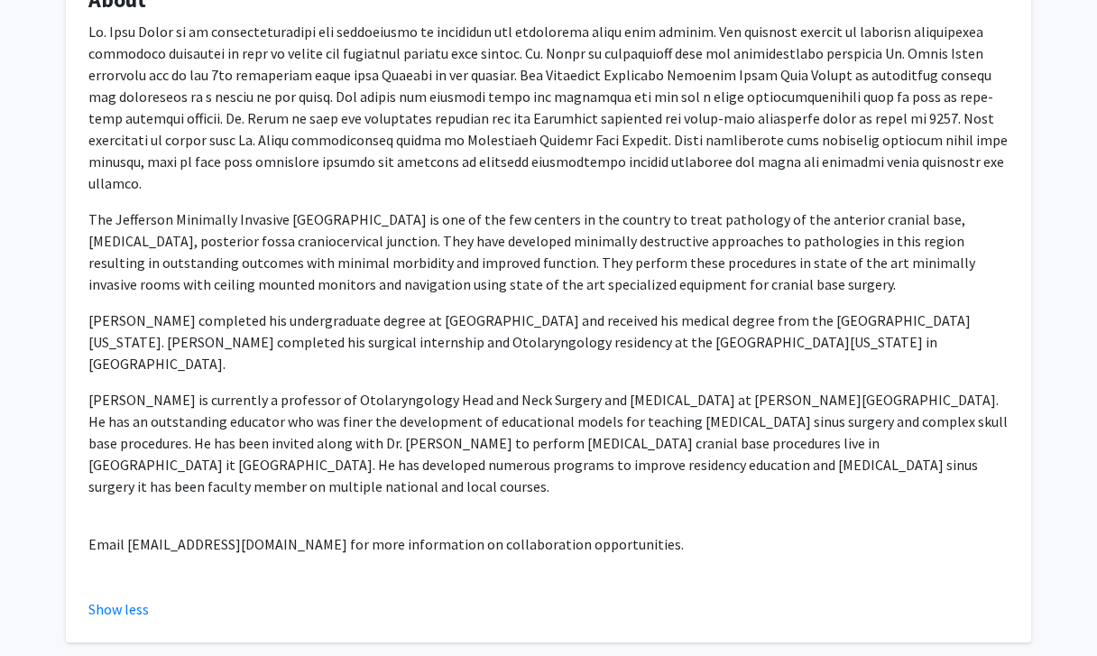
scroll to position [363, 0]
drag, startPoint x: 124, startPoint y: 480, endPoint x: 339, endPoint y: 480, distance: 214.7
click at [339, 533] on p "Email [EMAIL_ADDRESS][DOMAIN_NAME] for more information on collaboration opport…" at bounding box center [548, 544] width 920 height 22
click at [178, 533] on p "Email [EMAIL_ADDRESS][DOMAIN_NAME] for more information on collaboration opport…" at bounding box center [548, 544] width 920 height 22
click at [146, 533] on p "Email [EMAIL_ADDRESS][DOMAIN_NAME] for more information on collaboration opport…" at bounding box center [548, 544] width 920 height 22
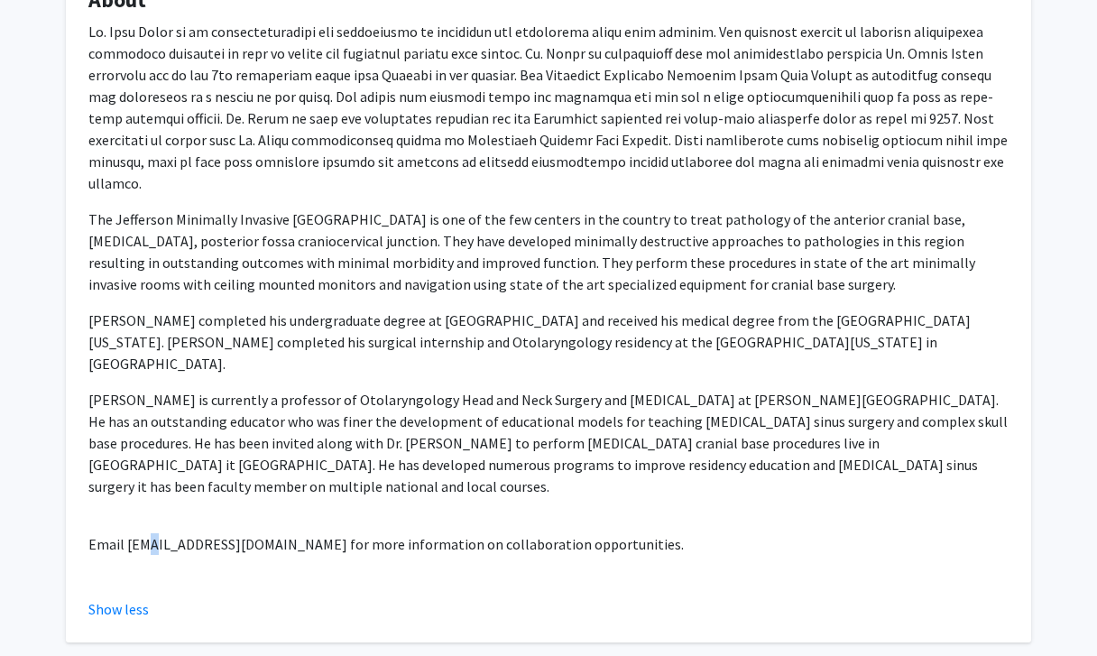
click at [146, 533] on p "Email [EMAIL_ADDRESS][DOMAIN_NAME] for more information on collaboration opport…" at bounding box center [548, 544] width 920 height 22
drag, startPoint x: 124, startPoint y: 480, endPoint x: 309, endPoint y: 474, distance: 185.9
click at [310, 533] on p "Email [EMAIL_ADDRESS][DOMAIN_NAME] for more information on collaboration opport…" at bounding box center [548, 544] width 920 height 22
click at [309, 533] on p "Email [EMAIL_ADDRESS][DOMAIN_NAME] for more information on collaboration opport…" at bounding box center [548, 544] width 920 height 22
drag, startPoint x: 127, startPoint y: 481, endPoint x: 337, endPoint y: 482, distance: 210.2
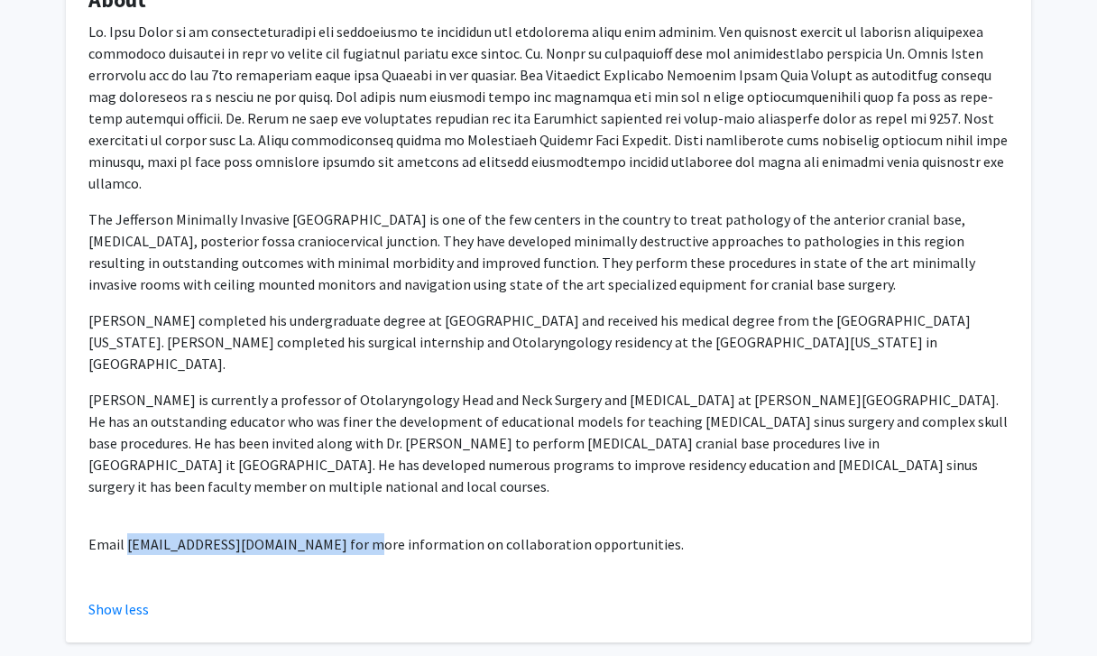
click at [337, 533] on p "Email [EMAIL_ADDRESS][DOMAIN_NAME] for more information on collaboration opport…" at bounding box center [548, 544] width 920 height 22
copy p "oto-research.fellows@jefferson.edu"
click at [275, 264] on p "The Jefferson Minimally Invasive [GEOGRAPHIC_DATA] is one of the few centers in…" at bounding box center [548, 251] width 920 height 87
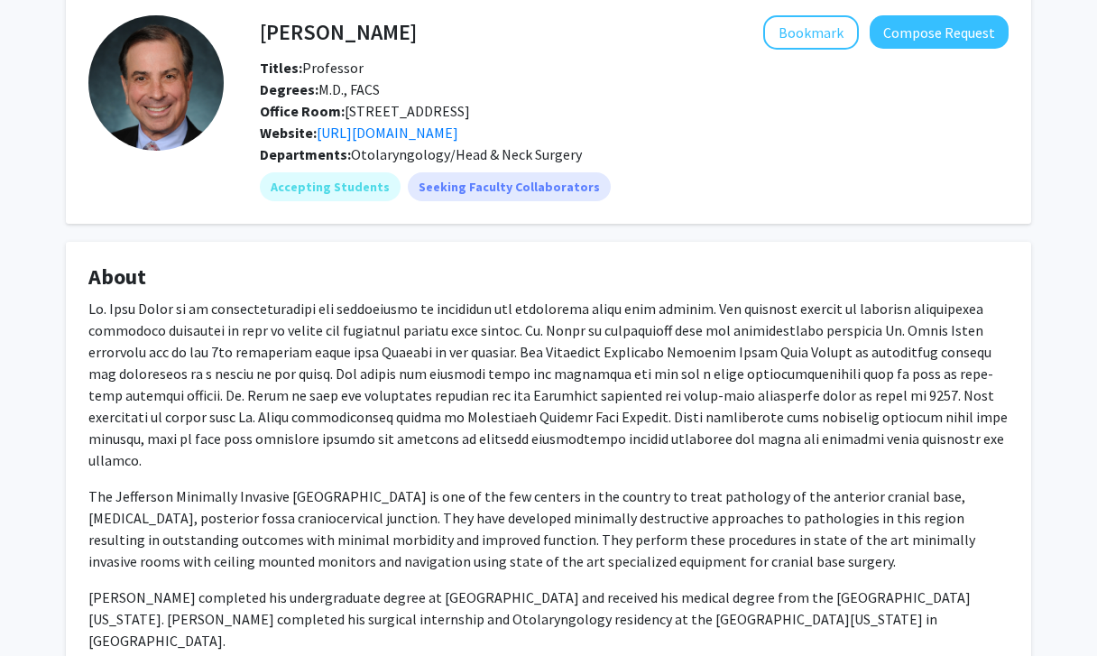
scroll to position [572, 0]
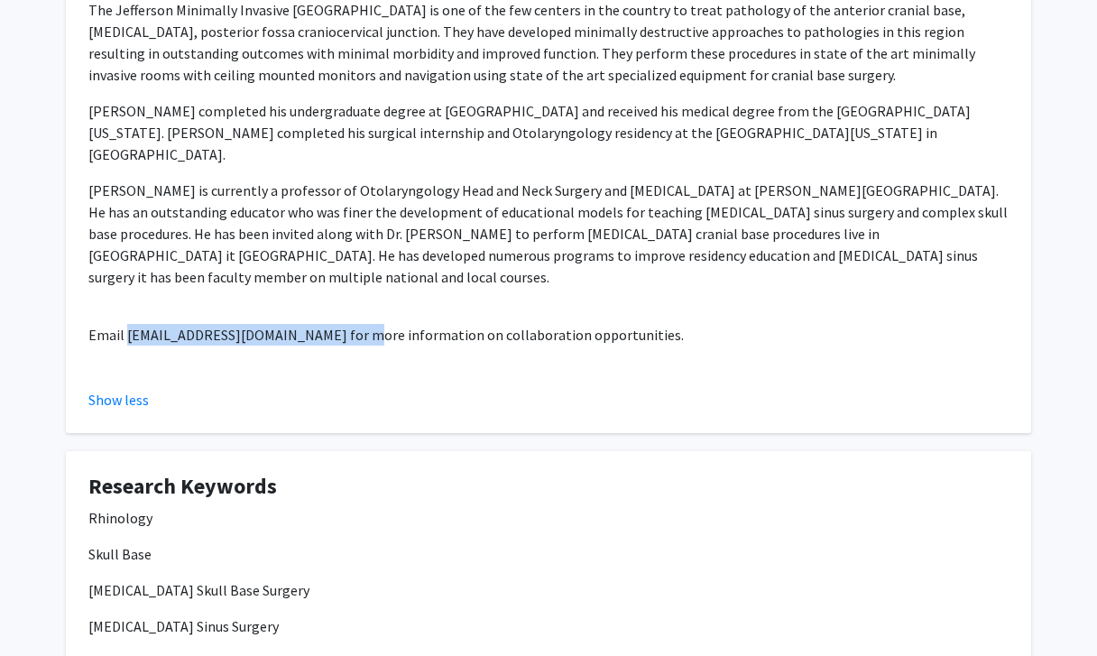
drag, startPoint x: 126, startPoint y: 275, endPoint x: 336, endPoint y: 270, distance: 209.3
click at [336, 324] on p "Email [EMAIL_ADDRESS][DOMAIN_NAME] for more information on collaboration opport…" at bounding box center [548, 335] width 920 height 22
copy p "oto-research.fellows@jefferson.edu"
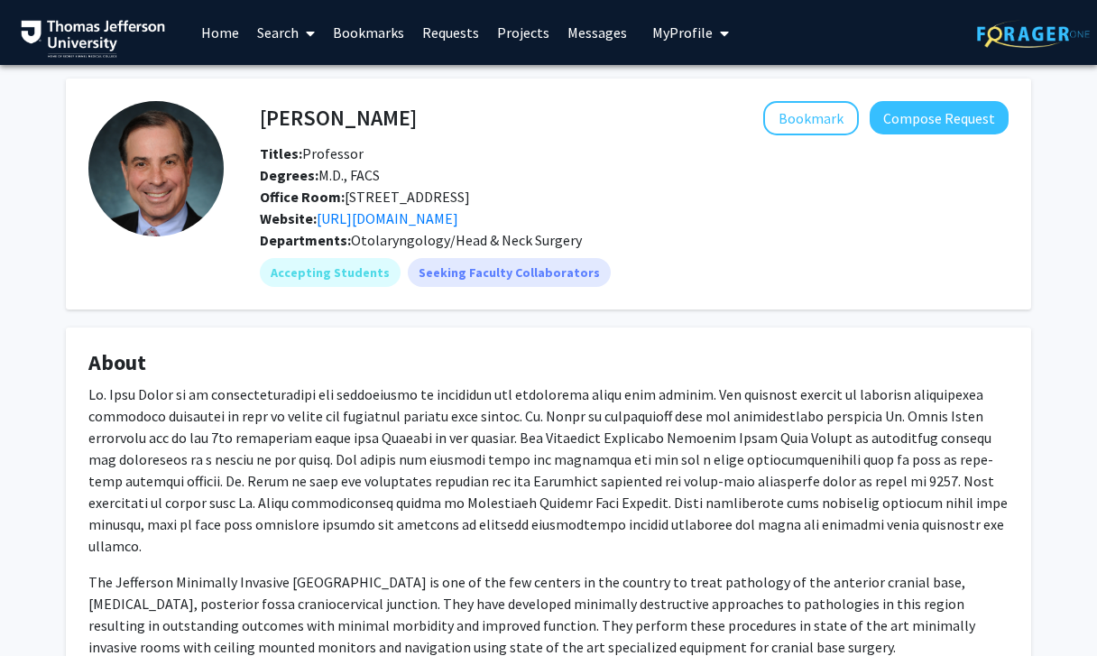
scroll to position [0, 0]
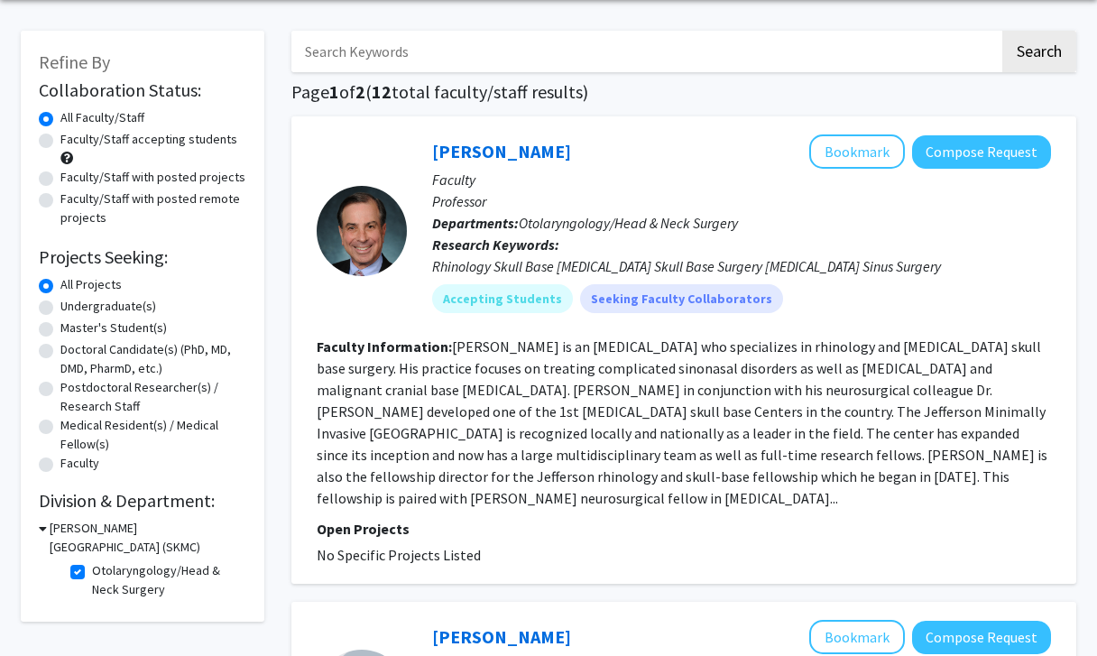
scroll to position [158, 0]
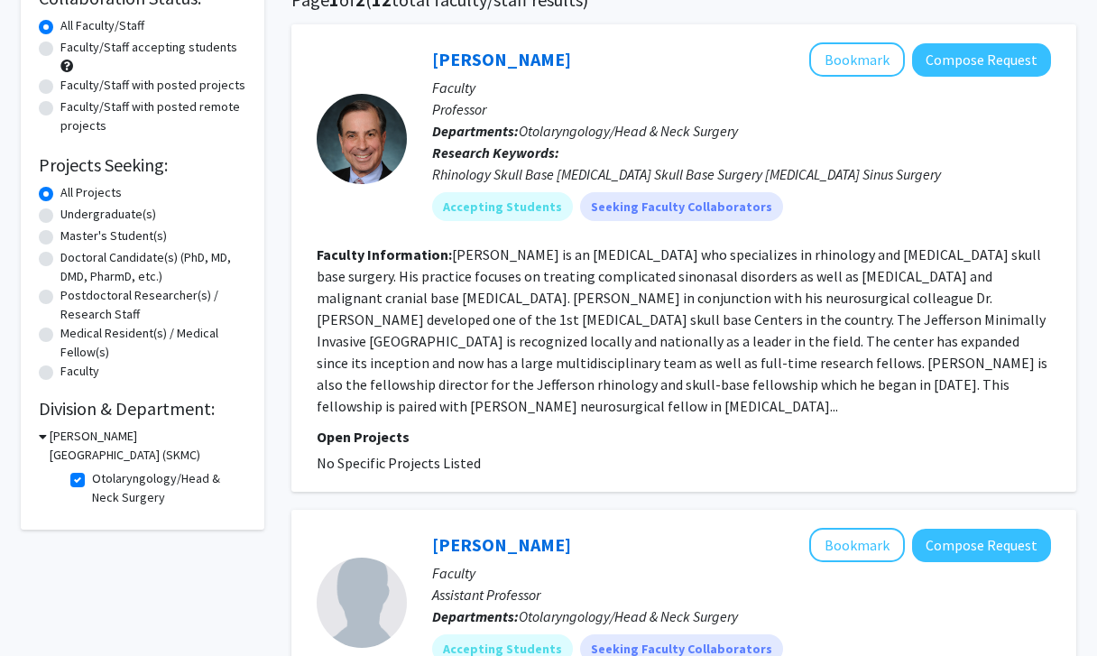
click at [92, 487] on label "Otolaryngology/Head & Neck Surgery" at bounding box center [167, 488] width 150 height 38
click at [92, 481] on input "Otolaryngology/Head & Neck Surgery" at bounding box center [98, 475] width 12 height 12
checkbox input "false"
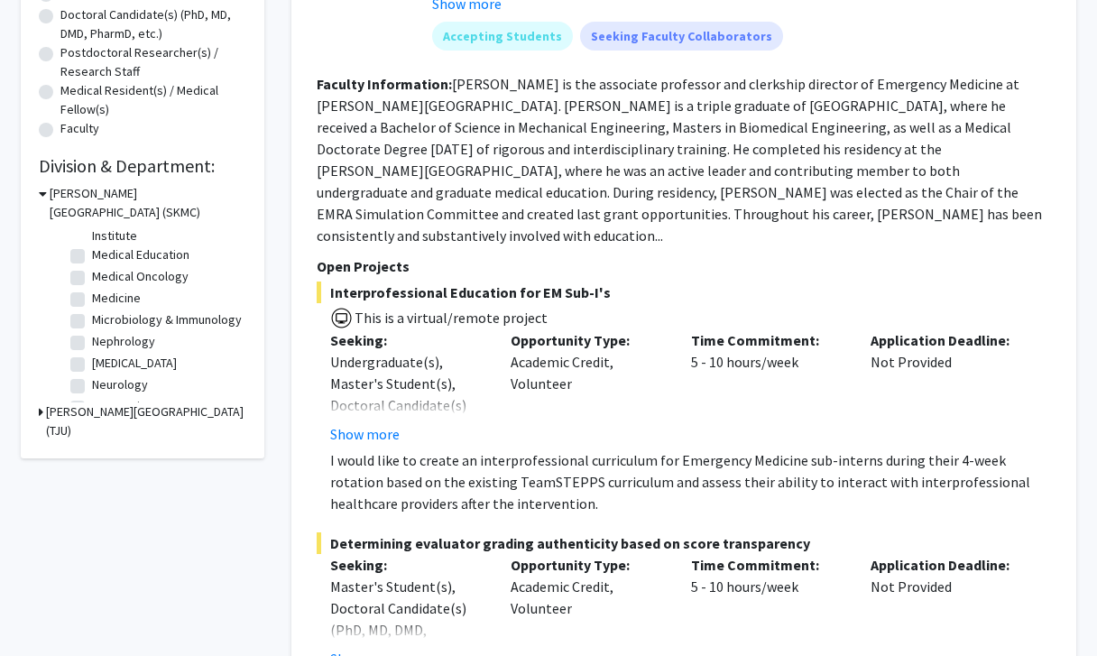
scroll to position [363, 0]
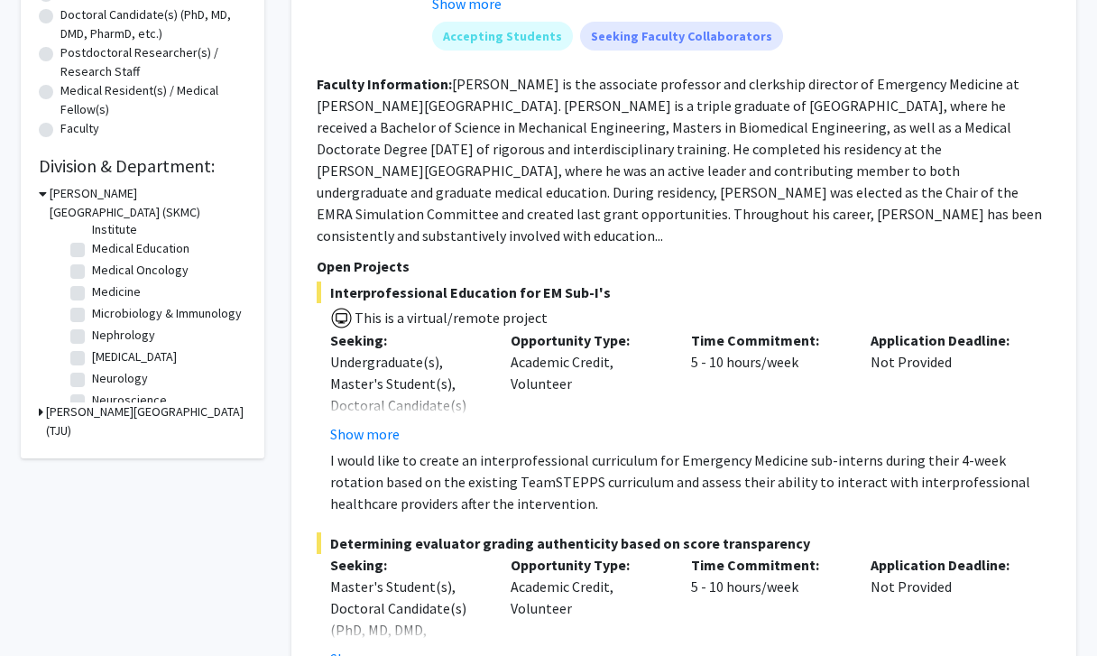
click at [92, 336] on label "Nephrology" at bounding box center [123, 335] width 63 height 19
click at [92, 336] on input "Nephrology" at bounding box center [98, 332] width 12 height 12
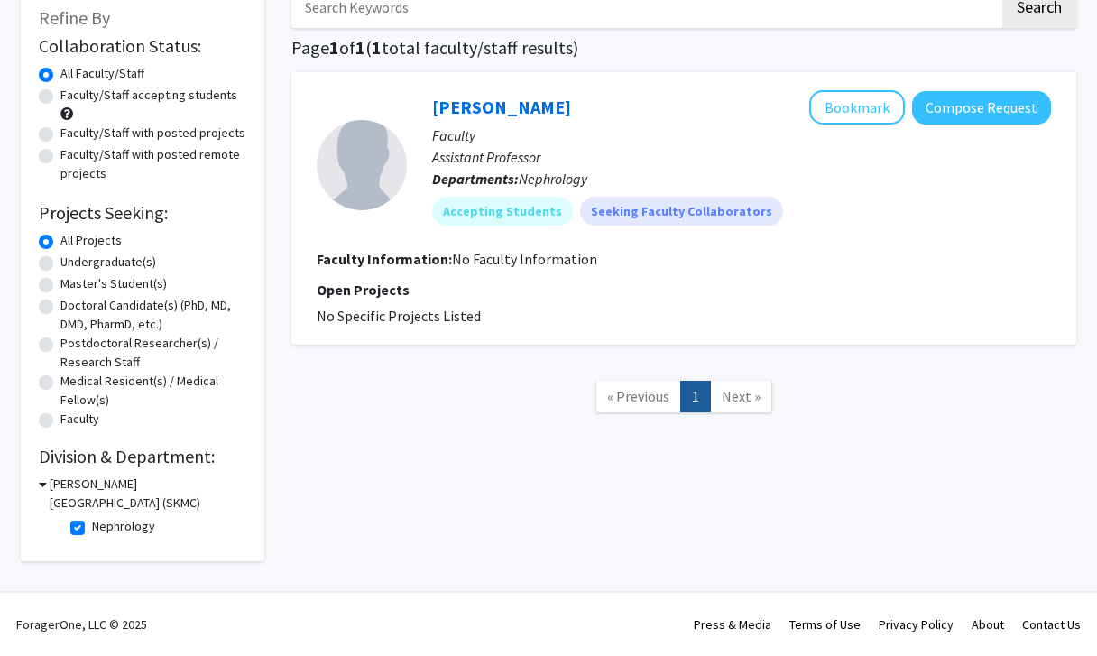
scroll to position [113, 0]
click at [92, 524] on label "Nephrology" at bounding box center [123, 526] width 63 height 19
click at [92, 524] on input "Nephrology" at bounding box center [98, 523] width 12 height 12
checkbox input "false"
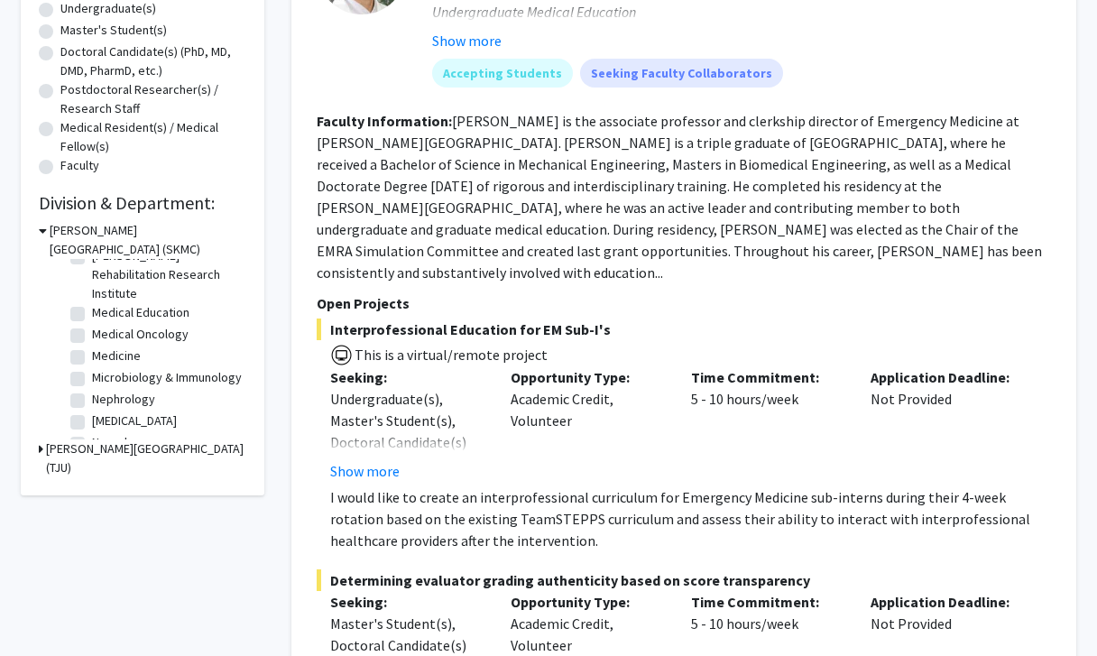
scroll to position [321, 0]
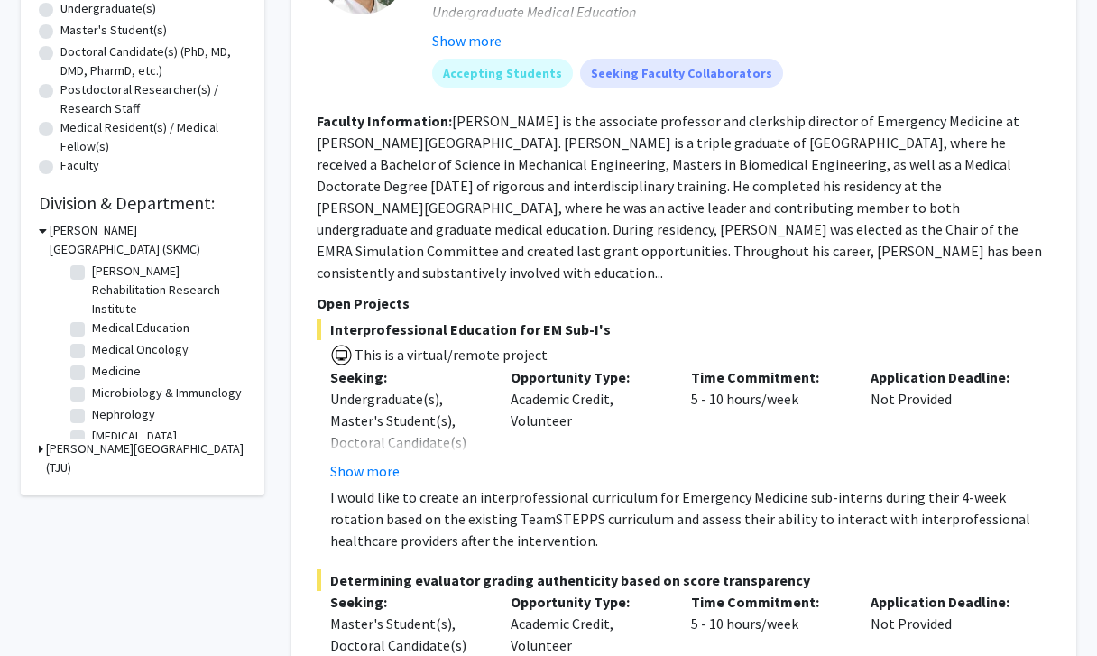
click at [92, 352] on label "Medical Oncology" at bounding box center [140, 349] width 97 height 19
click at [92, 352] on input "Medical Oncology" at bounding box center [98, 346] width 12 height 12
checkbox input "true"
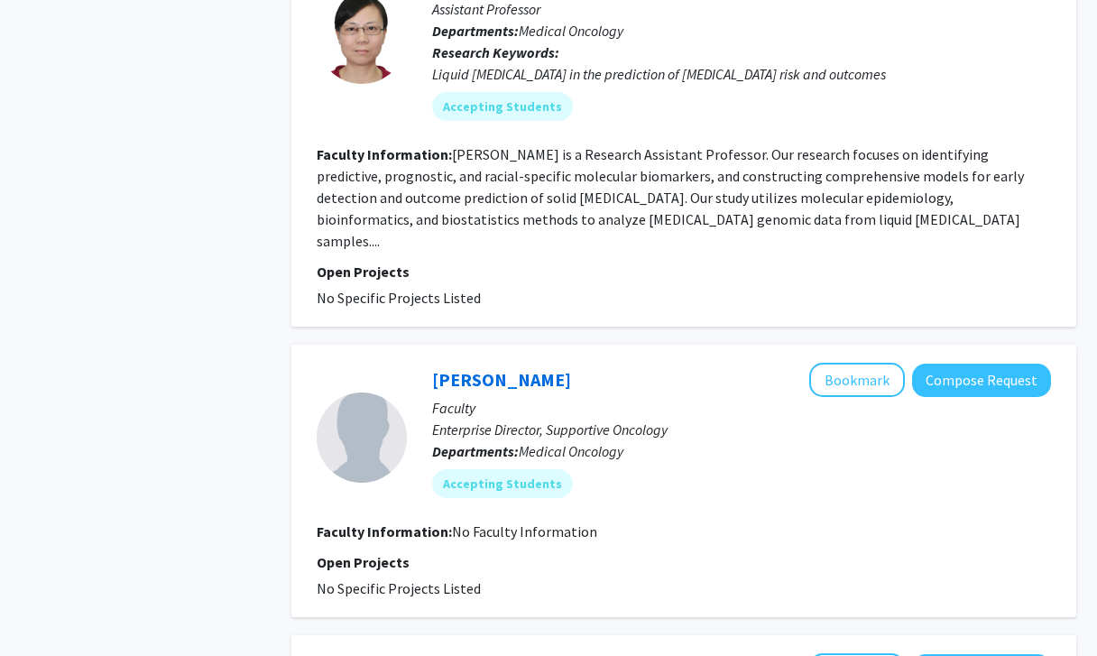
scroll to position [828, 0]
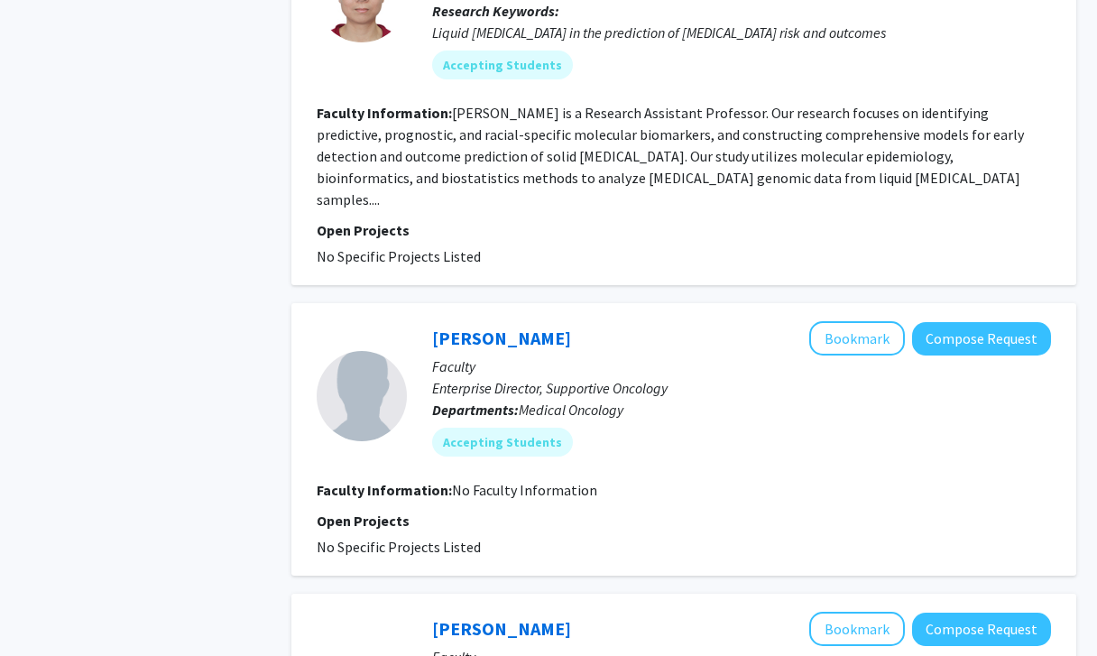
click at [499, 116] on fg-read-more "Chun Wang is a Research Assistant Professor. Our research focuses on identifyin…" at bounding box center [670, 156] width 707 height 105
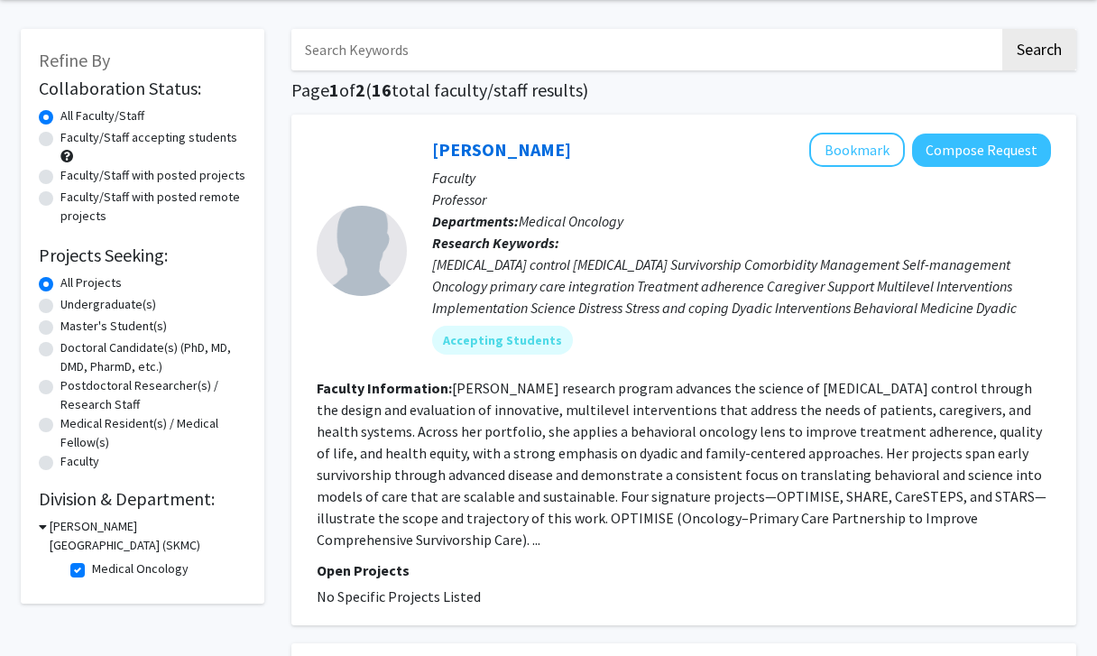
scroll to position [84, 0]
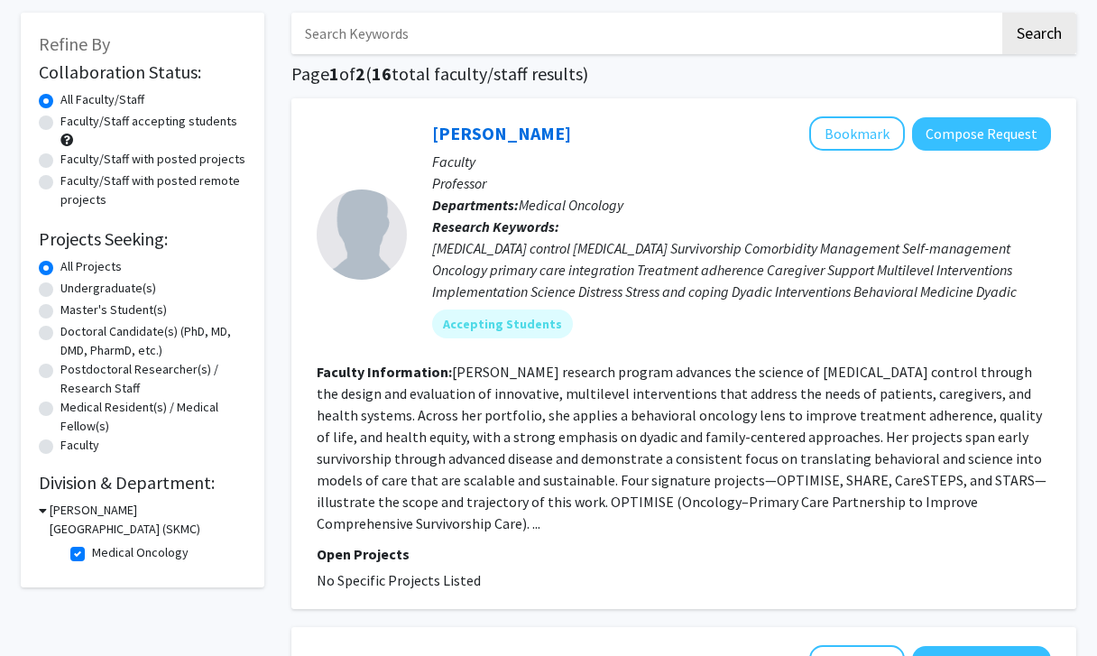
click at [92, 556] on label "Medical Oncology" at bounding box center [140, 552] width 97 height 19
click at [92, 555] on input "Medical Oncology" at bounding box center [98, 549] width 12 height 12
checkbox input "false"
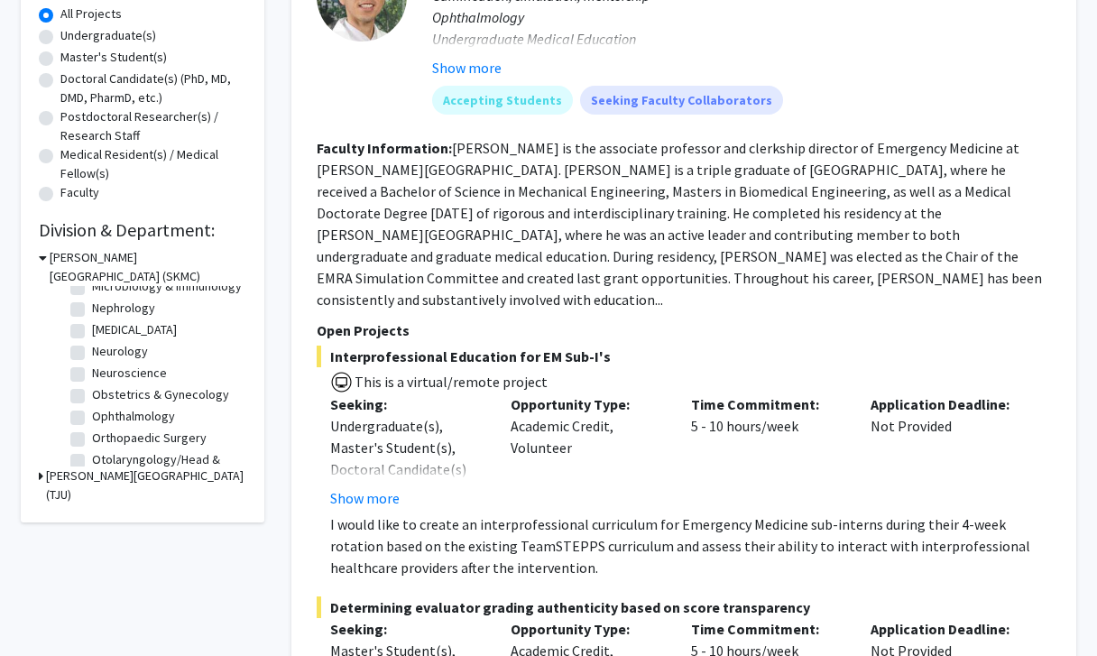
scroll to position [467, 0]
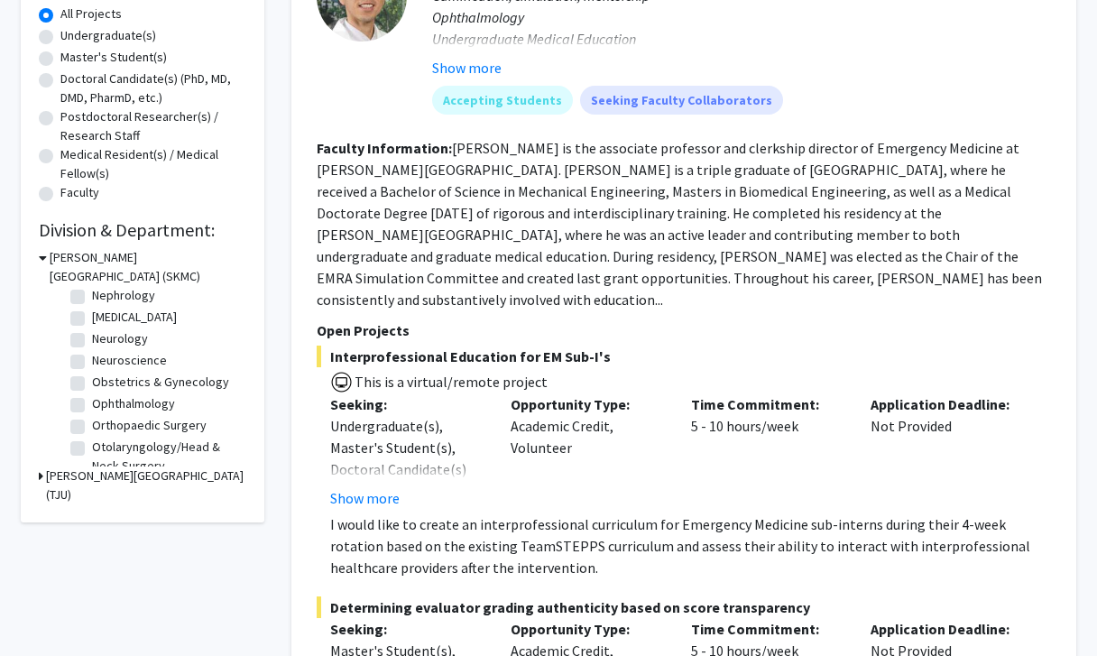
click at [92, 430] on label "Orthopaedic Surgery" at bounding box center [149, 425] width 115 height 19
click at [92, 428] on input "Orthopaedic Surgery" at bounding box center [98, 422] width 12 height 12
checkbox input "true"
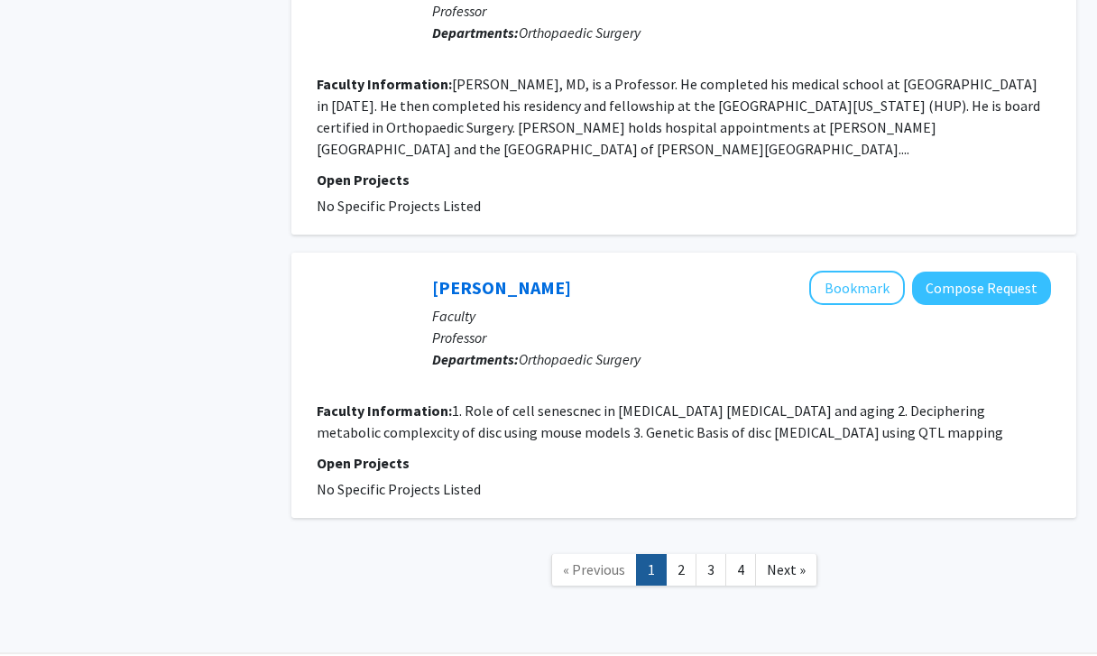
scroll to position [3536, 0]
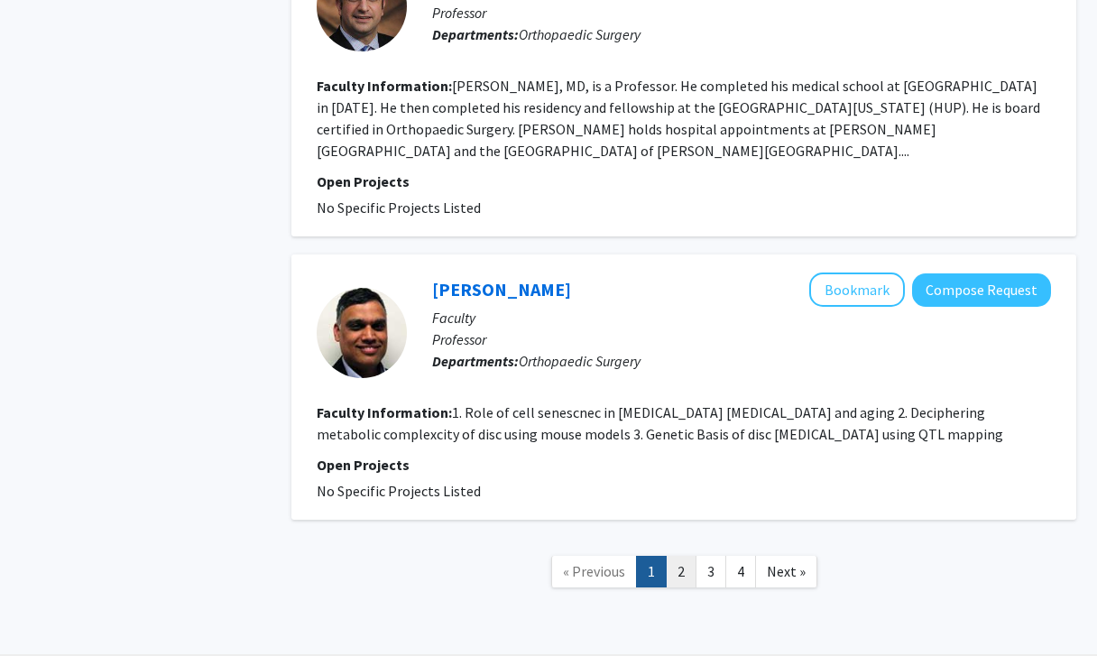
click at [687, 556] on link "2" at bounding box center [681, 572] width 31 height 32
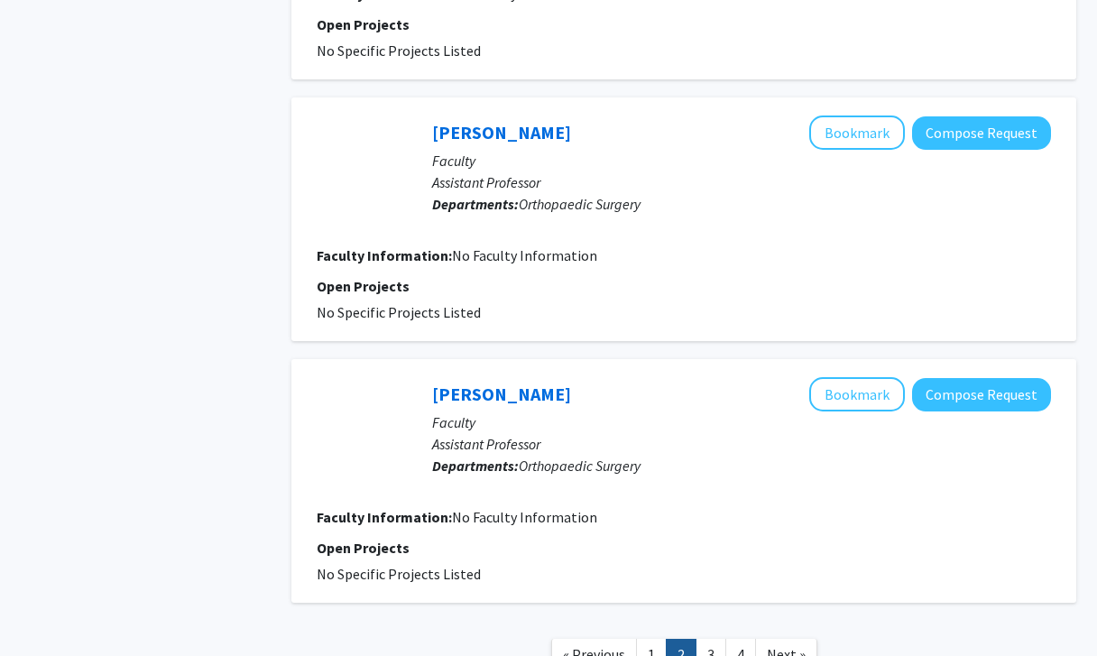
scroll to position [2231, 0]
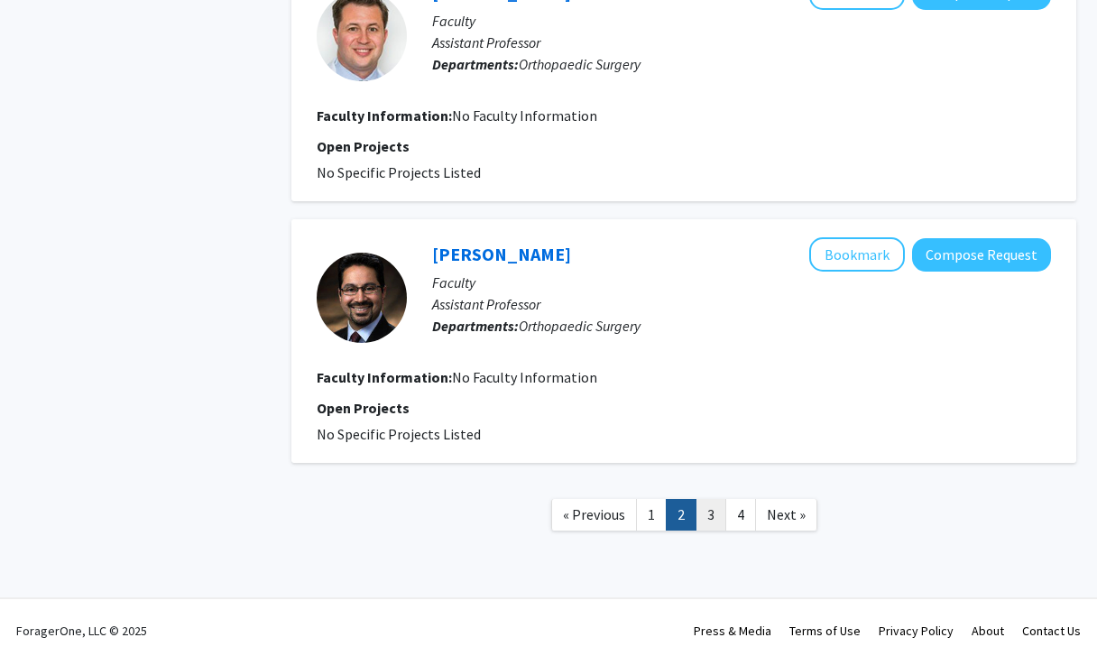
click at [714, 520] on link "3" at bounding box center [710, 515] width 31 height 32
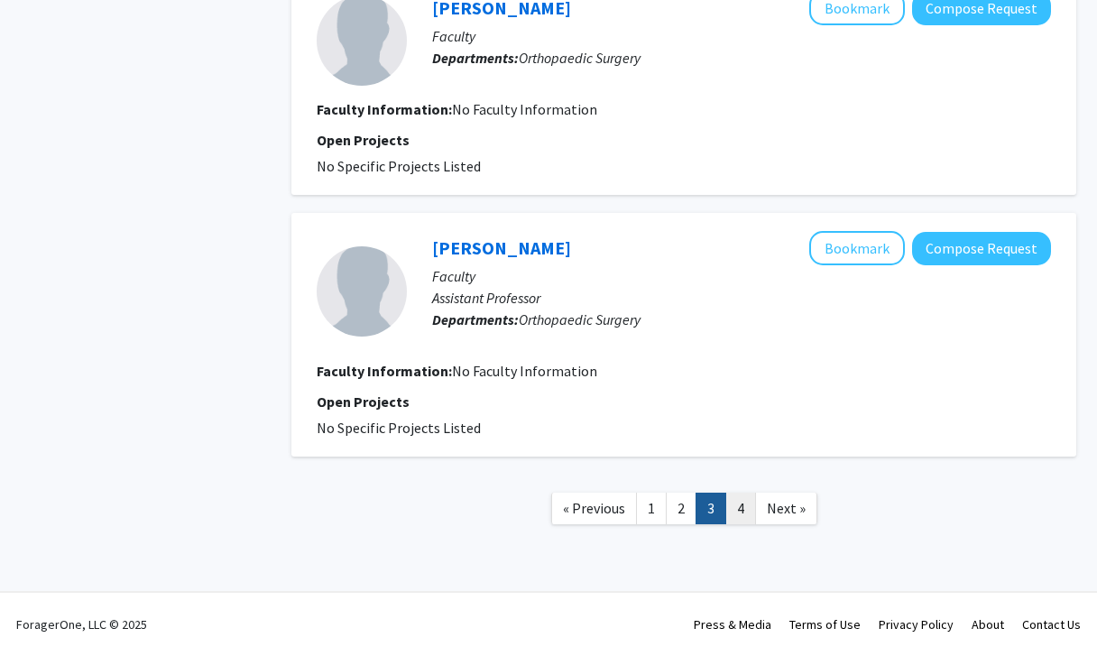
scroll to position [2130, 0]
click at [744, 513] on link "4" at bounding box center [740, 508] width 31 height 32
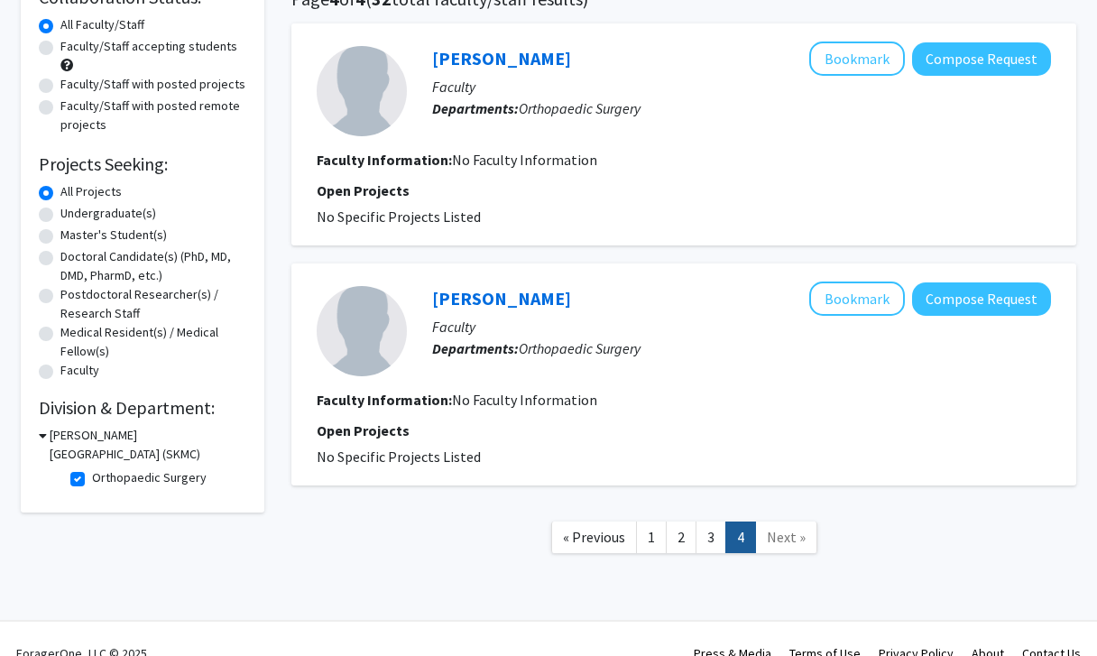
scroll to position [151, 0]
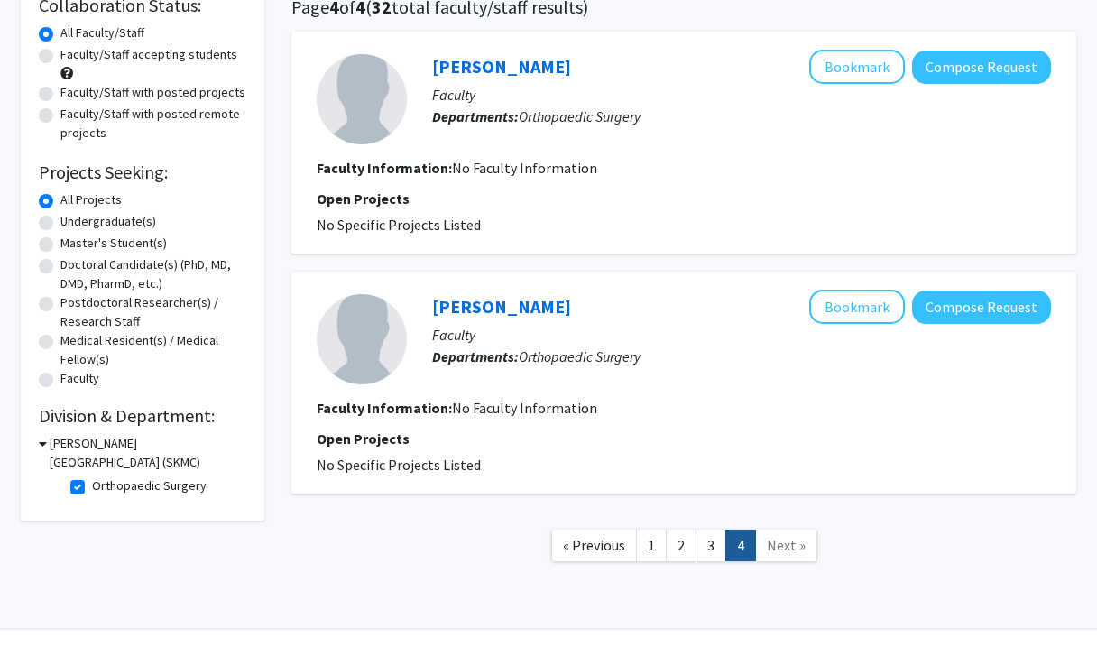
click at [92, 495] on label "Orthopaedic Surgery" at bounding box center [149, 485] width 115 height 19
click at [92, 488] on input "Orthopaedic Surgery" at bounding box center [98, 482] width 12 height 12
checkbox input "false"
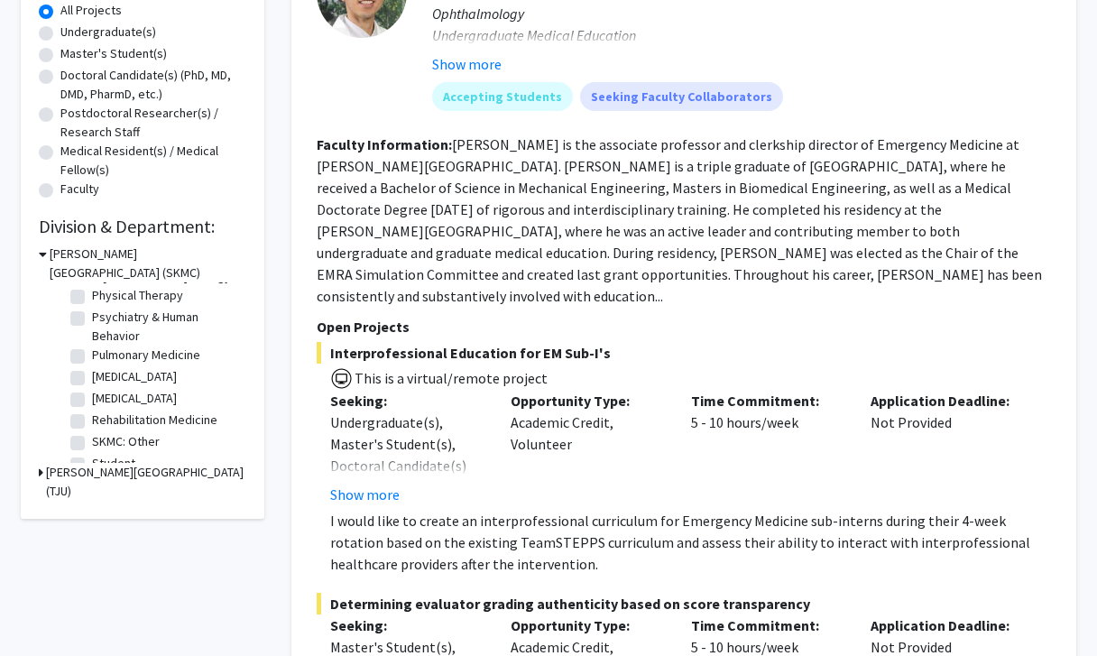
scroll to position [750, 0]
click at [92, 358] on label "Pulmonary Medicine" at bounding box center [146, 355] width 108 height 19
click at [92, 358] on input "Pulmonary Medicine" at bounding box center [98, 352] width 12 height 12
checkbox input "true"
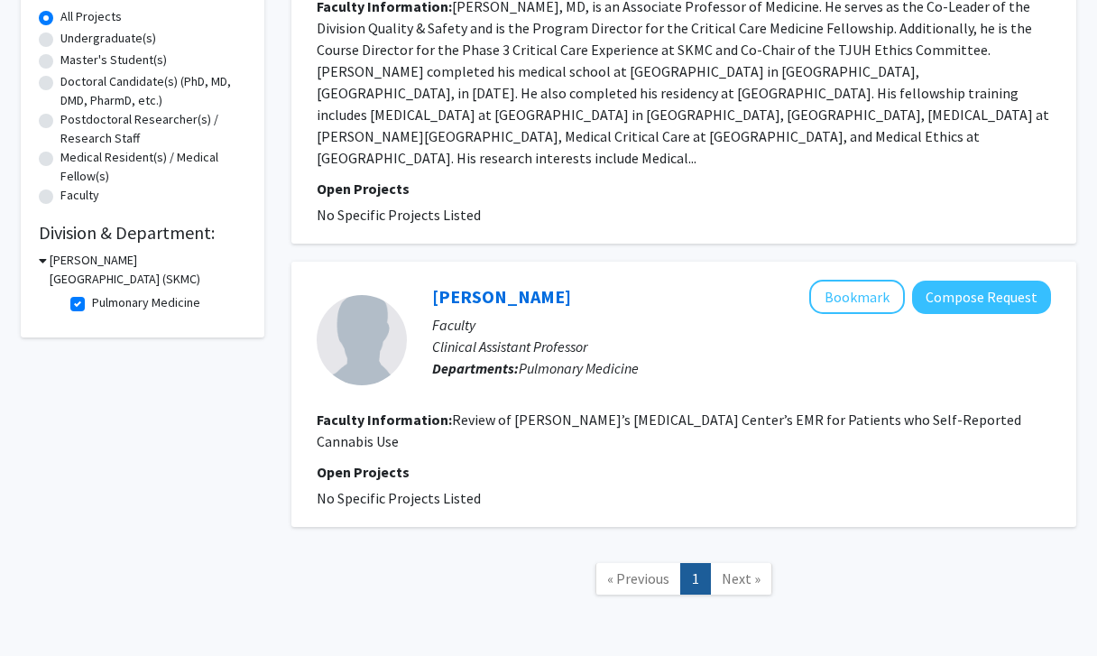
scroll to position [207, 0]
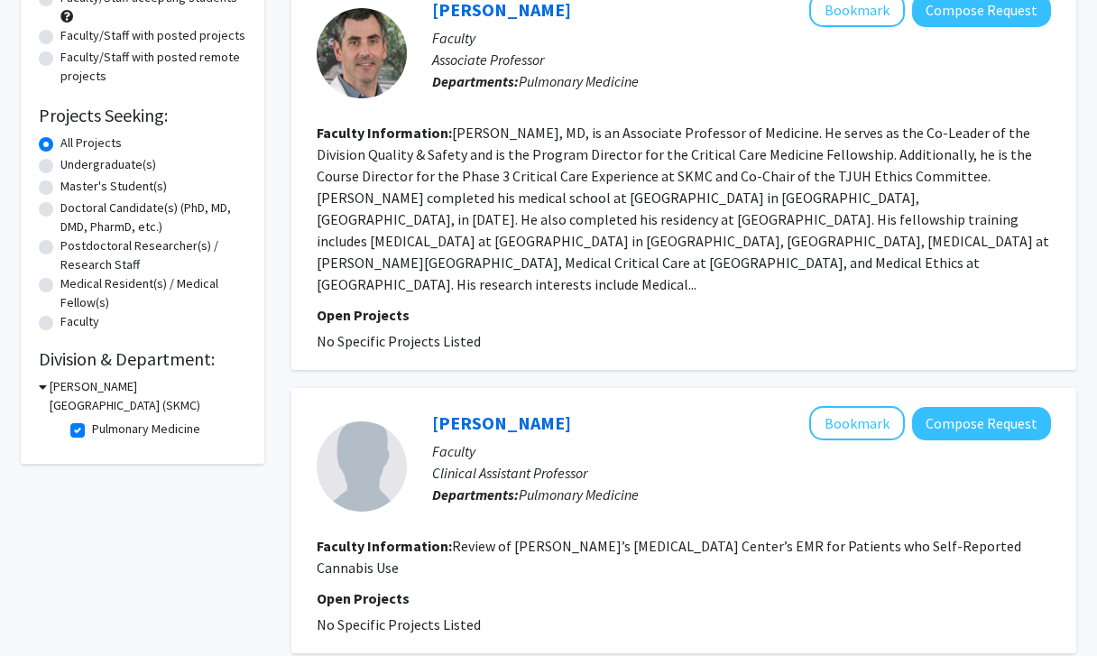
click at [92, 434] on label "Pulmonary Medicine" at bounding box center [146, 428] width 108 height 19
click at [92, 431] on input "Pulmonary Medicine" at bounding box center [98, 425] width 12 height 12
checkbox input "false"
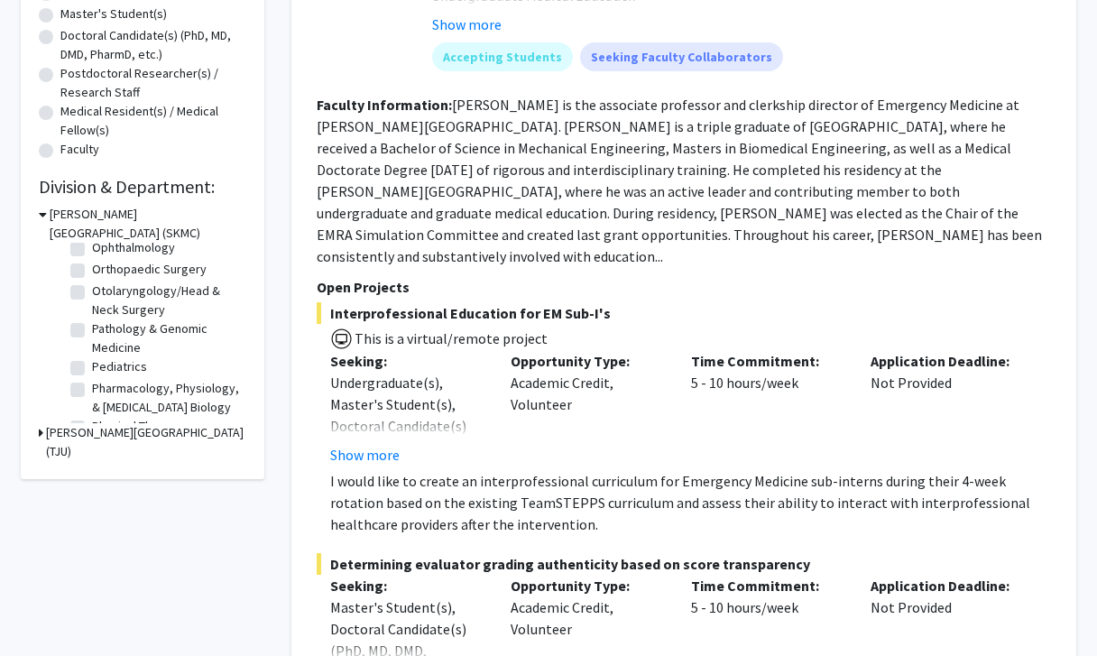
scroll to position [622, 0]
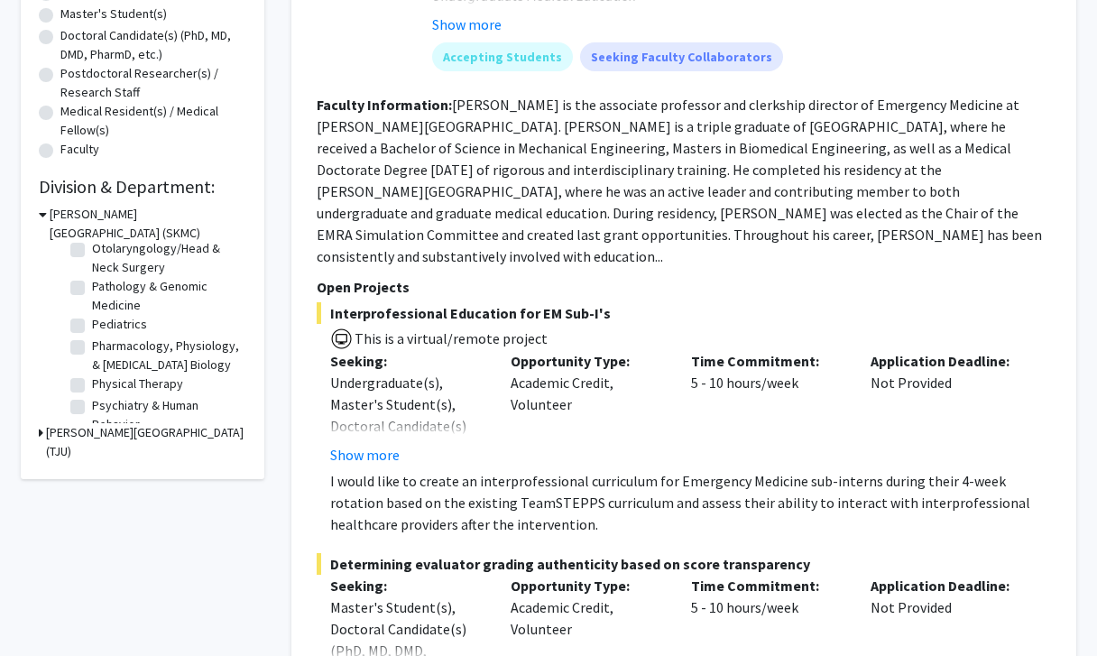
click at [92, 347] on label "Pharmacology, Physiology, & [MEDICAL_DATA] Biology" at bounding box center [167, 355] width 150 height 38
click at [92, 347] on input "Pharmacology, Physiology, & [MEDICAL_DATA] Biology" at bounding box center [98, 342] width 12 height 12
checkbox input "true"
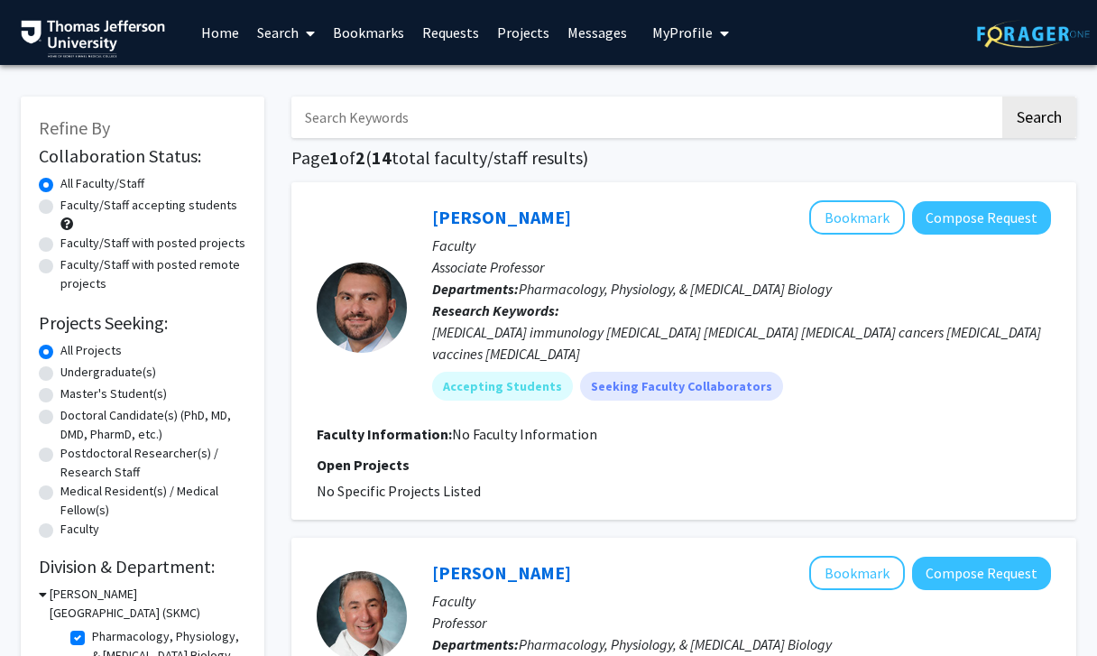
click at [528, 31] on link "Projects" at bounding box center [523, 32] width 70 height 63
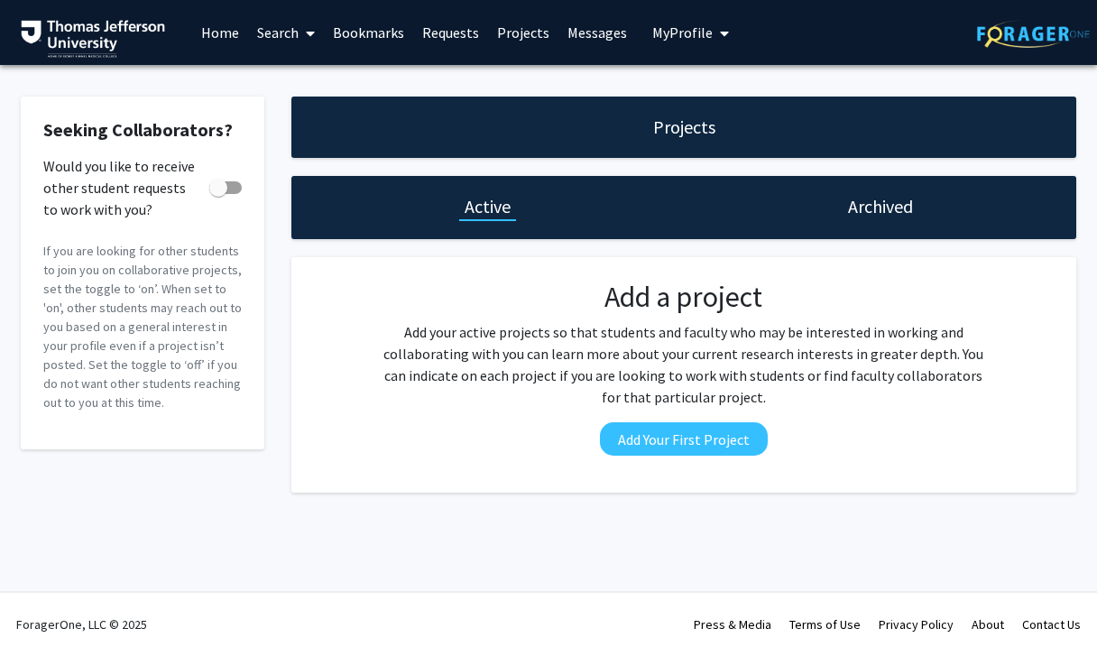
click at [454, 37] on link "Requests" at bounding box center [450, 32] width 75 height 63
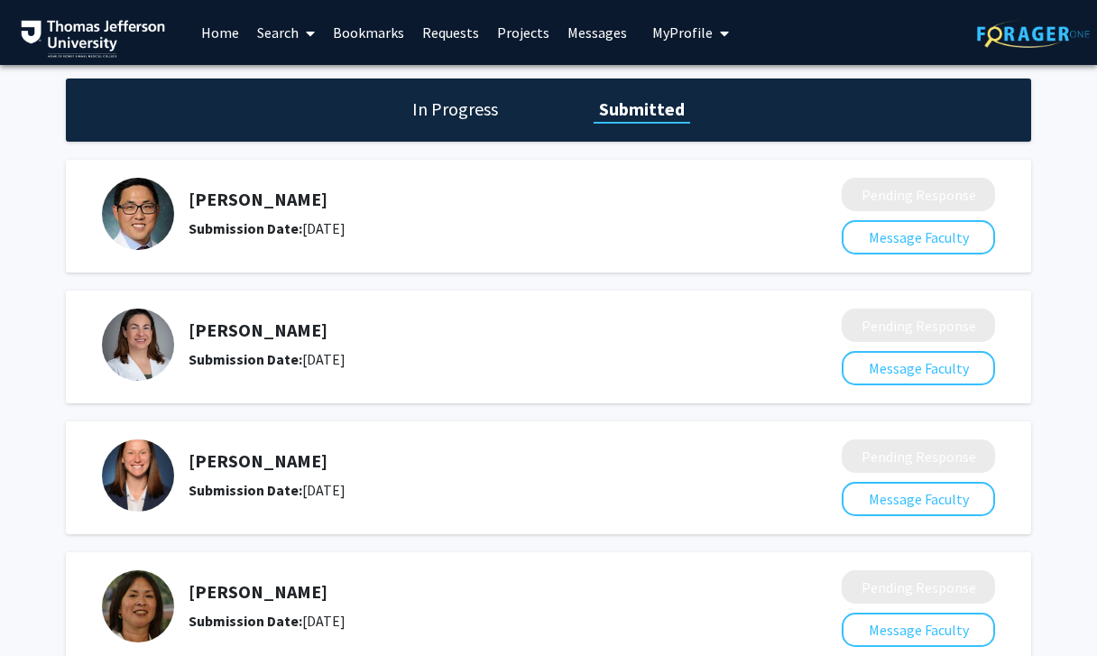
click at [328, 40] on link "Bookmarks" at bounding box center [368, 32] width 89 height 63
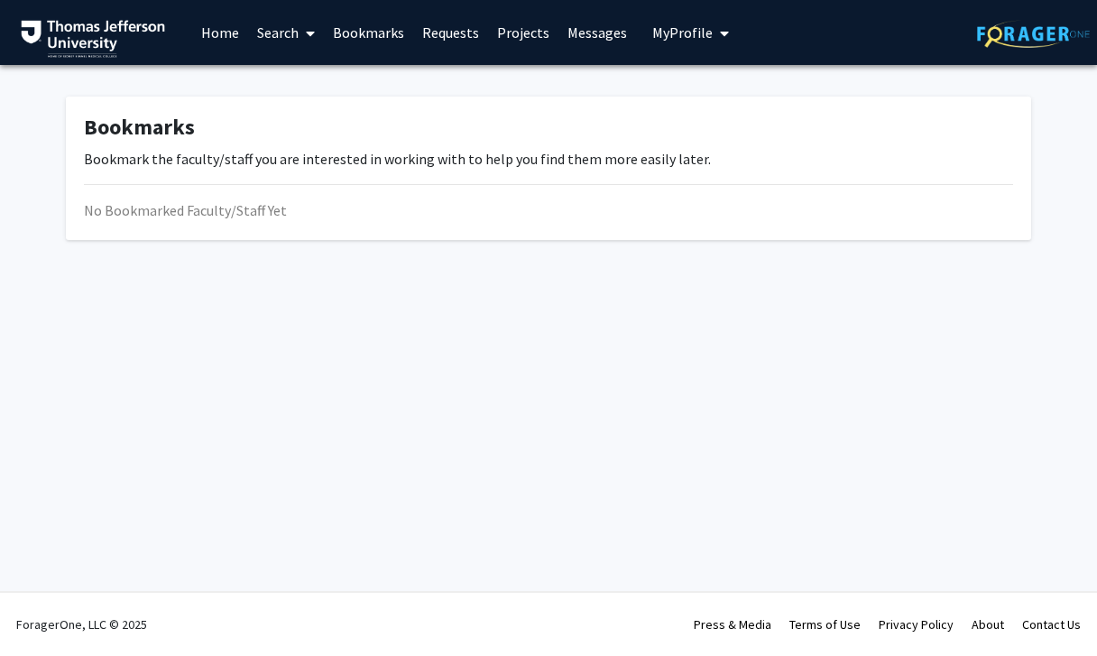
click at [299, 29] on span at bounding box center [307, 33] width 16 height 63
click at [302, 73] on span "Faculty/Staff" at bounding box center [314, 83] width 133 height 36
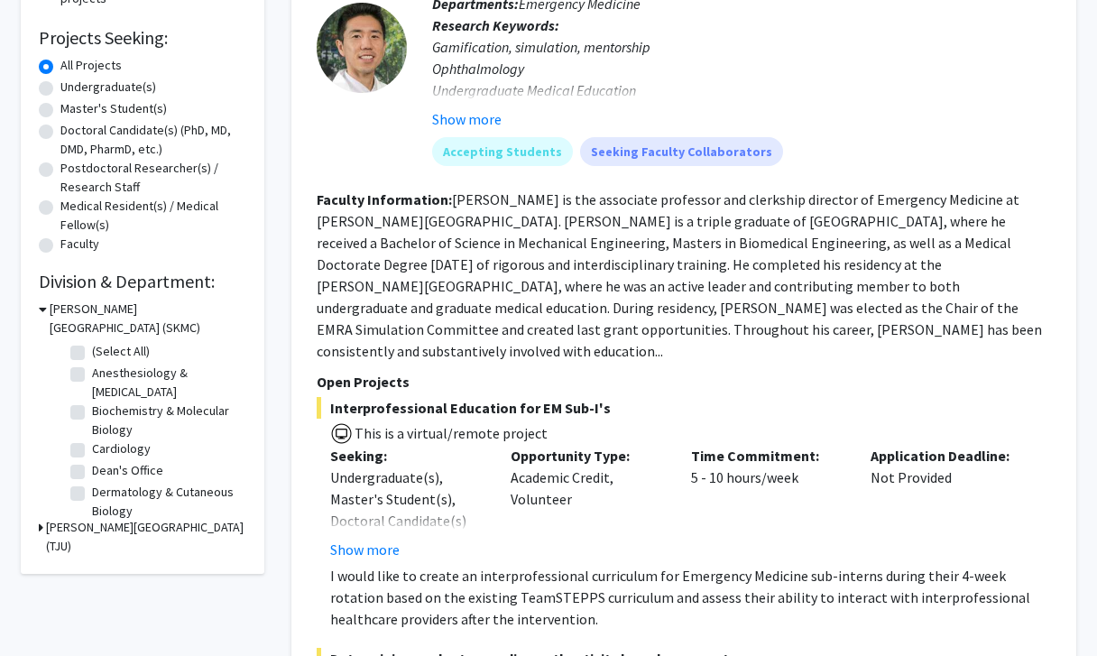
click at [92, 377] on label "Anesthesiology & [MEDICAL_DATA]" at bounding box center [167, 382] width 150 height 38
click at [92, 375] on input "Anesthesiology & [MEDICAL_DATA]" at bounding box center [98, 369] width 12 height 12
checkbox input "true"
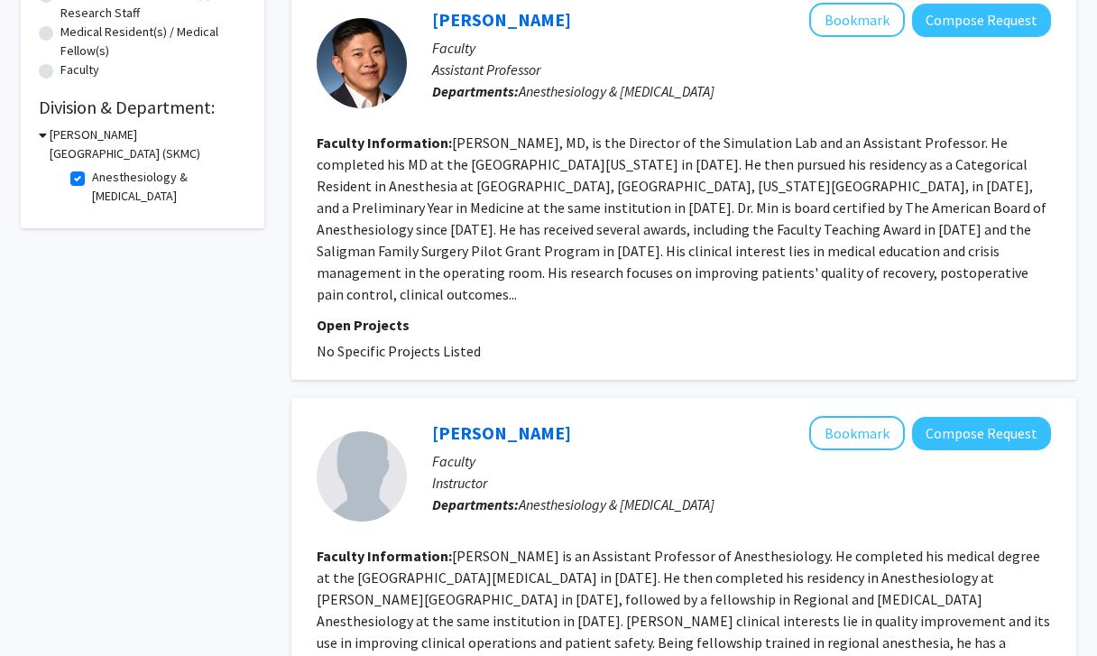
scroll to position [209, 0]
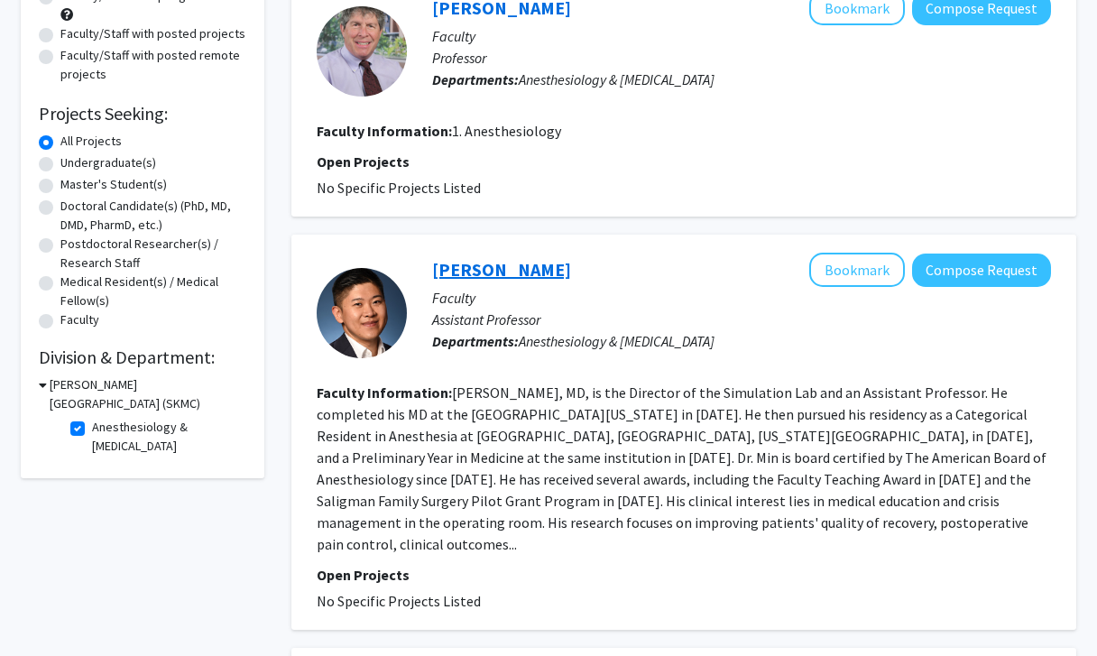
click at [471, 278] on link "[PERSON_NAME]" at bounding box center [501, 269] width 139 height 23
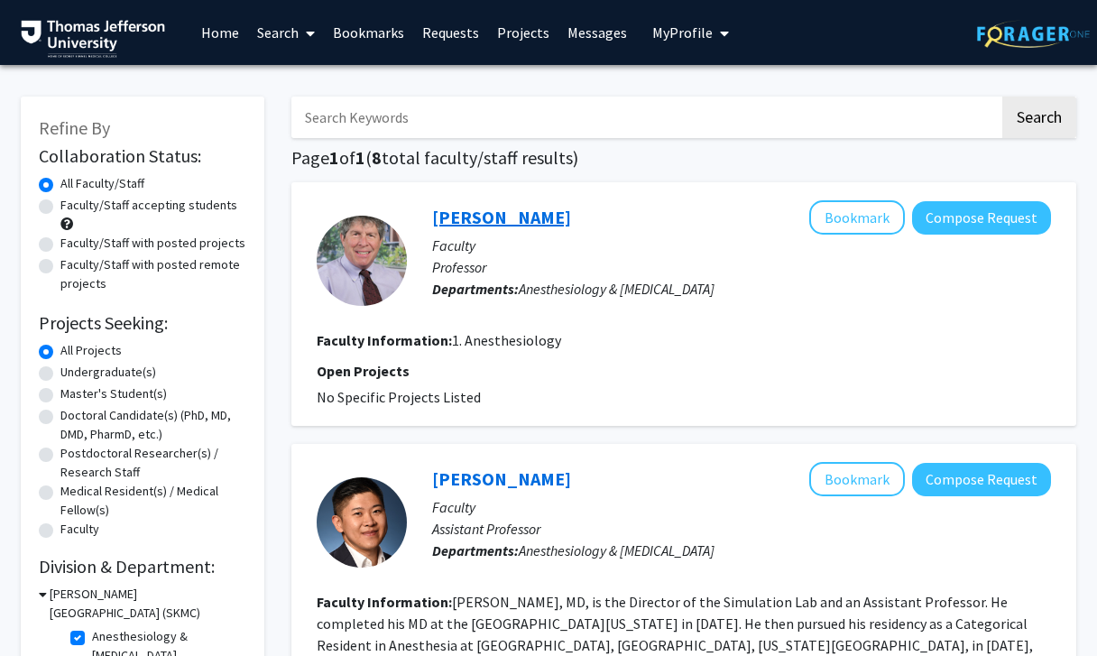
click at [480, 221] on link "[PERSON_NAME]" at bounding box center [501, 217] width 139 height 23
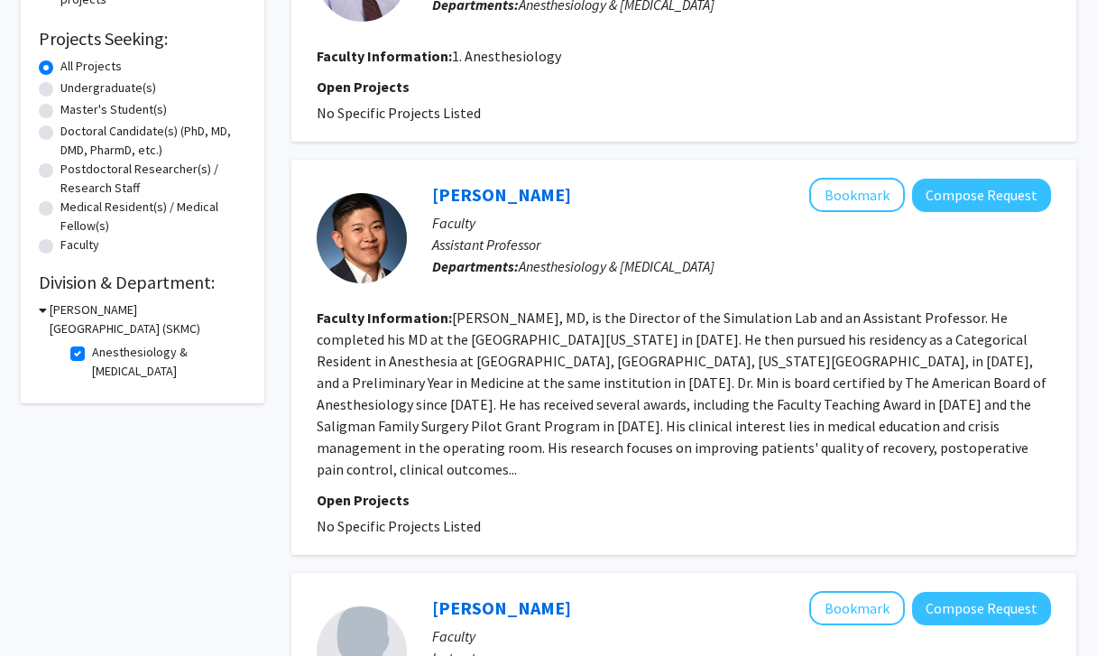
scroll to position [511, 0]
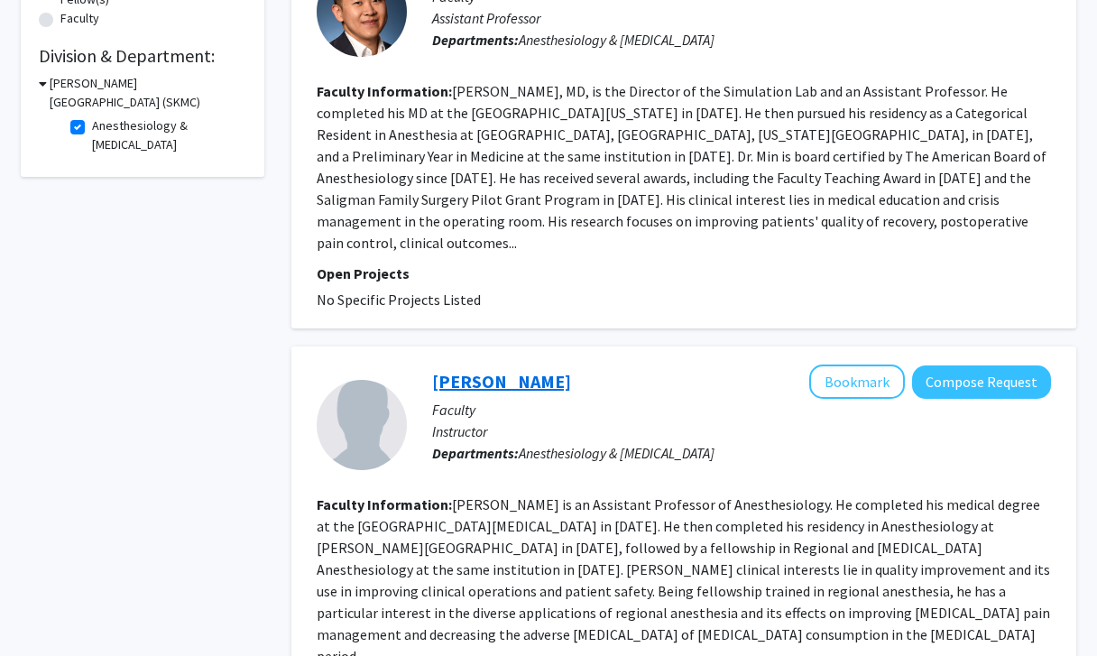
click at [456, 370] on link "[PERSON_NAME]" at bounding box center [501, 381] width 139 height 23
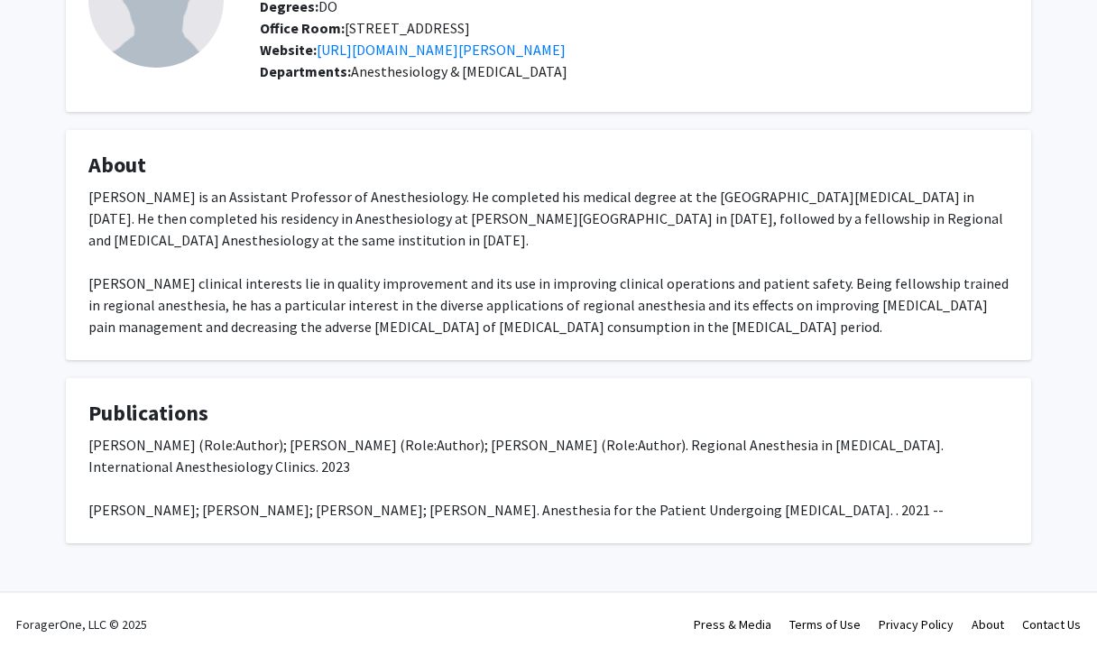
scroll to position [191, 0]
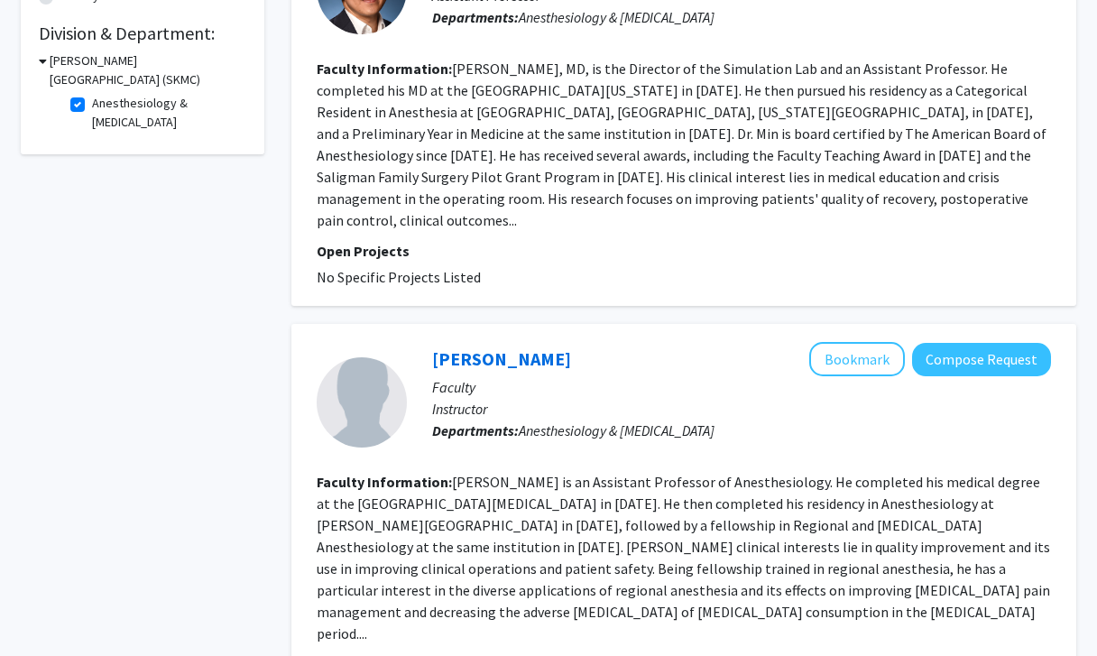
scroll to position [784, 0]
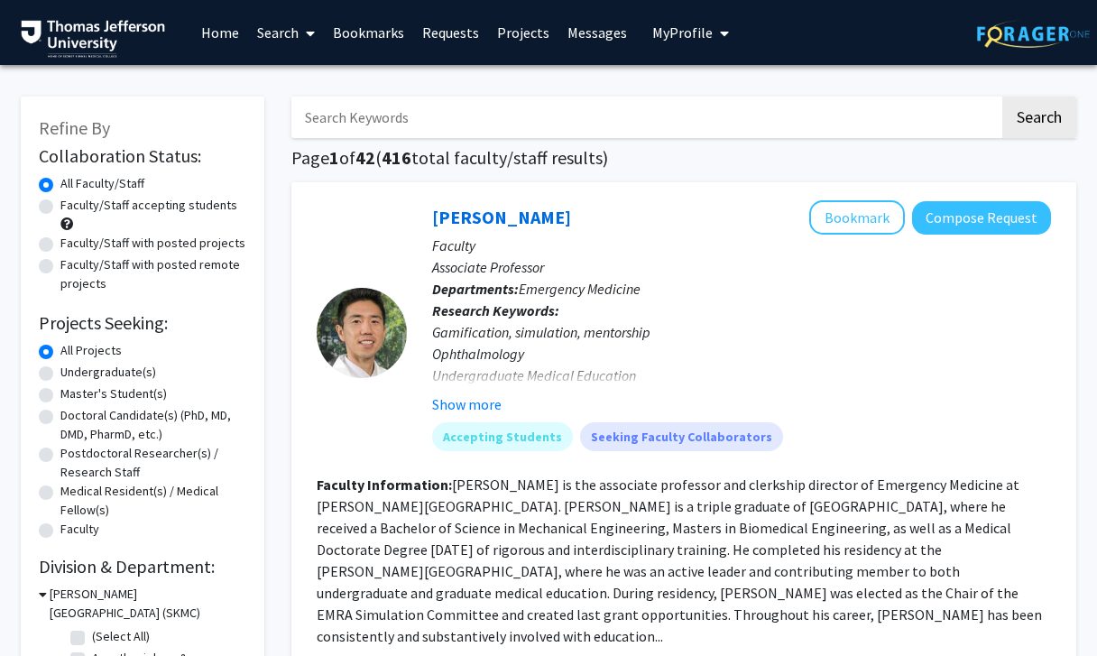
click at [345, 124] on input "Search Keywords" at bounding box center [645, 117] width 708 height 41
type input "anesthesiology"
click at [1038, 120] on button "Search" at bounding box center [1039, 117] width 74 height 41
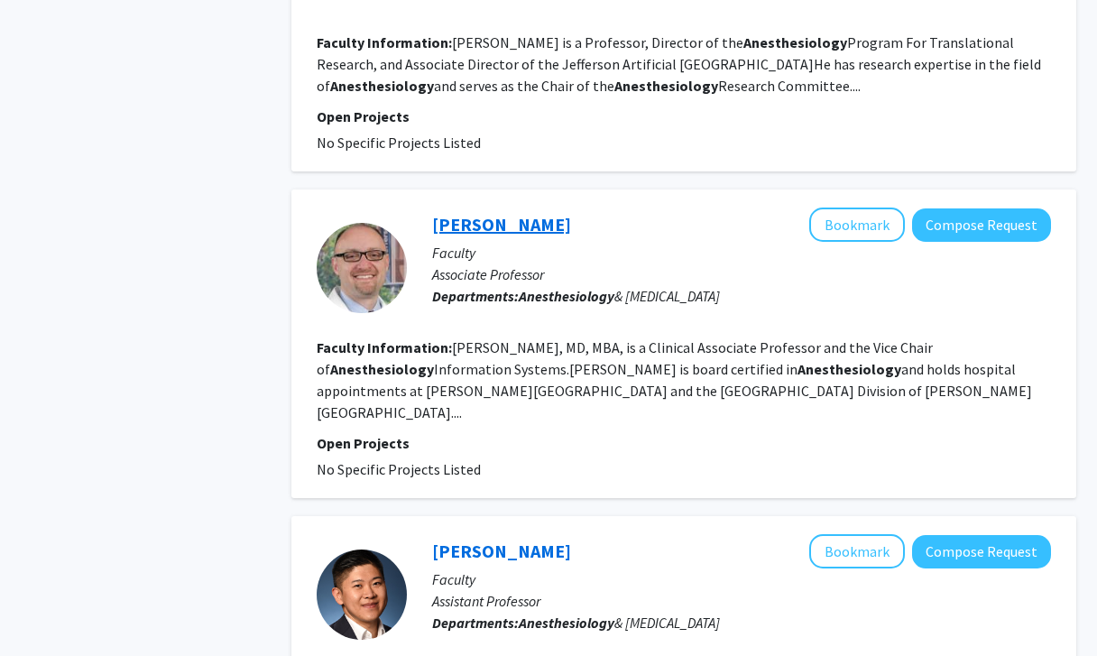
scroll to position [1259, 0]
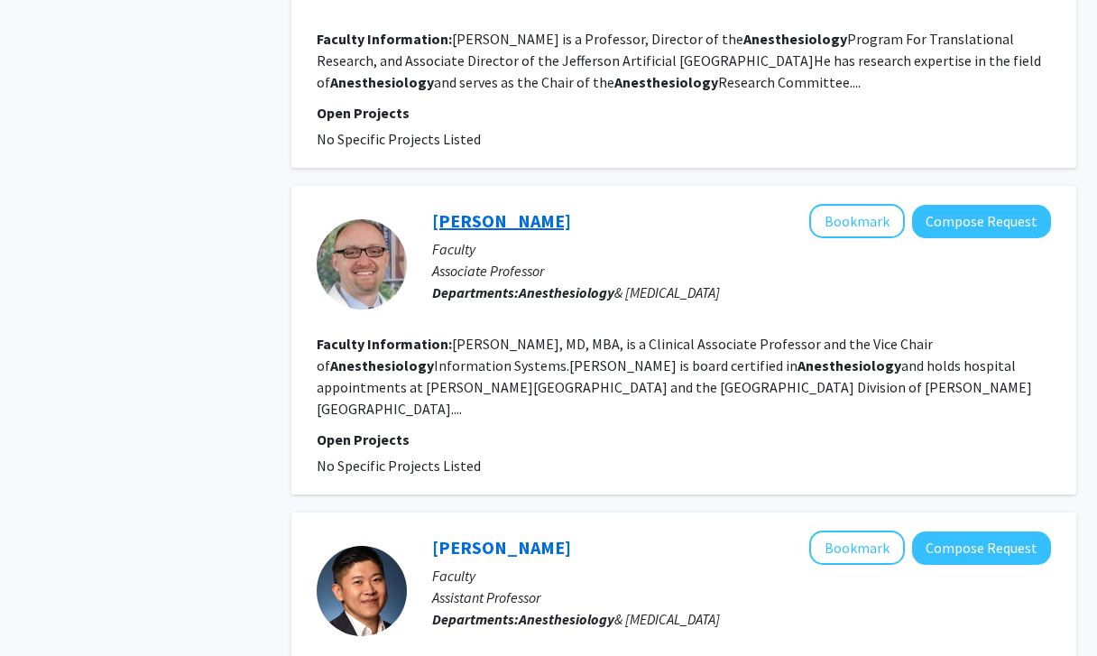
click at [460, 209] on link "[PERSON_NAME]" at bounding box center [501, 220] width 139 height 23
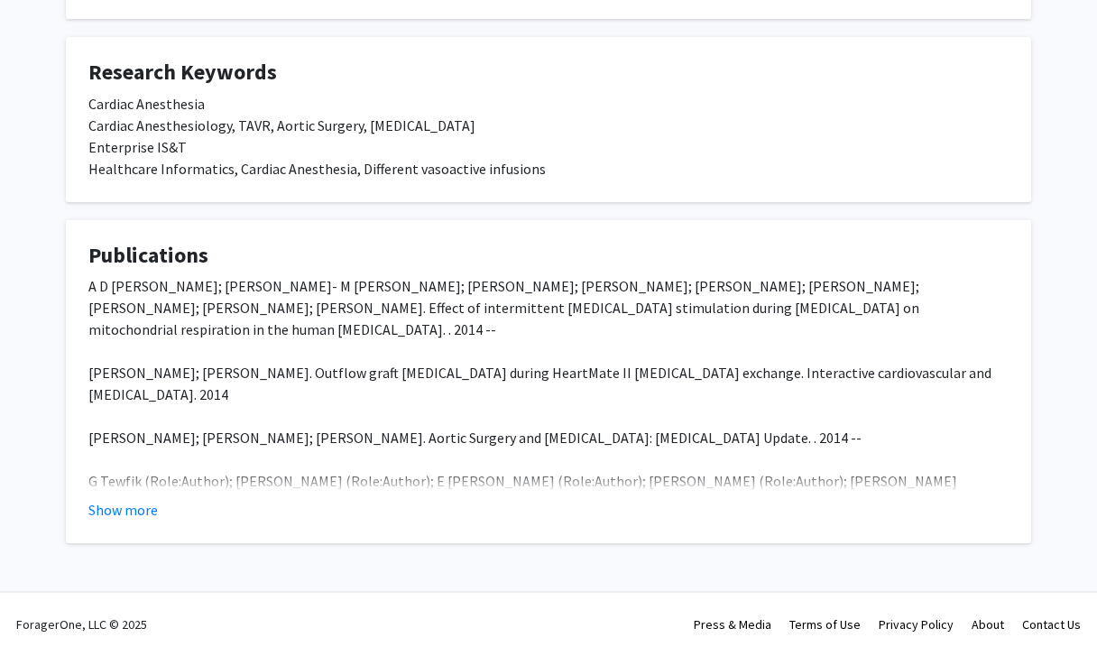
scroll to position [467, 0]
click at [160, 506] on div "Show more" at bounding box center [548, 510] width 920 height 22
click at [143, 506] on button "Show more" at bounding box center [122, 510] width 69 height 22
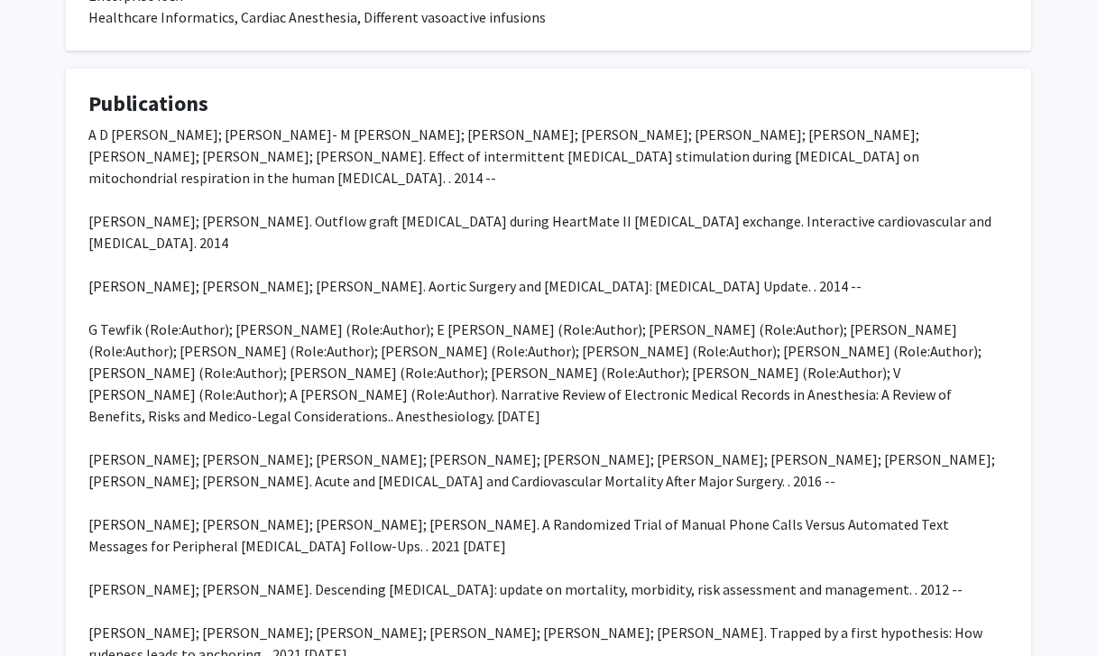
scroll to position [814, 0]
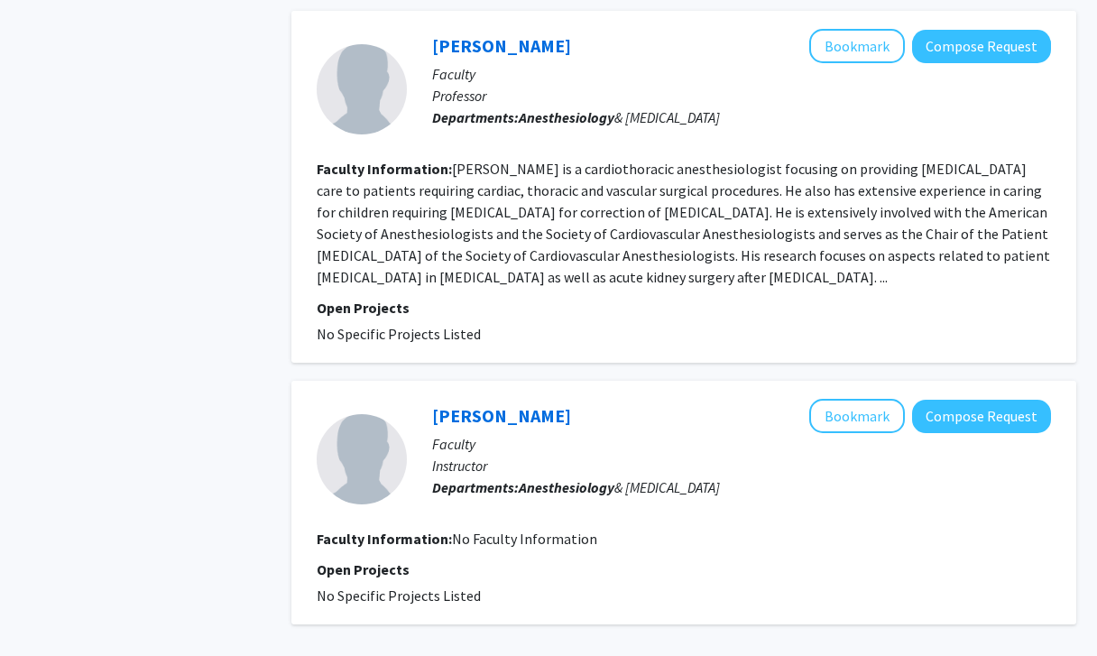
scroll to position [1913, 0]
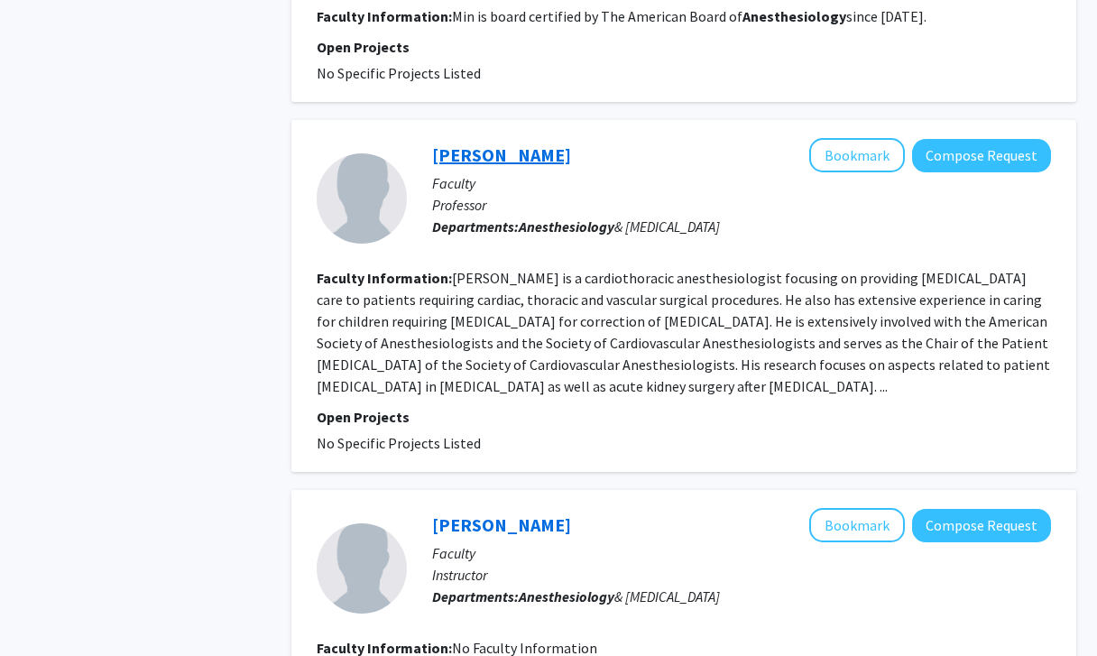
click at [496, 143] on link "[PERSON_NAME]" at bounding box center [501, 154] width 139 height 23
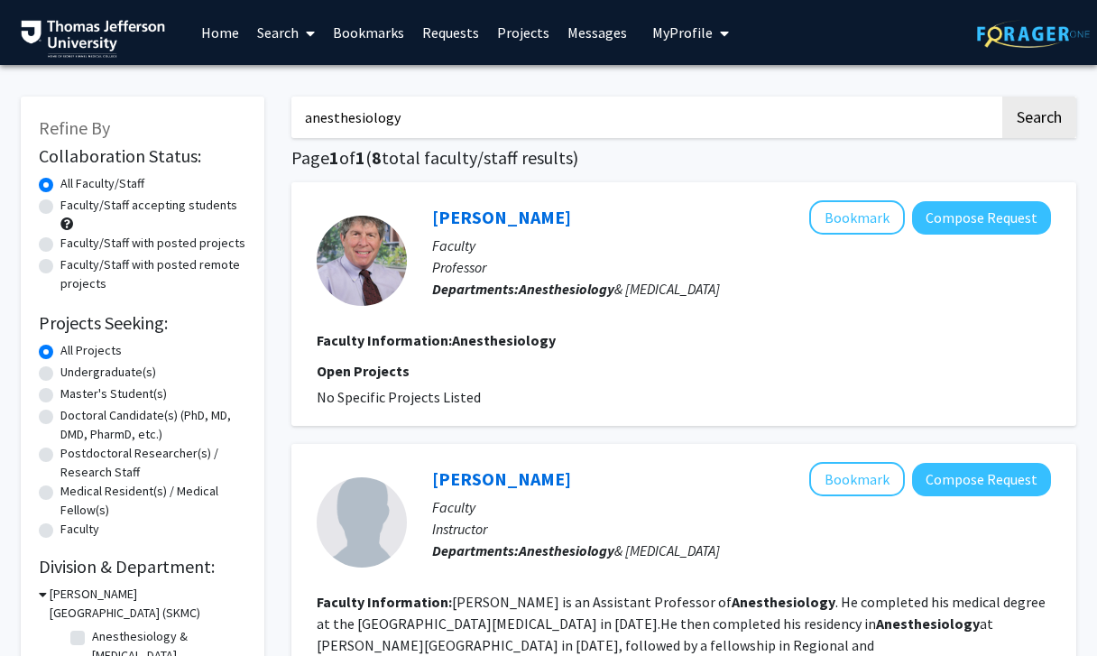
click at [332, 132] on input "anesthesiology" at bounding box center [645, 117] width 708 height 41
click at [1038, 120] on button "Search" at bounding box center [1039, 117] width 74 height 41
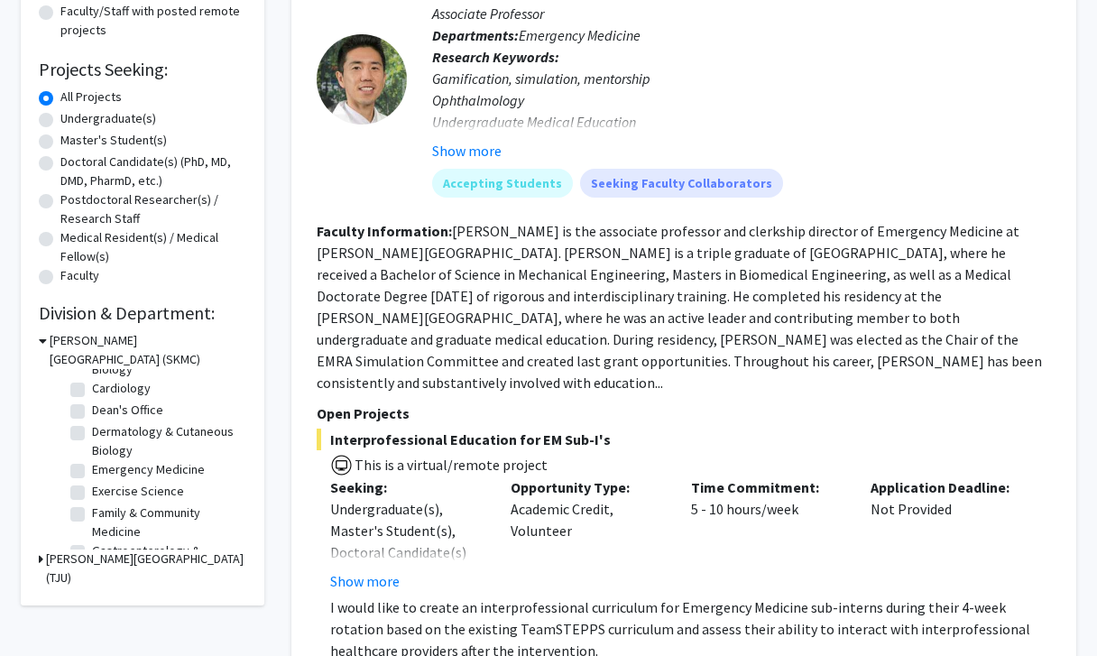
scroll to position [37, 0]
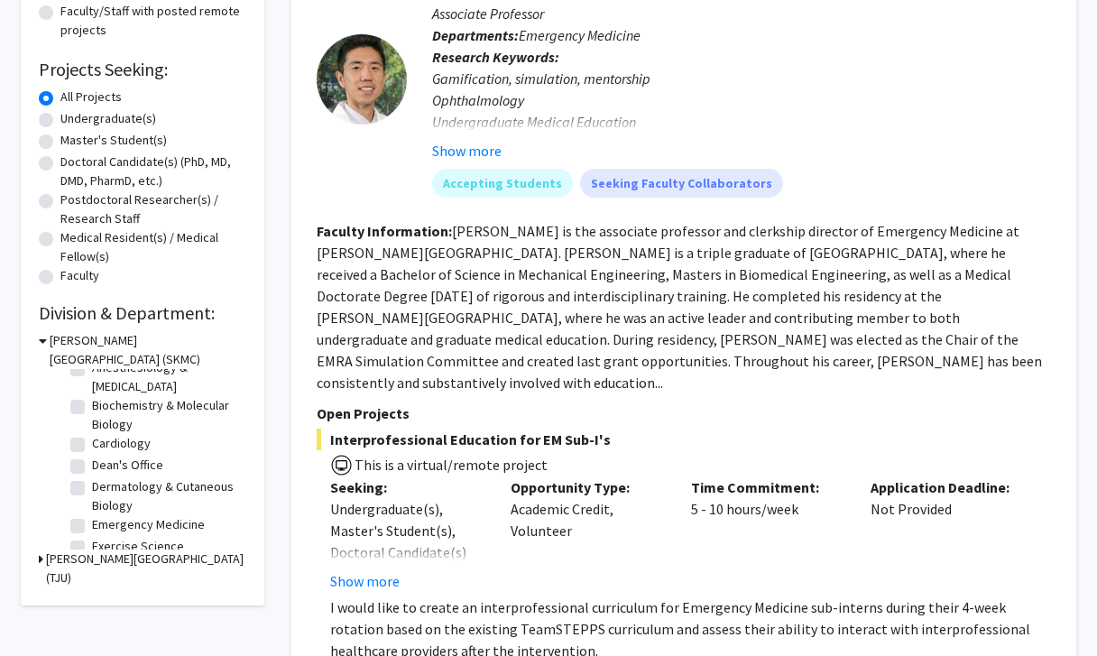
click at [92, 449] on label "Cardiology" at bounding box center [121, 443] width 59 height 19
click at [92, 446] on input "Cardiology" at bounding box center [98, 440] width 12 height 12
checkbox input "true"
